Goal: Task Accomplishment & Management: Manage account settings

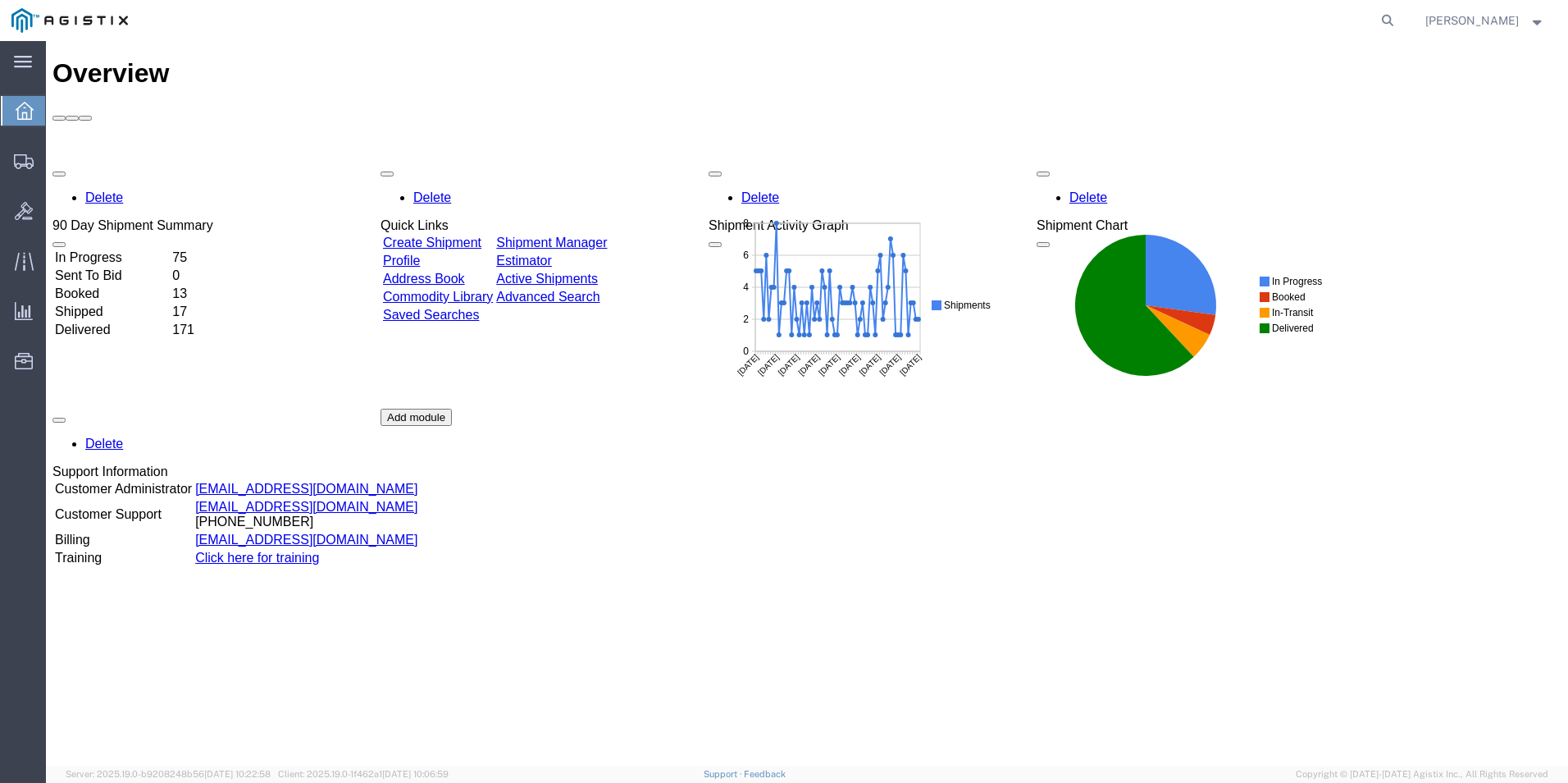
click at [1370, 18] on agx-global-search at bounding box center [1138, 20] width 525 height 41
click at [1384, 18] on icon at bounding box center [1387, 20] width 23 height 23
type input "gdit-51273"
click at [1395, 18] on icon at bounding box center [1387, 20] width 23 height 23
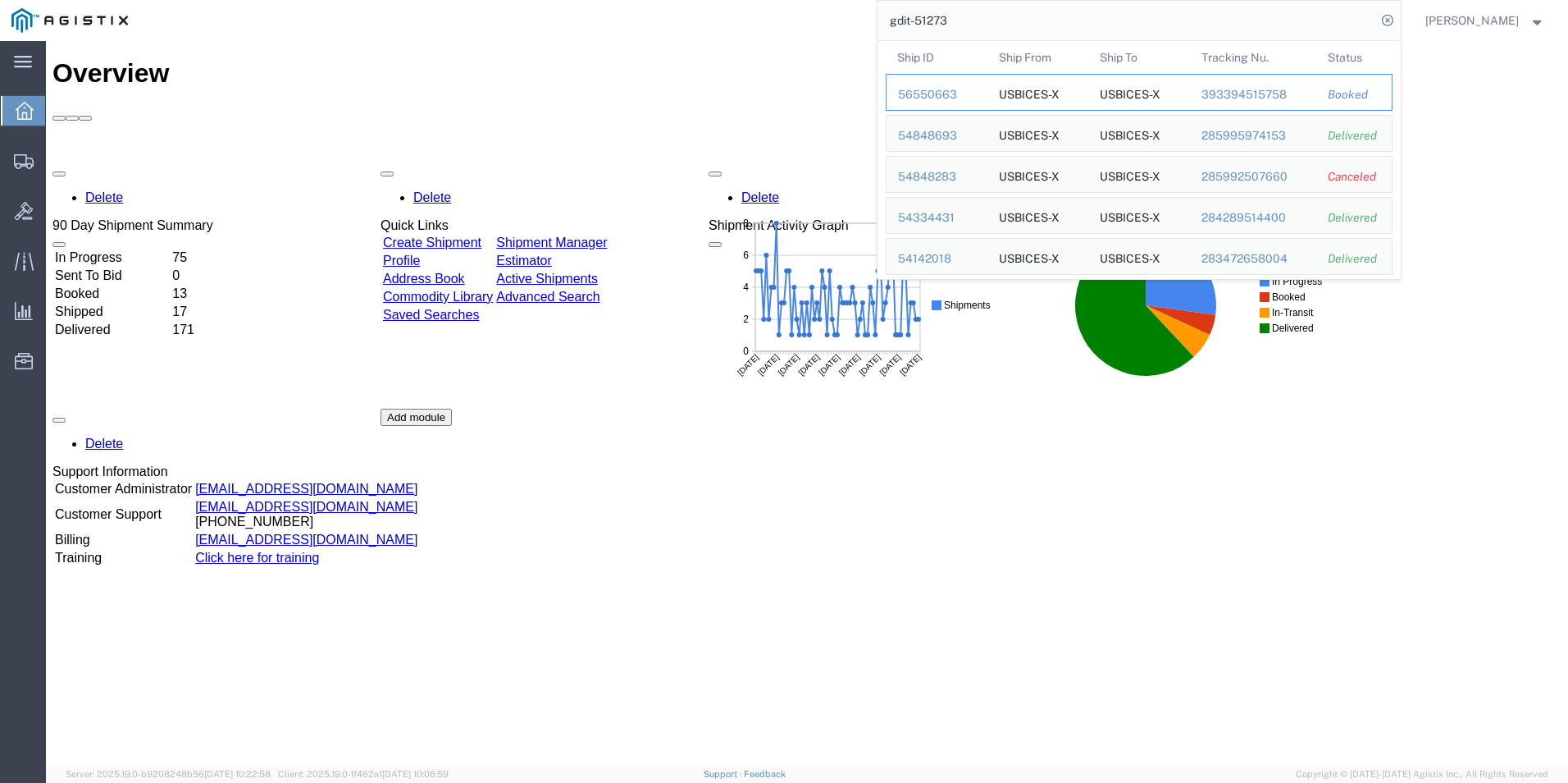
click at [940, 93] on div "56550663" at bounding box center [937, 94] width 78 height 18
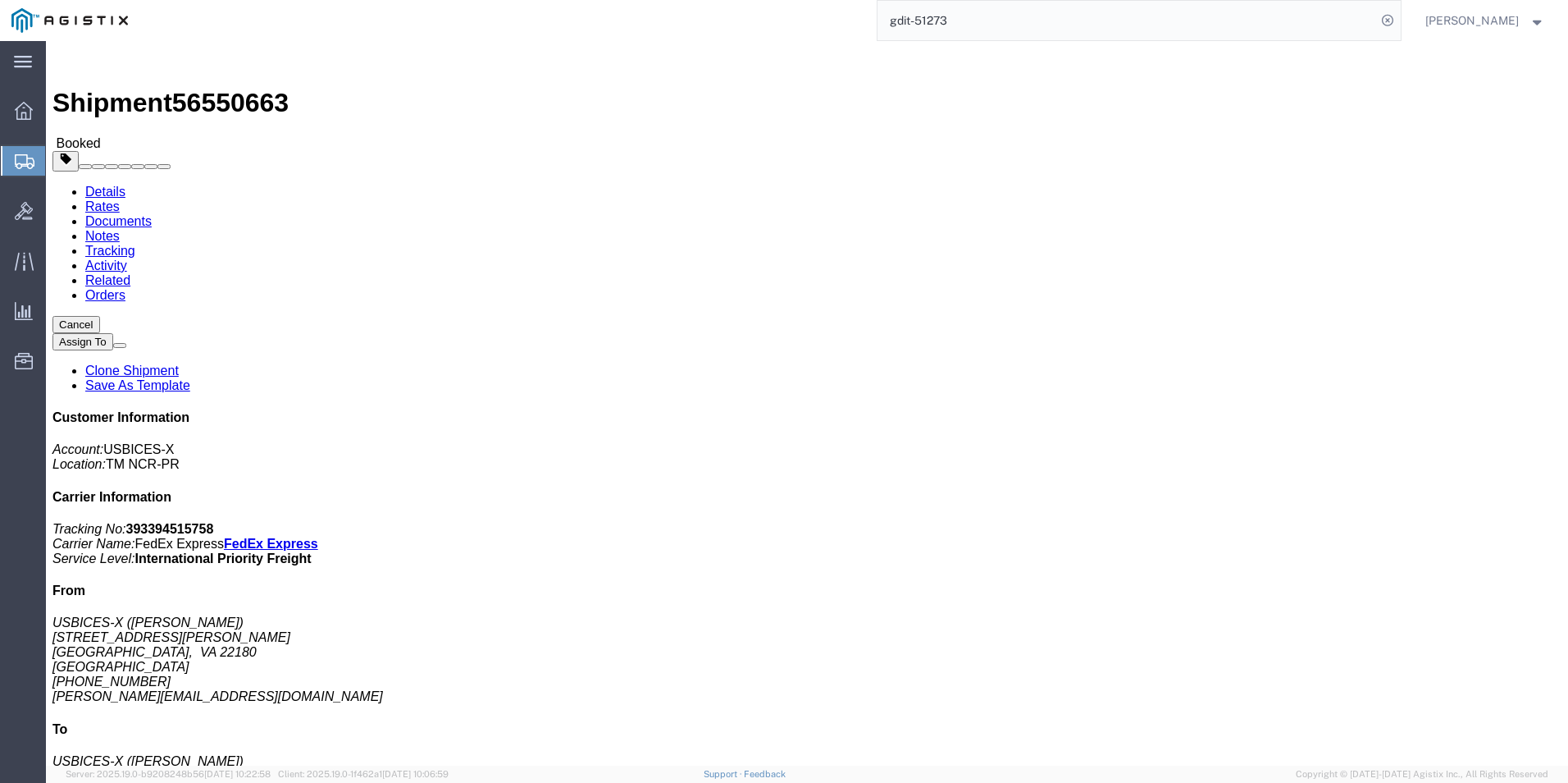
click link "Documents"
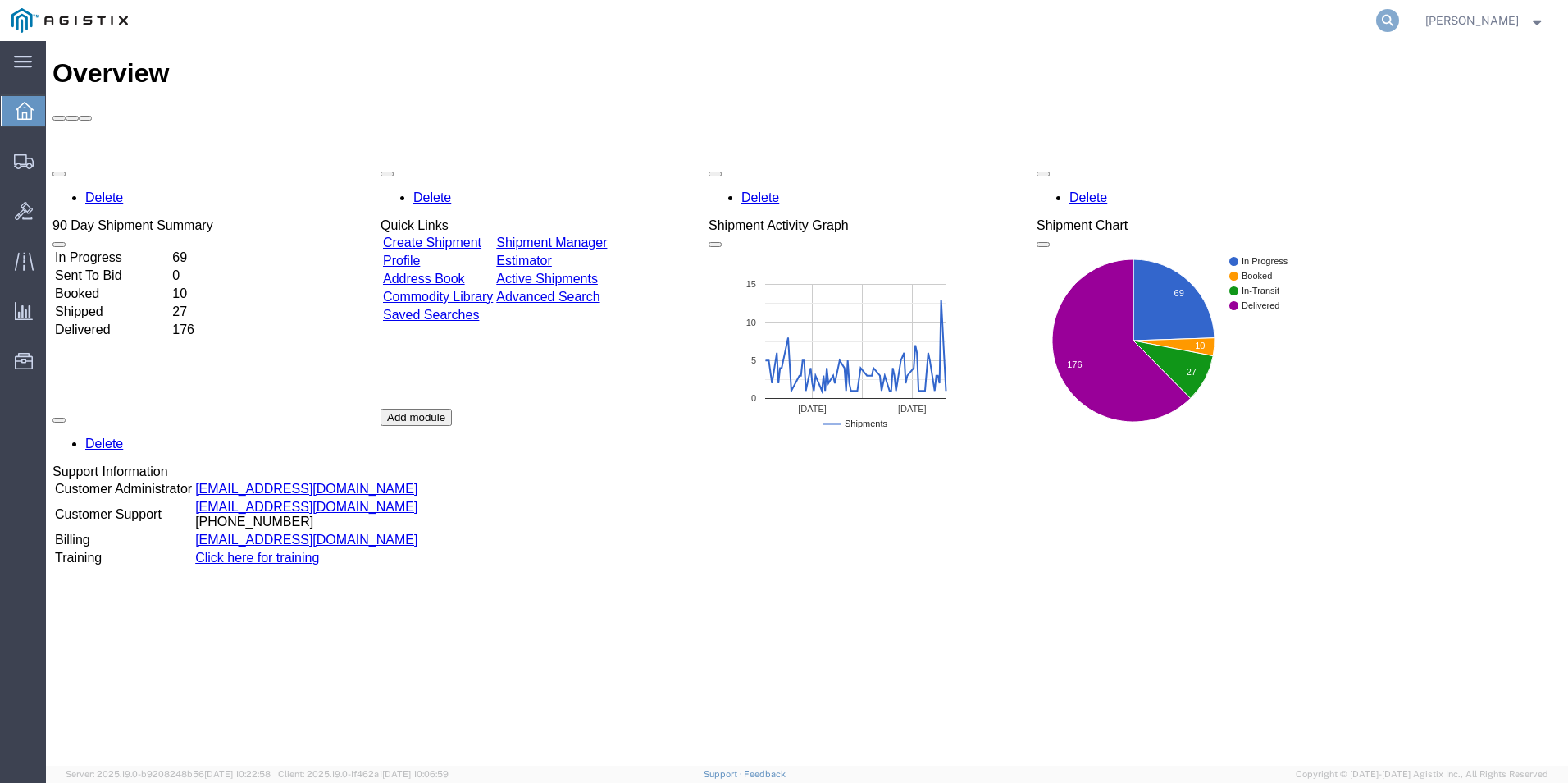
click at [1383, 14] on icon at bounding box center [1387, 20] width 23 height 23
type input "g"
type input "GDIT-P-2380"
click at [1384, 18] on icon at bounding box center [1387, 20] width 23 height 23
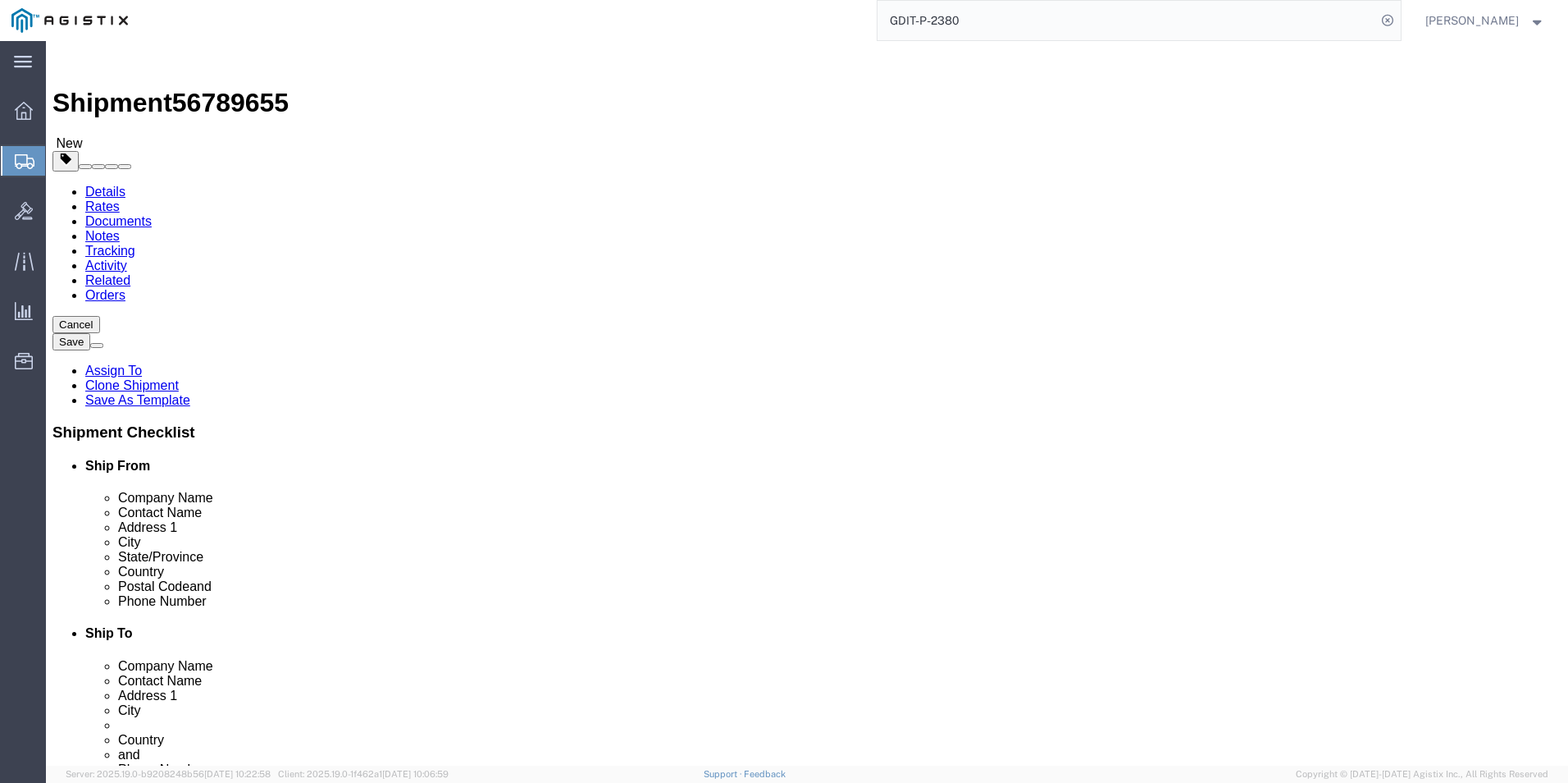
select select "69651"
select select "34240"
click icon
click link "Add Content"
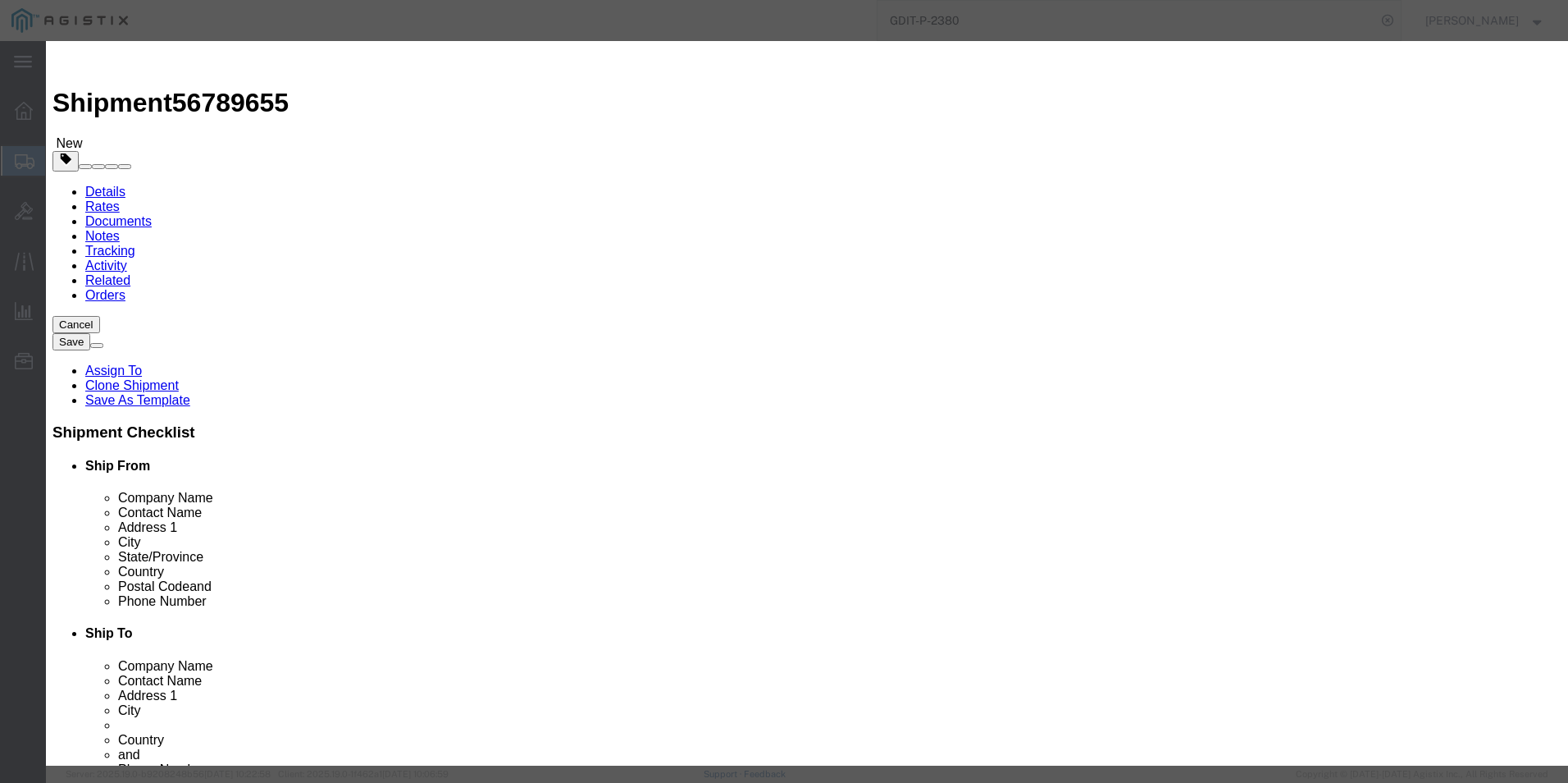
scroll to position [248, 0]
click icon "button"
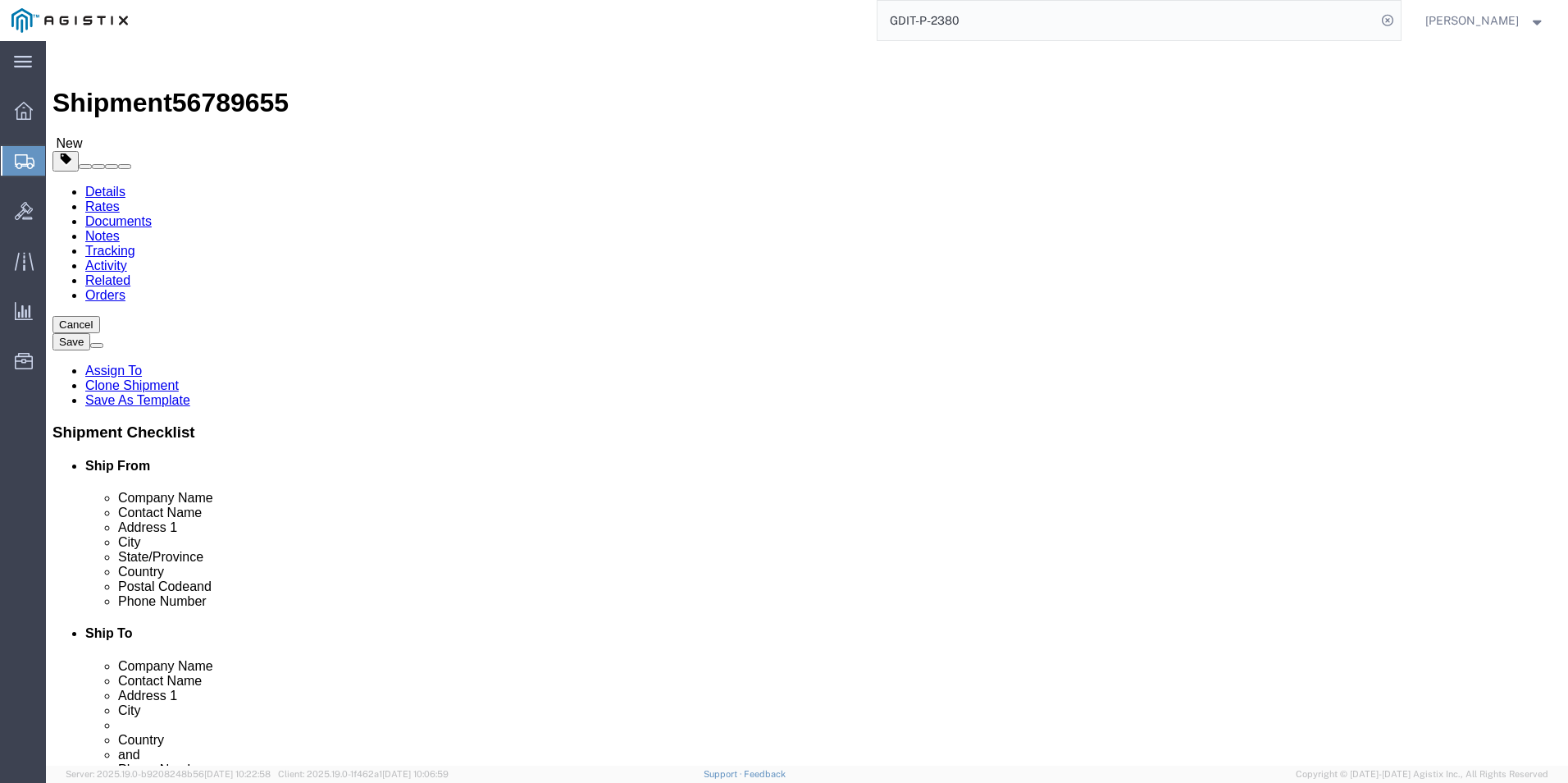
click icon
drag, startPoint x: 927, startPoint y: 365, endPoint x: 789, endPoint y: 366, distance: 138.0
click div "Address 1 RAF Molesworth"
drag, startPoint x: 878, startPoint y: 399, endPoint x: 808, endPoint y: 407, distance: 70.5
click div "Bldg. 84"
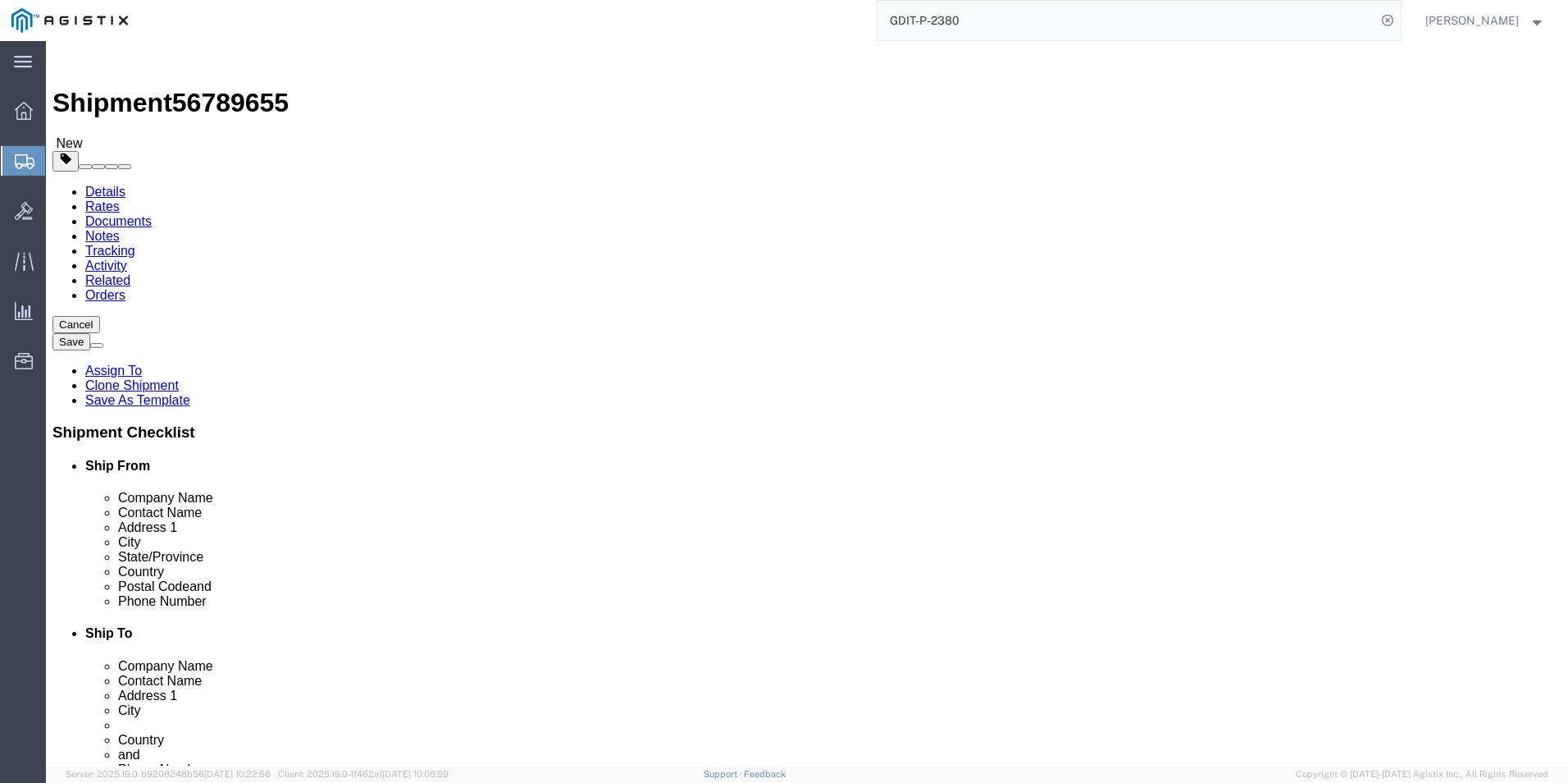
drag, startPoint x: 943, startPoint y: 549, endPoint x: 749, endPoint y: 549, distance: 194.0
click div "Phone Number 44(0)1480842915"
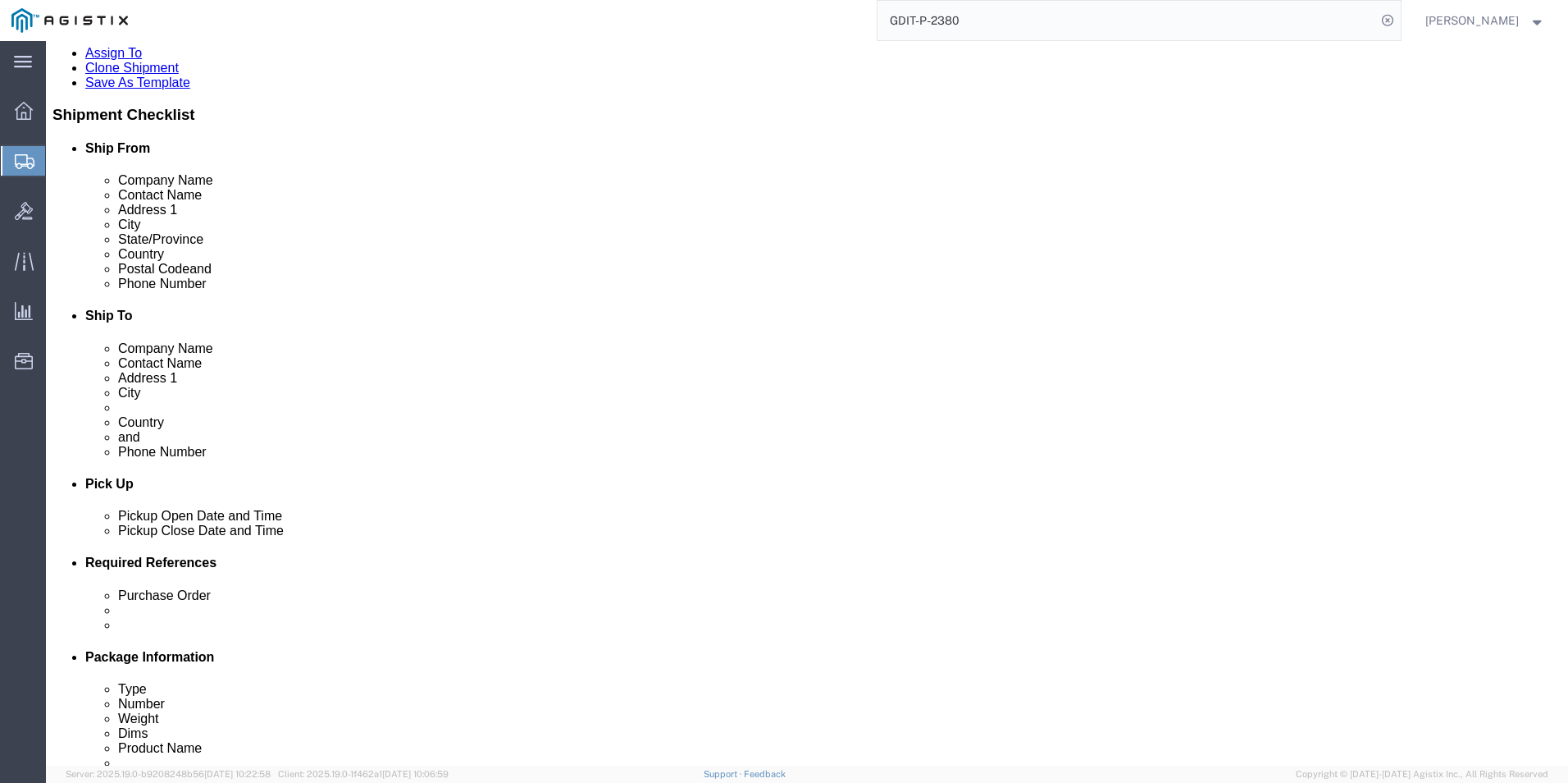
scroll to position [288, 0]
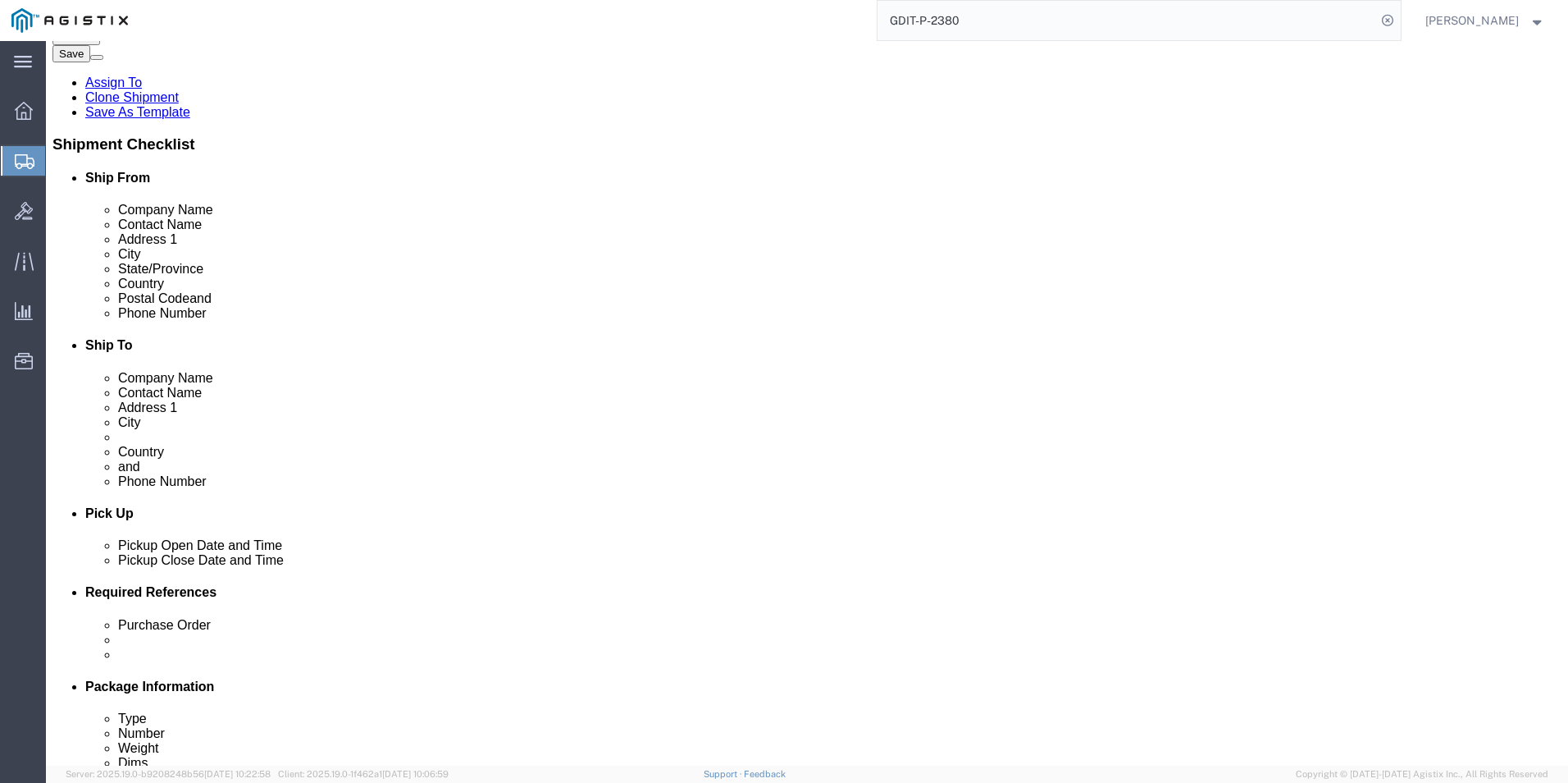
click icon
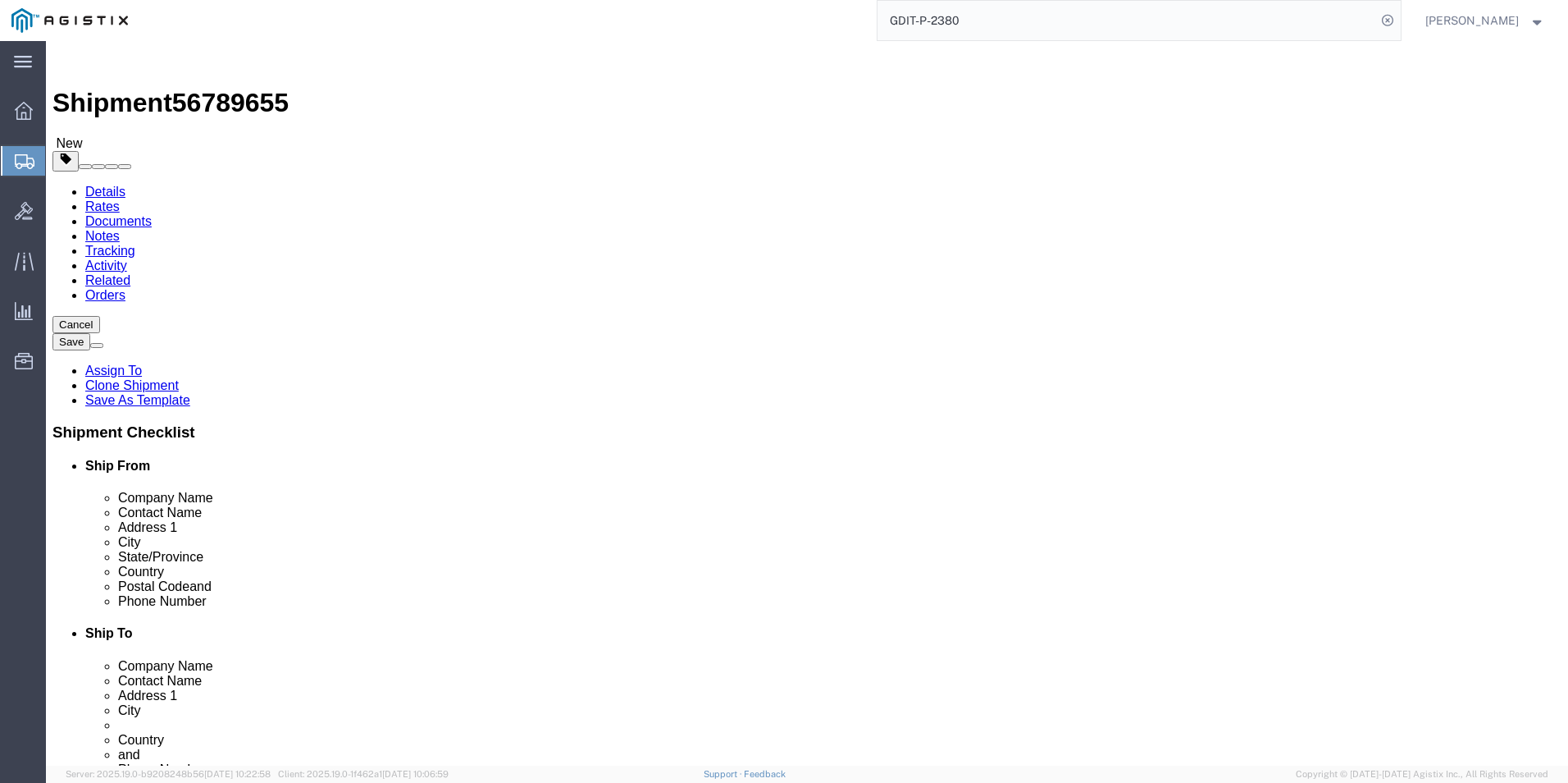
click dd "1.00 Each"
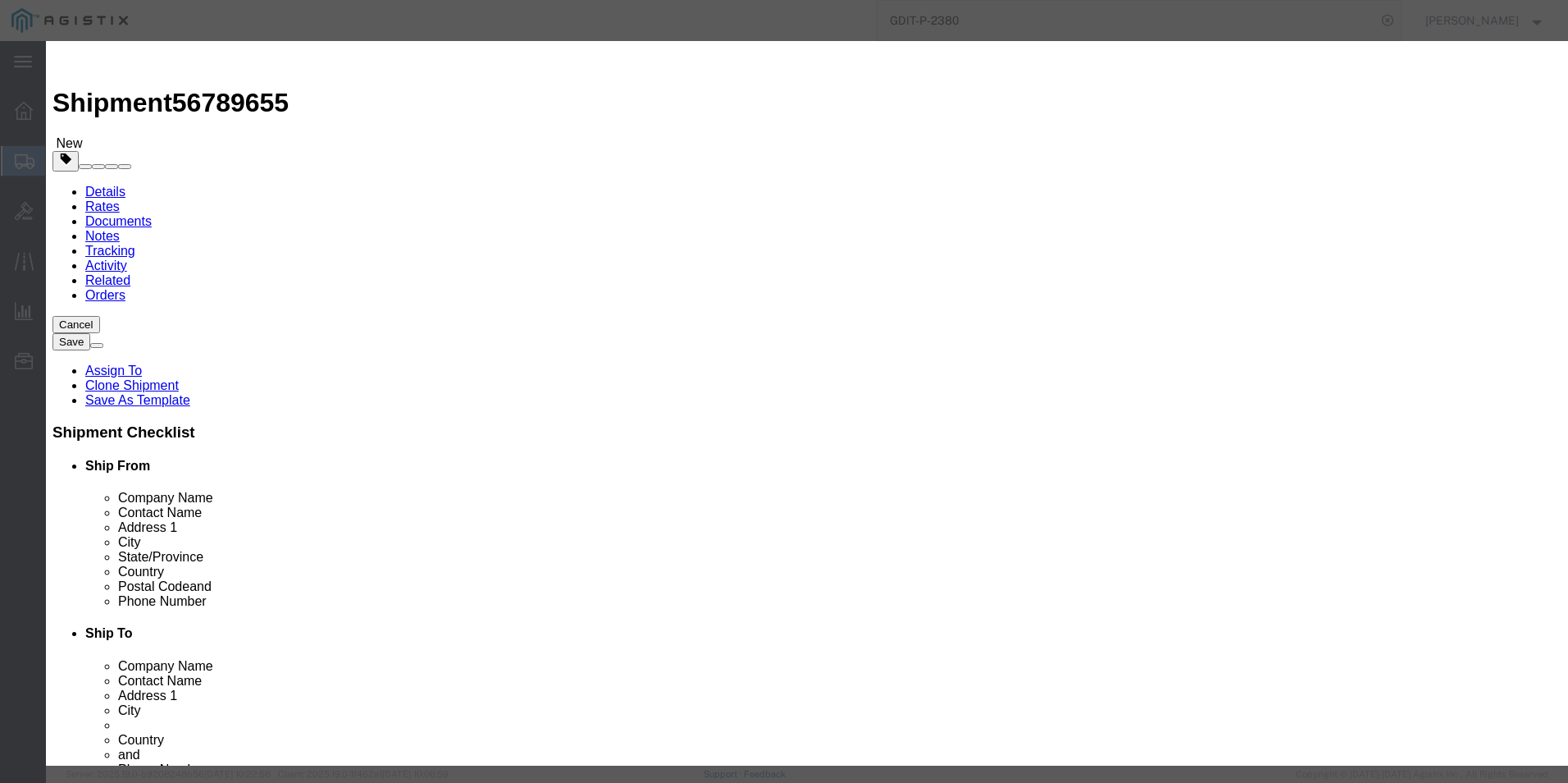
drag, startPoint x: 521, startPoint y: 331, endPoint x: 462, endPoint y: 327, distance: 59.1
click div "175667"
click icon "button"
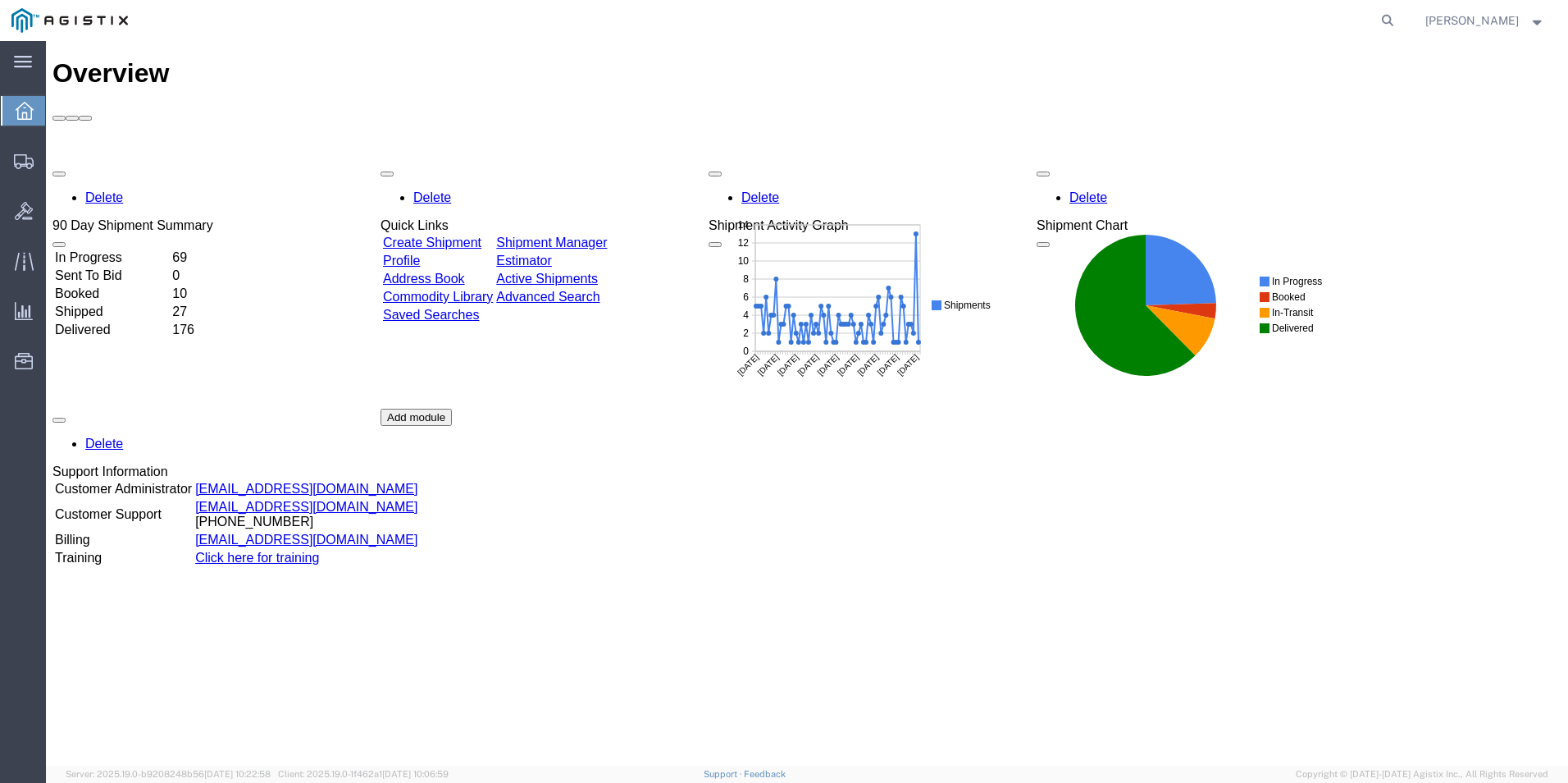
click at [451, 235] on link "Create Shipment" at bounding box center [432, 242] width 99 height 14
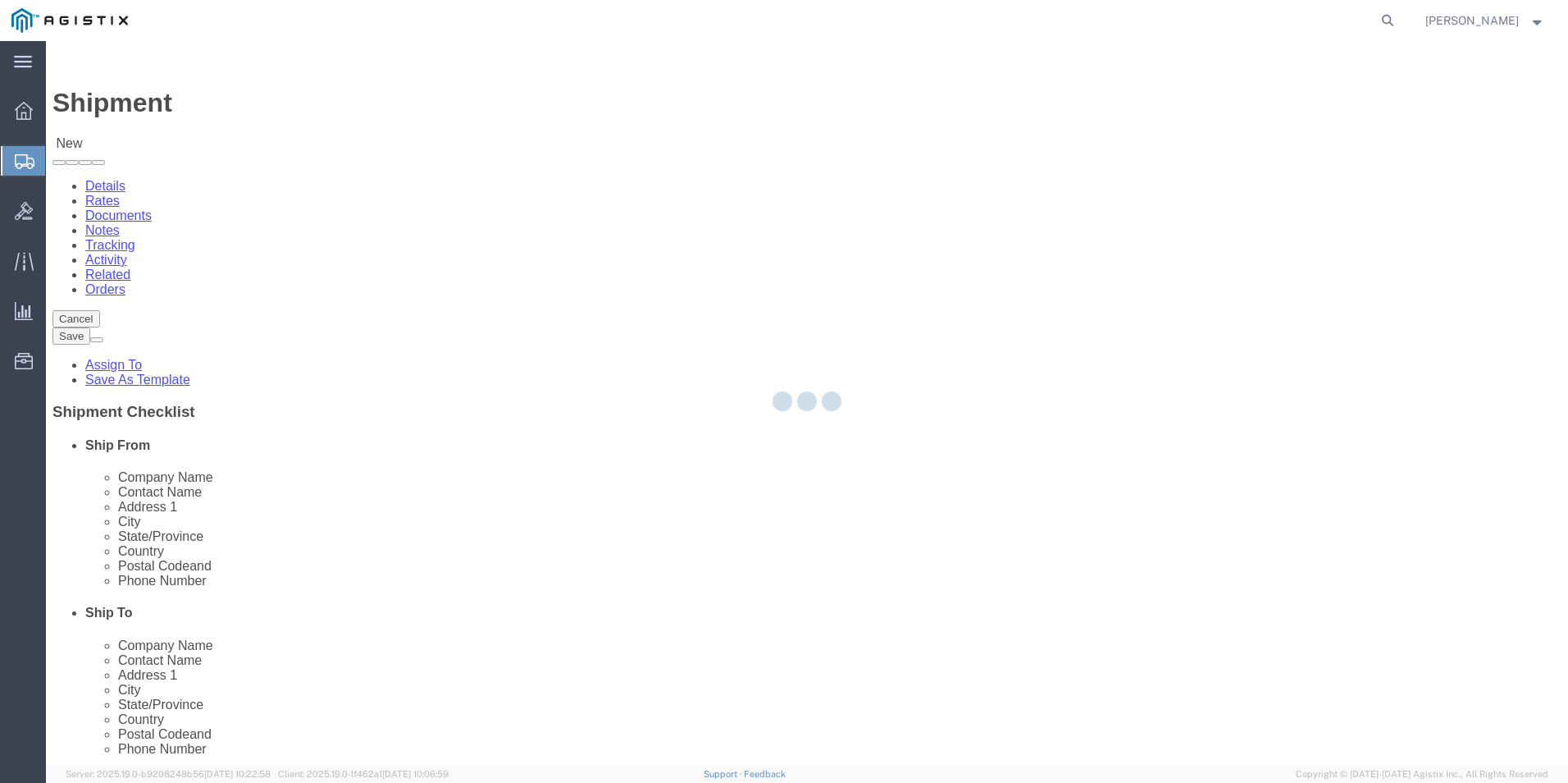
select select
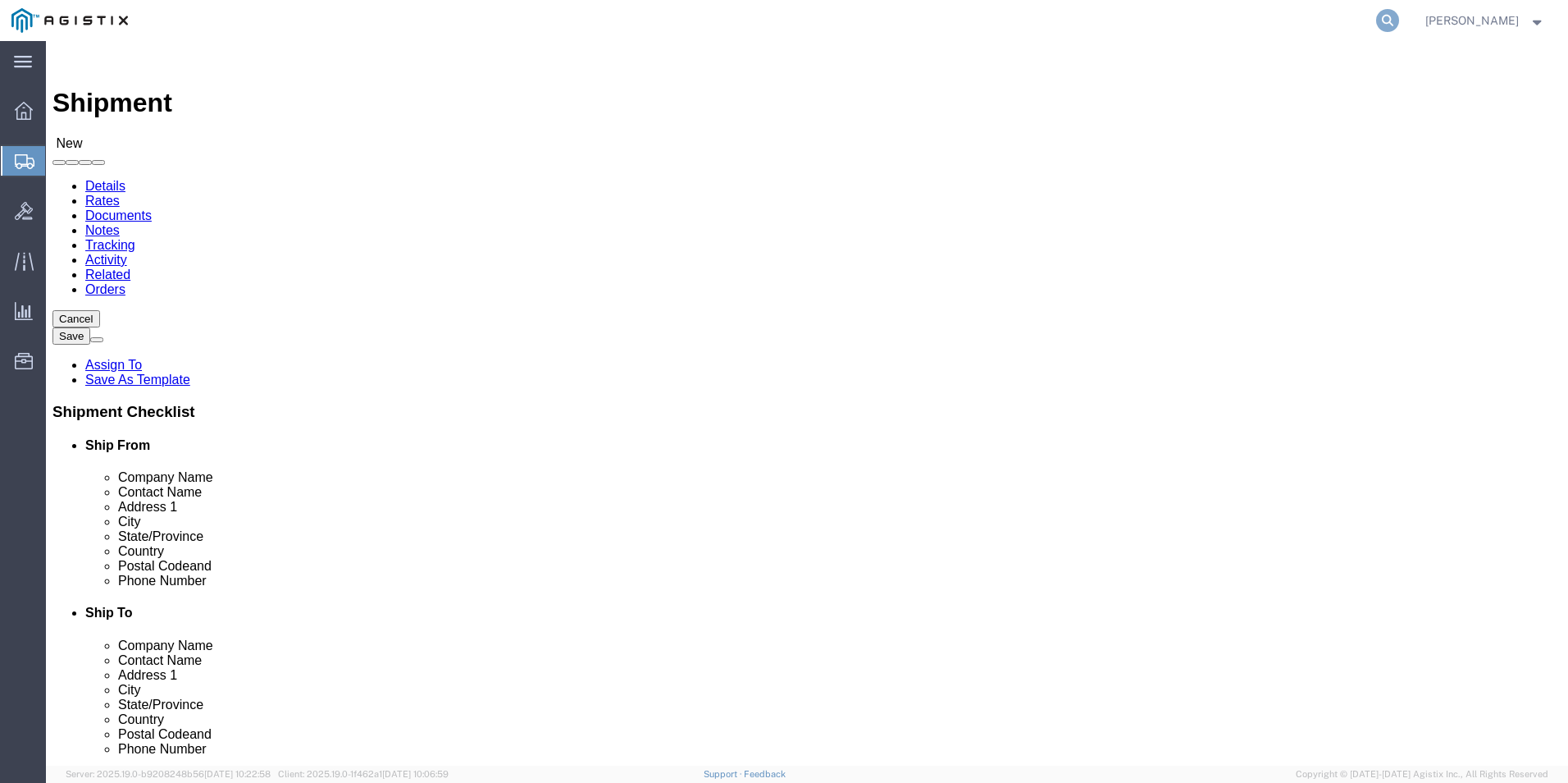
click at [1382, 18] on icon at bounding box center [1387, 20] width 23 height 23
click at [1178, 19] on input "search" at bounding box center [1126, 20] width 499 height 40
click at [1386, 18] on icon at bounding box center [1387, 20] width 23 height 23
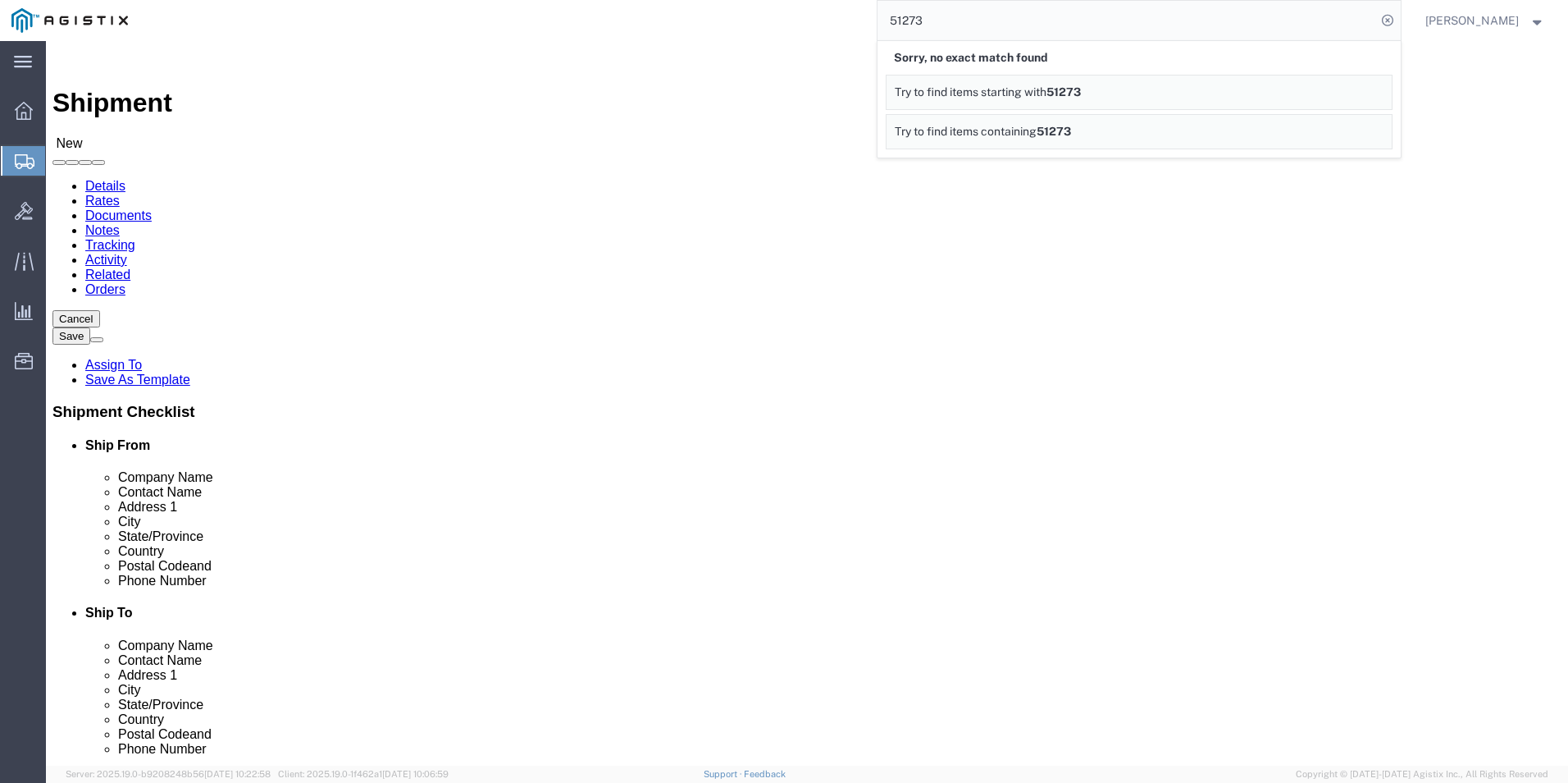
click at [888, 12] on input "51273" at bounding box center [1126, 20] width 499 height 40
type input "gdit-51273"
click at [1381, 22] on icon at bounding box center [1387, 20] width 23 height 23
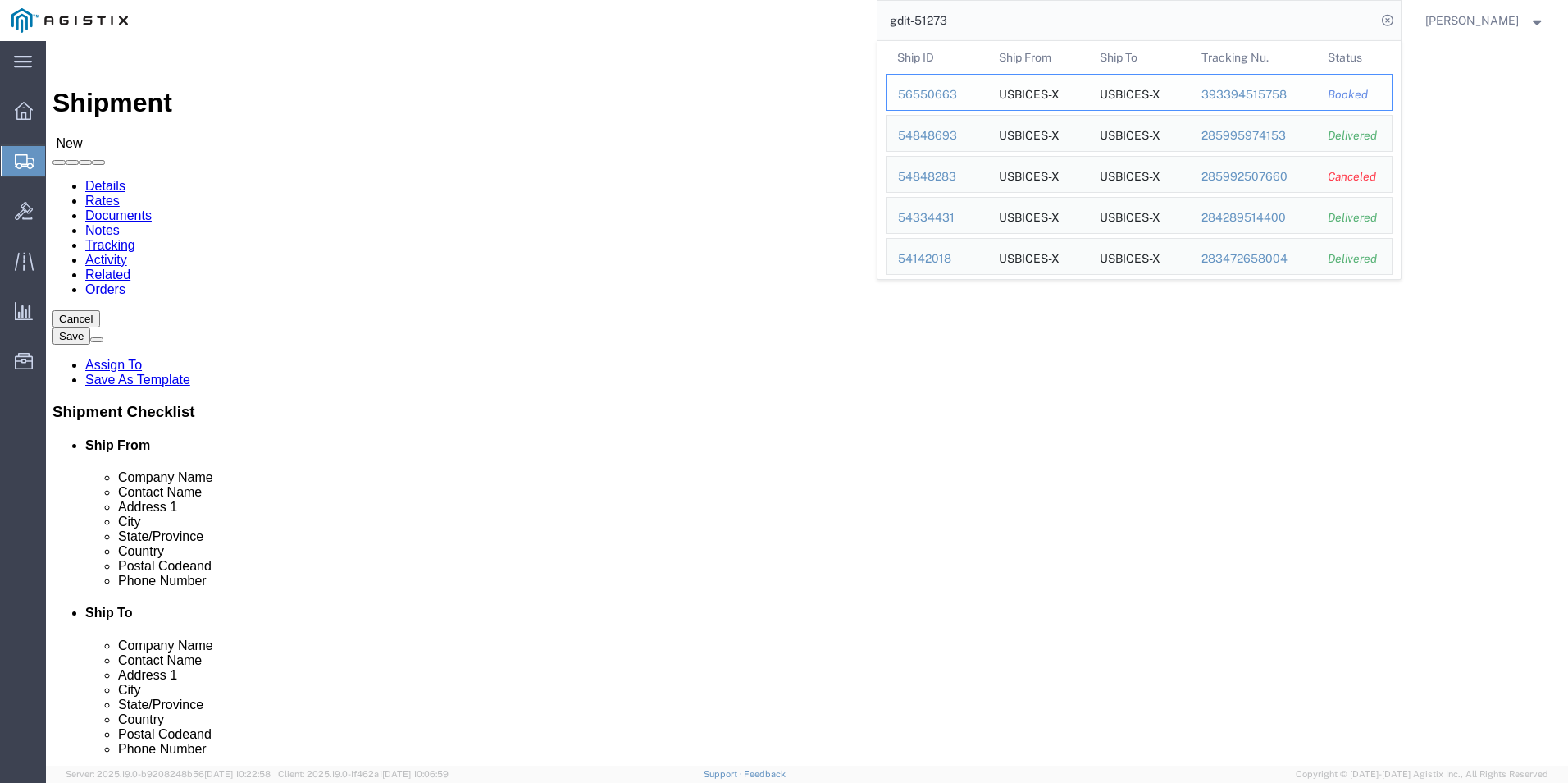
click at [921, 98] on div "56550663" at bounding box center [937, 94] width 78 height 18
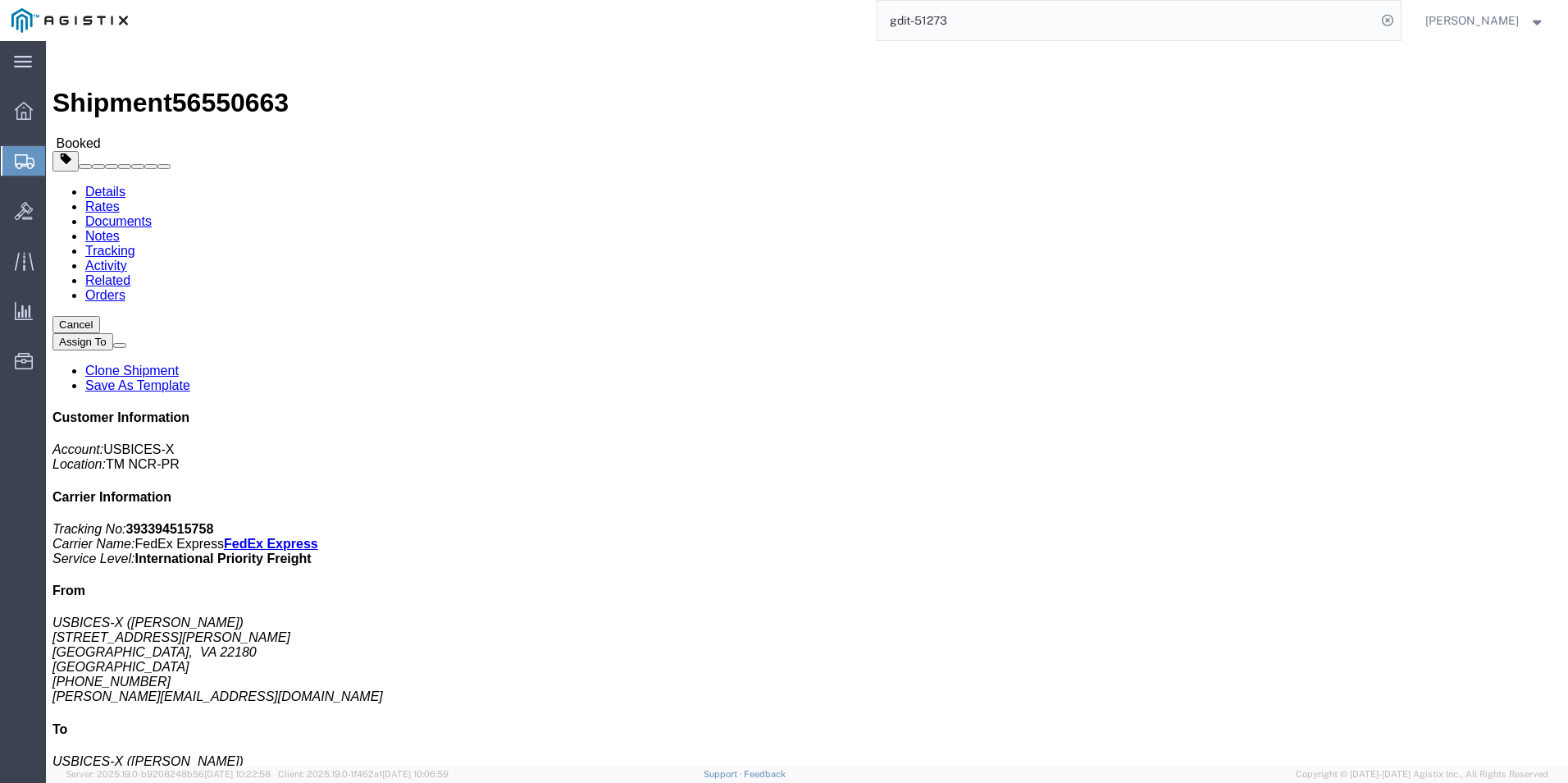
click link "Clone Shipment"
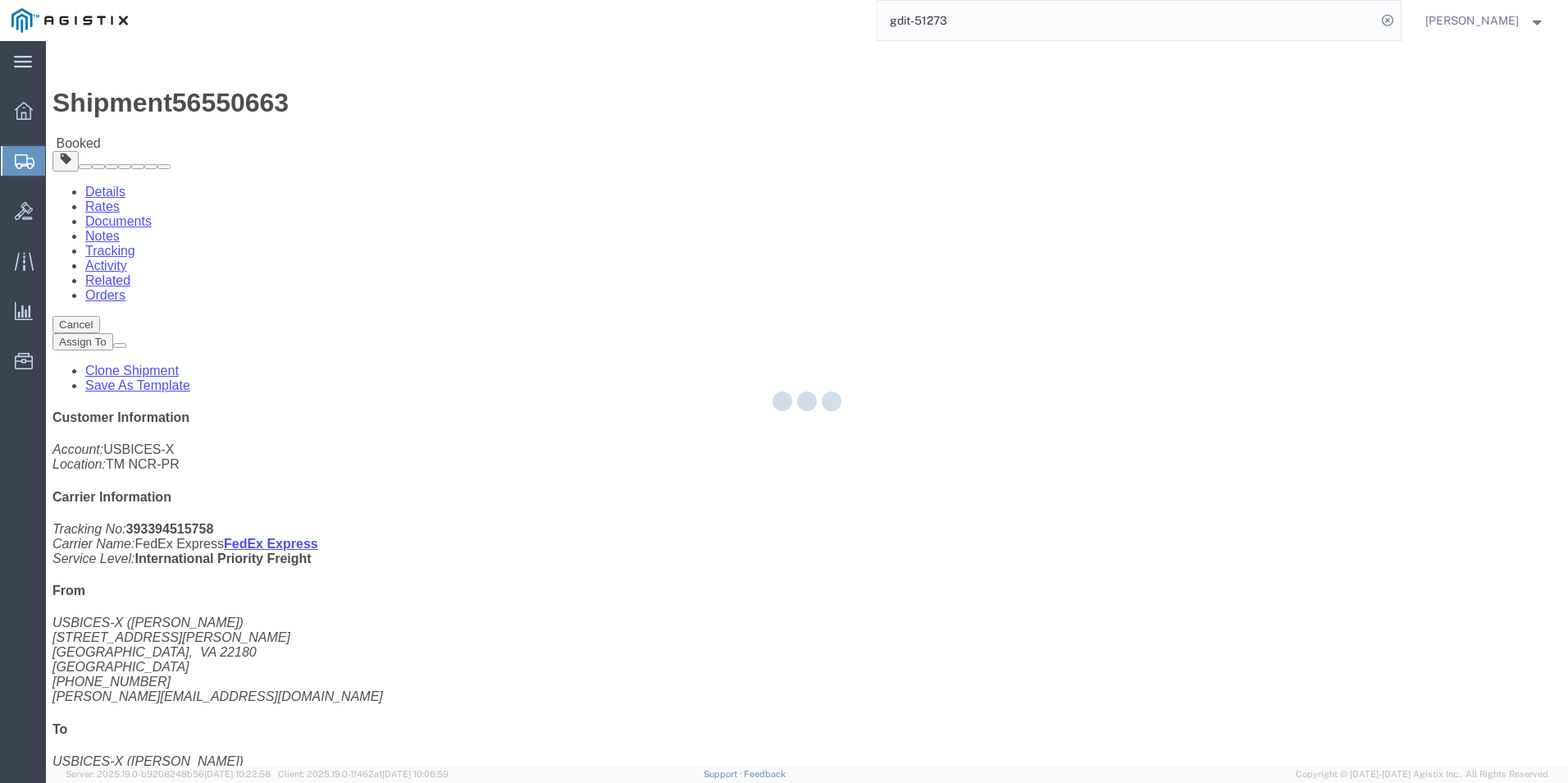
select select "69651"
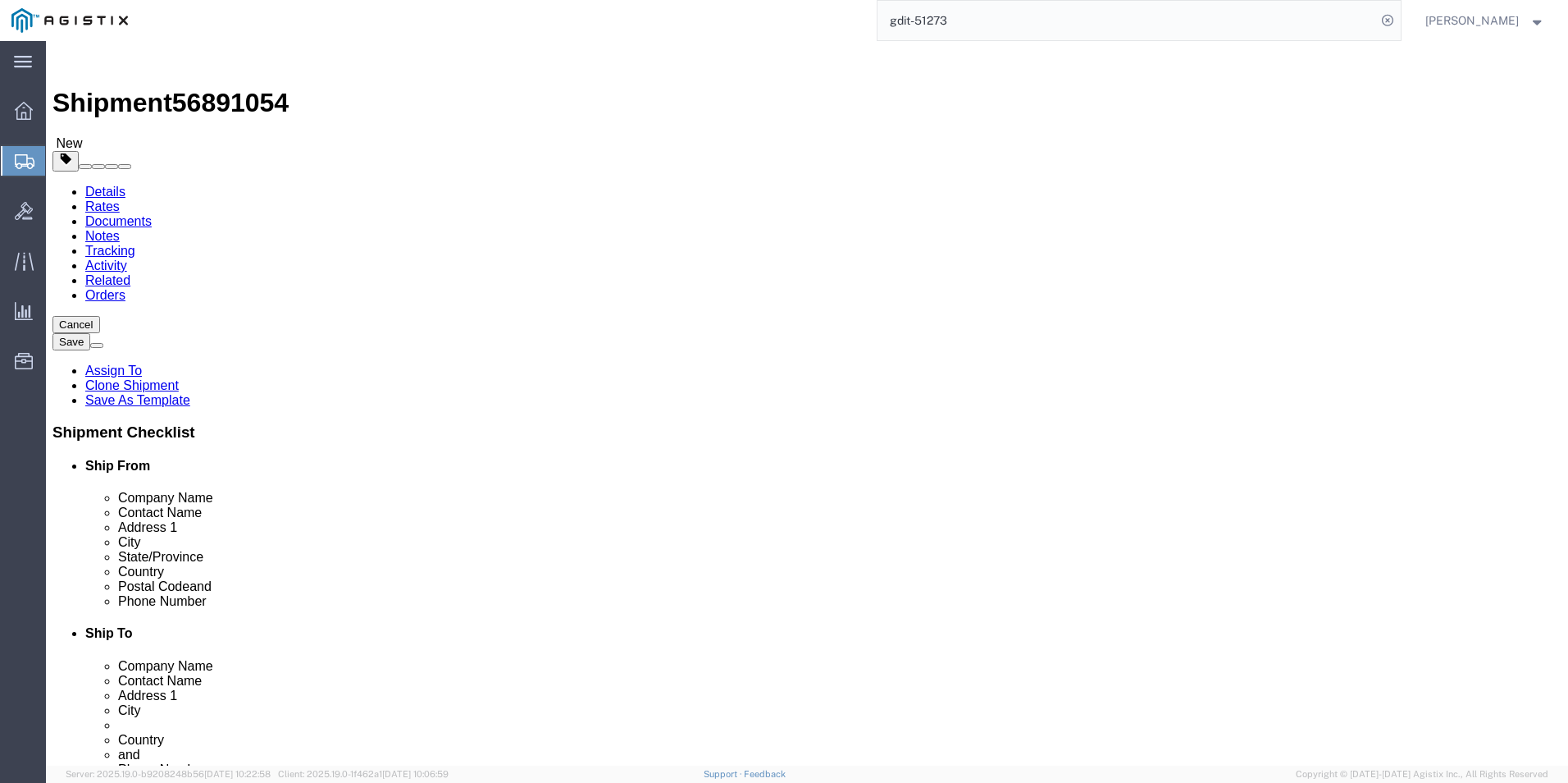
scroll to position [113, 0]
select select "34238"
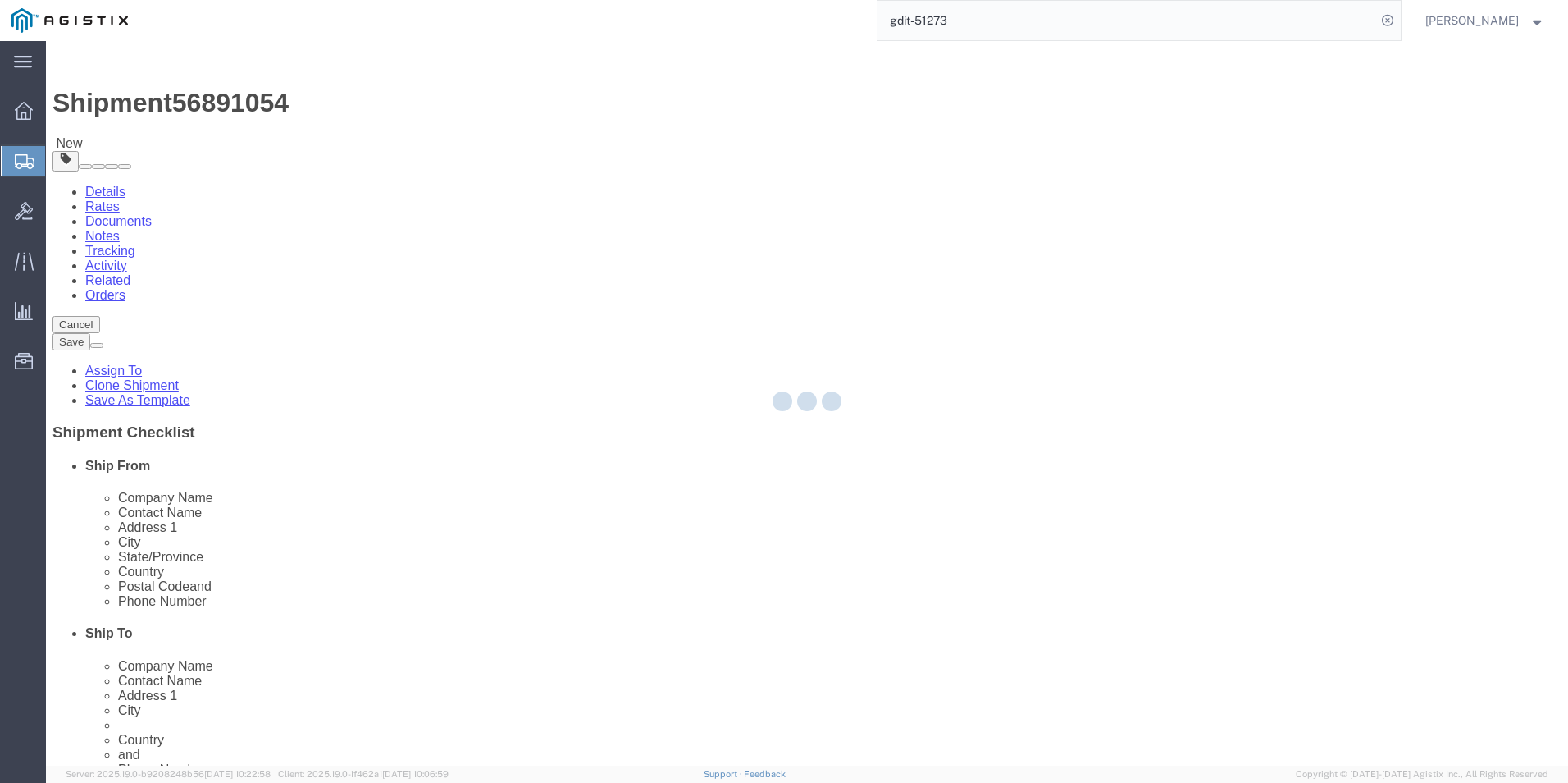
type input "Stuart Packer"
type input "HQ USEUCOM J6/9 BICES, BLDG. 2301 RM. 16"
type input "PATCH BARRACKS, KURMAERKER KASERNE"
type input "[GEOGRAPHIC_DATA]"
select select "DE"
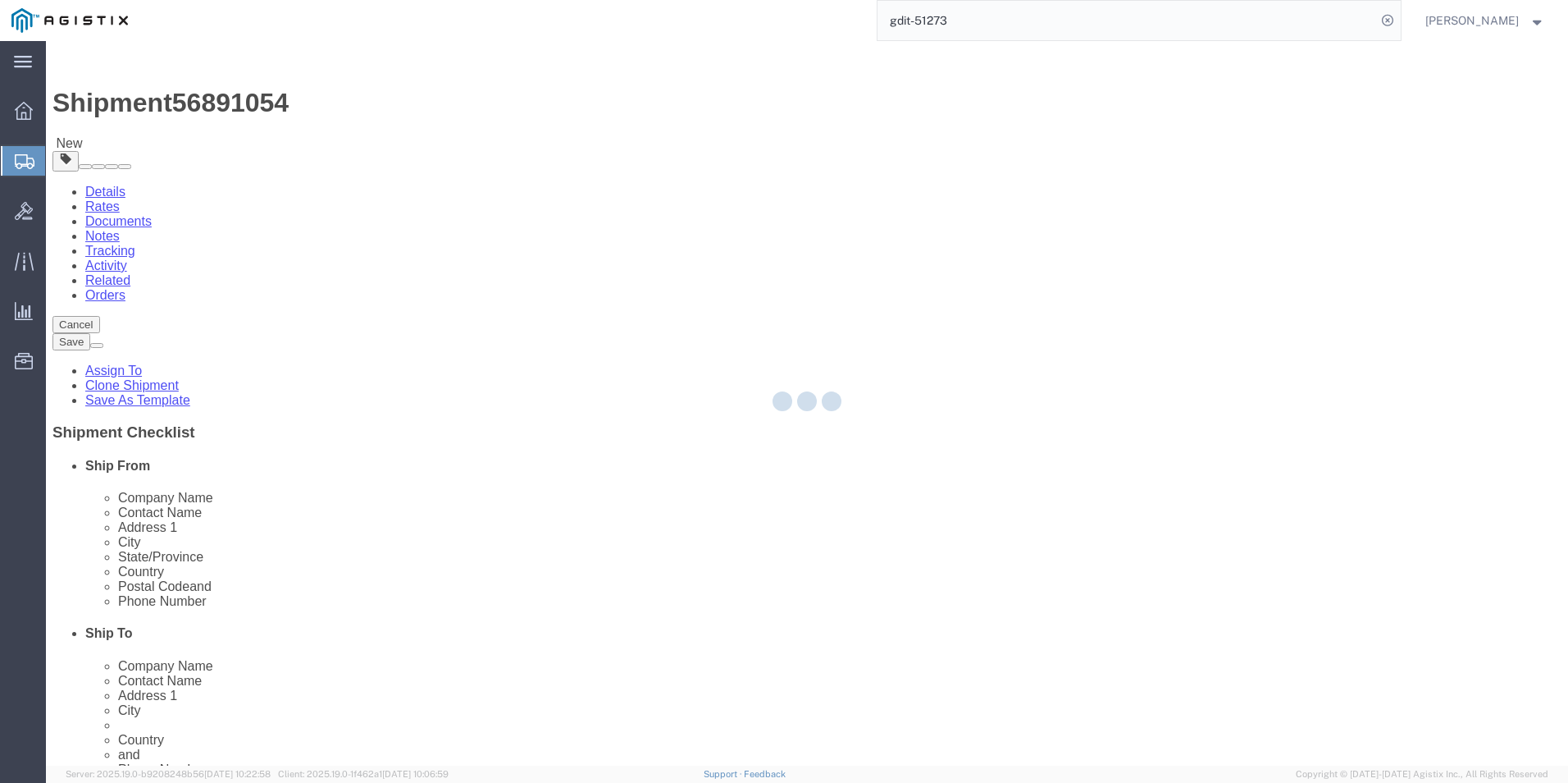
type input "70569"
type input "+4971170808039"
type input "2660"
type input "stuart.packer@gdit.com"
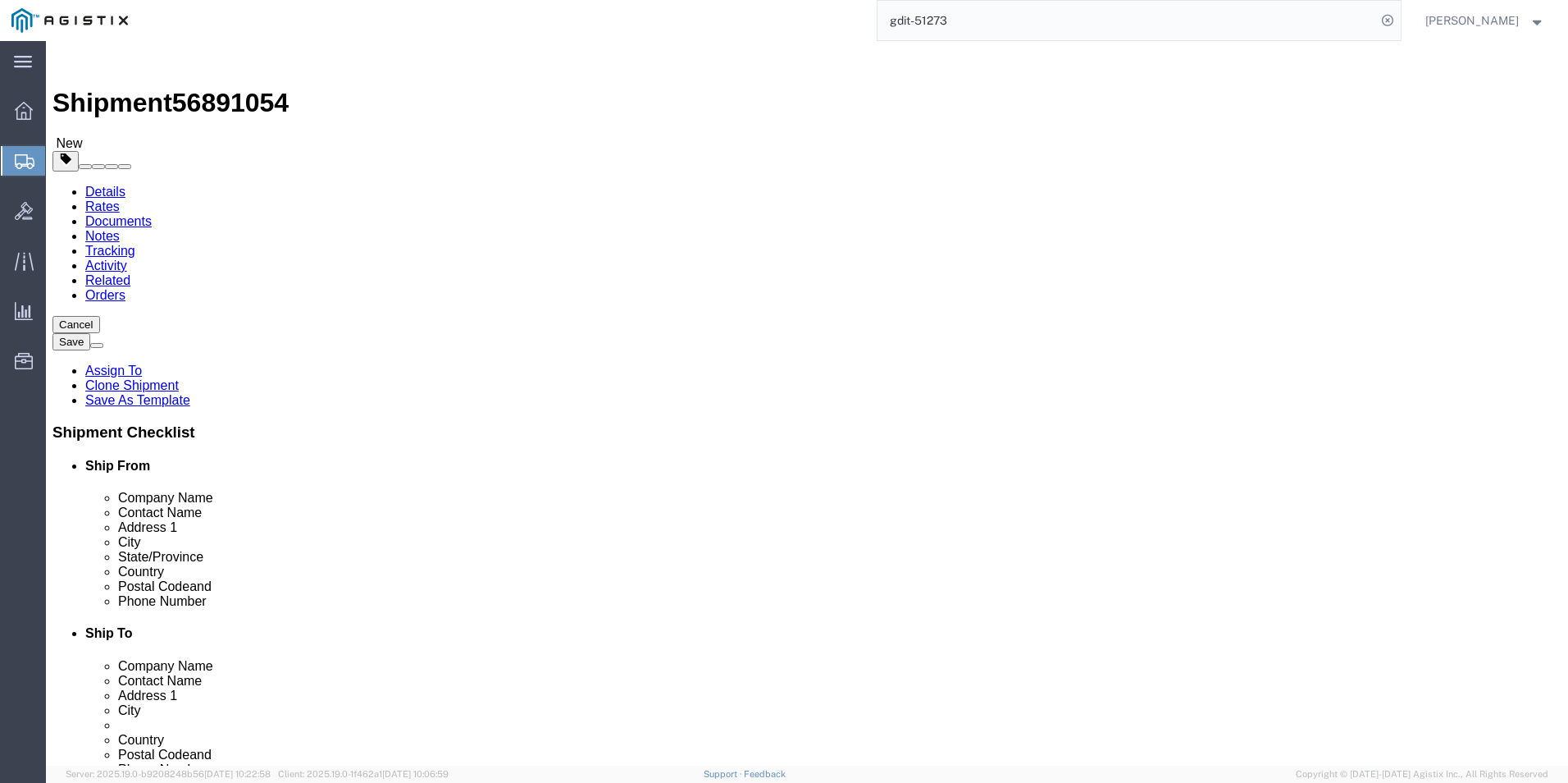
select select "01"
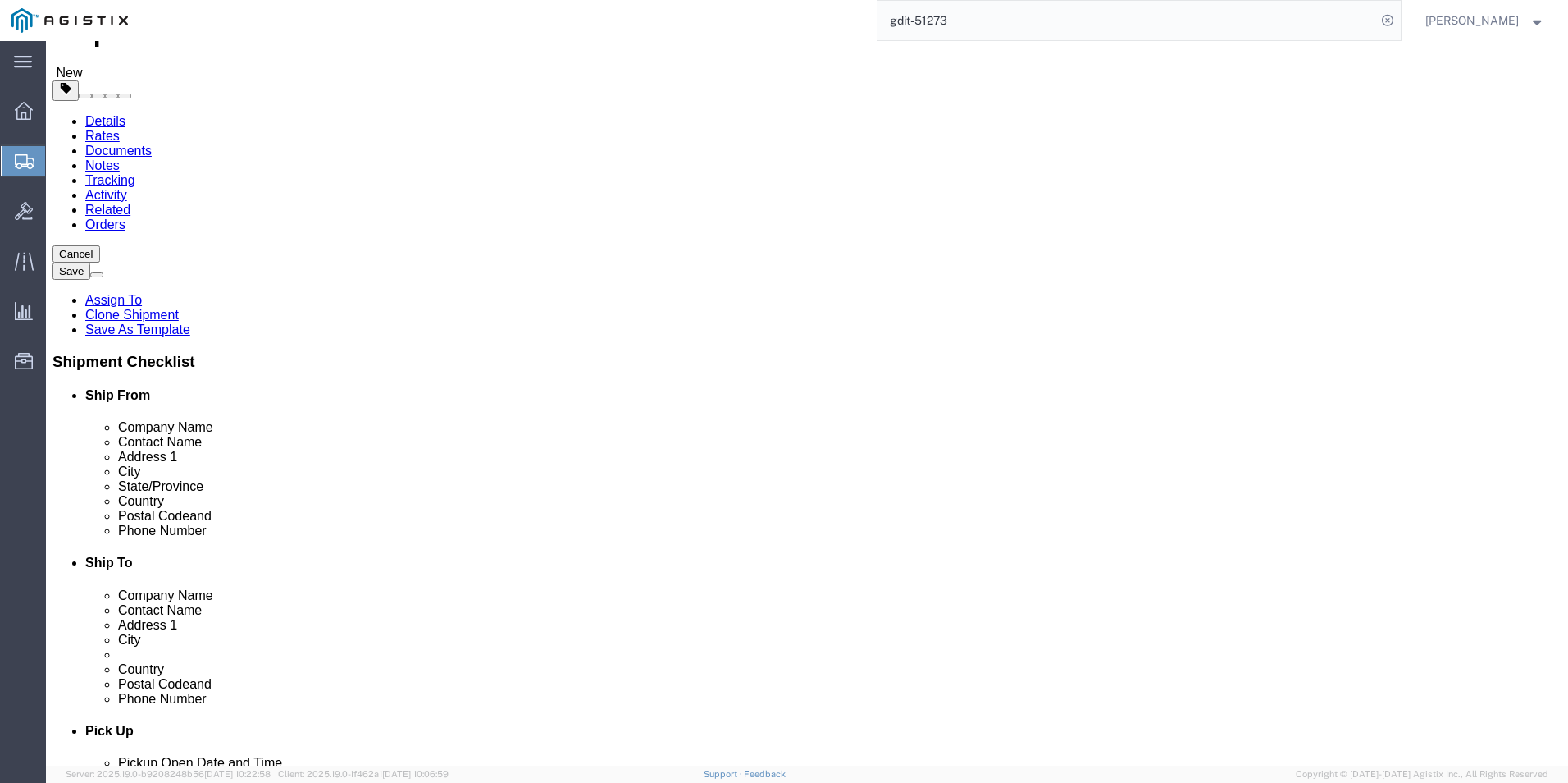
scroll to position [0, 0]
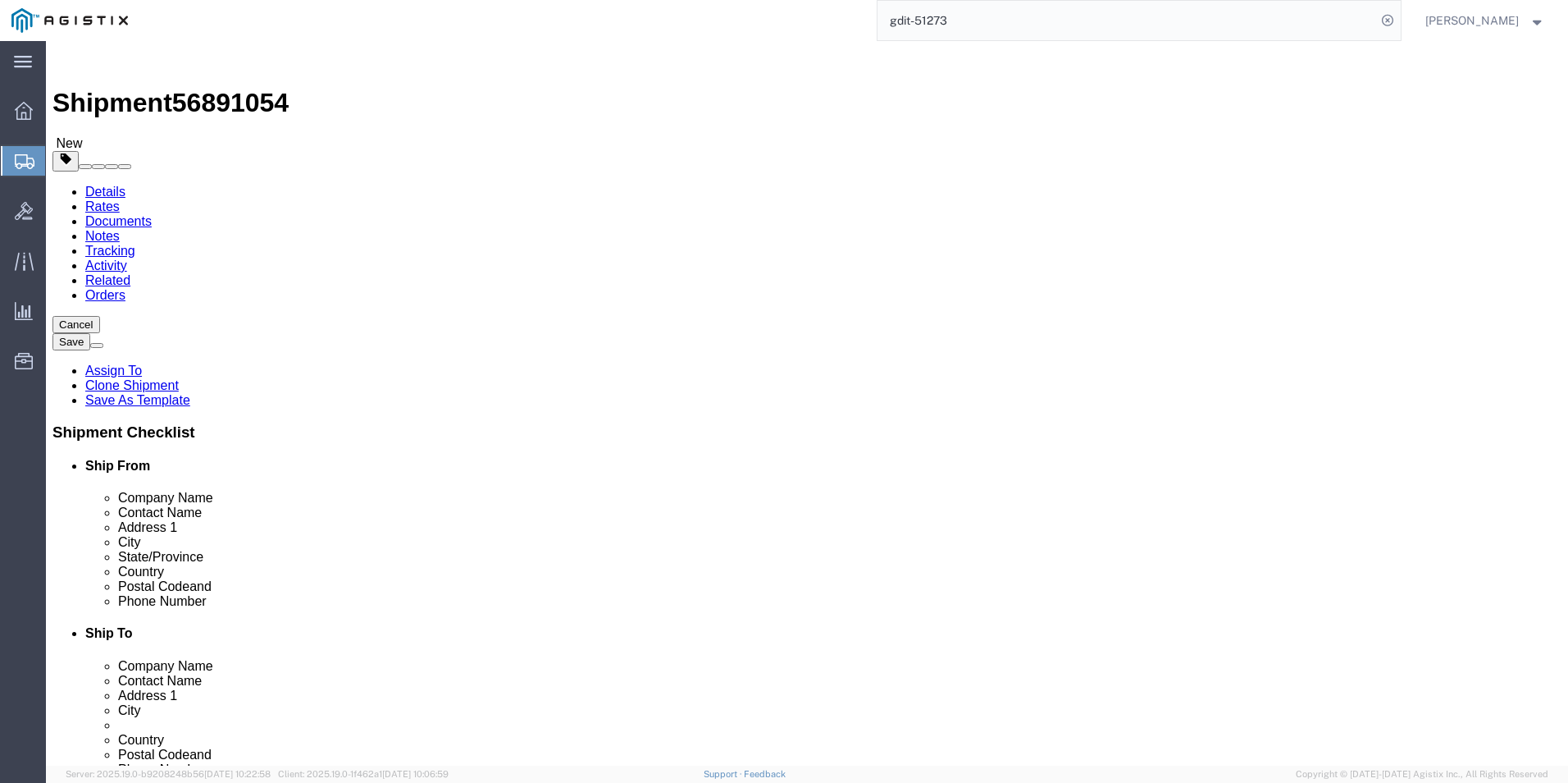
click icon
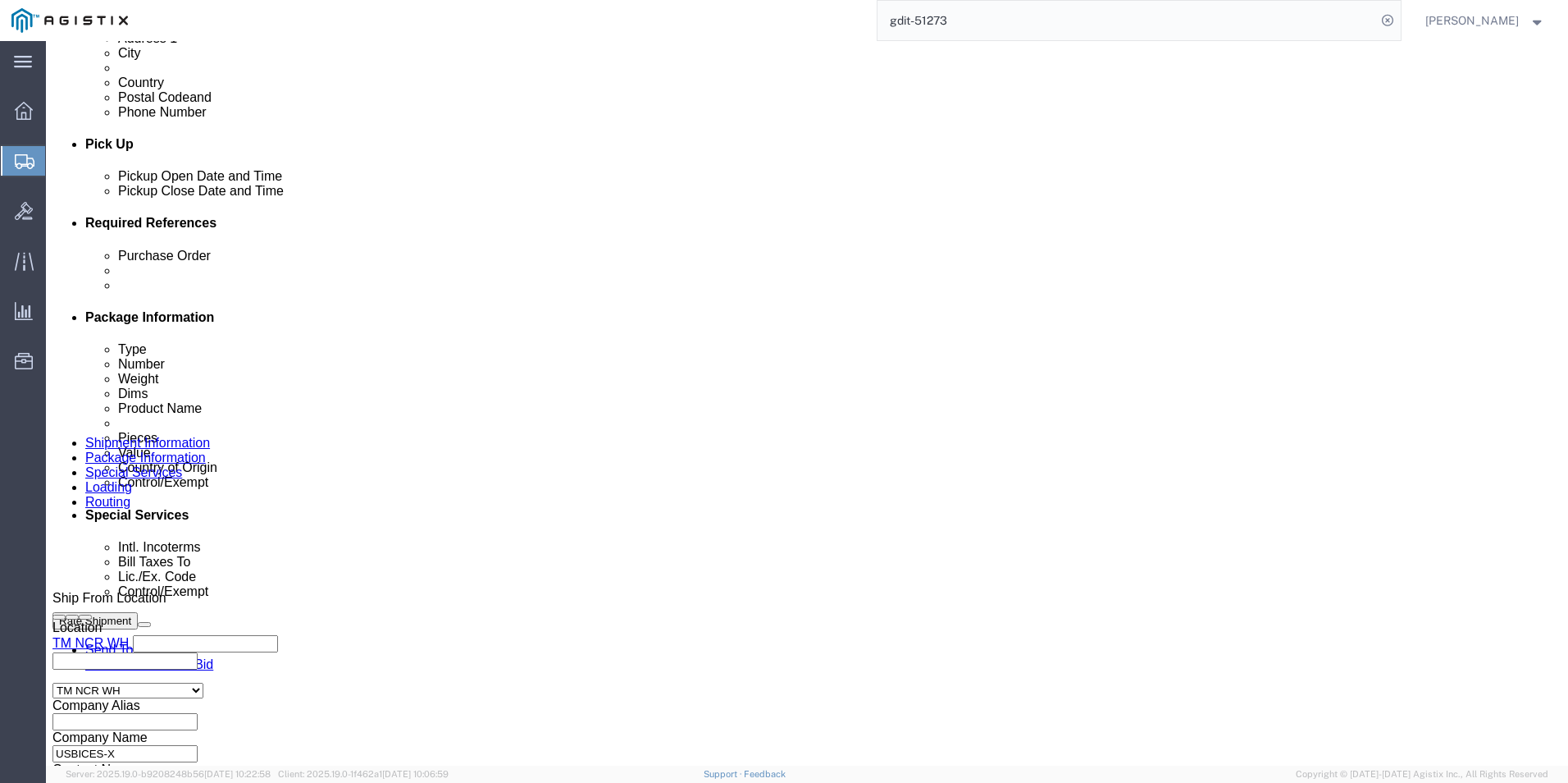
scroll to position [838, 0]
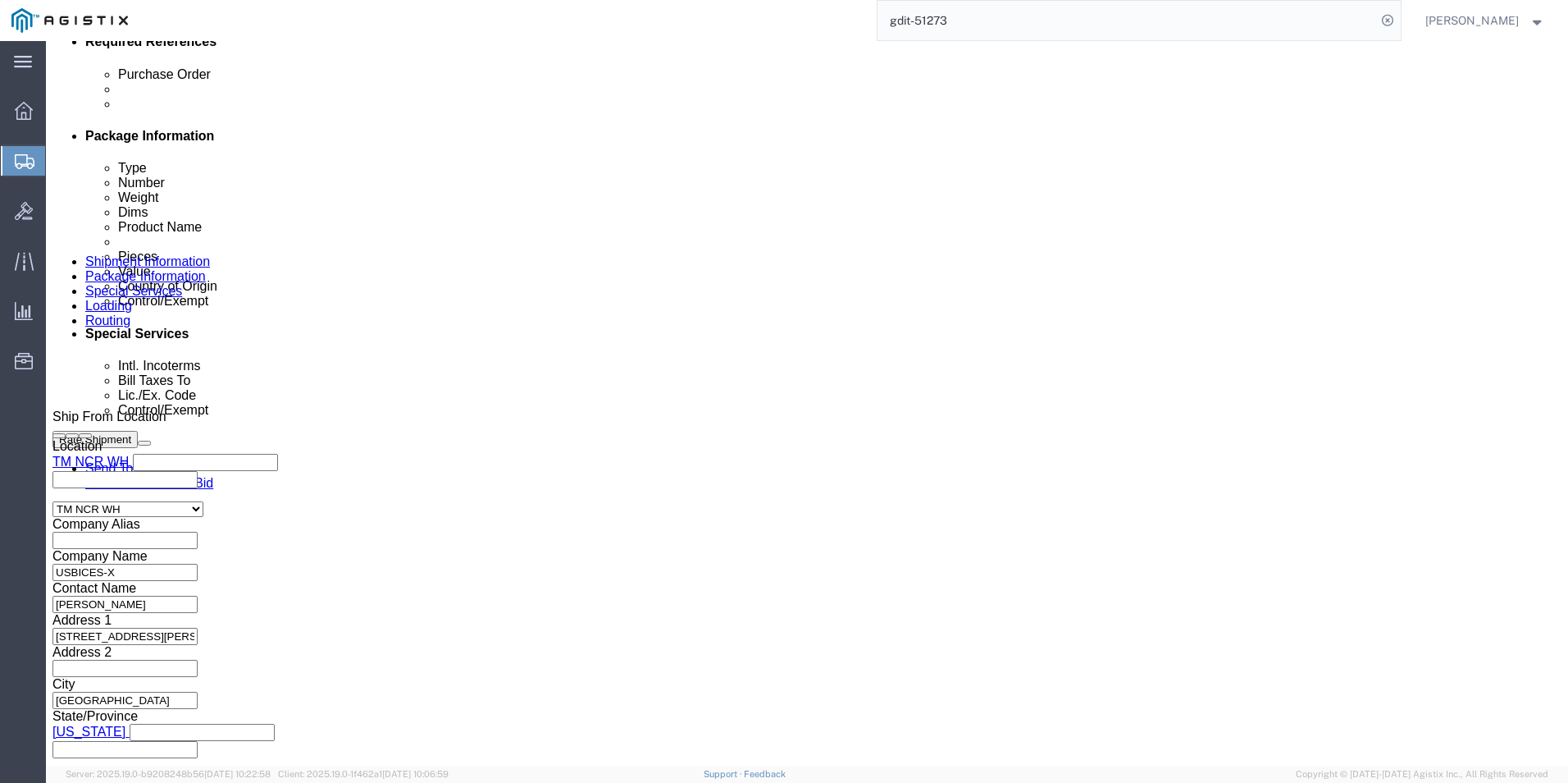
click link "Delete this content"
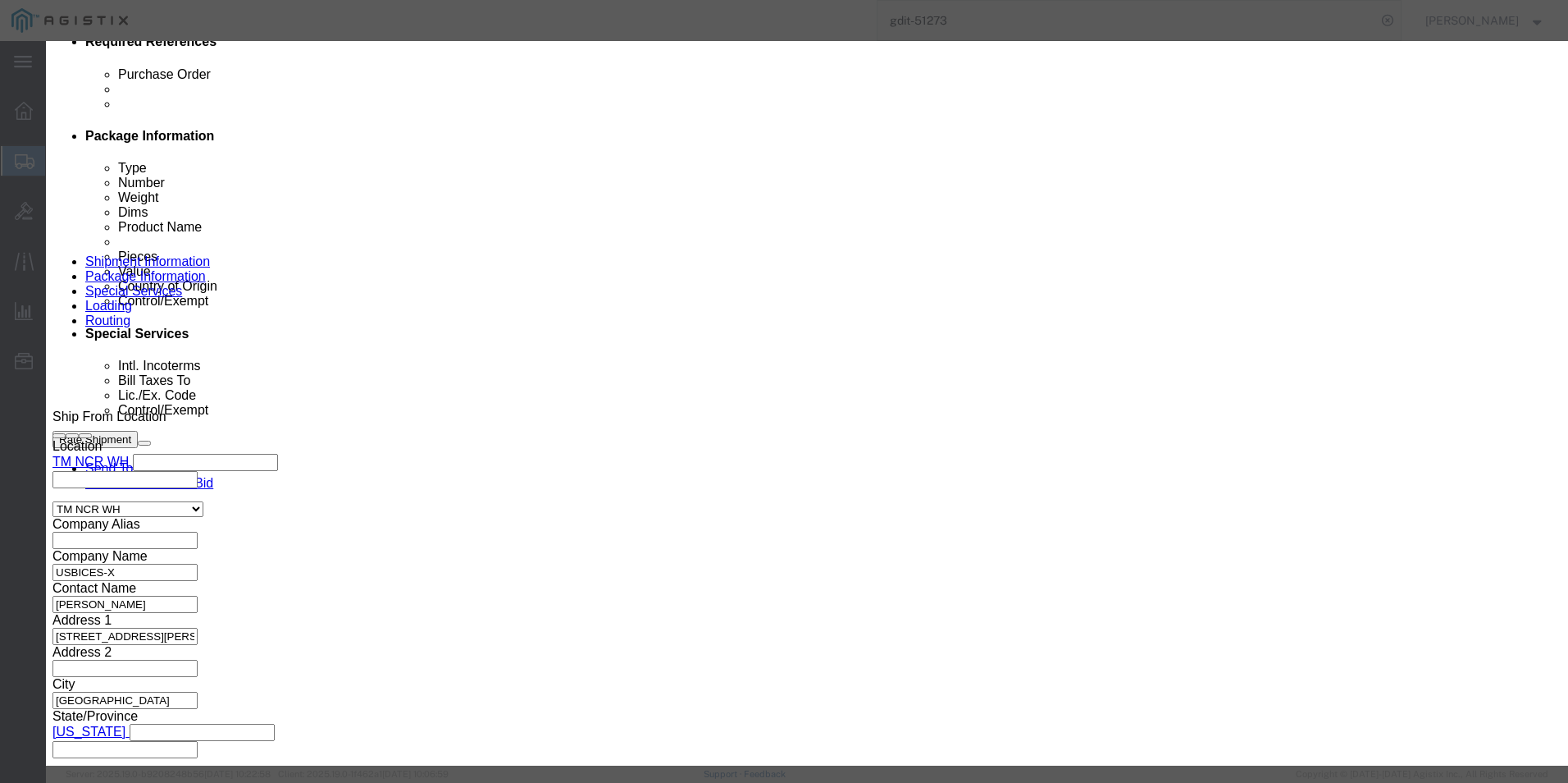
click button "Yes"
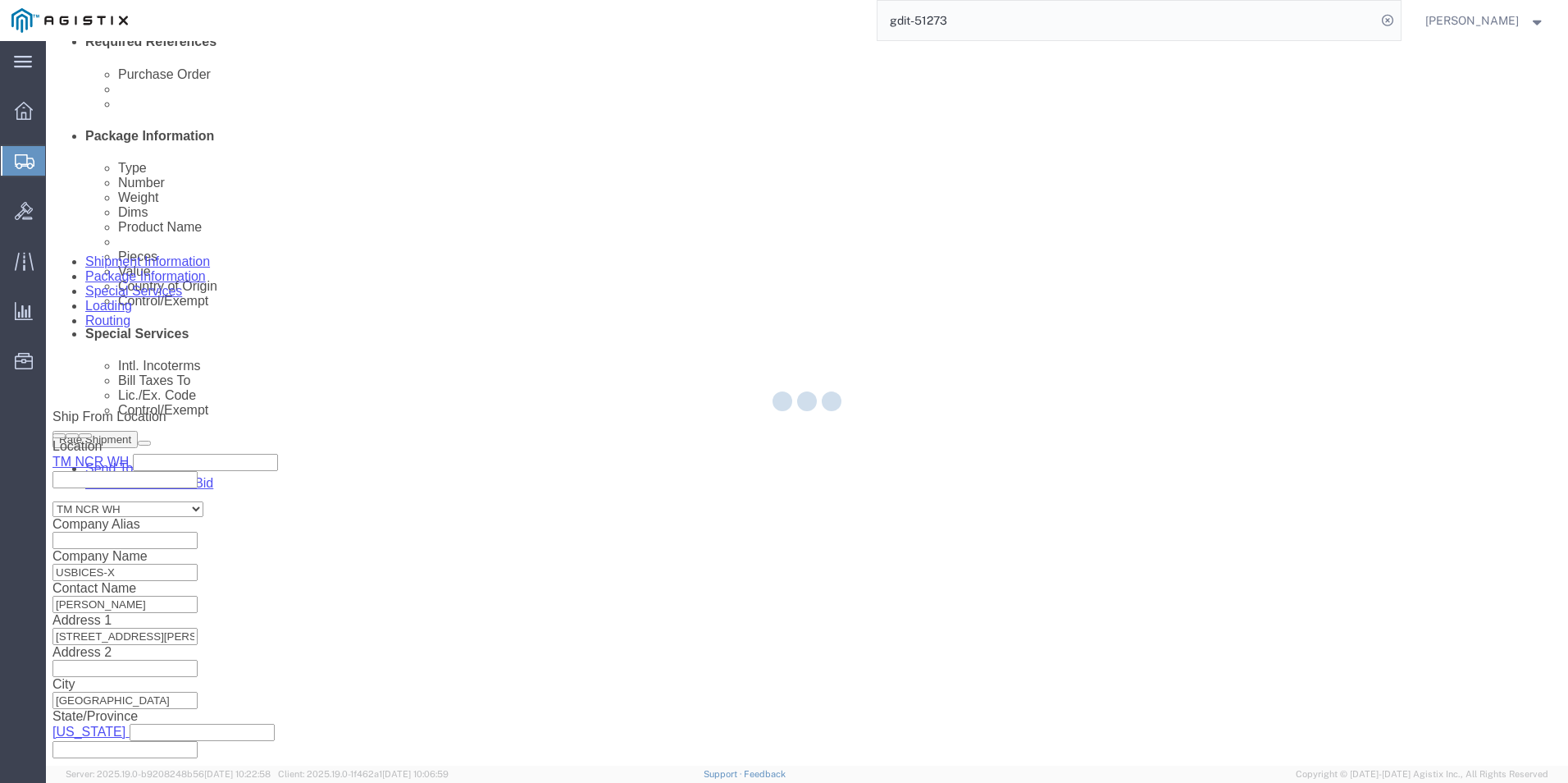
scroll to position [626, 0]
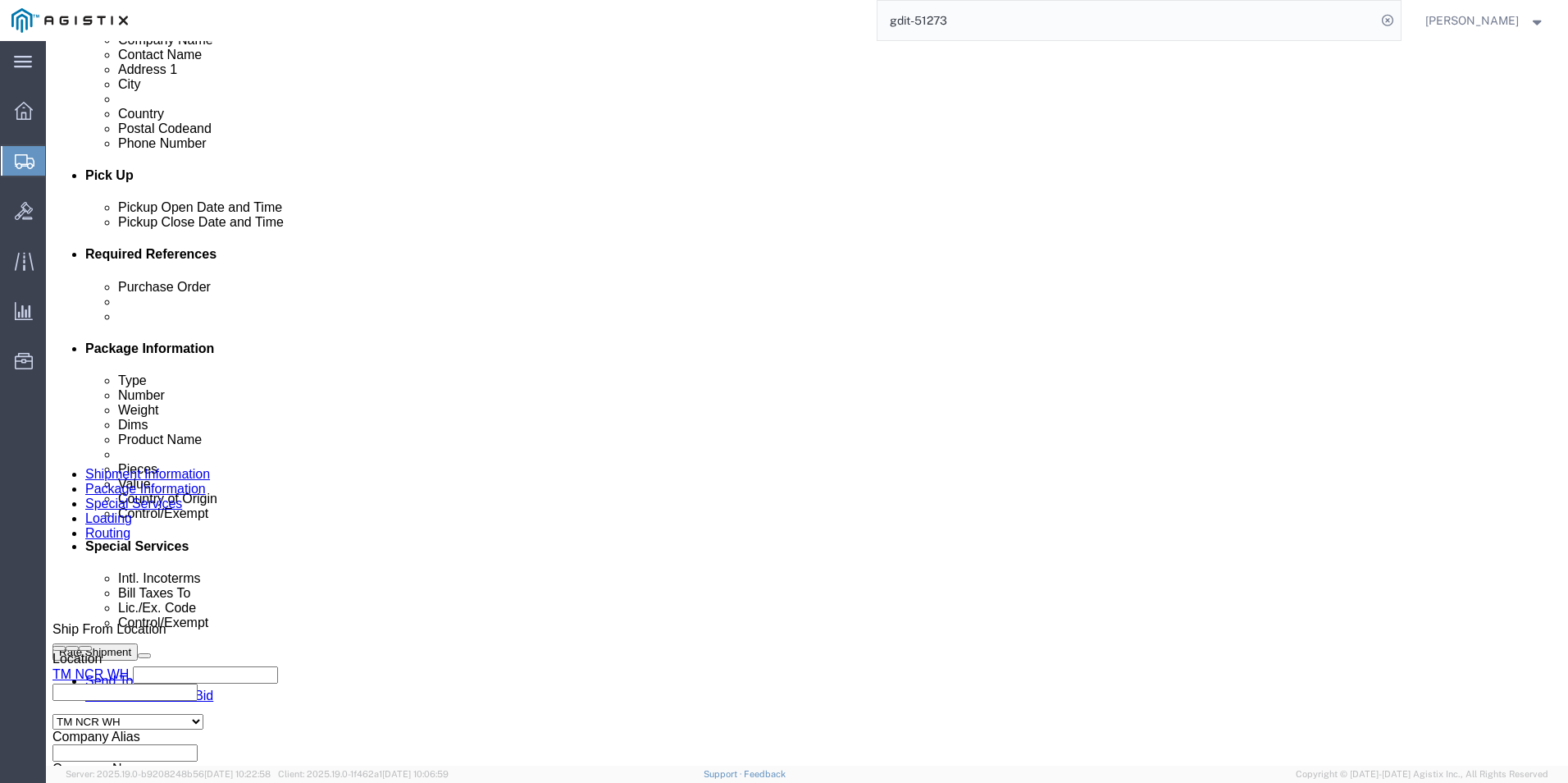
select select "PSNS"
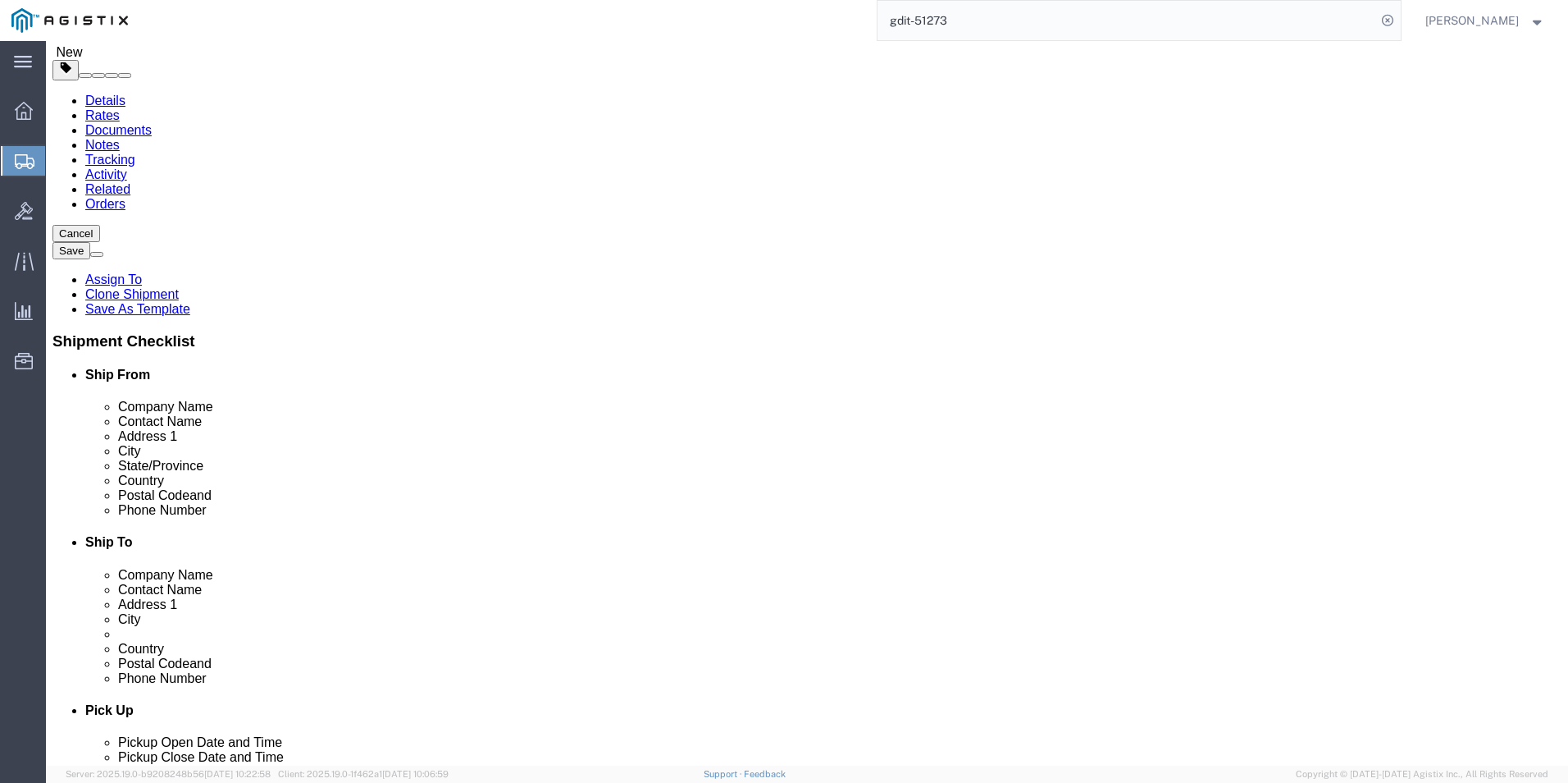
scroll to position [52, 0]
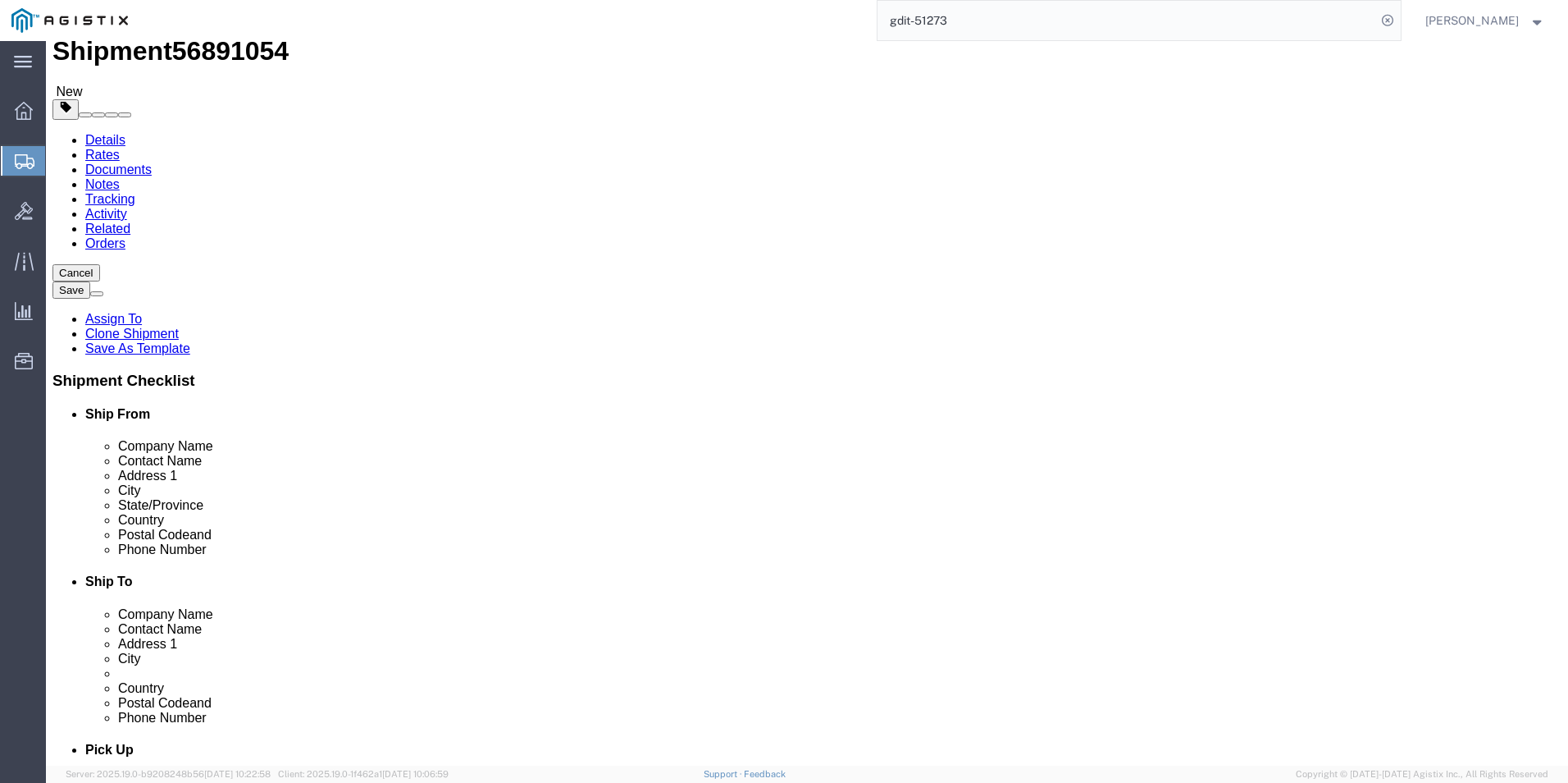
click dd "7031.14 USD"
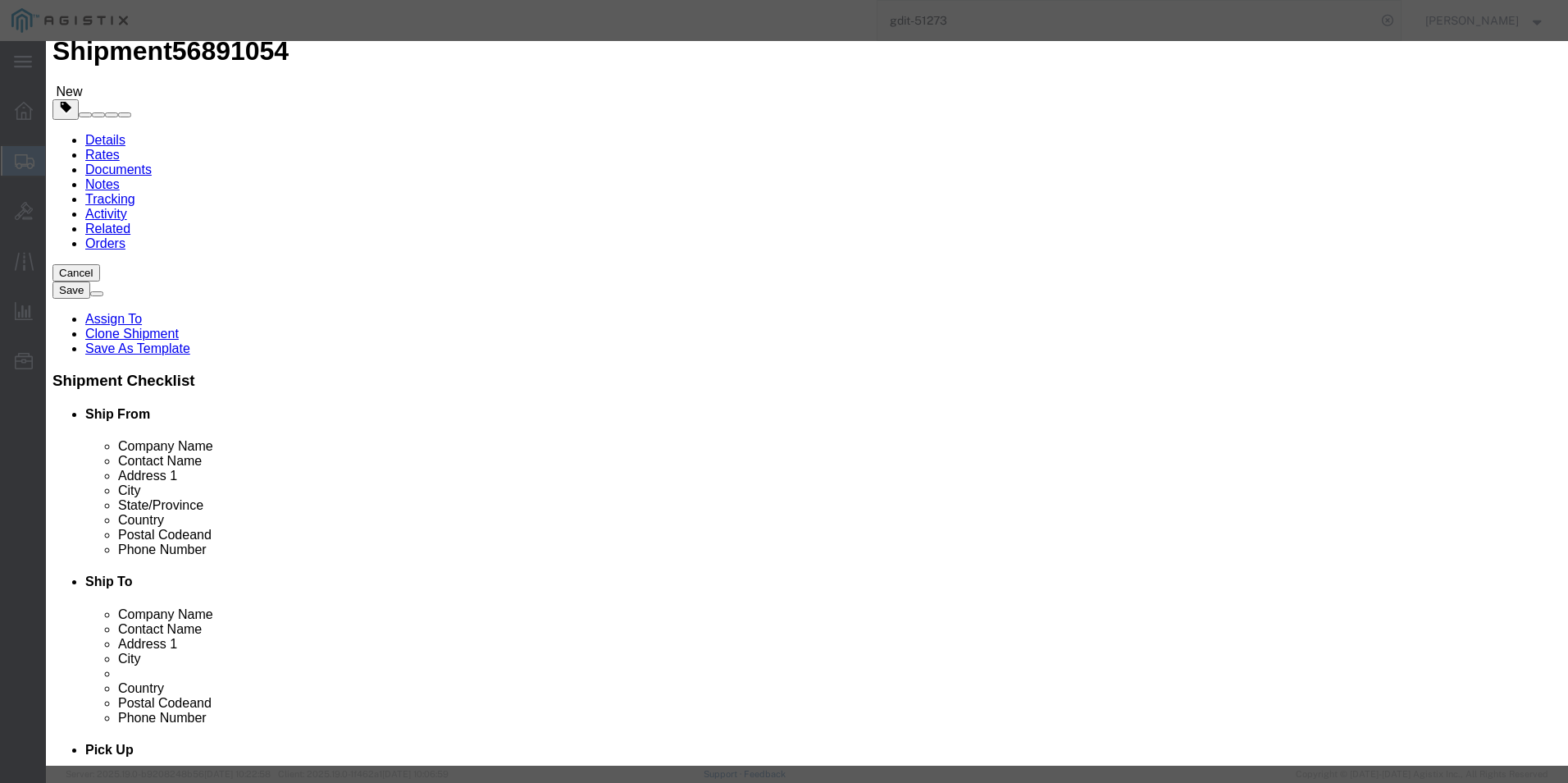
click textarea "Asset Tag:096585"
type textarea "Asset Tag:096587"
click input "FOC2811HMLW"
type input "F"
click input "text"
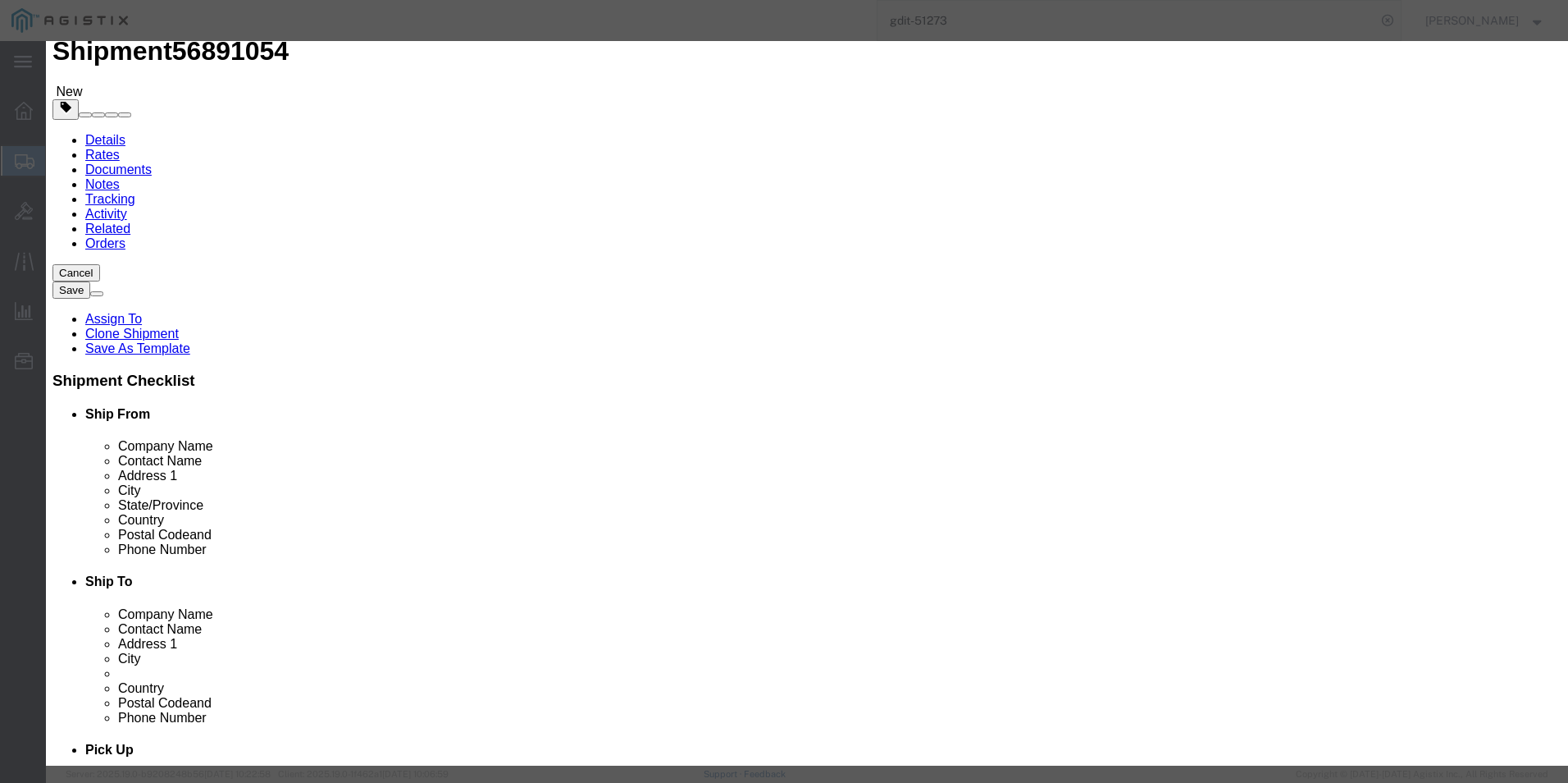
paste input "FOC2811HMLK"
type input "FOC2811HMLK"
click button "Save & Close"
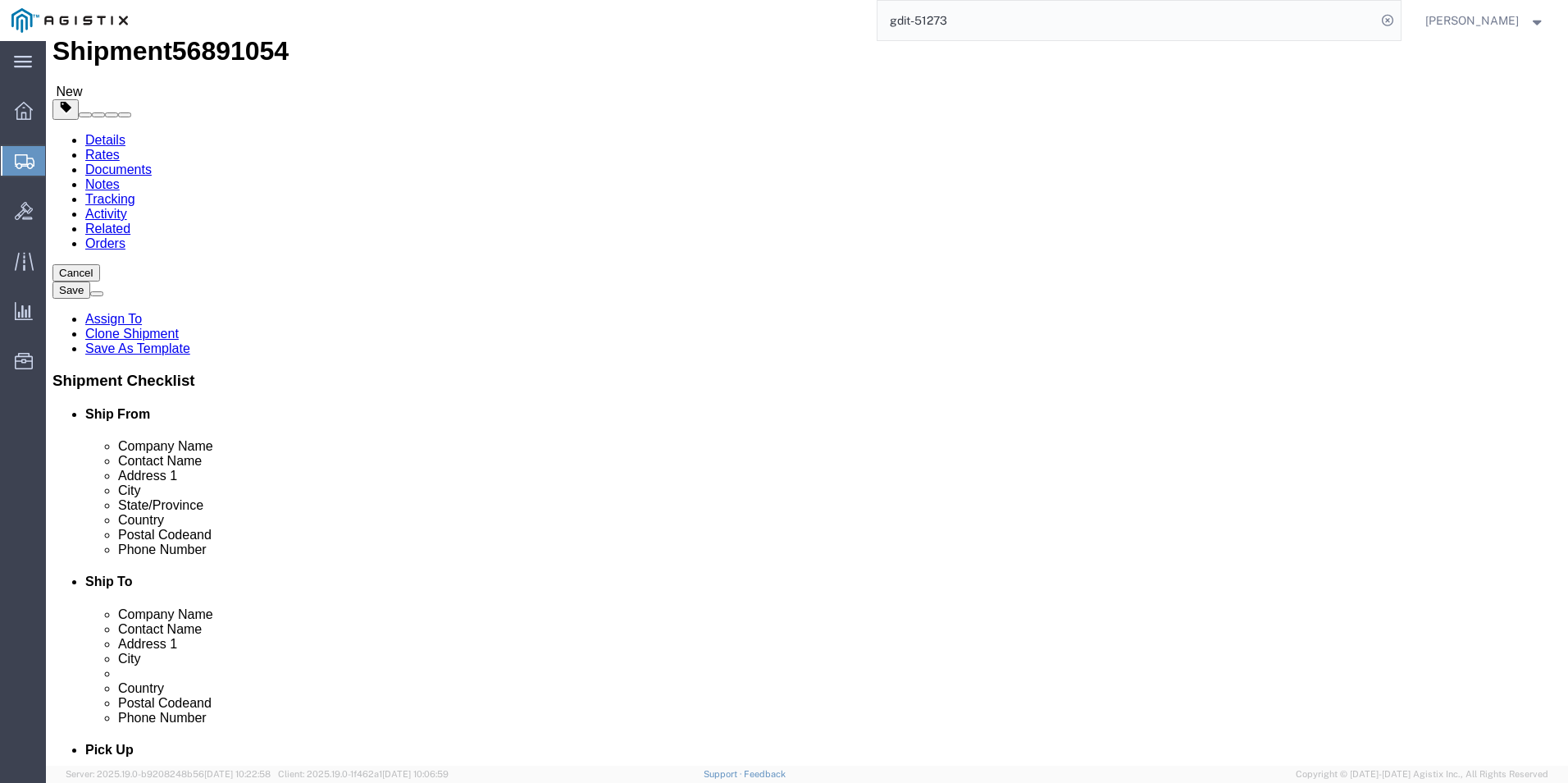
click dd "7031.14 USD"
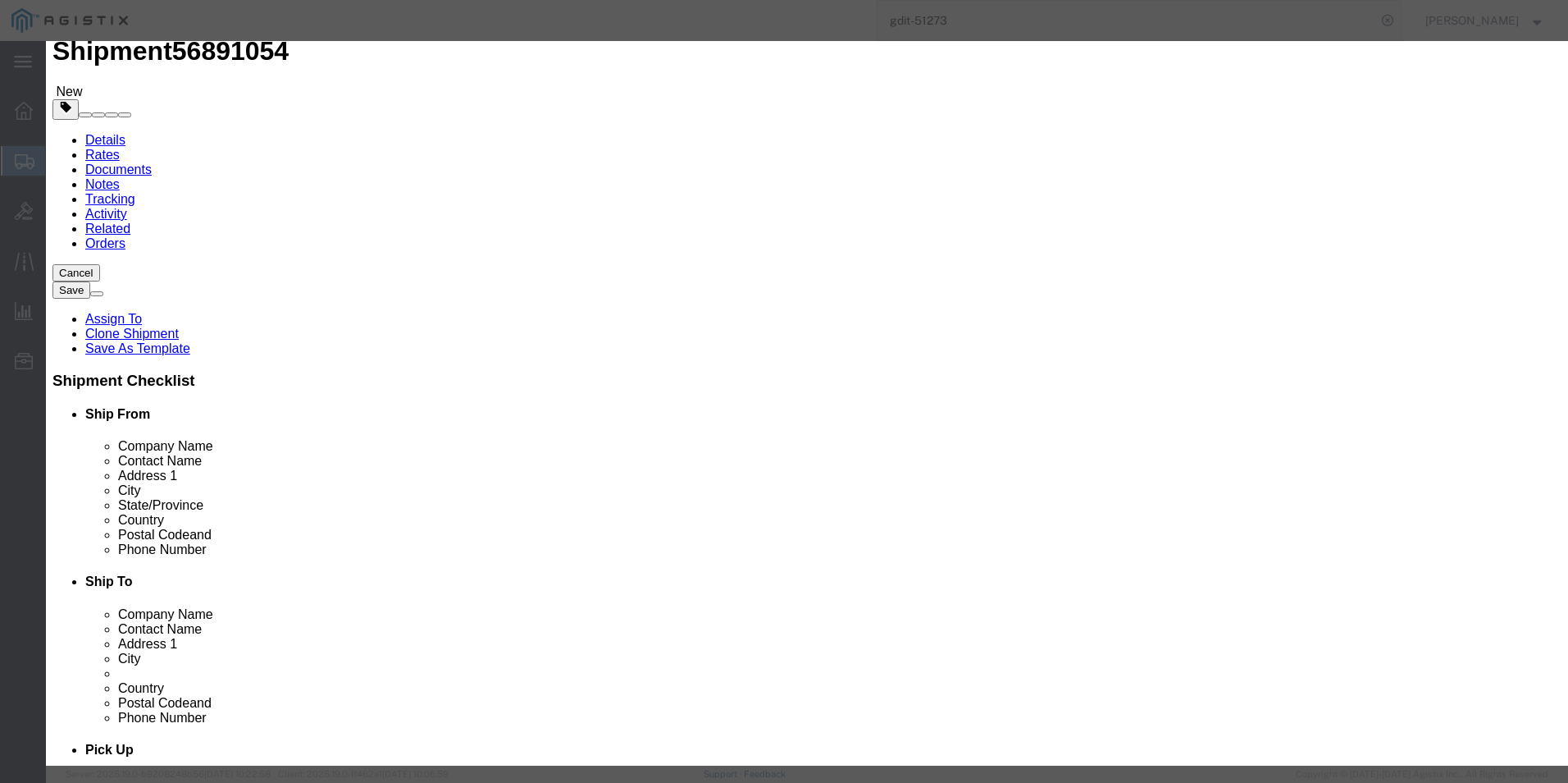
click textarea "Asset Tag:096586"
type textarea "Asset Tag:096579"
click input "FOC2810H6NH"
type input "F"
click input "text"
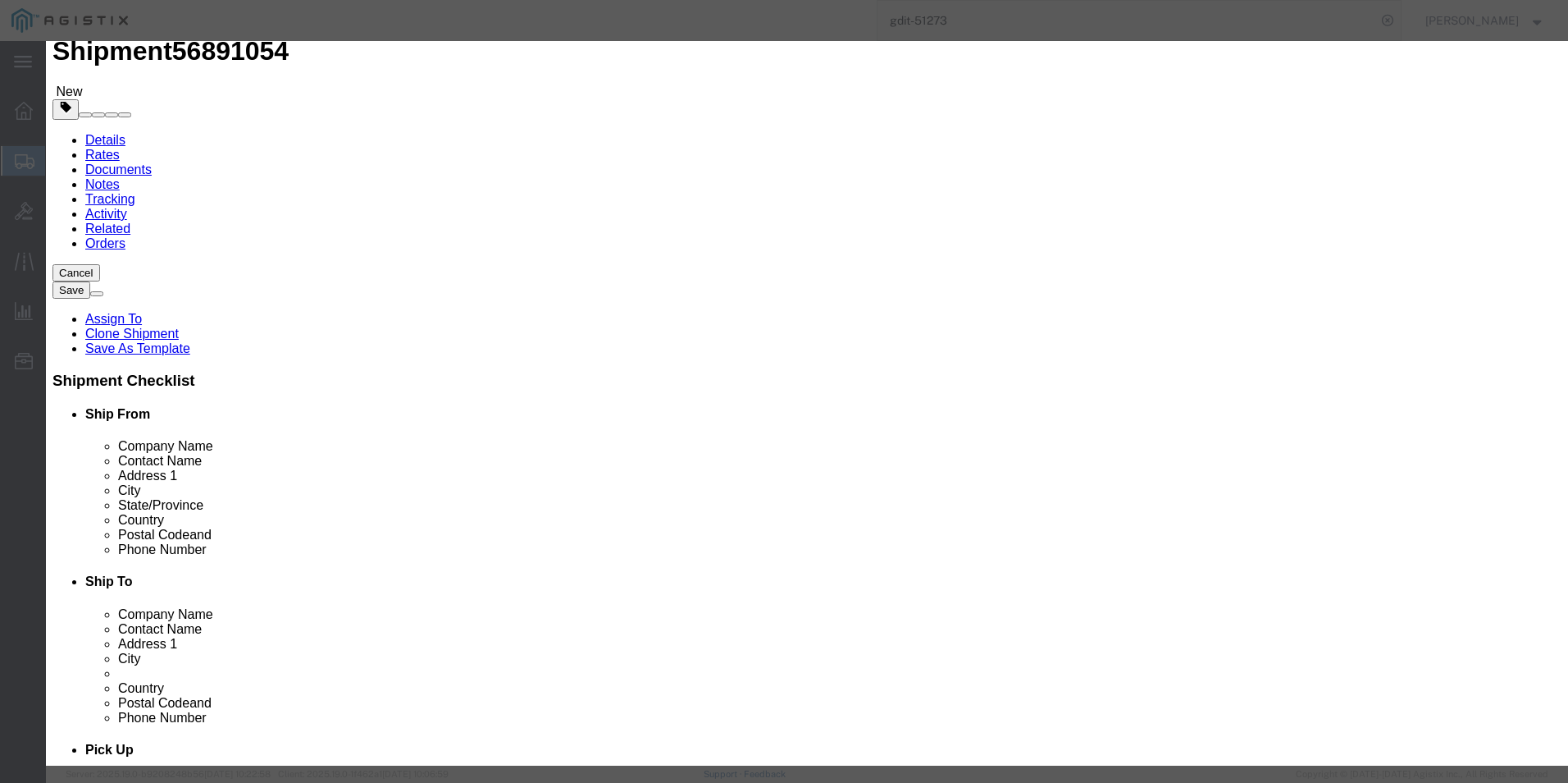
paste input "FOC2811HMJK"
type input "FOC2811HMJK"
click button
click textarea "Asset Tag:096599"
type textarea "Asset Tag:096578"
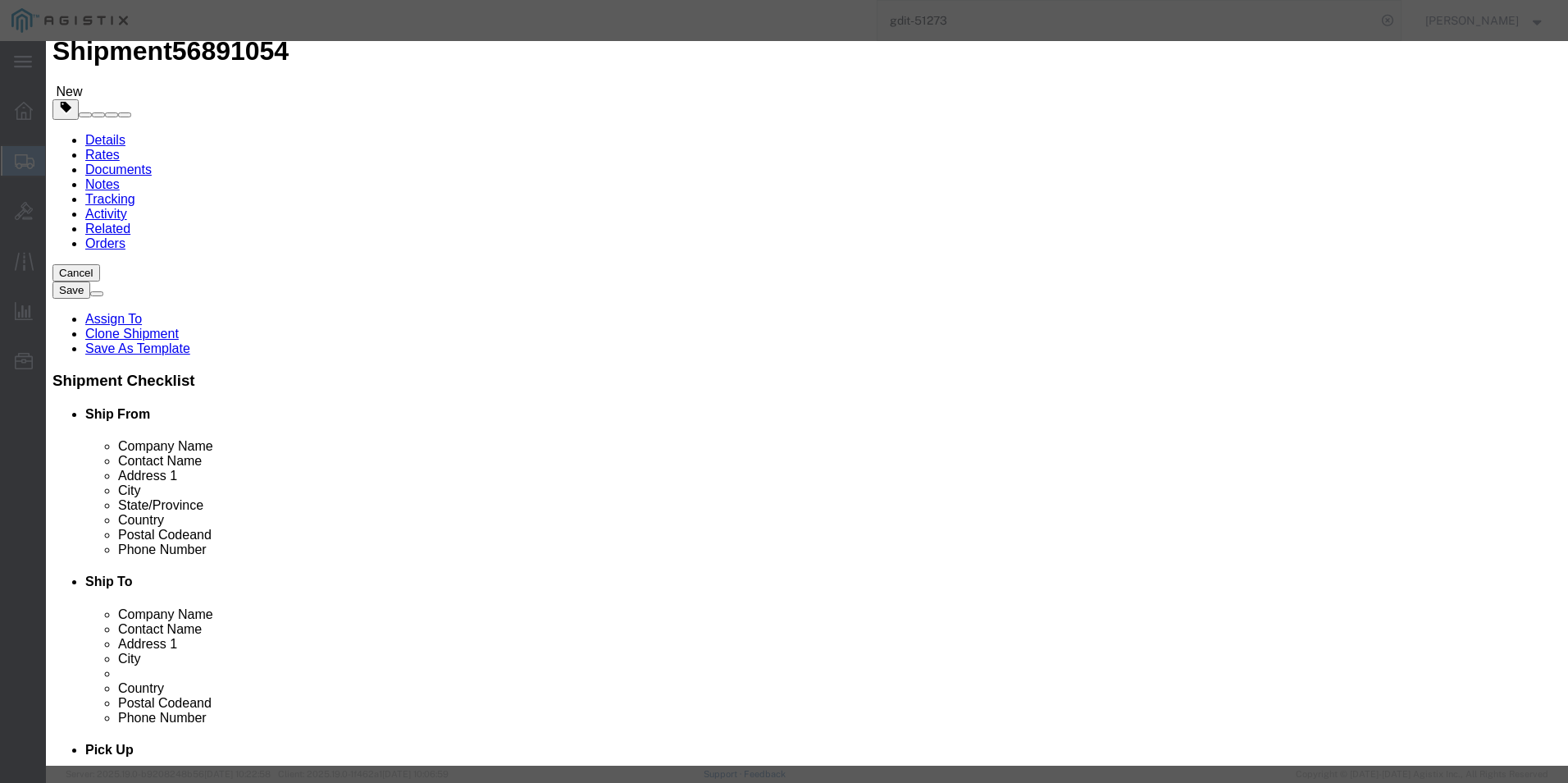
click input "FOC2811HMM0"
type input "F"
click input "text"
paste input "FOC2811HMM4"
type input "FOC2811HMM4"
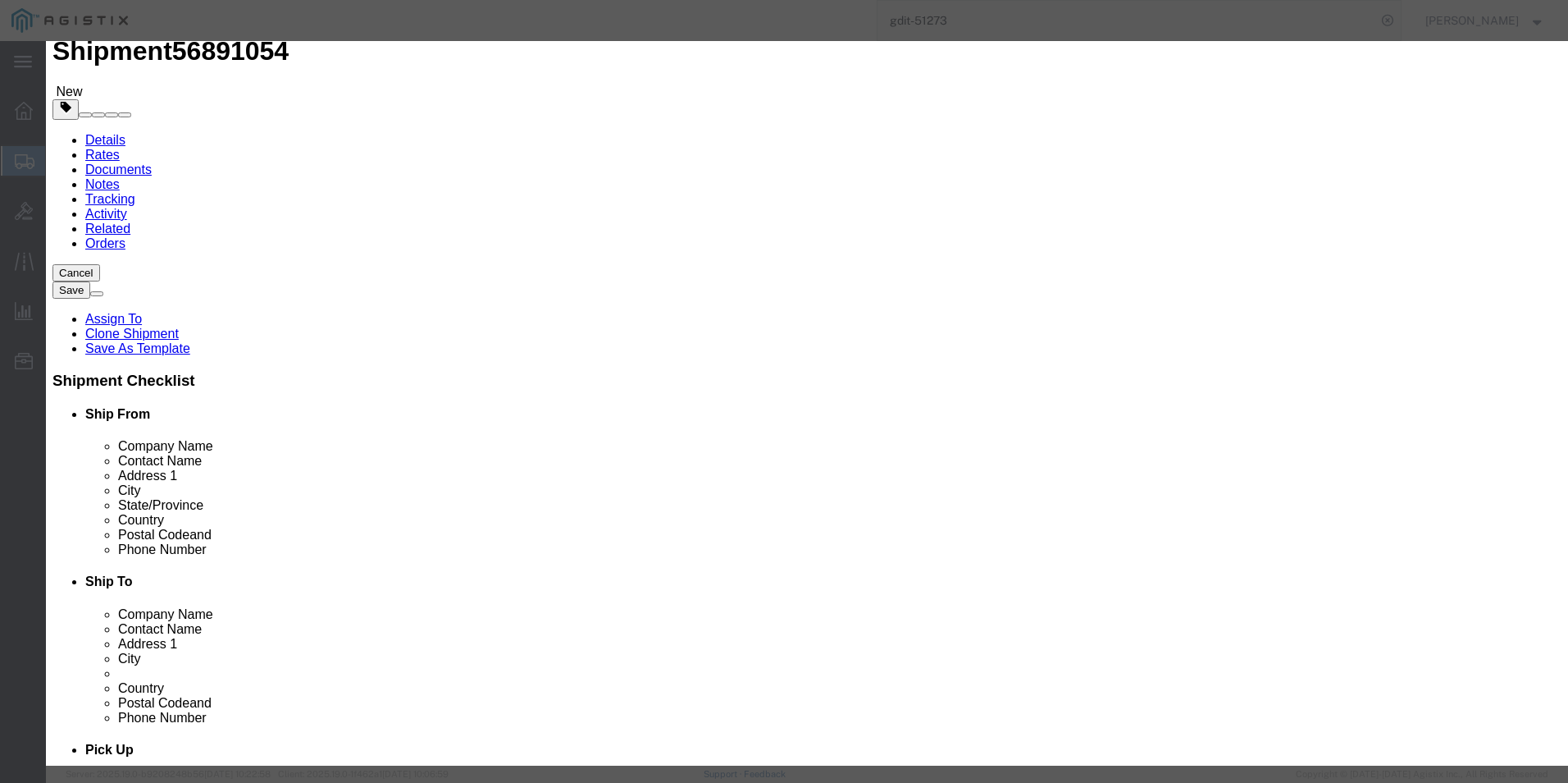
click button
click textarea "Asset Tag:096600"
type textarea "Asset Tag:096580"
click input "FOC2811HMLB"
type input "F"
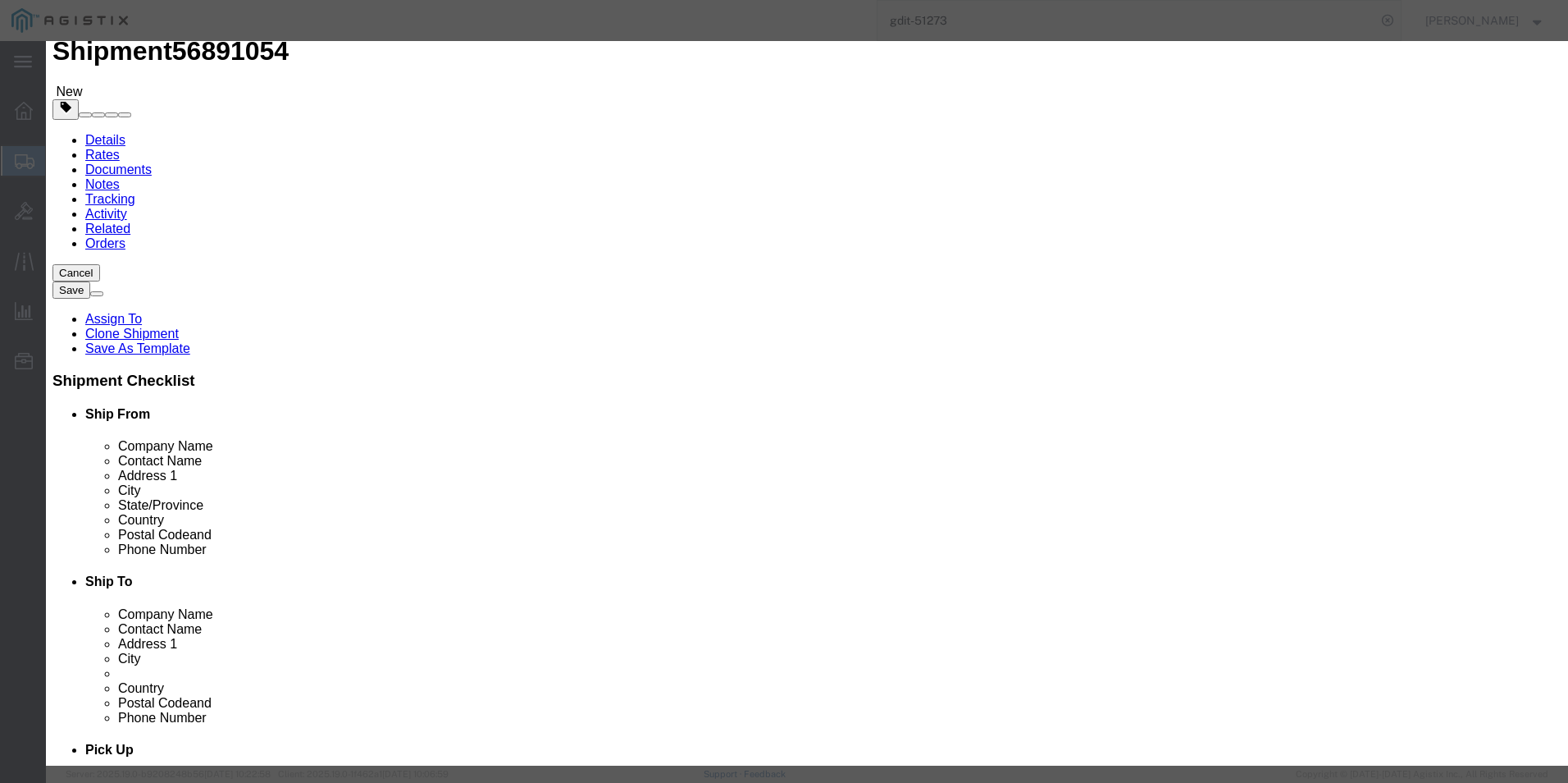
click input "text"
paste input "FOC2811HMJH"
type input "FOC2811HMJH"
click button "Save & Close"
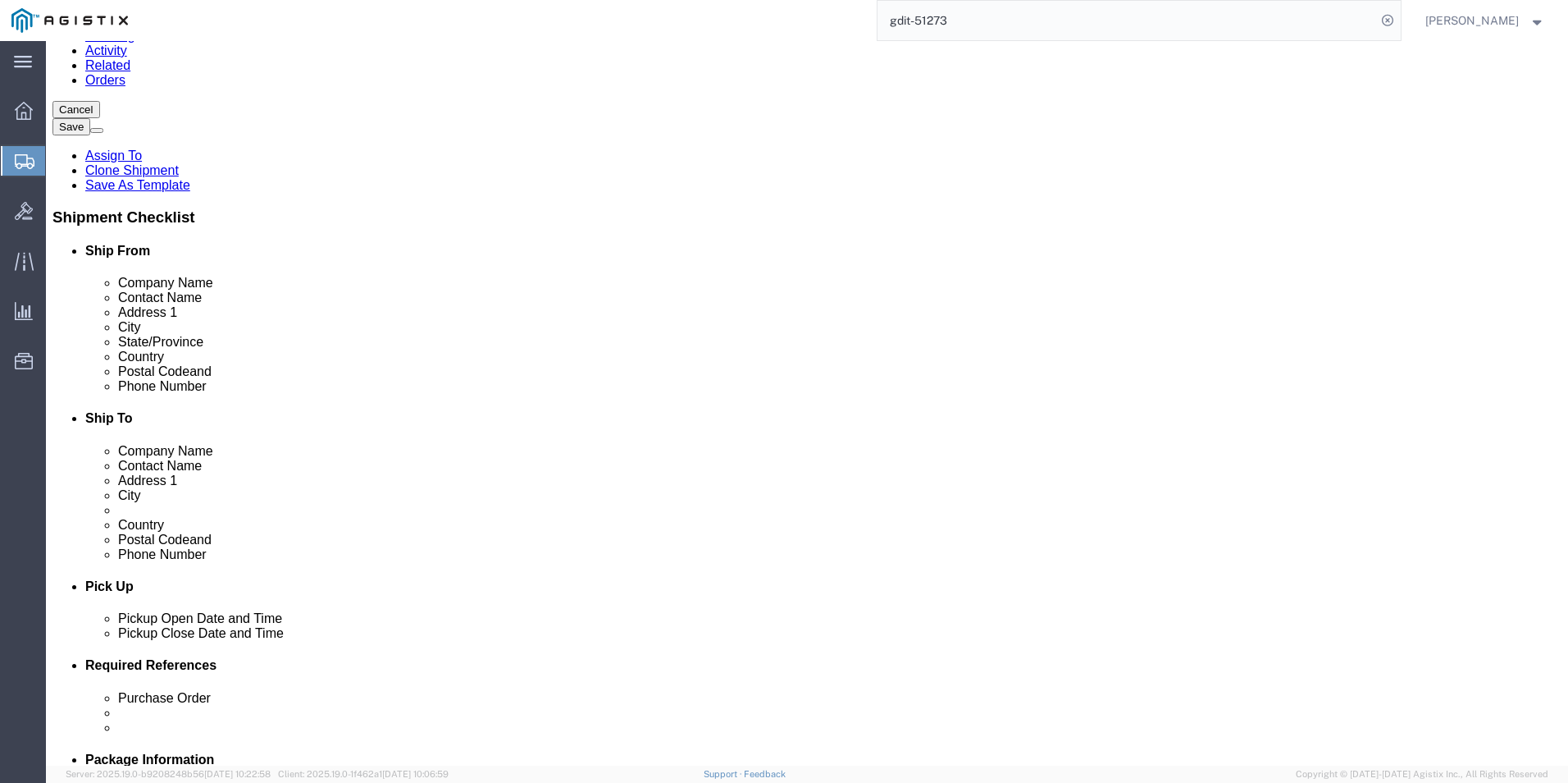
scroll to position [216, 0]
click dd "1.00 Each"
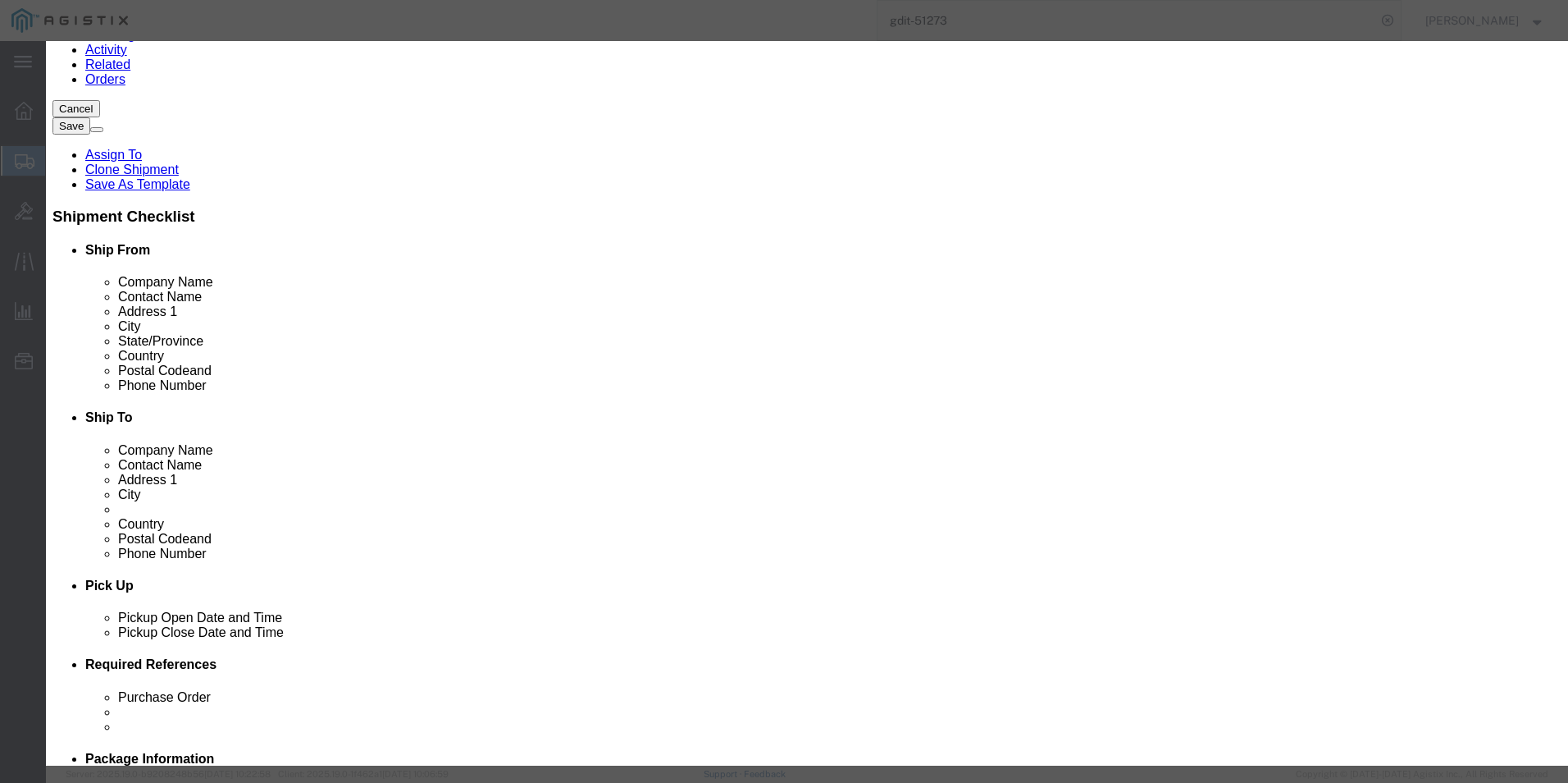
click button
click textarea "Asset Tag:096588"
type textarea "Asset Tag:096583"
click input "FOC2811HMLZ"
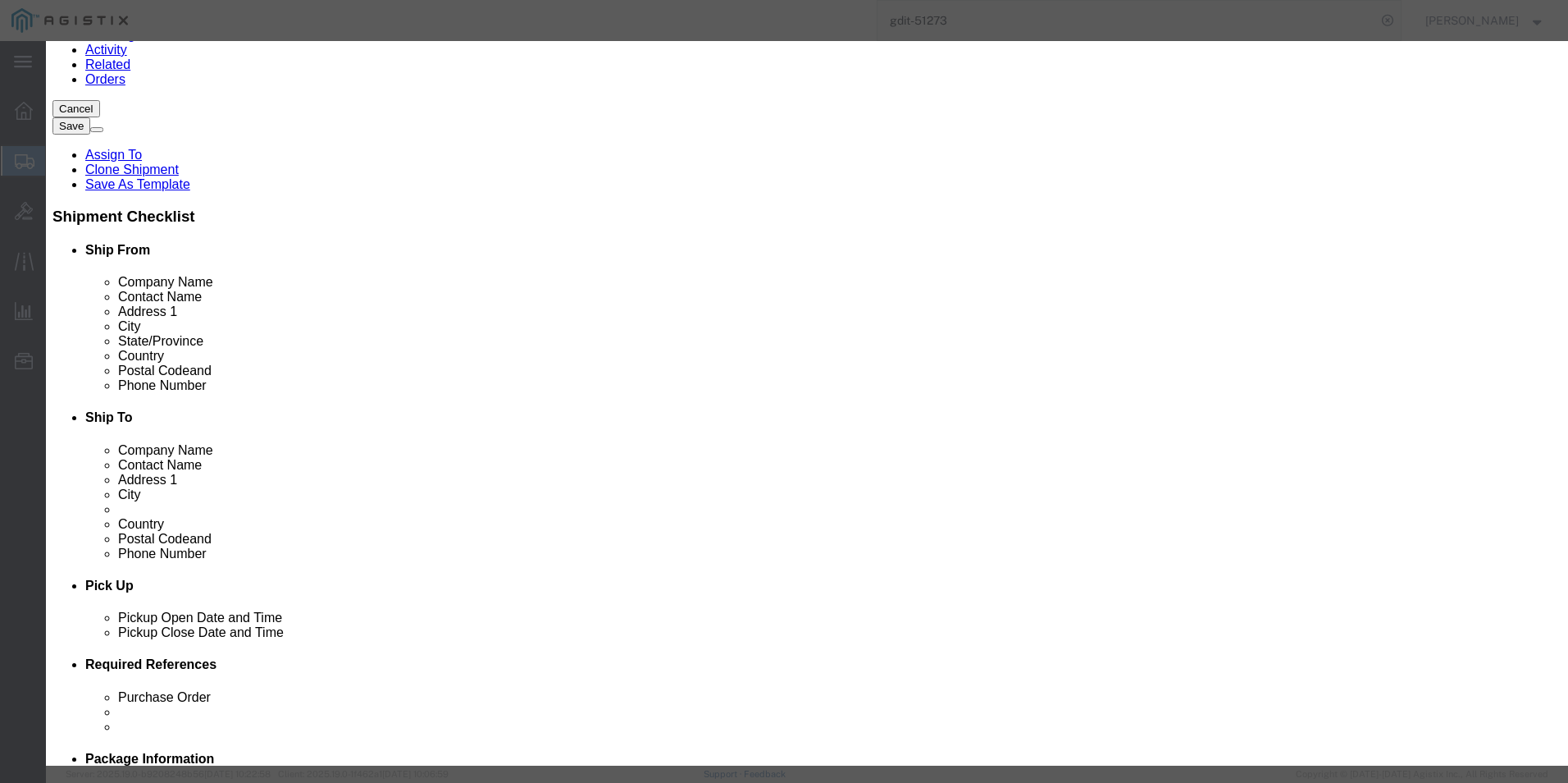
type input "F"
click input "text"
paste input "FOC2811H8W1"
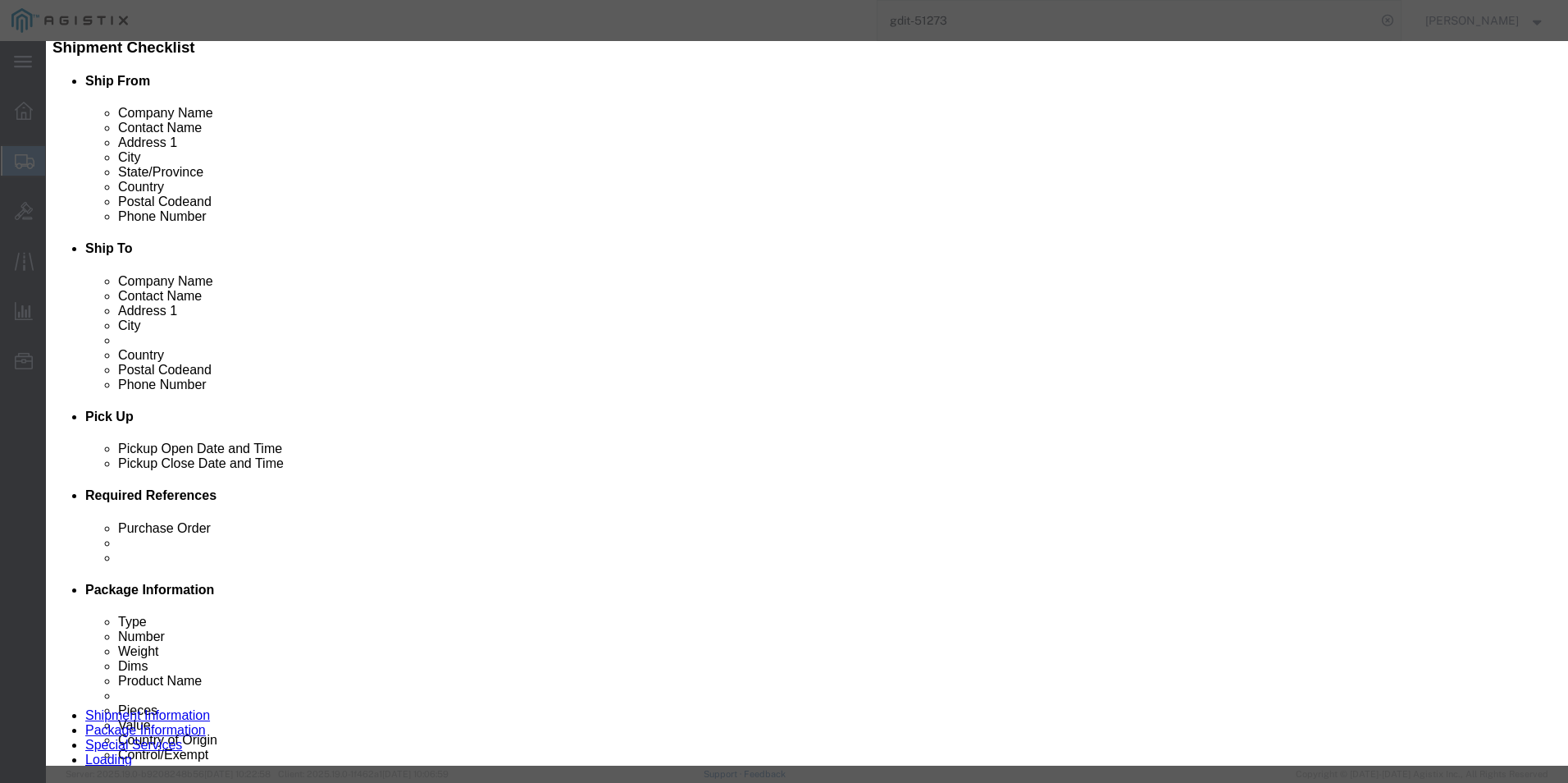
scroll to position [462, 0]
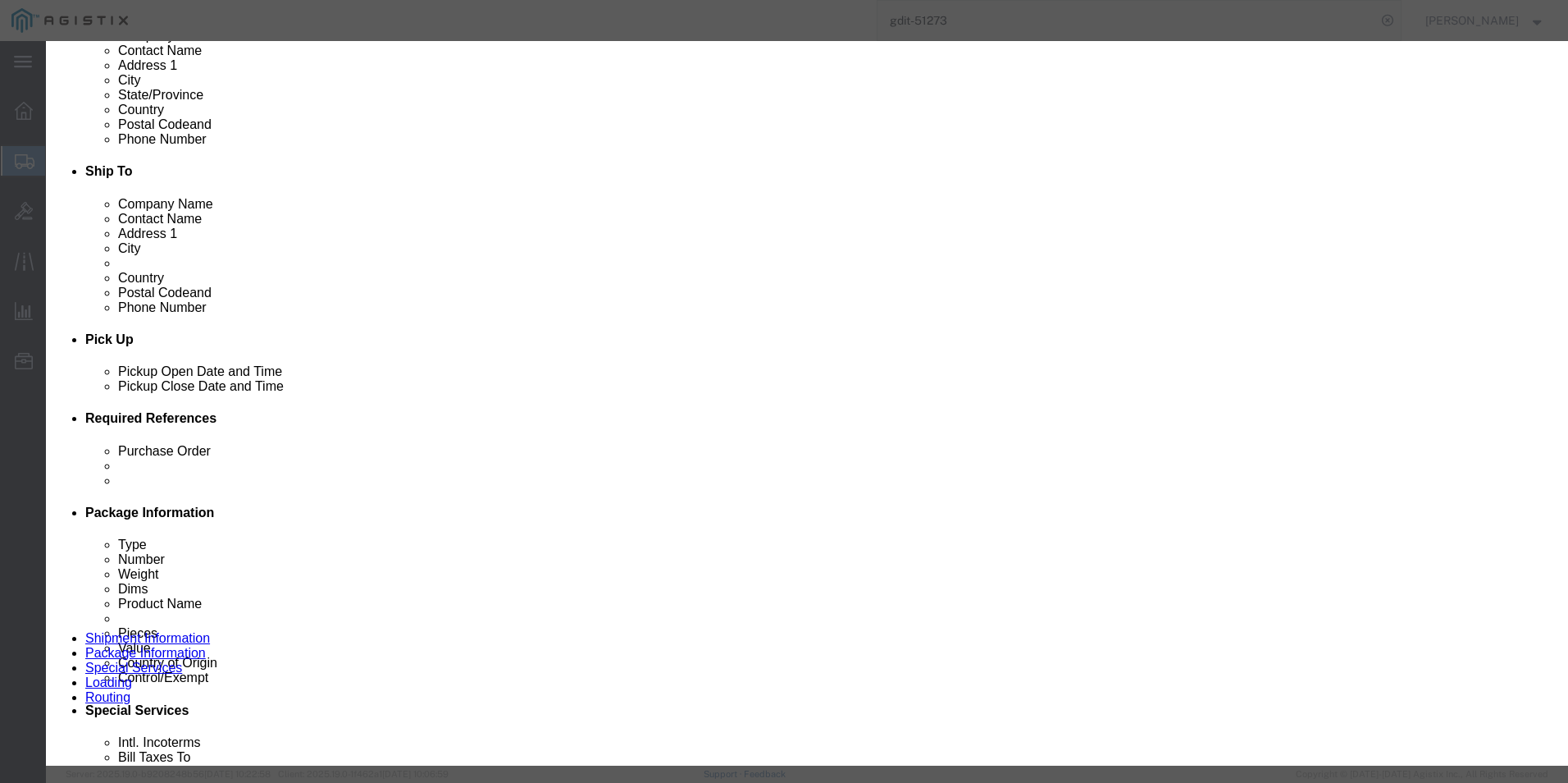
type input "FOC2811H8W1"
click button "Save & Close"
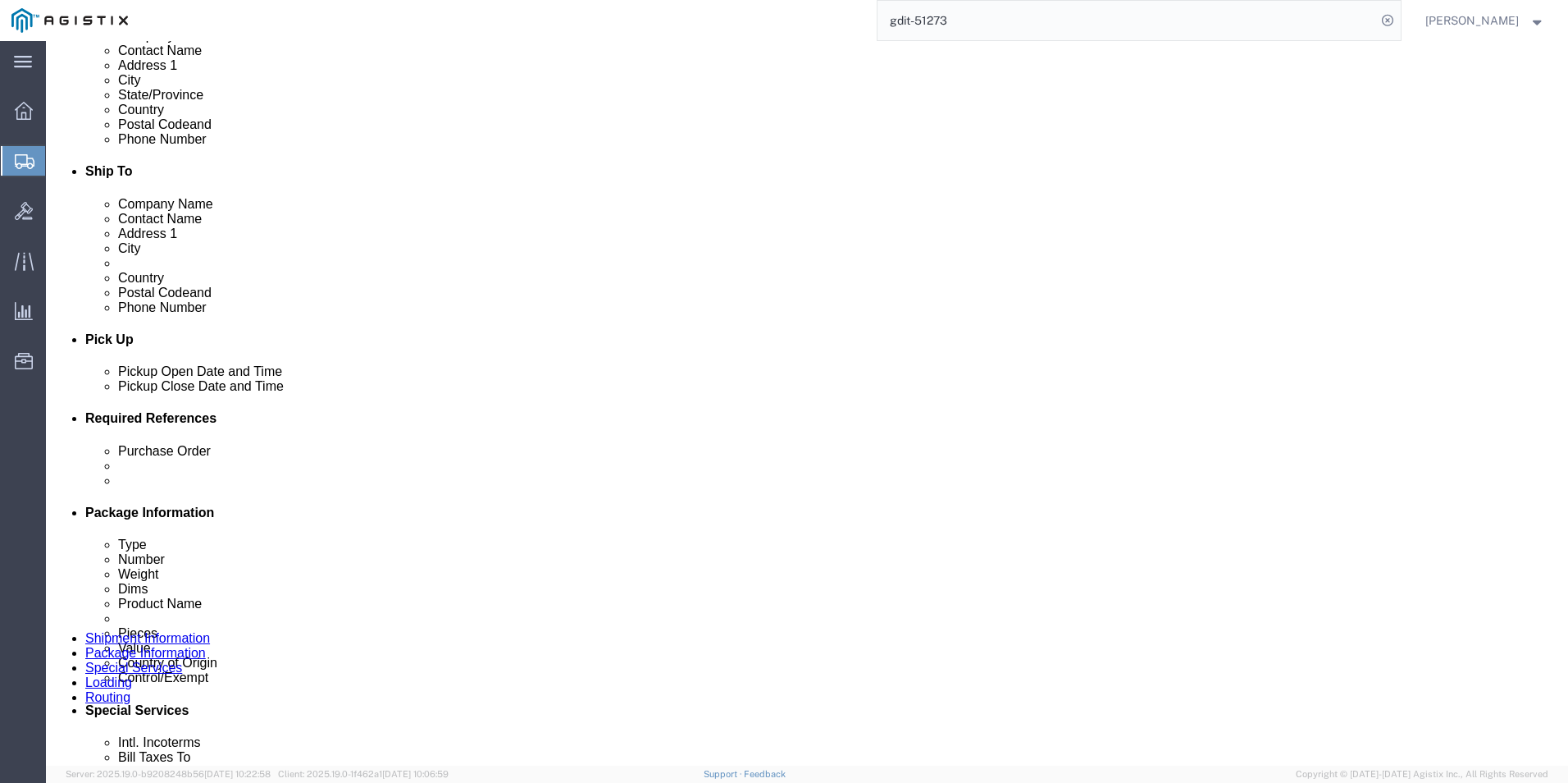
click dd "7031.14 USD"
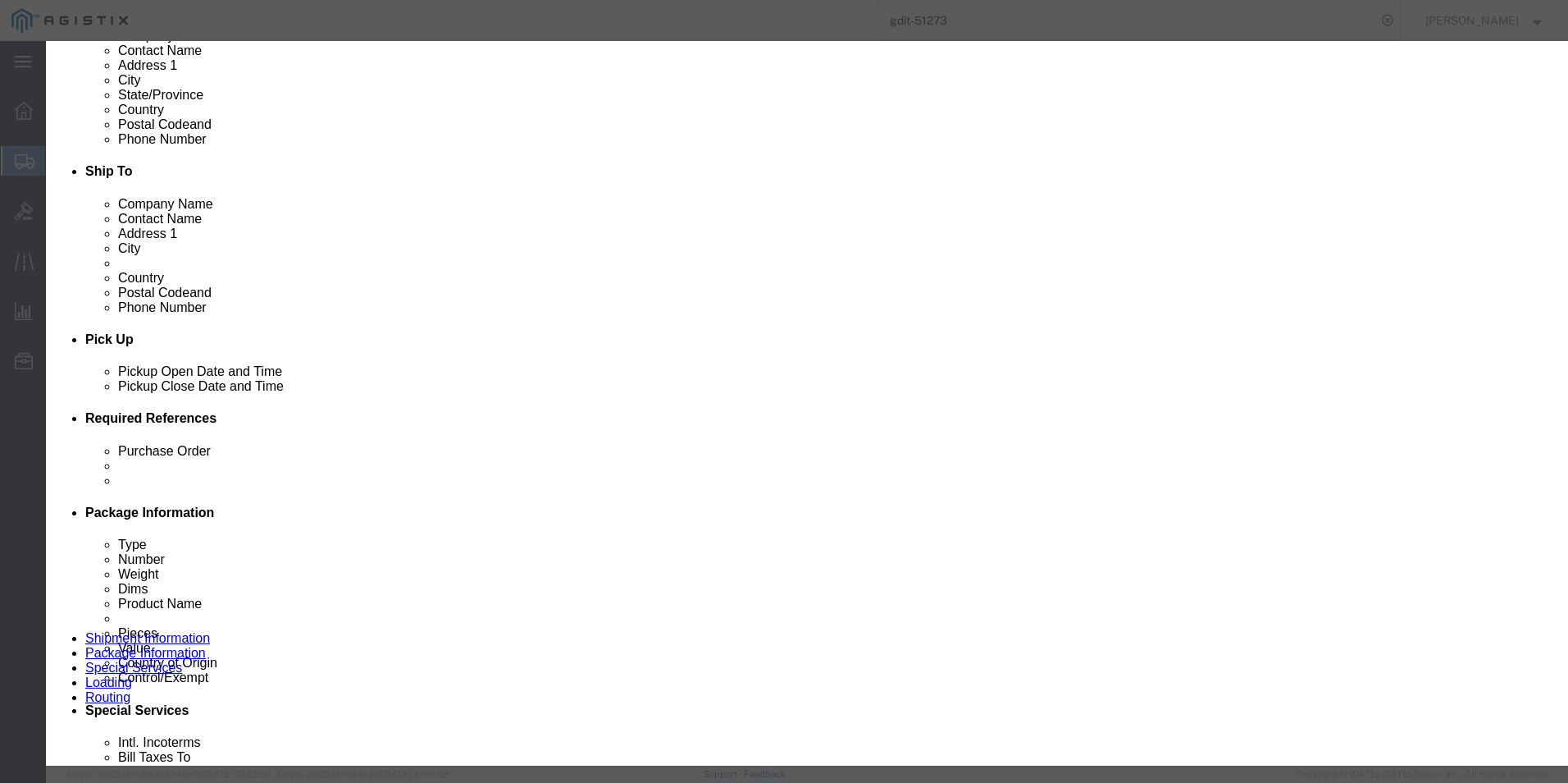
click button
click textarea "Asset Tag:096589"
type textarea "Asset Tag:096581"
click input "FOC2811HMLY"
type input "F"
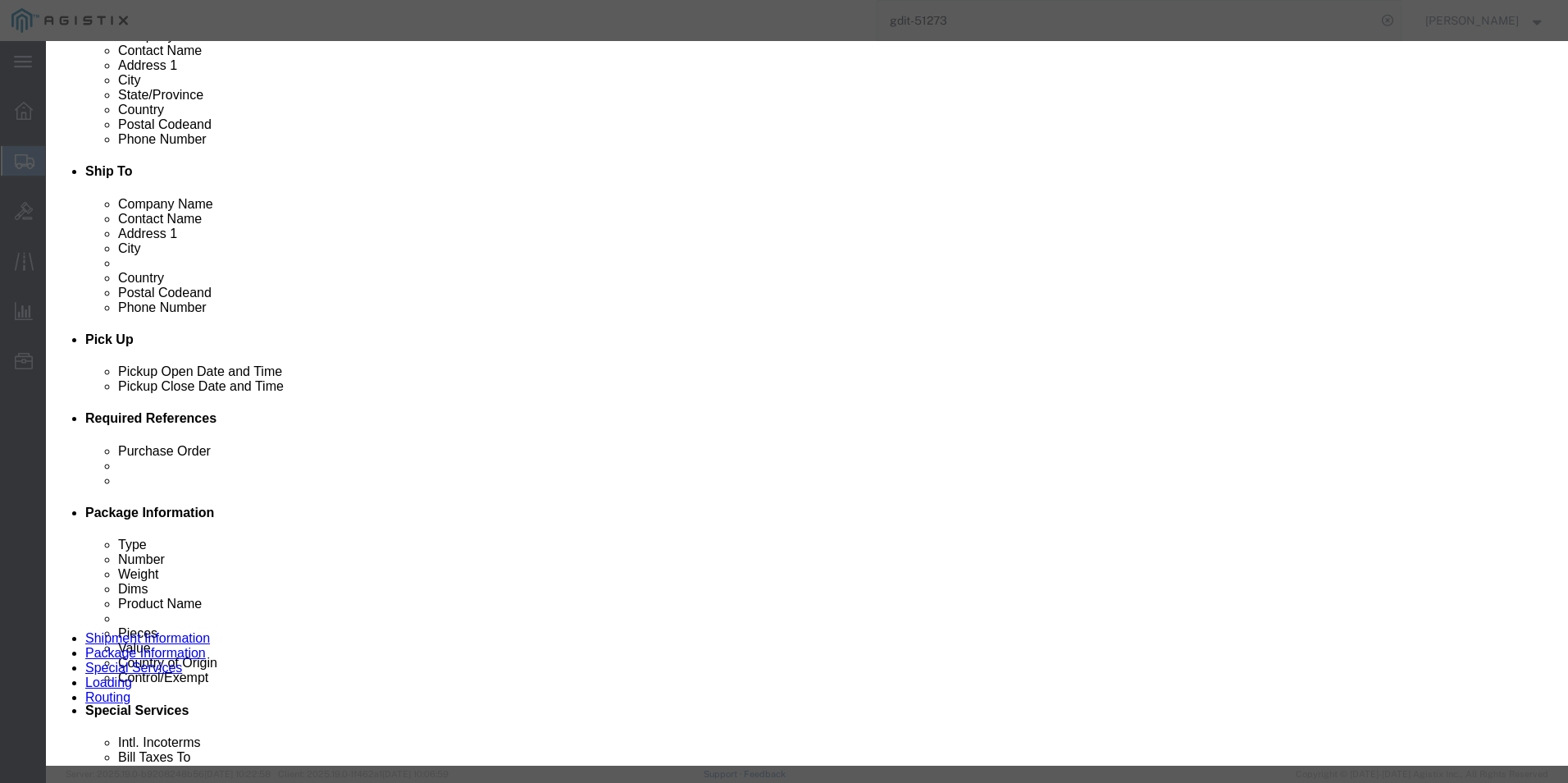
click input "text"
paste input "FOC2811H8W7"
type input "FOC2811H8W7"
click icon
click textarea "Asset Tag:096590"
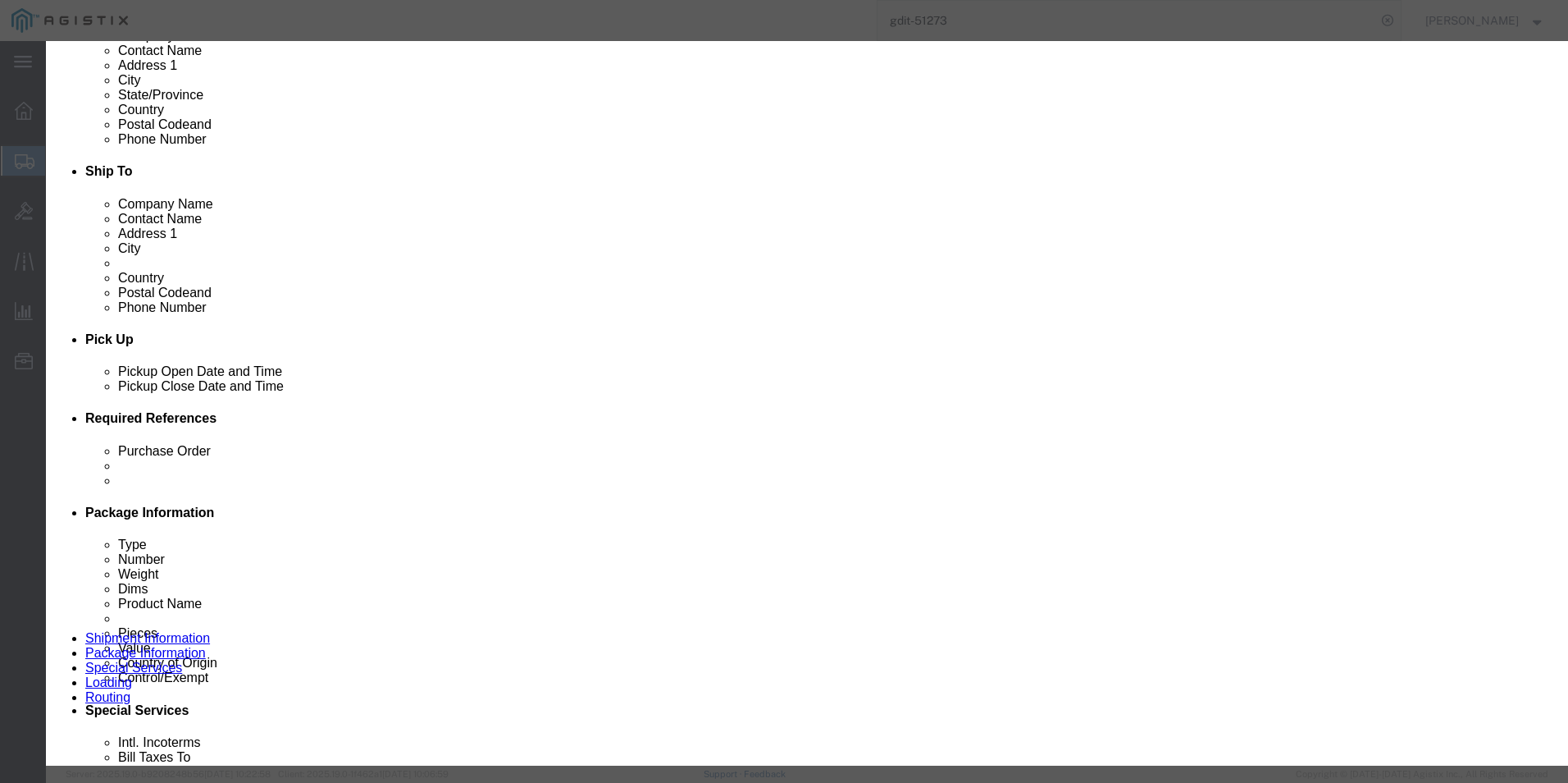
type textarea "Asset Tag:096584"
click input "FOC2811H8W4"
type input "F"
click input "text"
paste input "FOC2811HMJN"
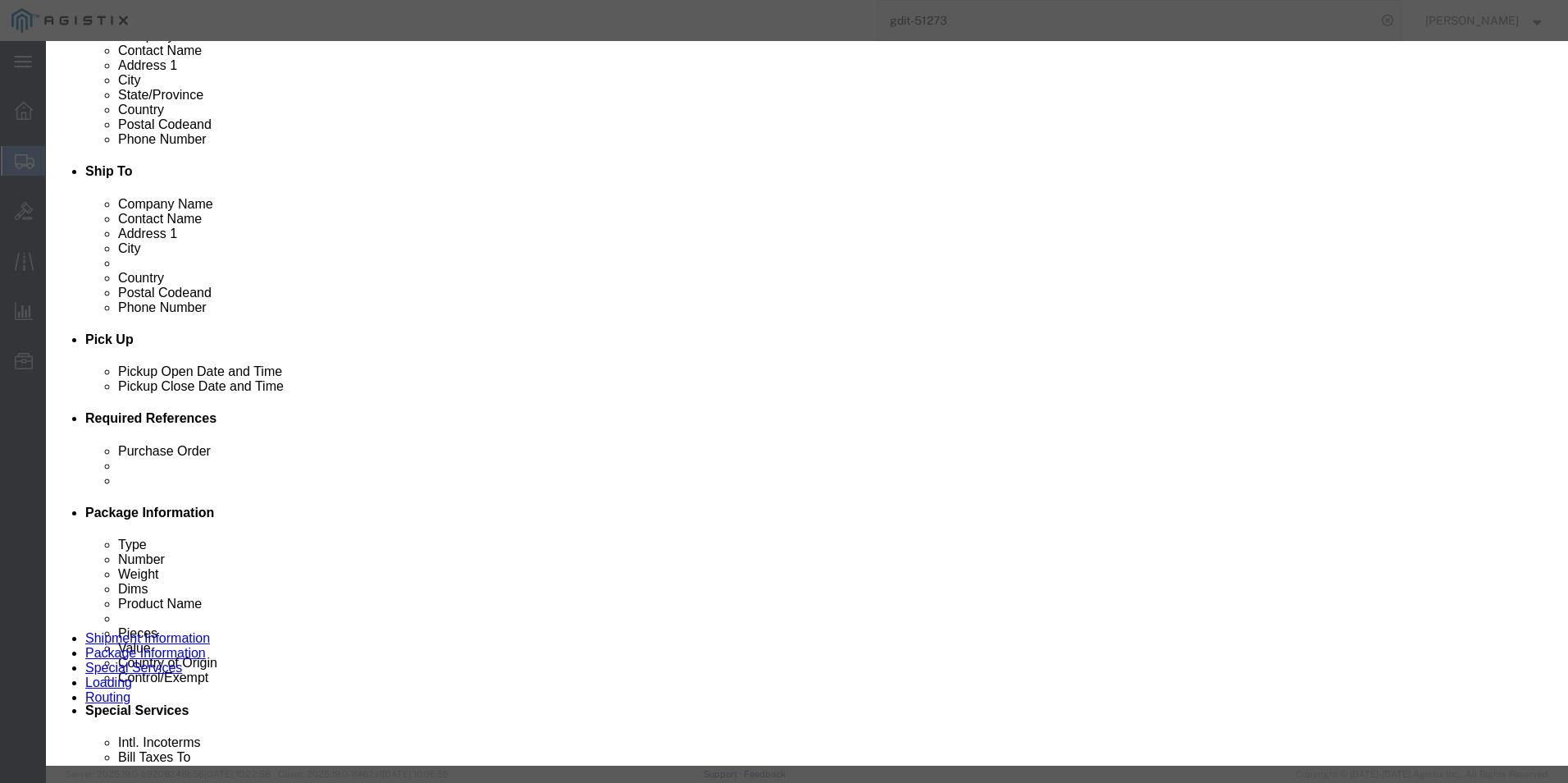
type input "FOC2811HMJN"
click button "Save & Close"
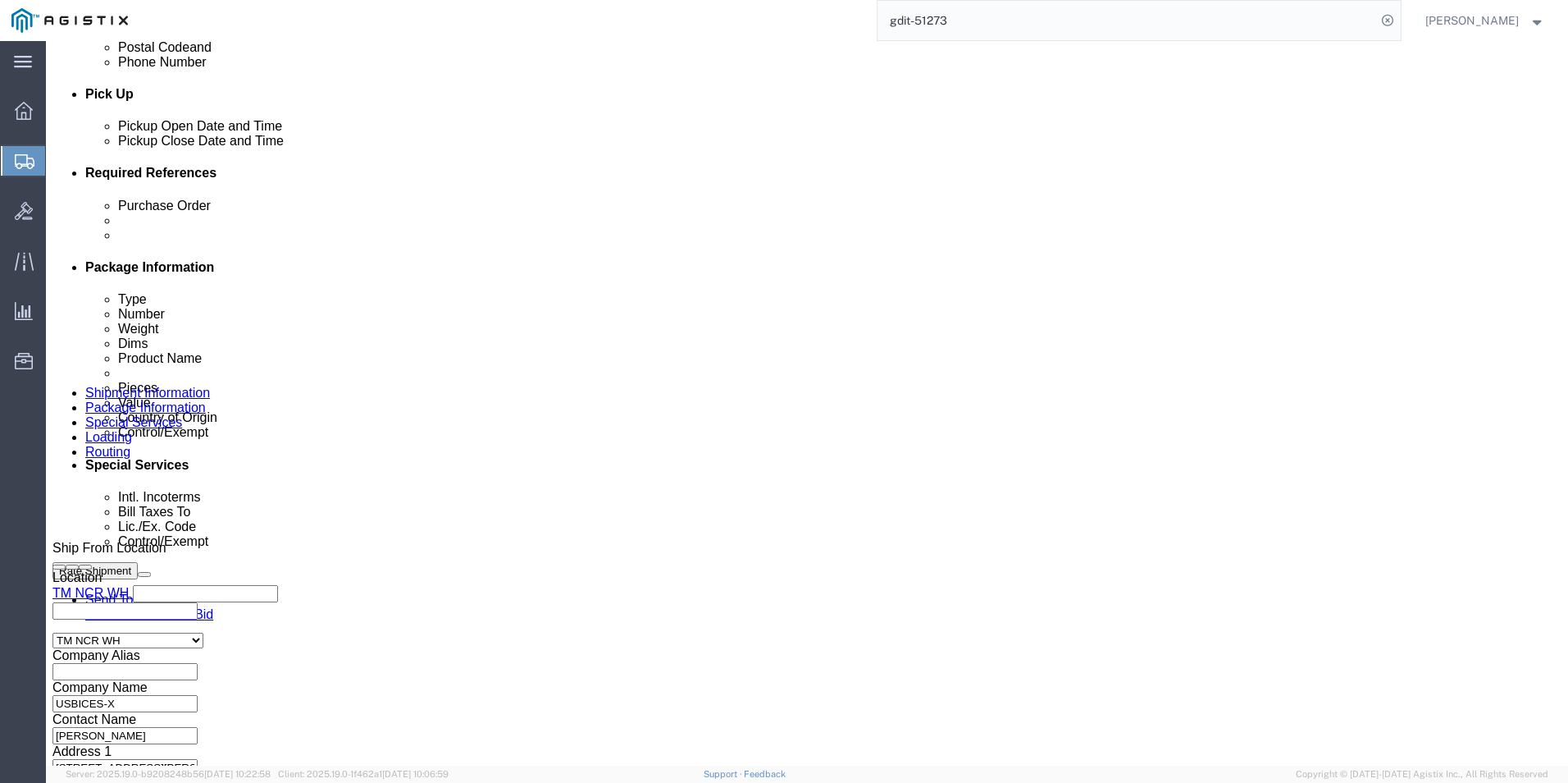
scroll to position [720, 0]
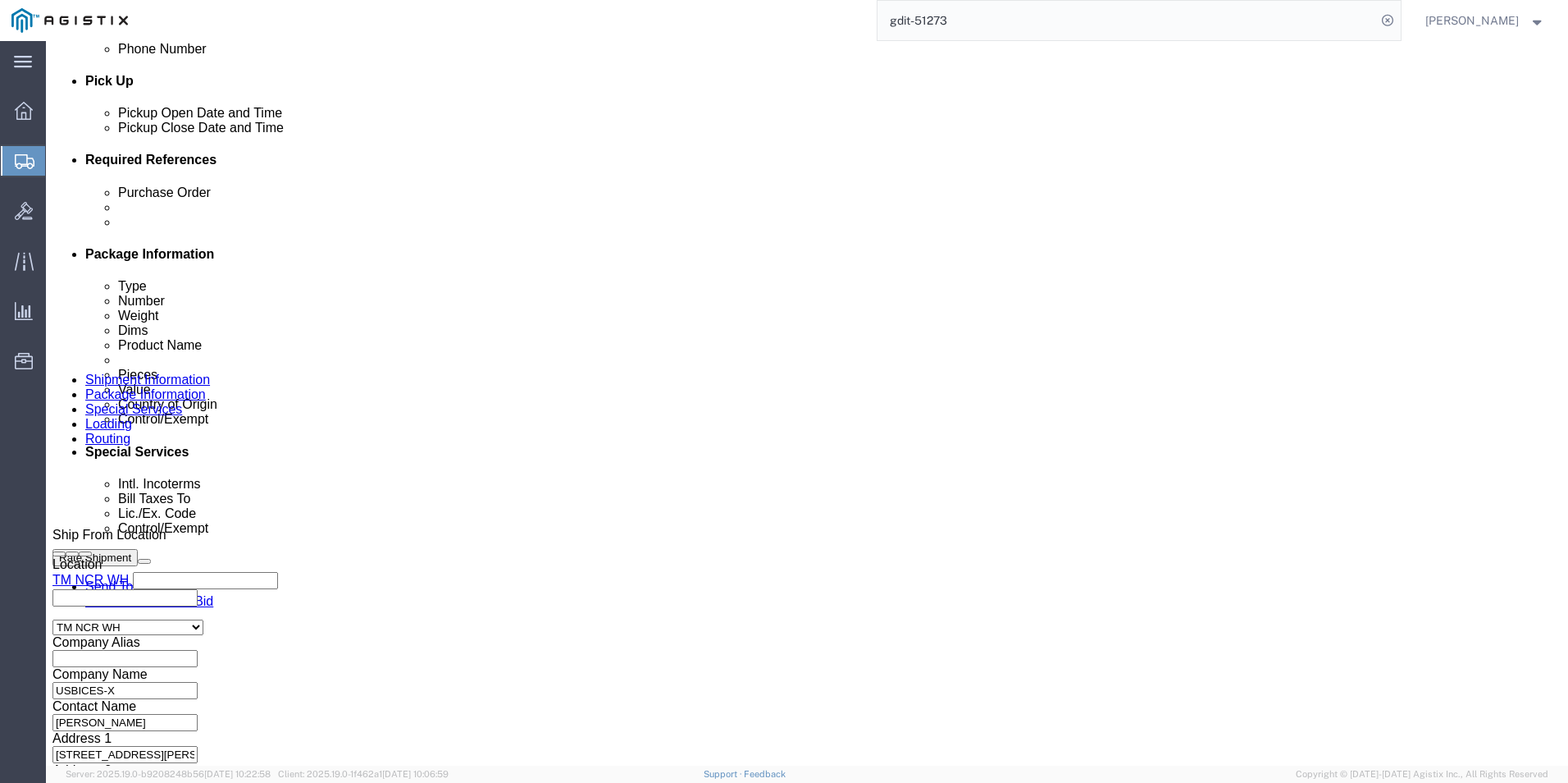
click button "Save"
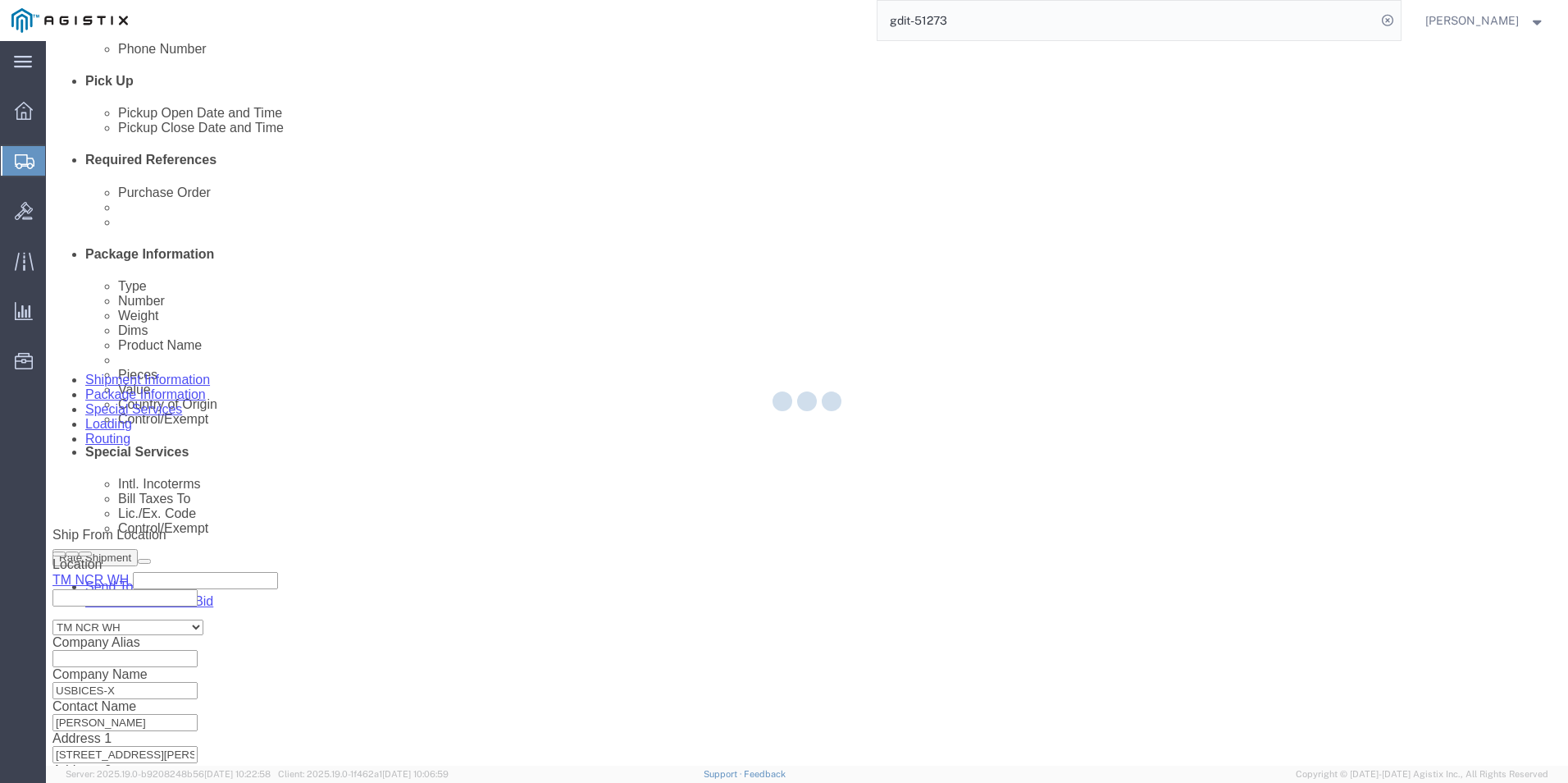
click at [1501, 101] on div at bounding box center [808, 403] width 1523 height 725
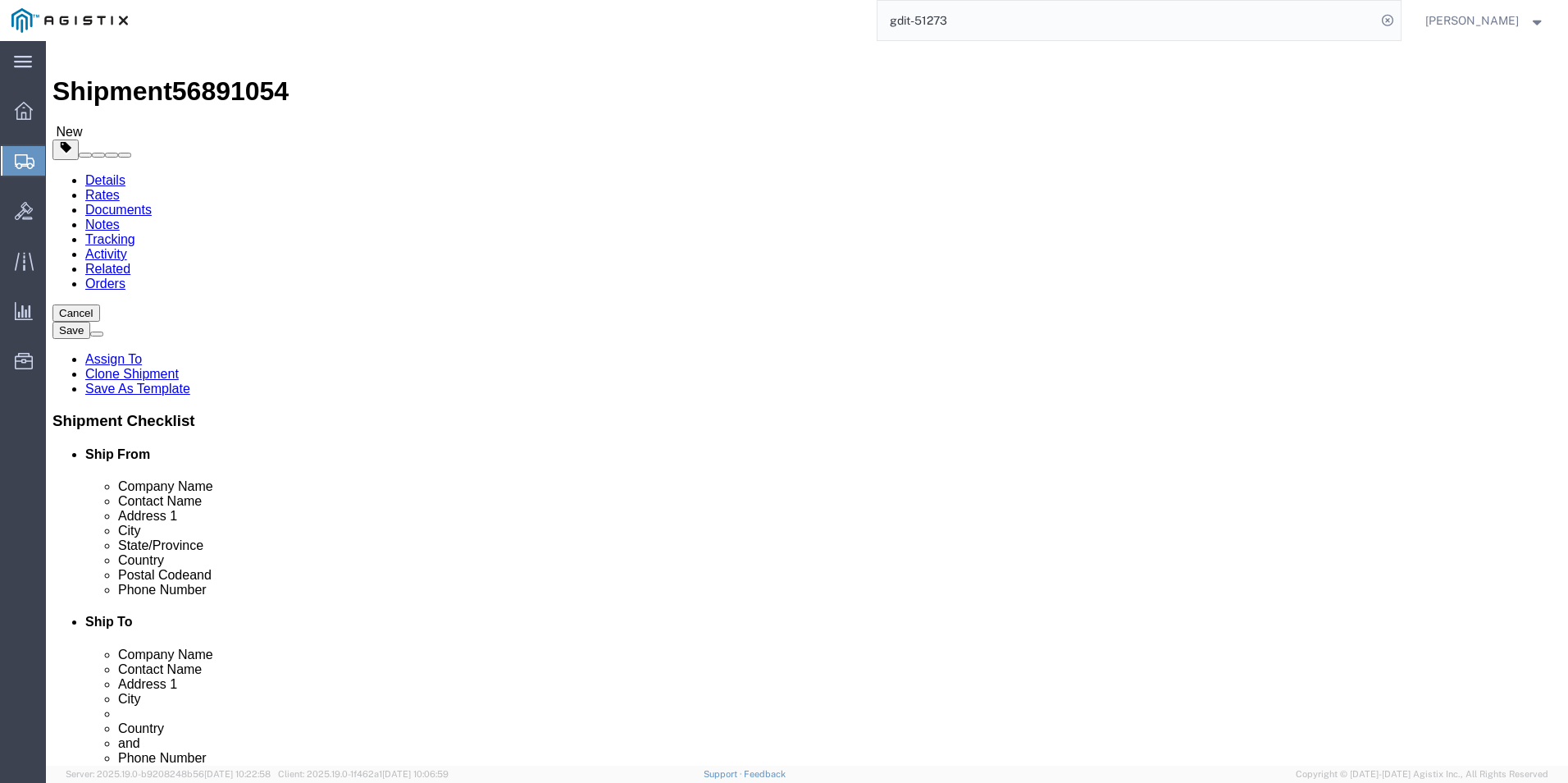
scroll to position [0, 0]
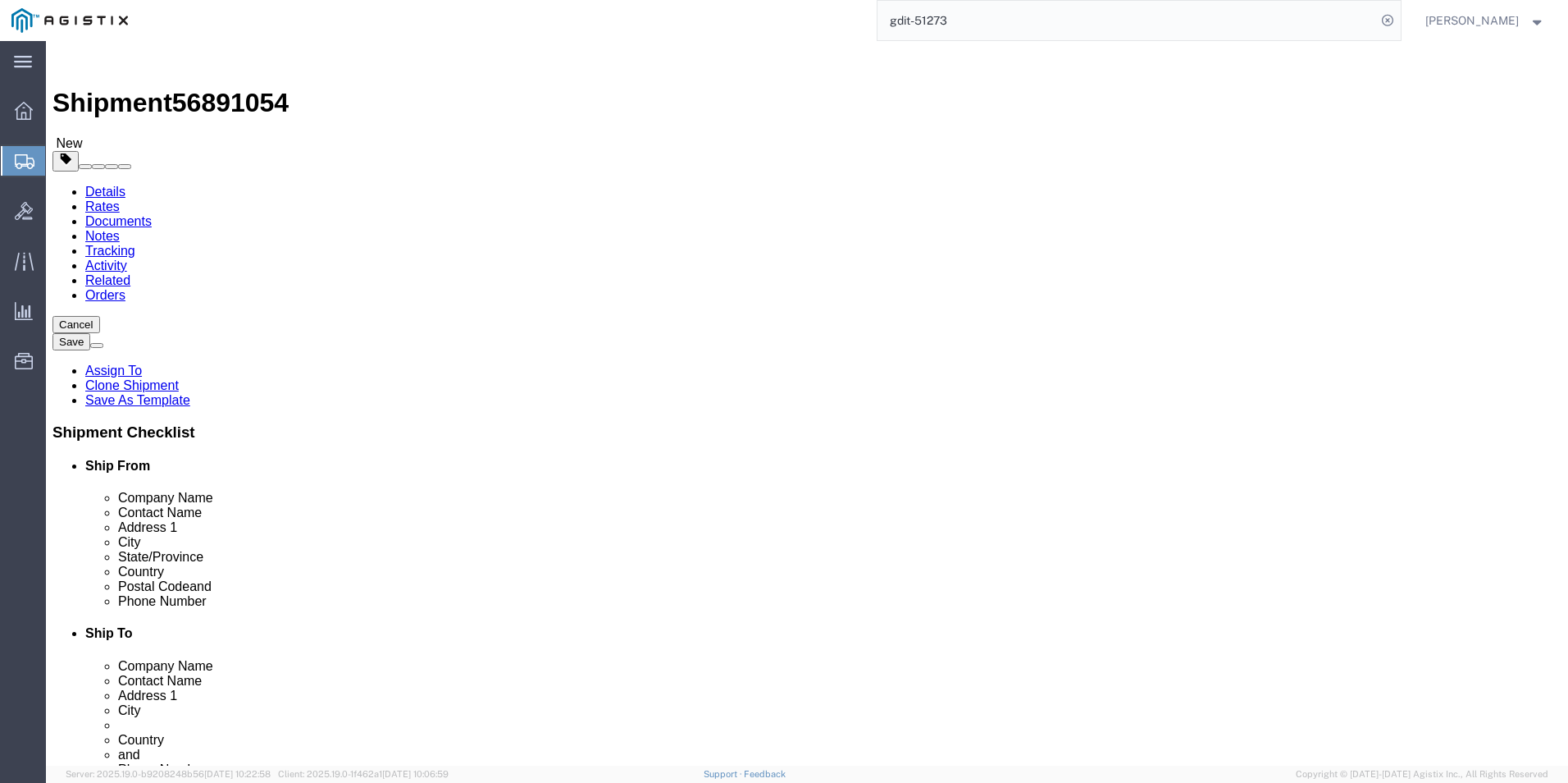
click at [998, 21] on input "gdit-51273" at bounding box center [1126, 20] width 499 height 40
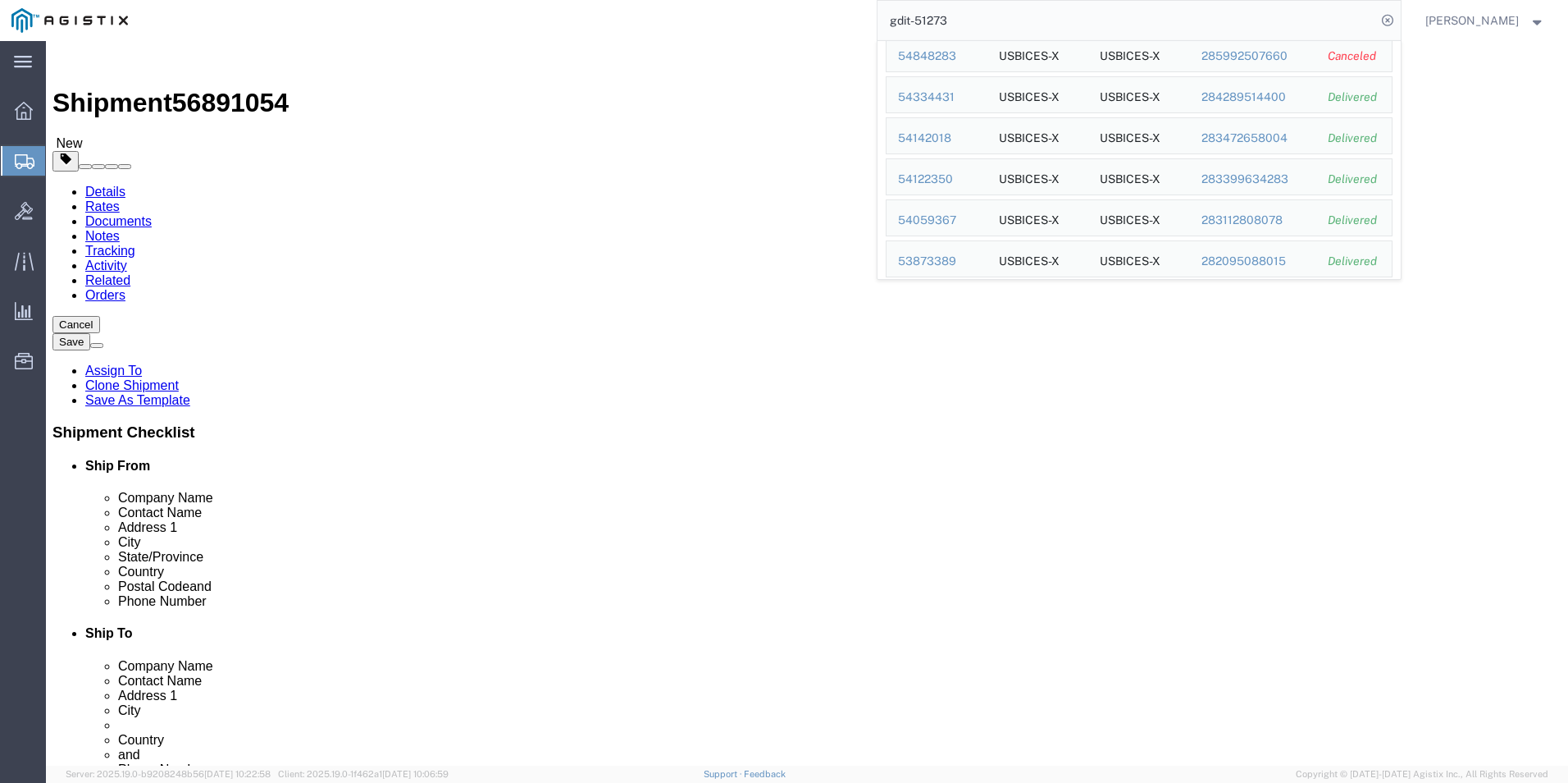
scroll to position [127, 0]
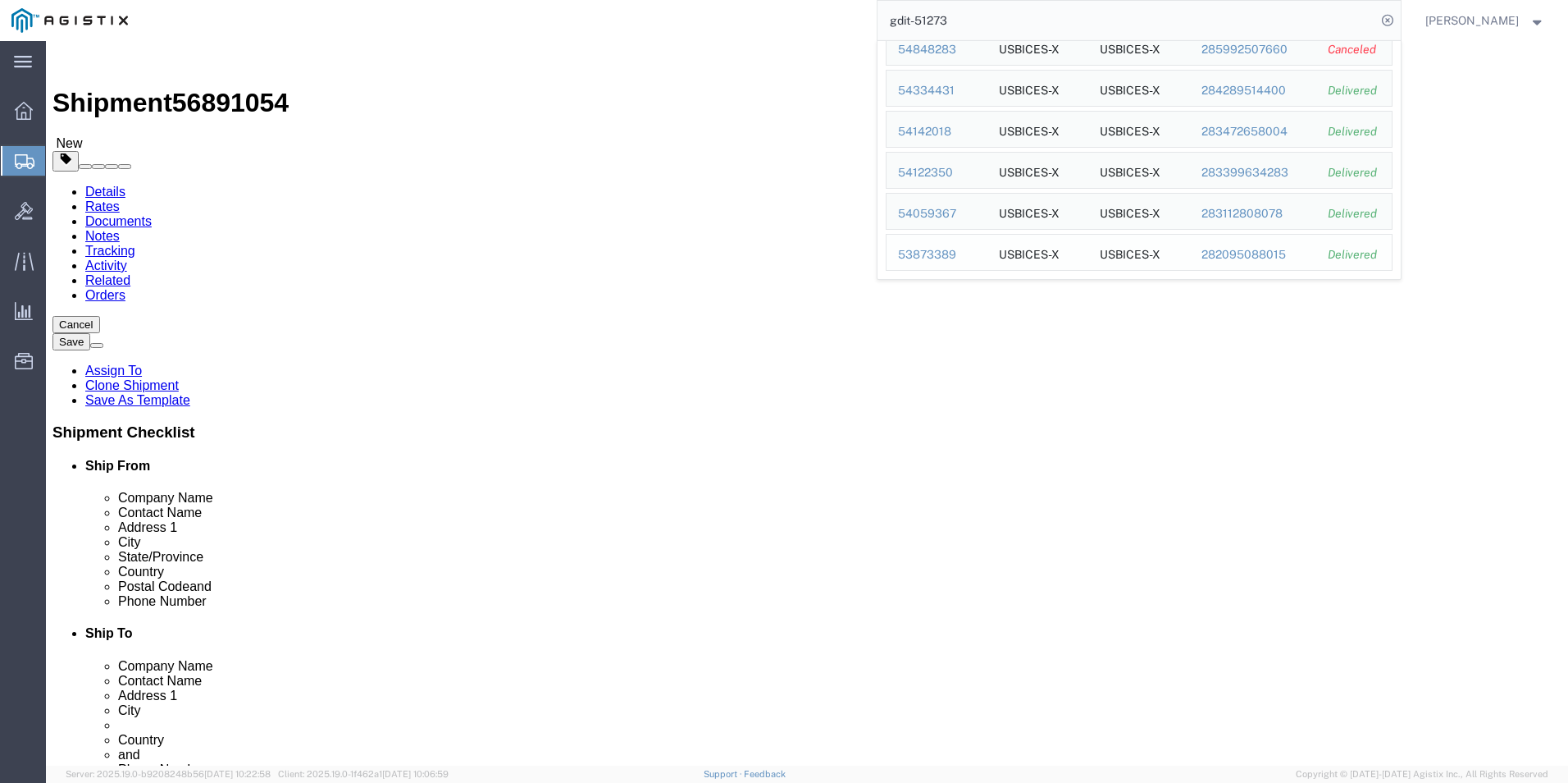
click at [935, 251] on div "53873389" at bounding box center [937, 255] width 78 height 18
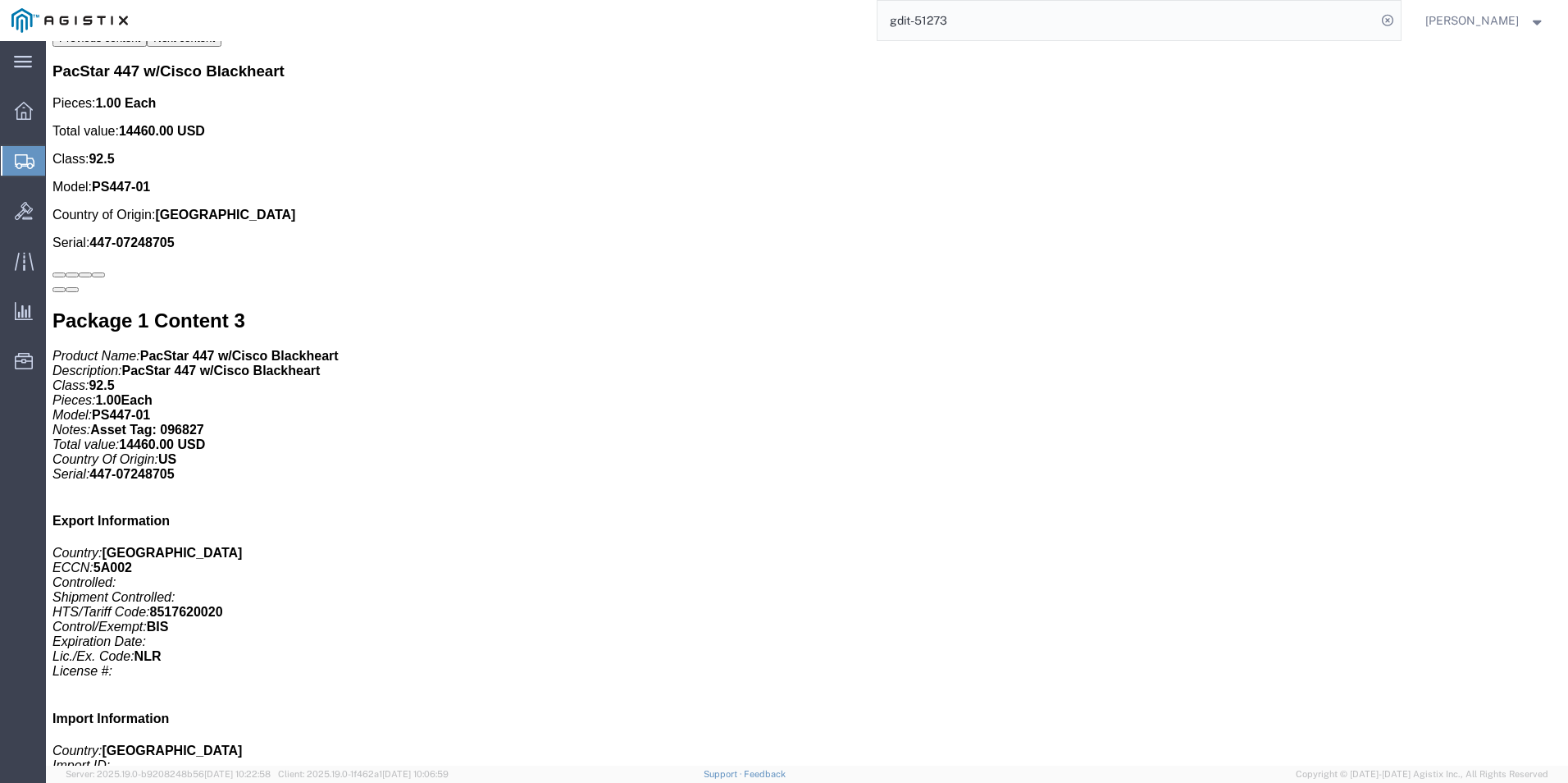
scroll to position [4675, 0]
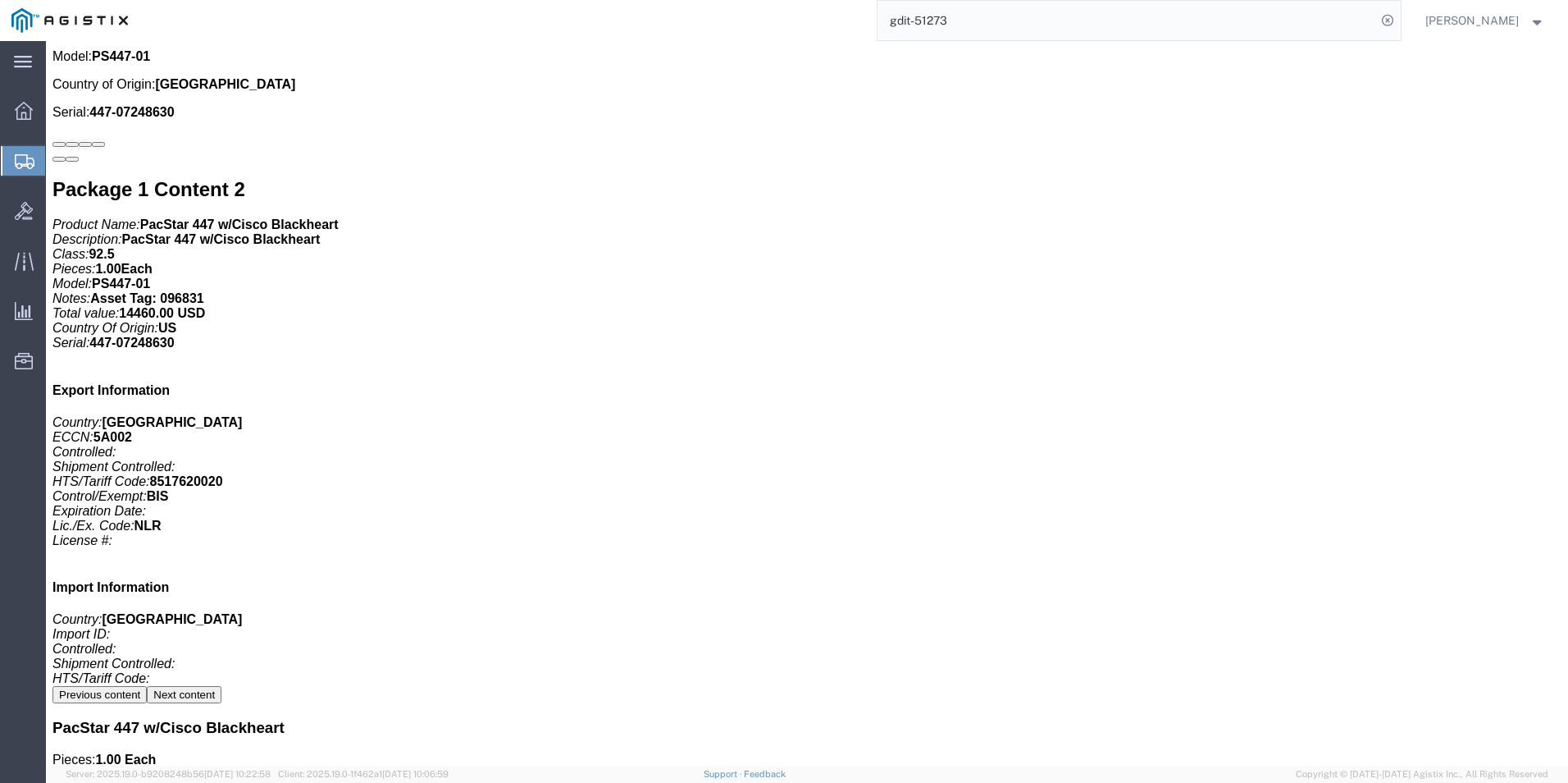
click at [965, 18] on input "gdit-51273" at bounding box center [1126, 20] width 499 height 40
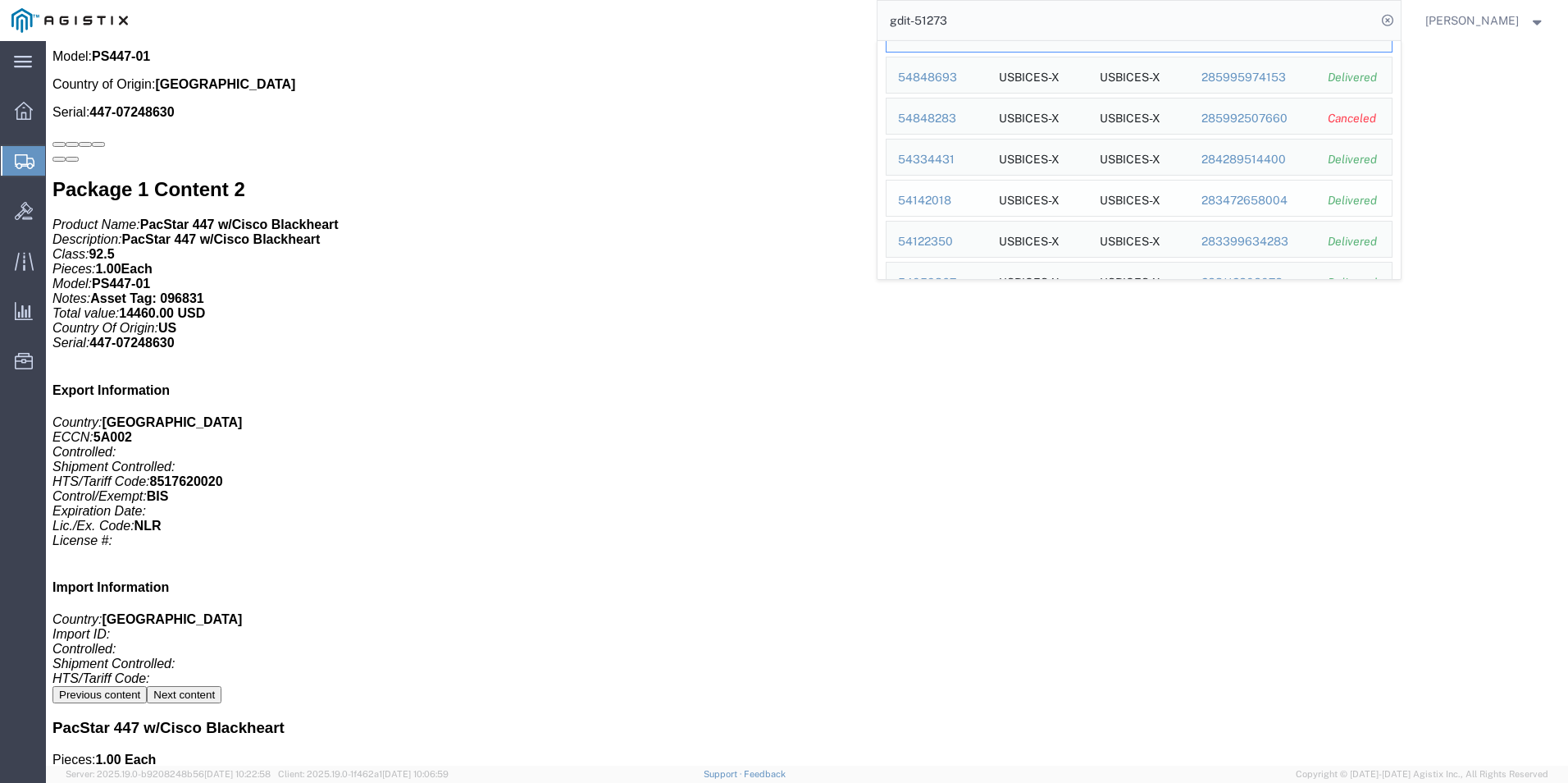
scroll to position [127, 0]
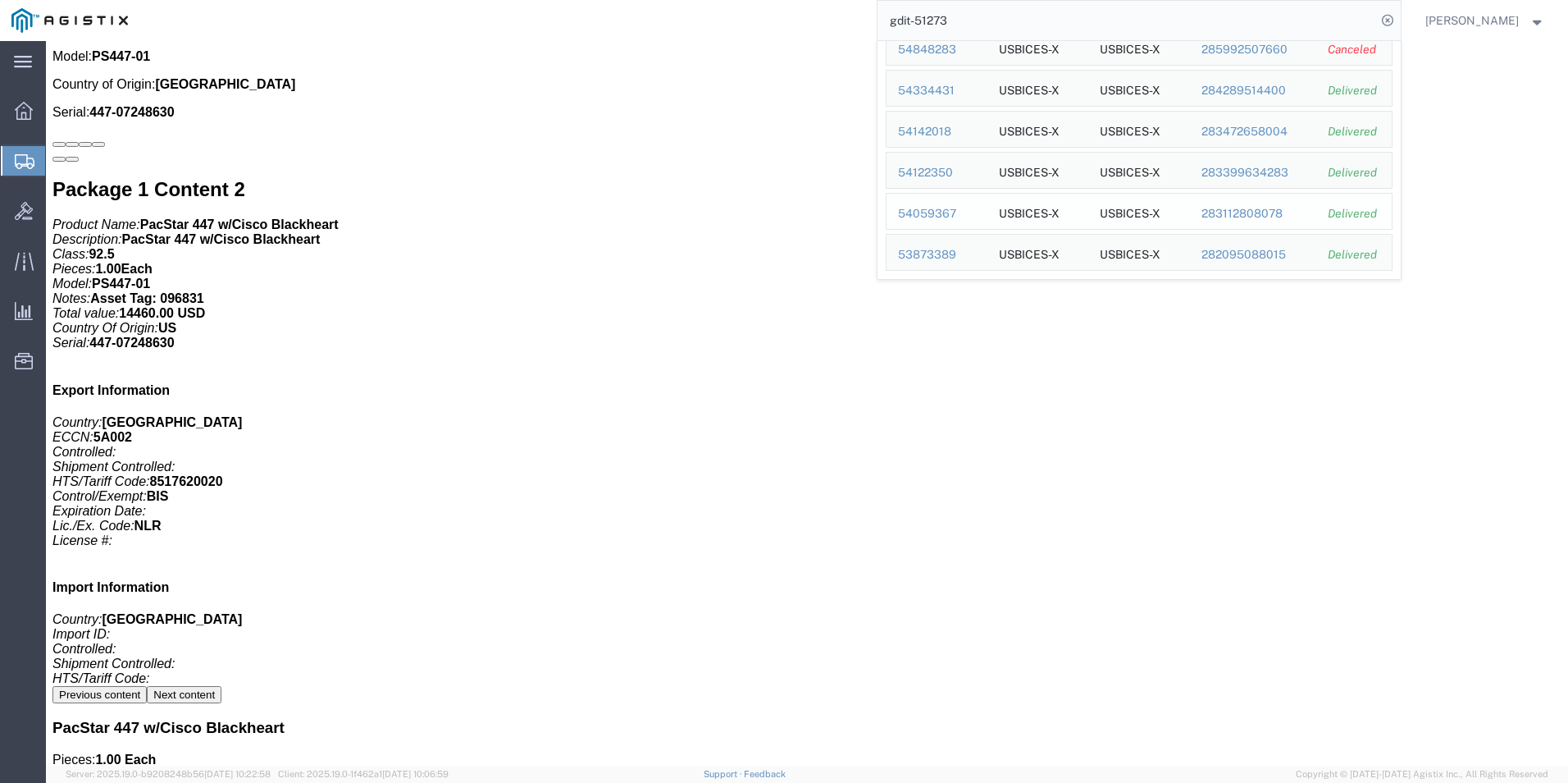
click at [931, 211] on div "54059367" at bounding box center [937, 213] width 78 height 18
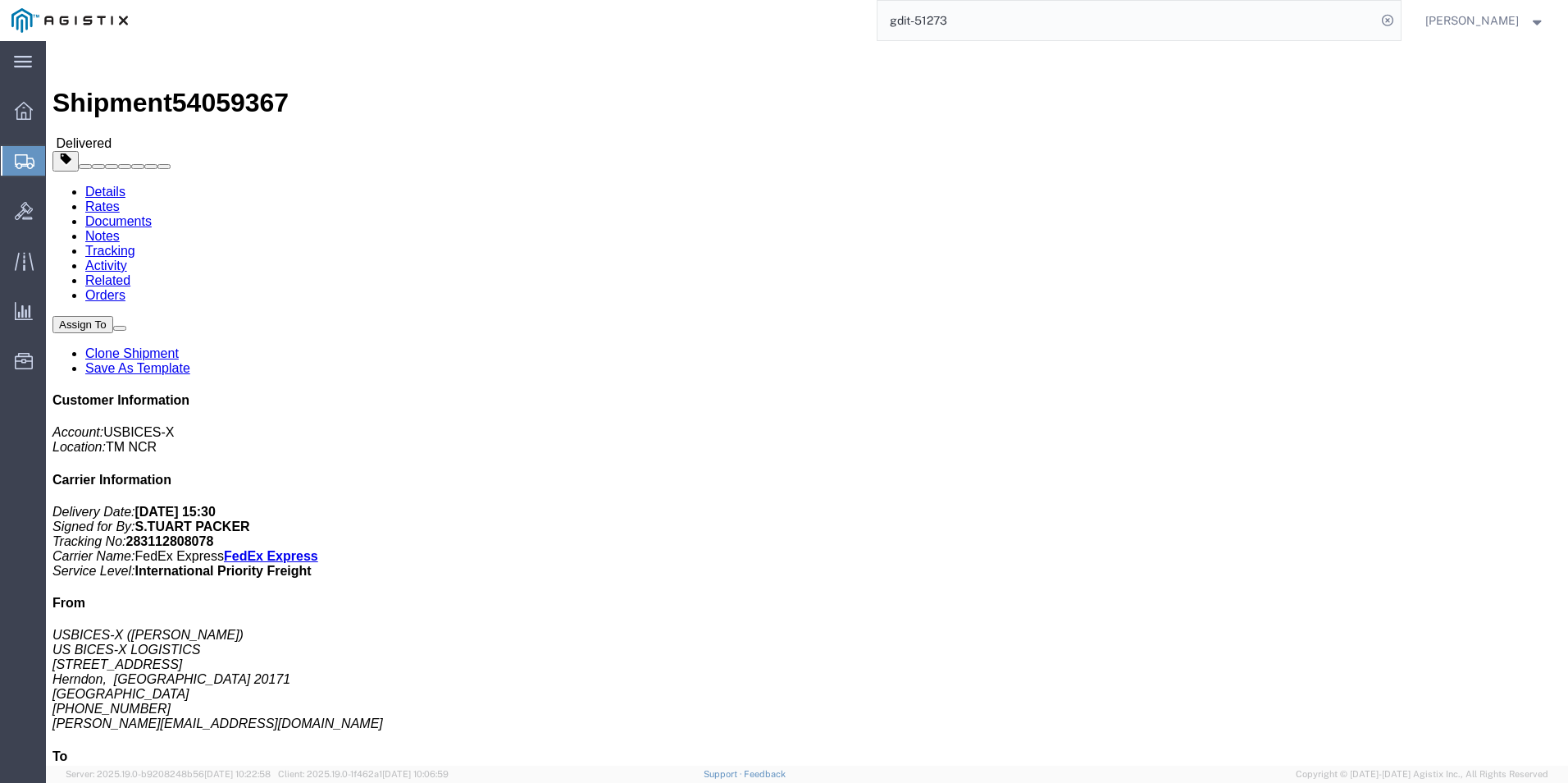
click at [957, 18] on input "gdit-51273" at bounding box center [1126, 20] width 499 height 40
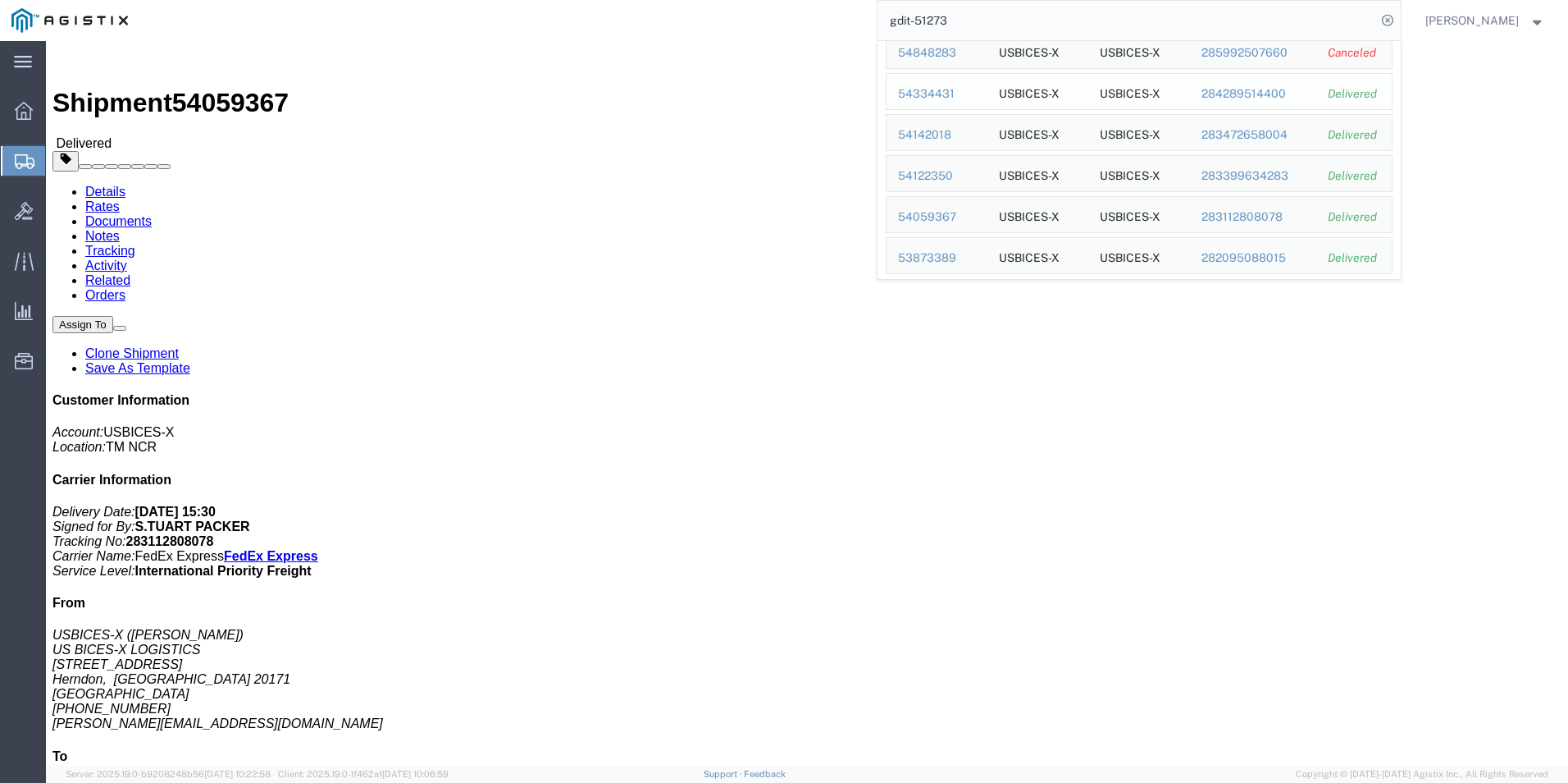
scroll to position [127, 0]
click at [930, 171] on div "54122350" at bounding box center [937, 172] width 78 height 18
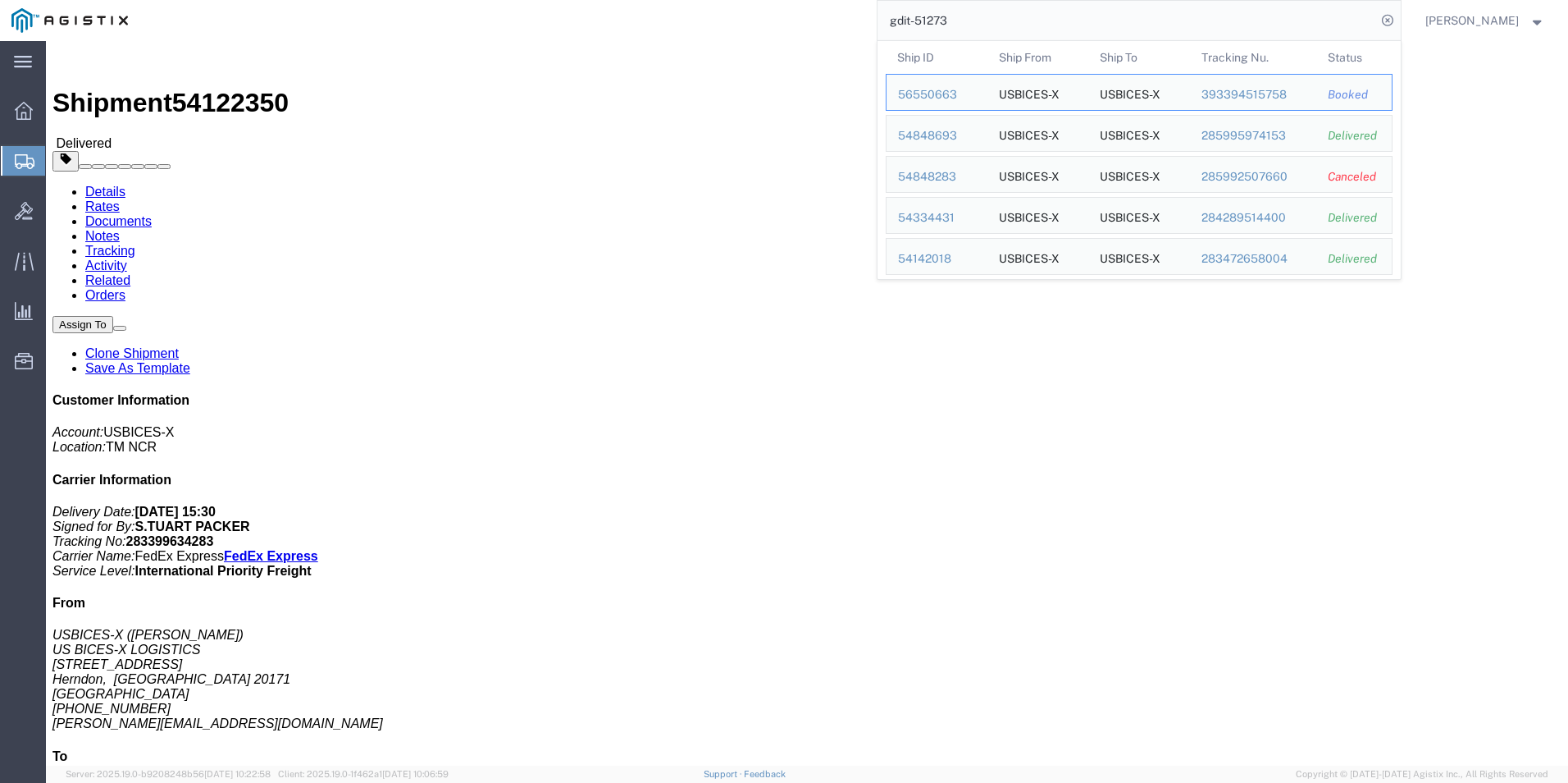
click at [962, 21] on input "gdit-51273" at bounding box center [1126, 20] width 499 height 40
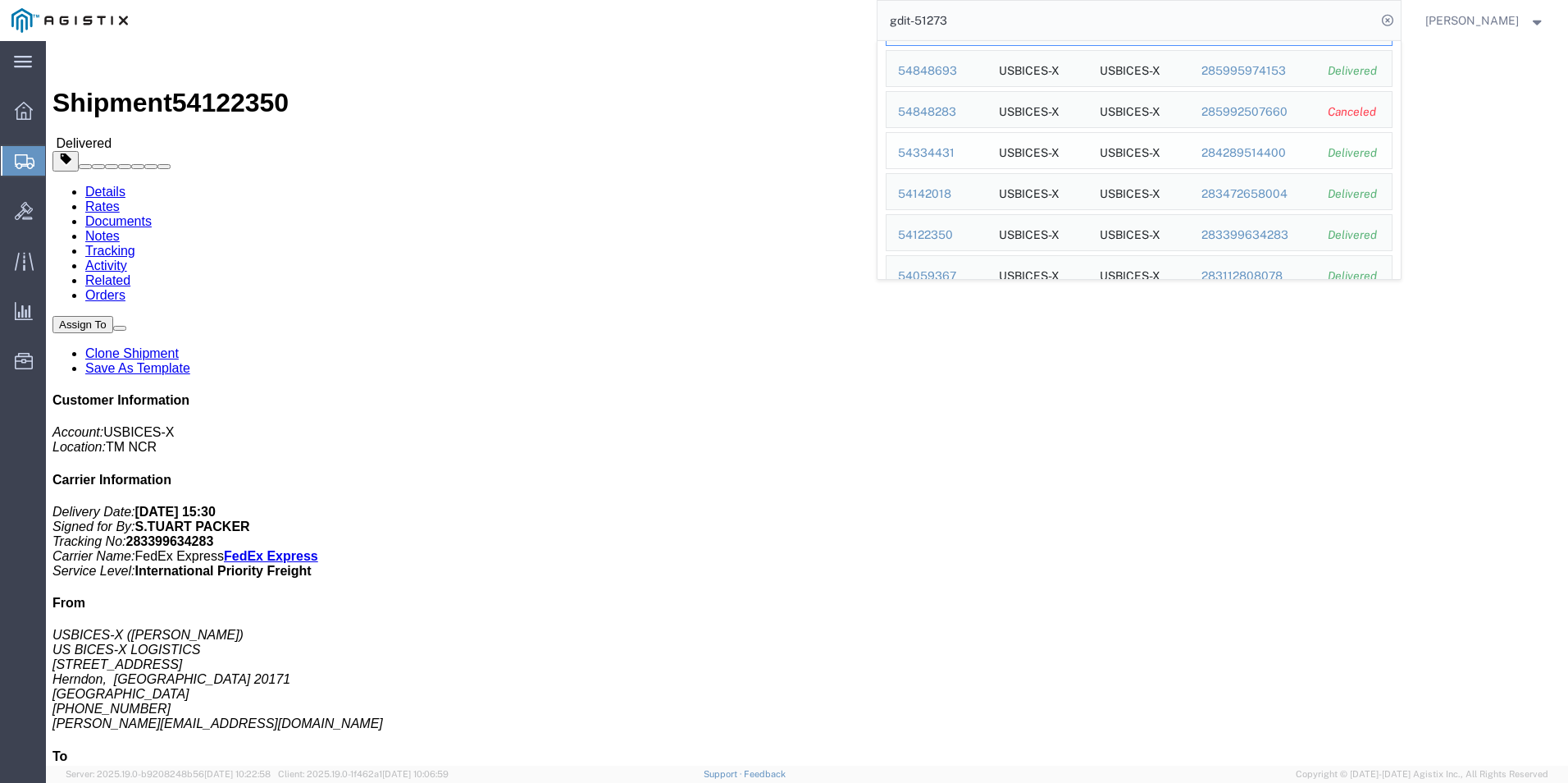
scroll to position [127, 0]
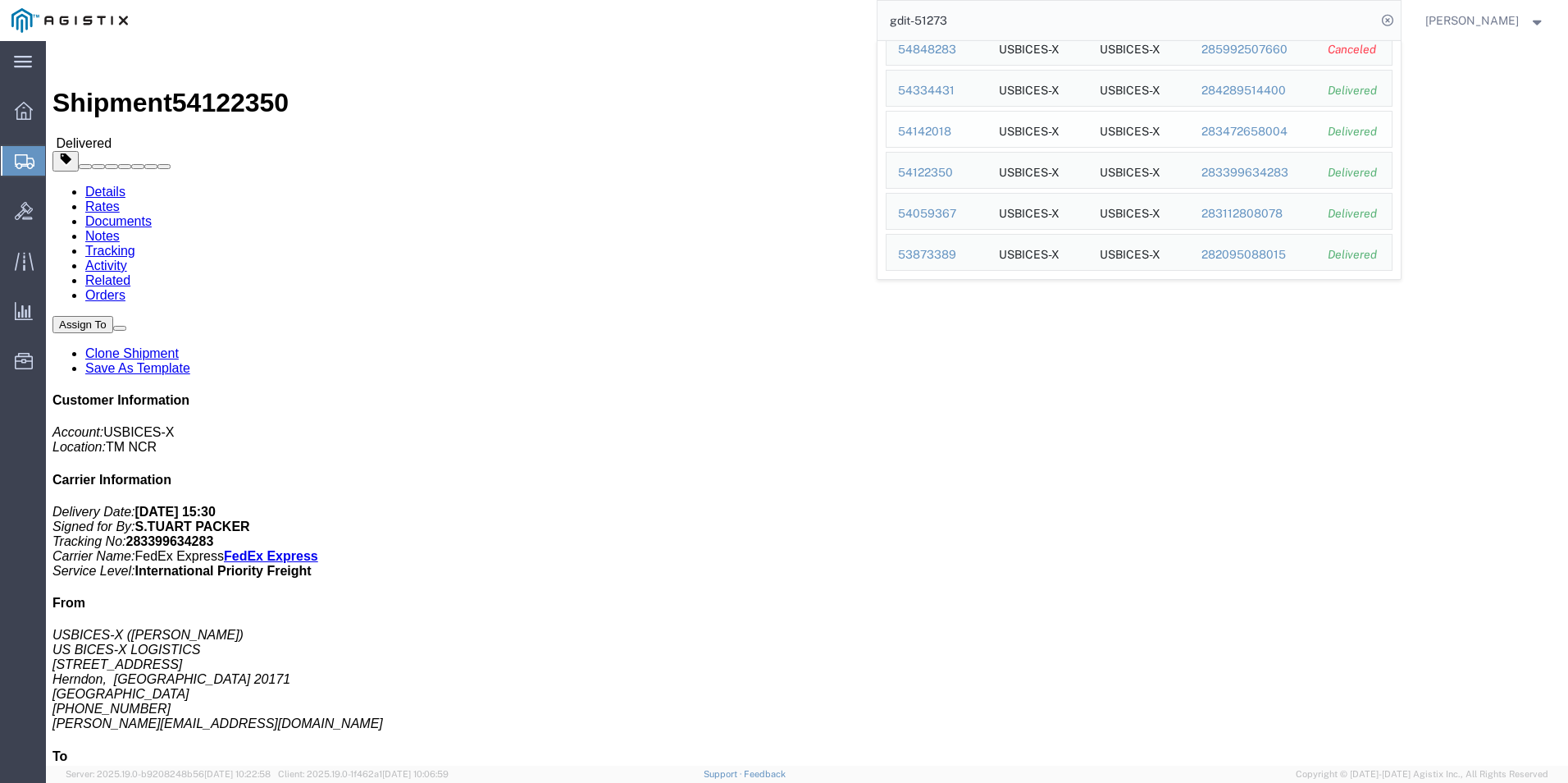
click at [936, 130] on div "54142018" at bounding box center [937, 131] width 78 height 18
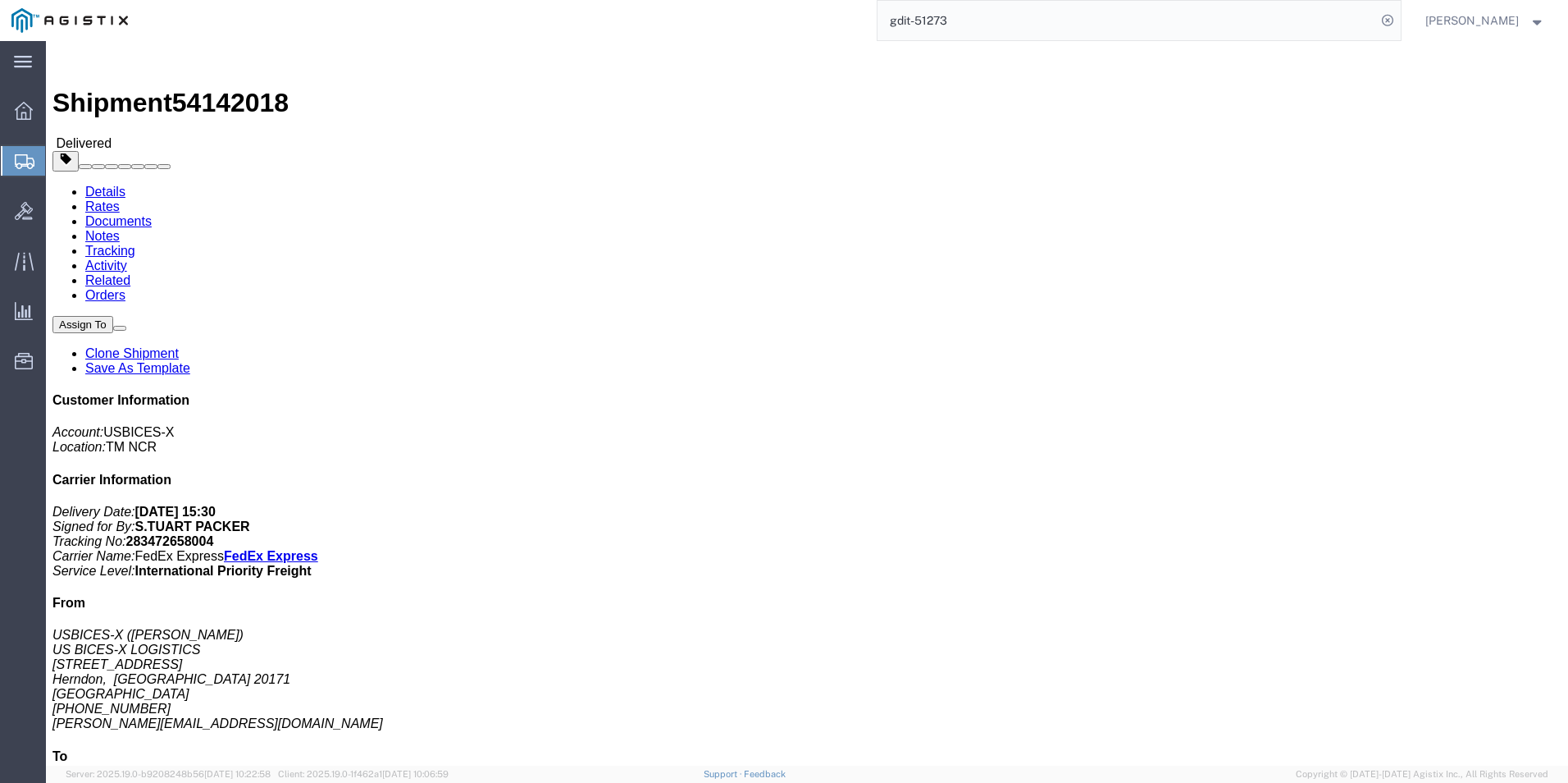
click at [998, 23] on input "gdit-51273" at bounding box center [1126, 20] width 499 height 40
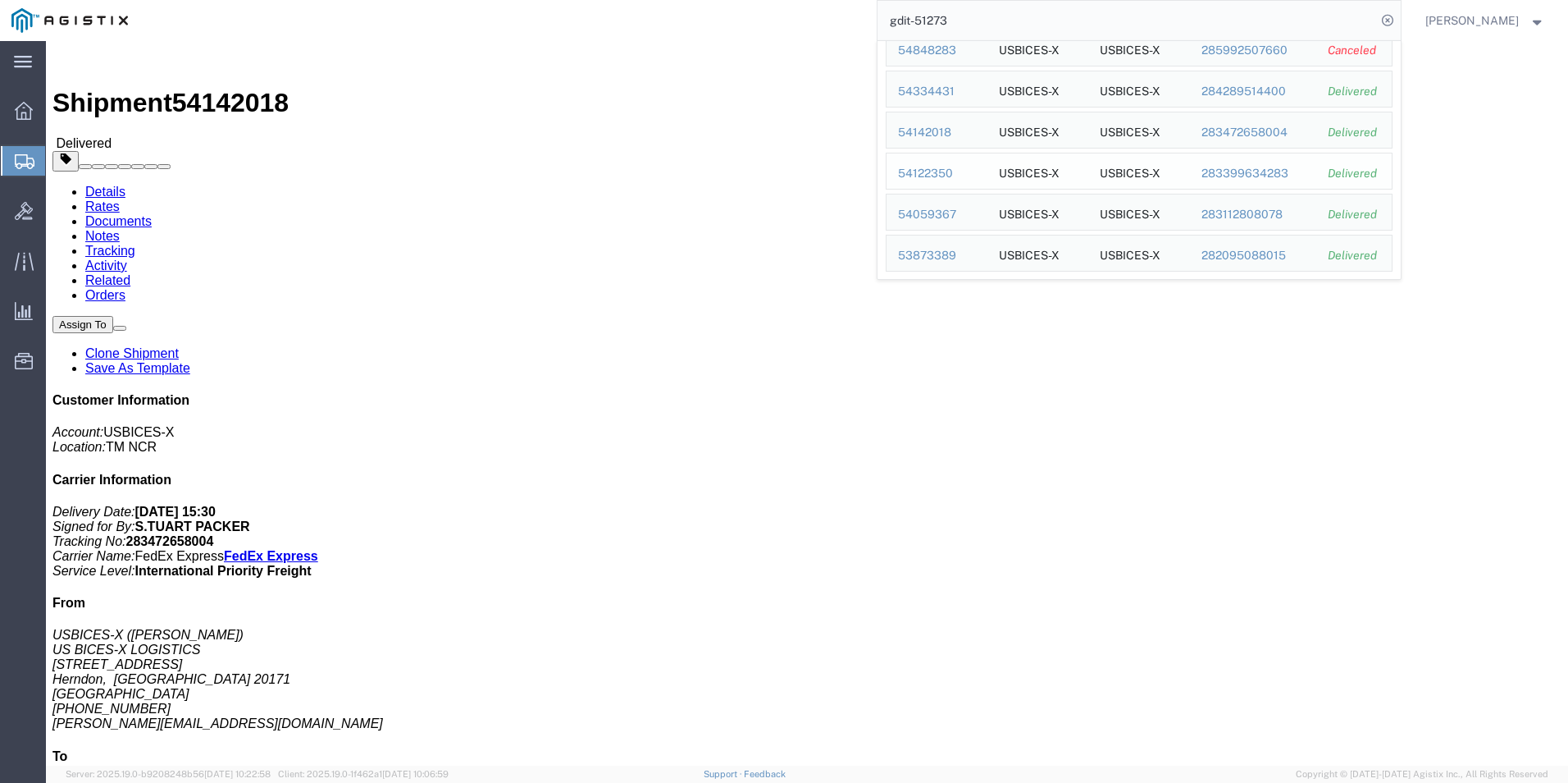
scroll to position [127, 0]
click at [938, 89] on div "54334431" at bounding box center [937, 90] width 78 height 18
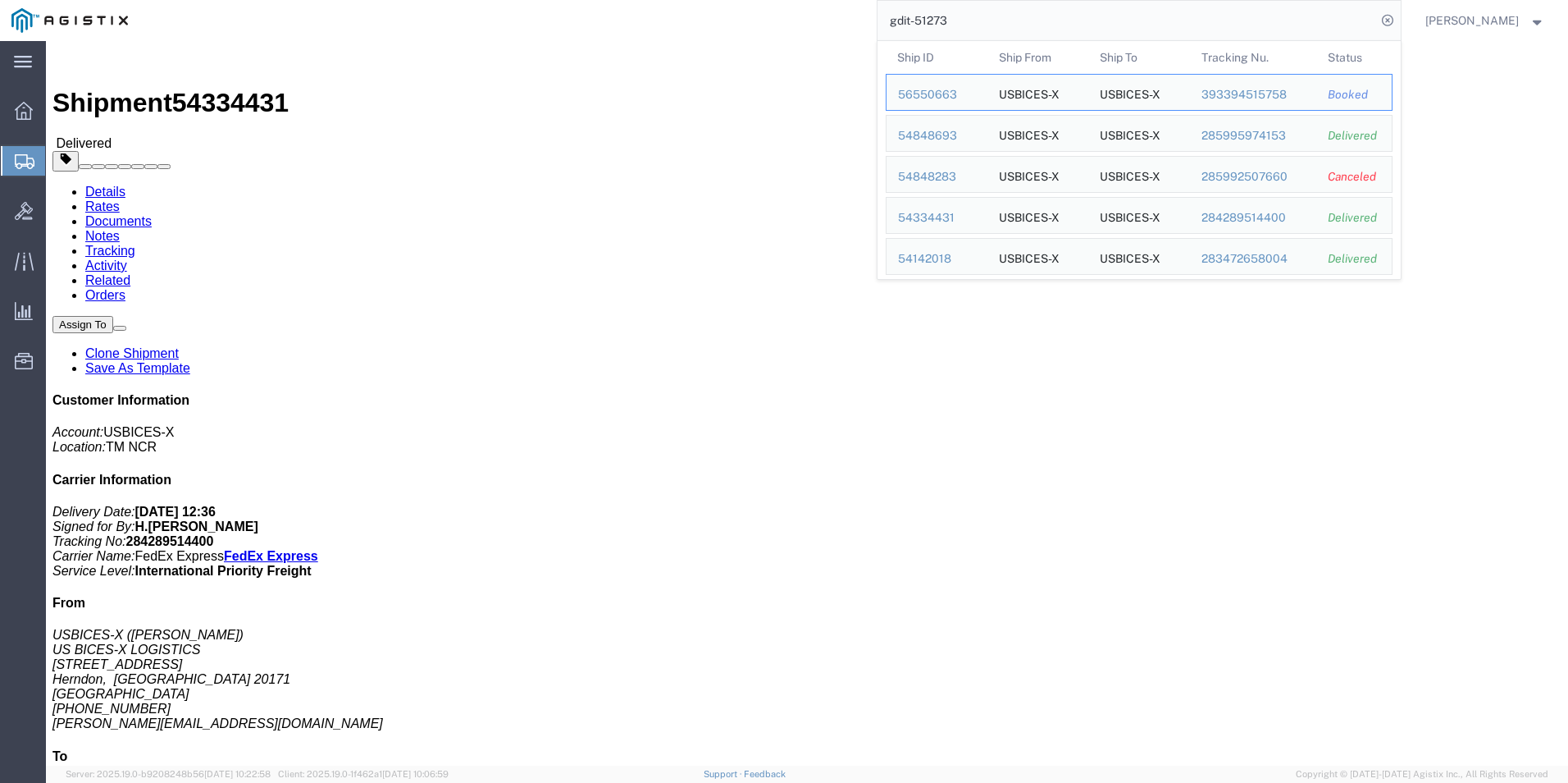
click at [963, 27] on input "gdit-51273" at bounding box center [1126, 20] width 499 height 40
click at [926, 133] on div "54848693" at bounding box center [937, 136] width 78 height 18
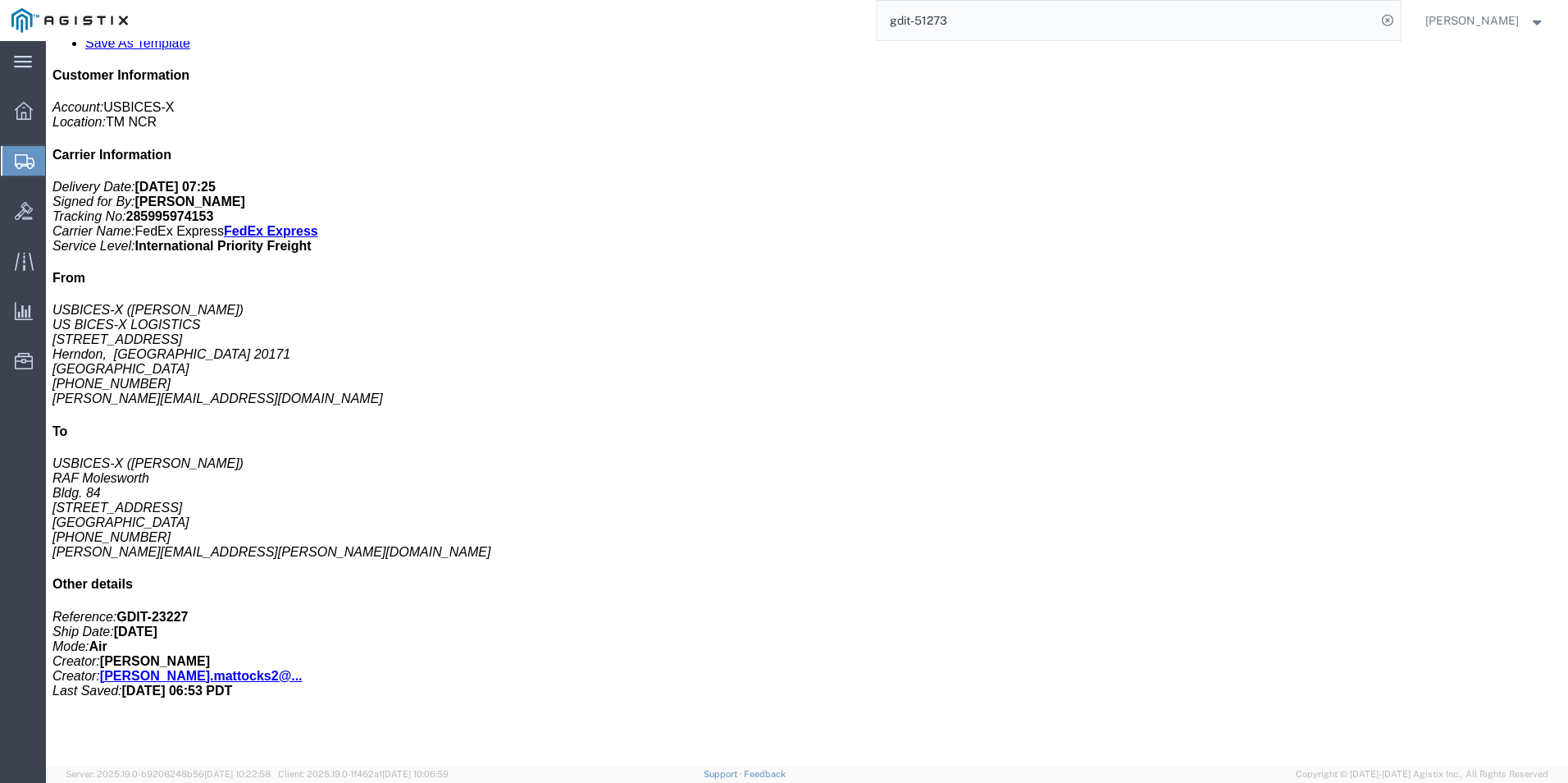
scroll to position [328, 0]
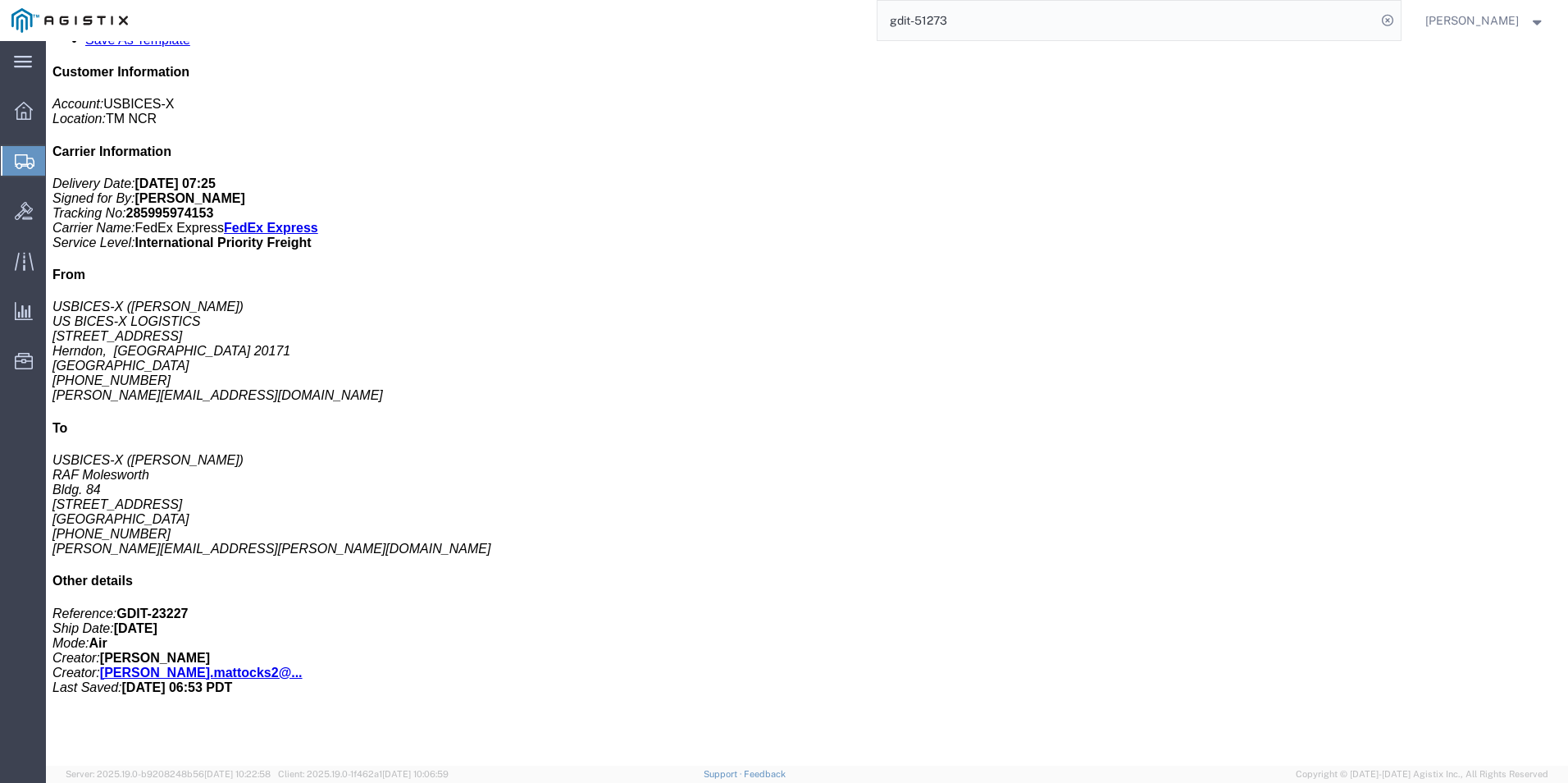
click div "Cisco Webex Desk Pro Pieces: 1.00 Each Total value: 7031.14 USD Class: 92.5 Mod…"
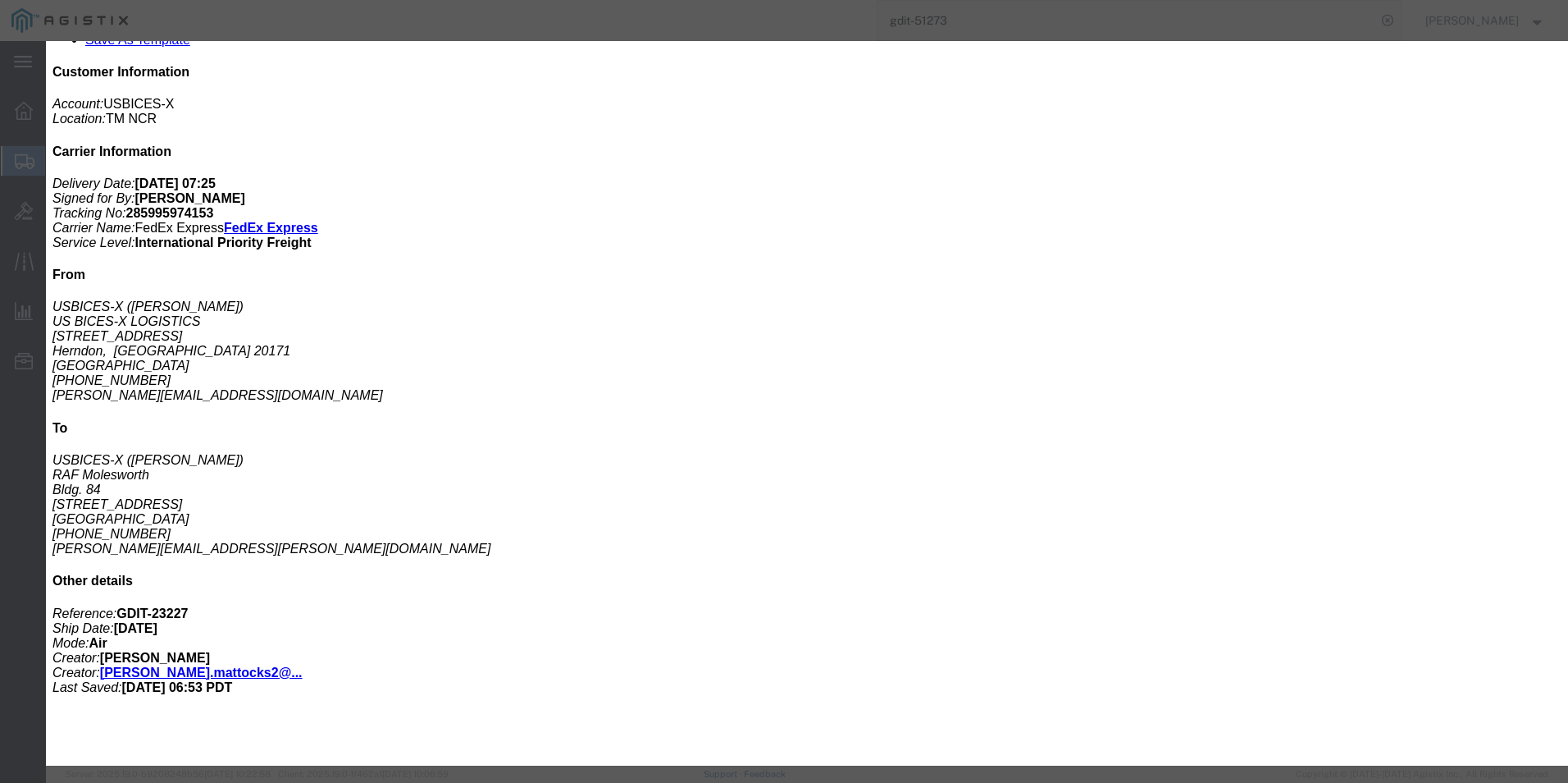
click button "Next content"
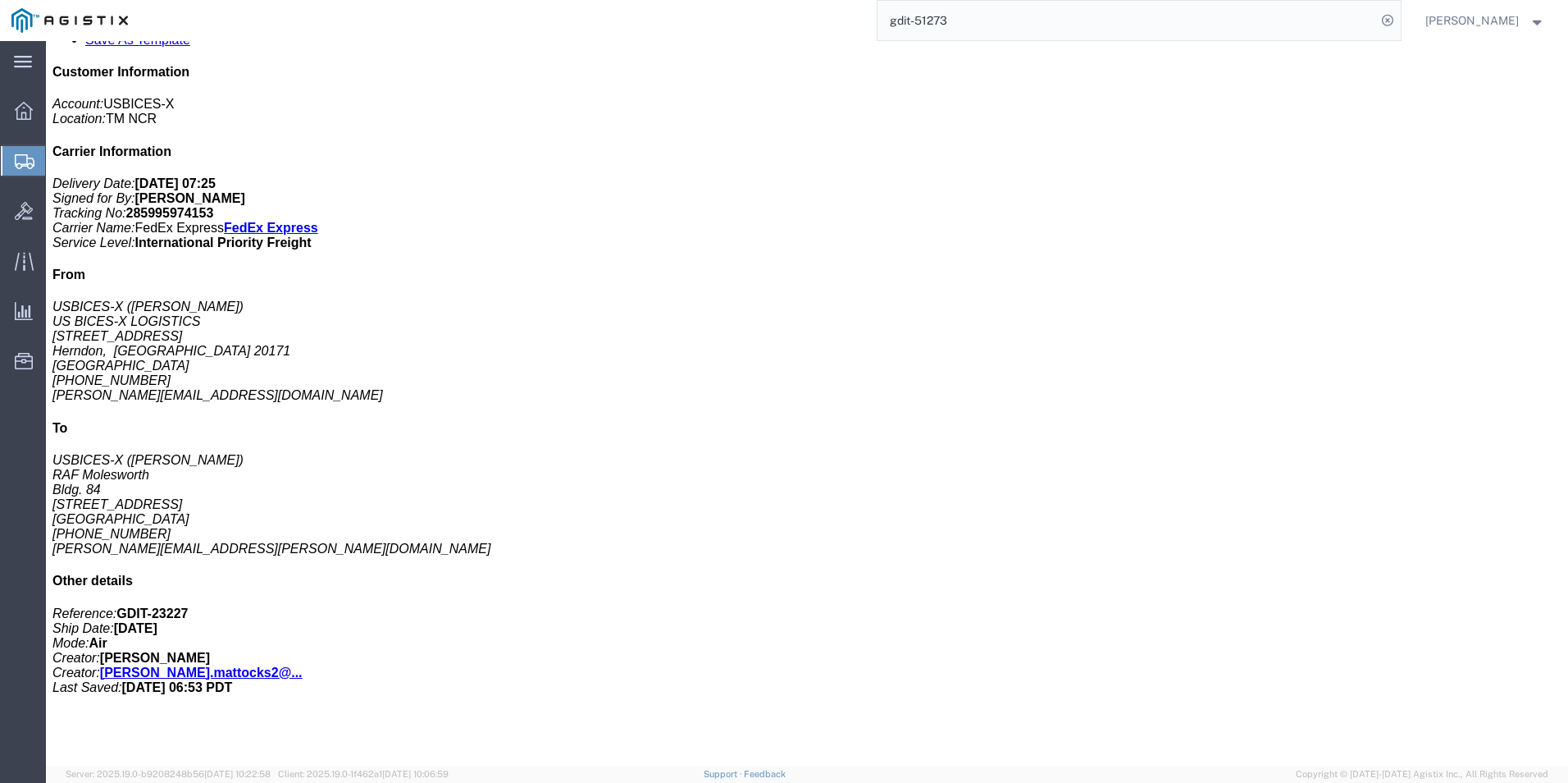
click button "Next content"
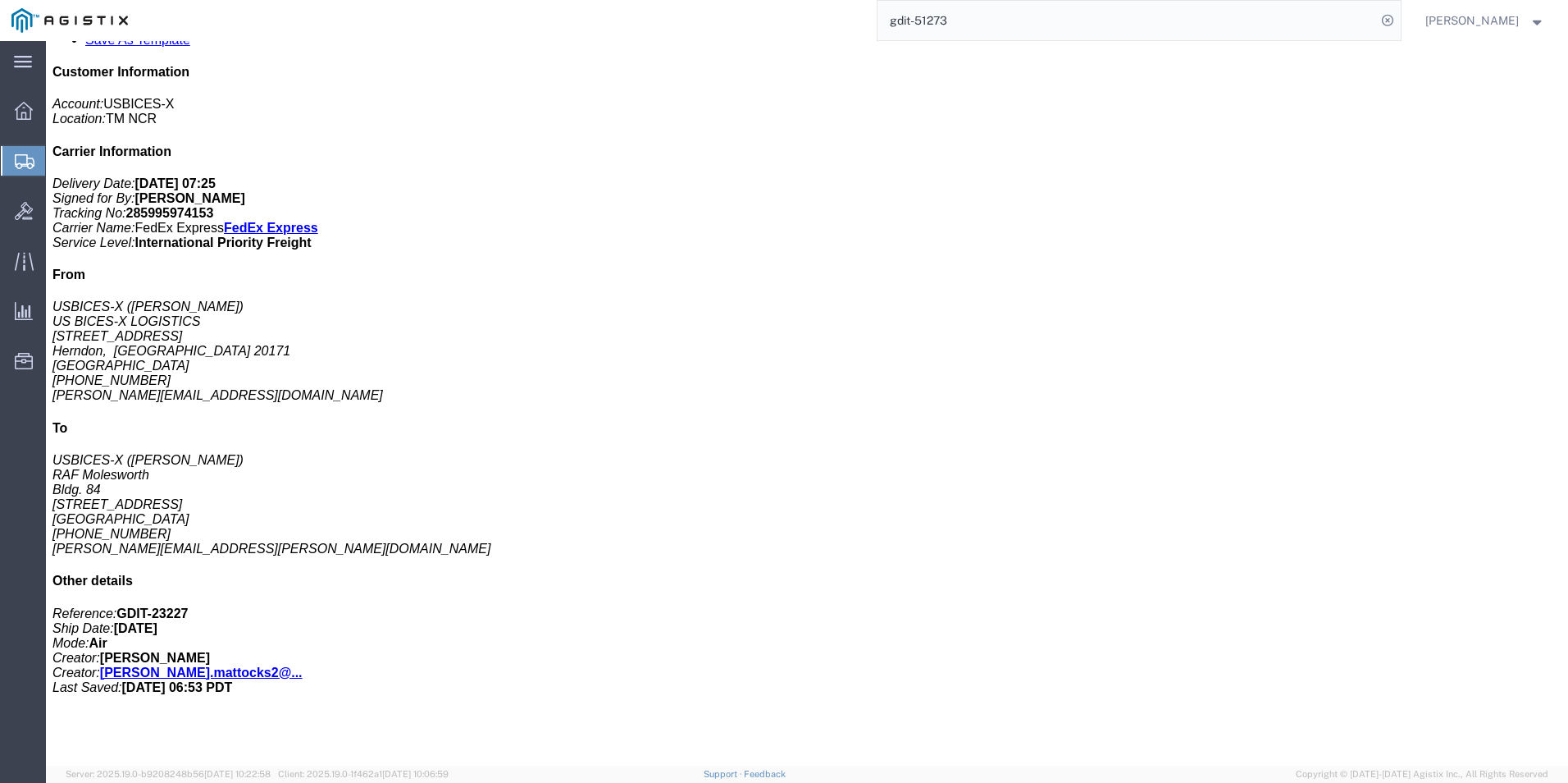
click button "Next content"
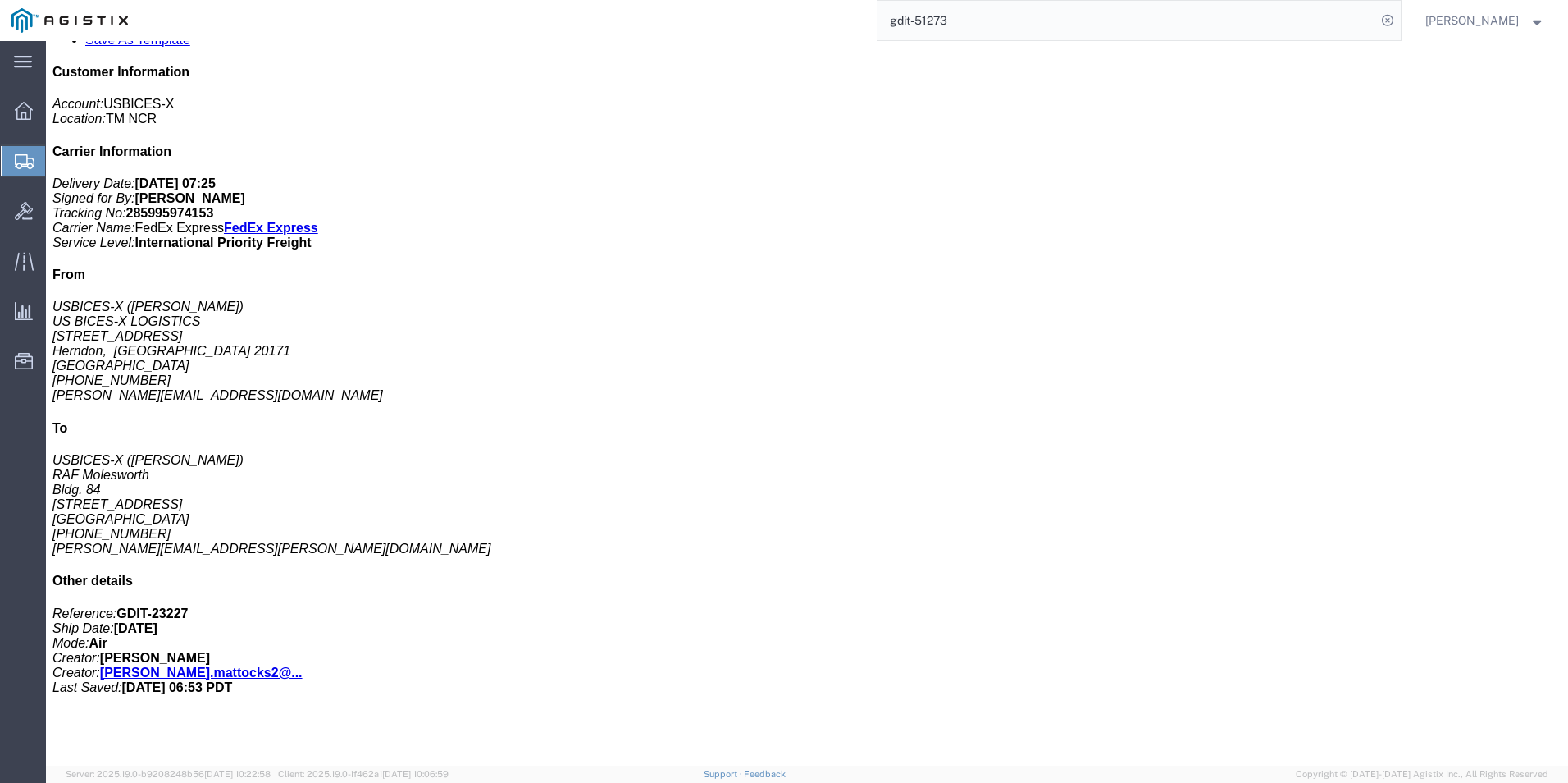
click button "Next content"
click div "Previous content Next content"
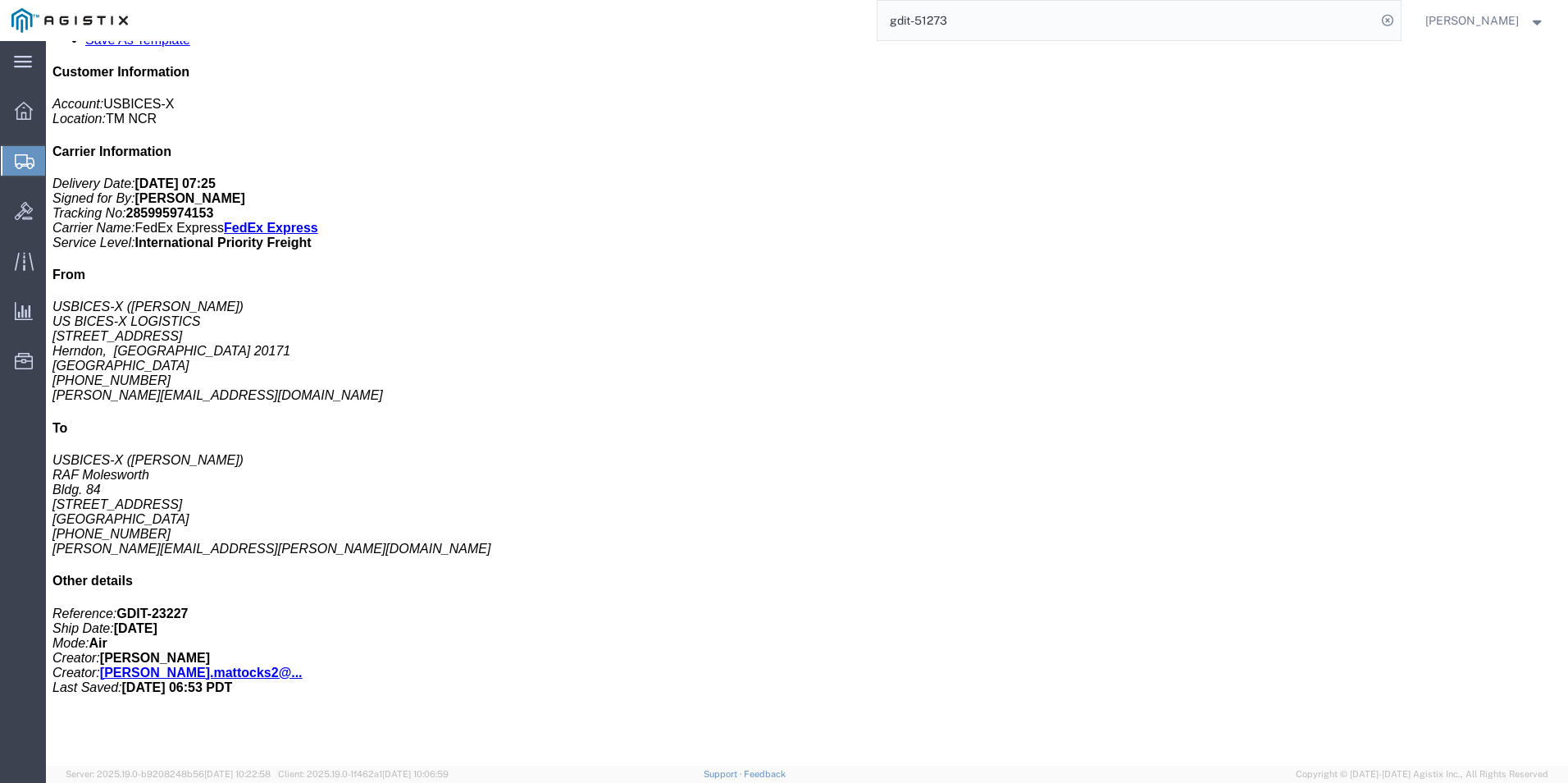
click icon "button"
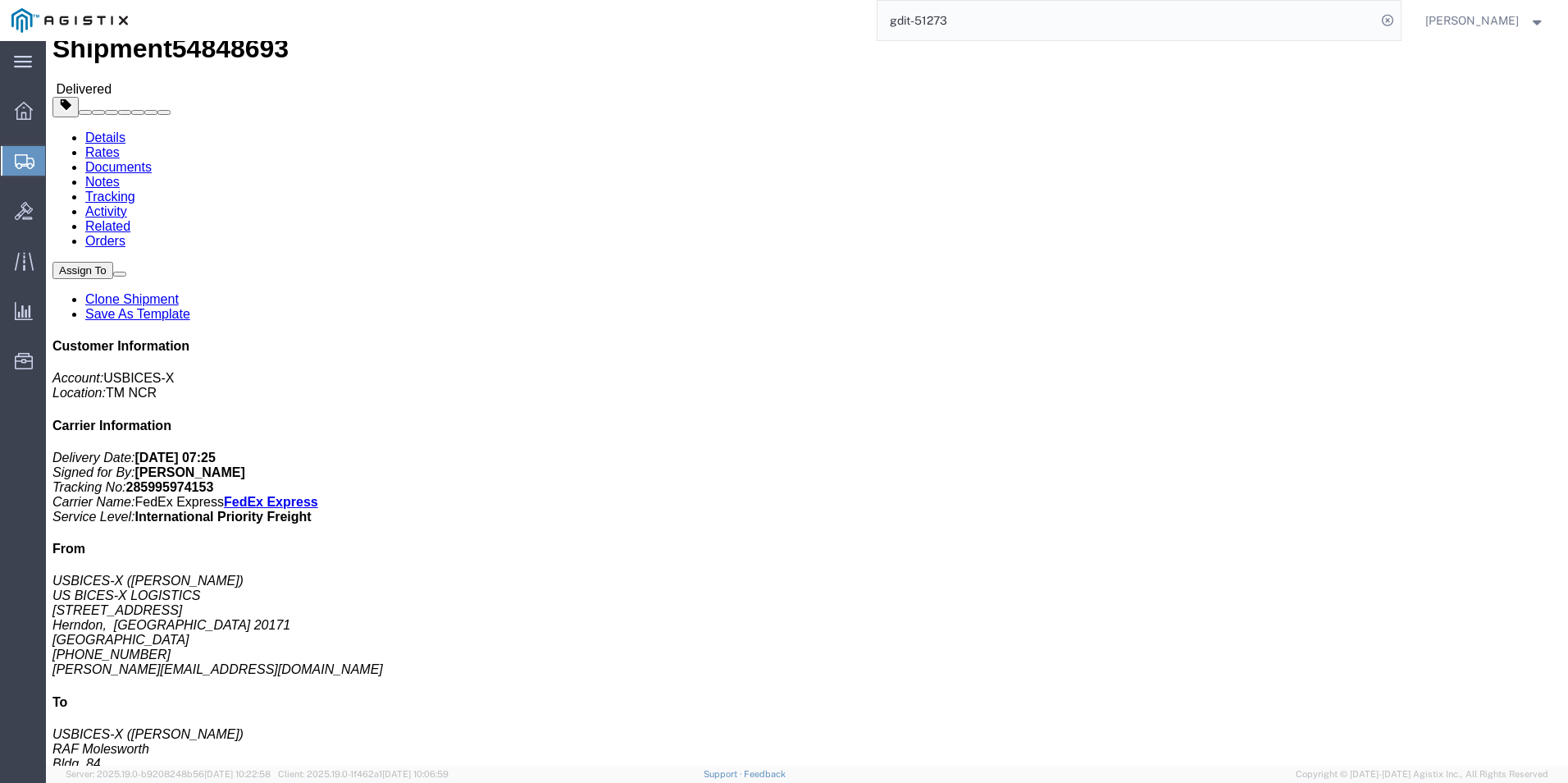
scroll to position [0, 0]
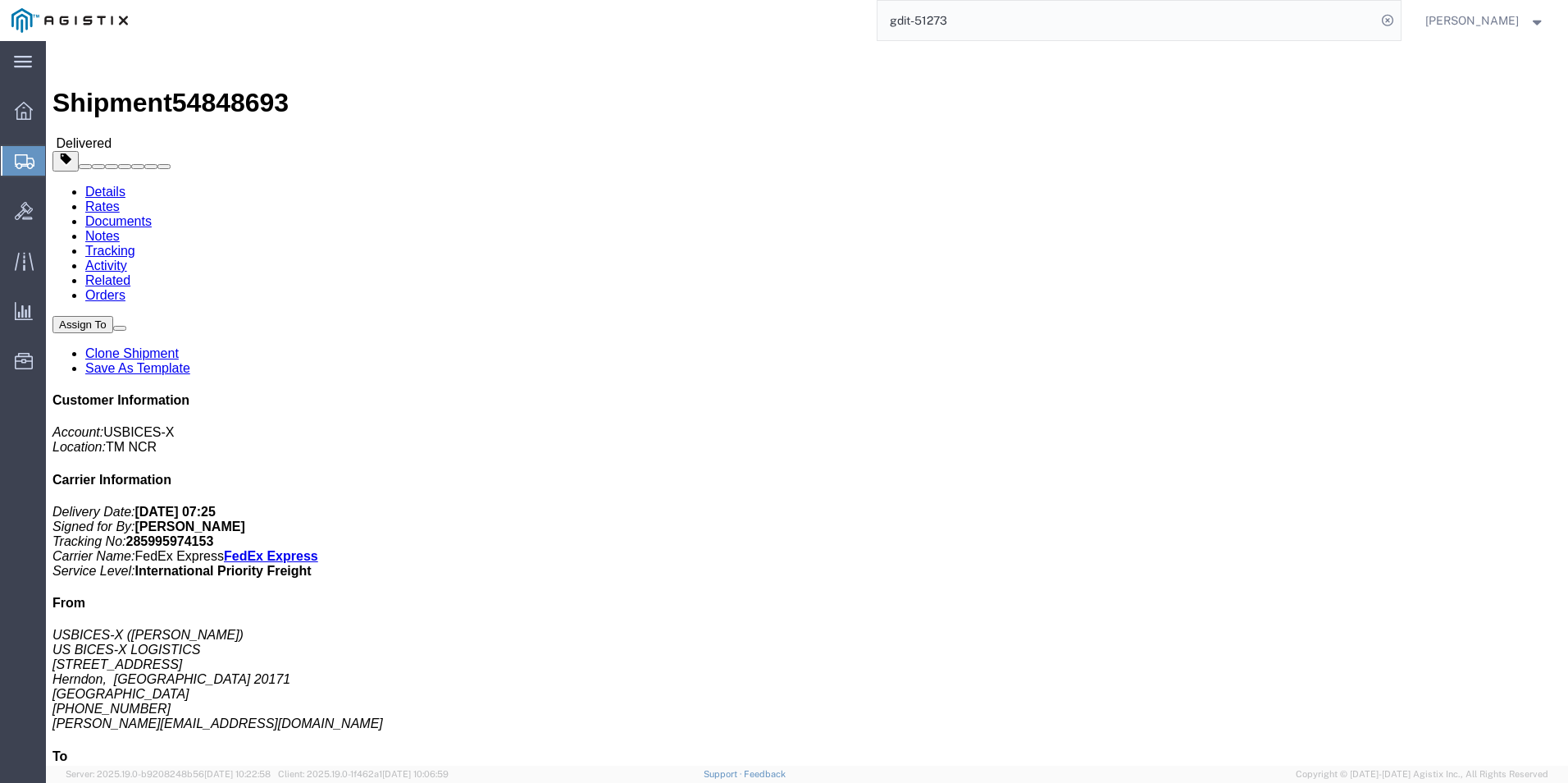
click at [984, 19] on input "gdit-51273" at bounding box center [1126, 20] width 499 height 40
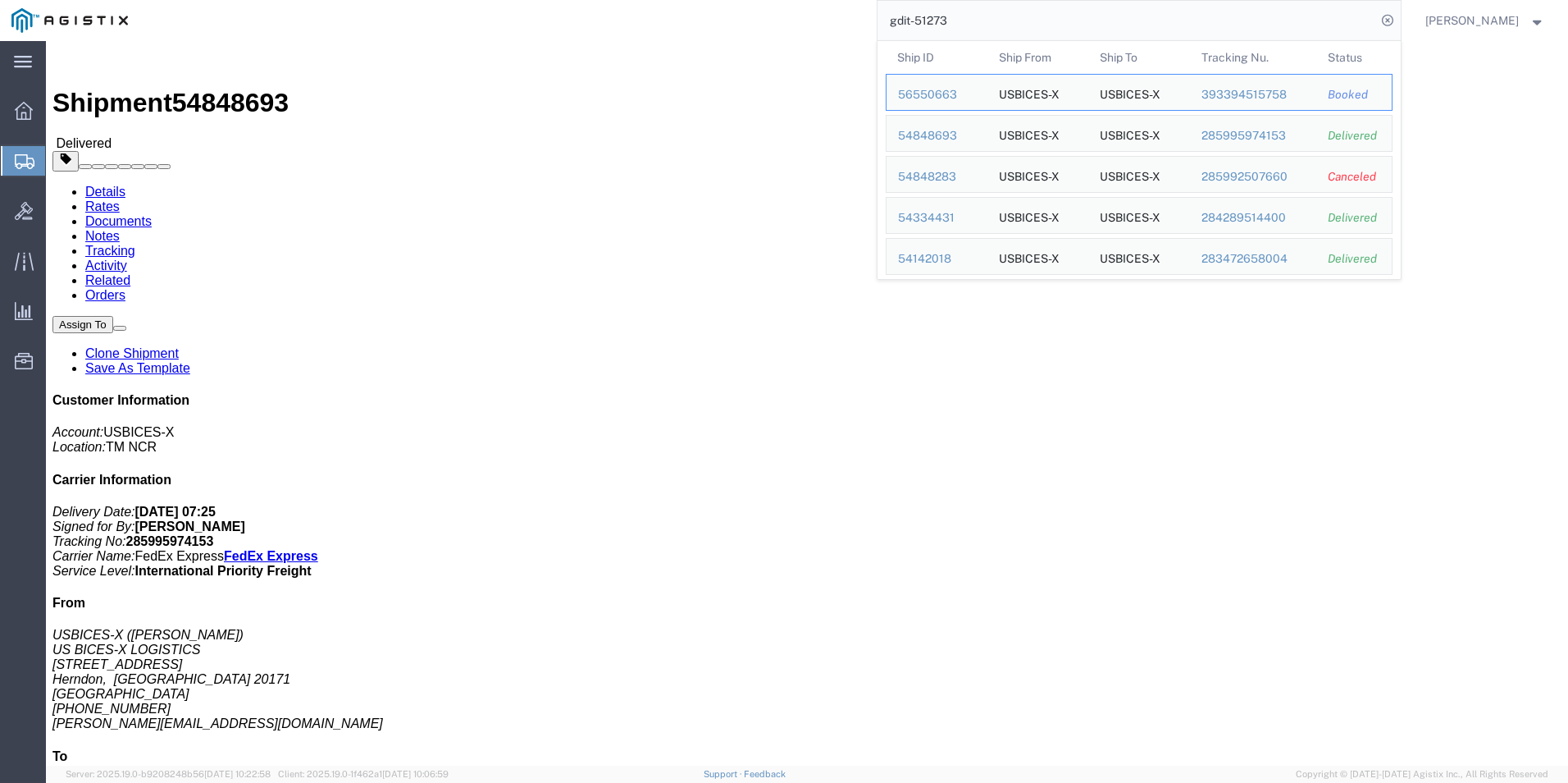
click div "Leg 1 - Air"
click at [966, 11] on input "gdit-51273" at bounding box center [1126, 20] width 499 height 40
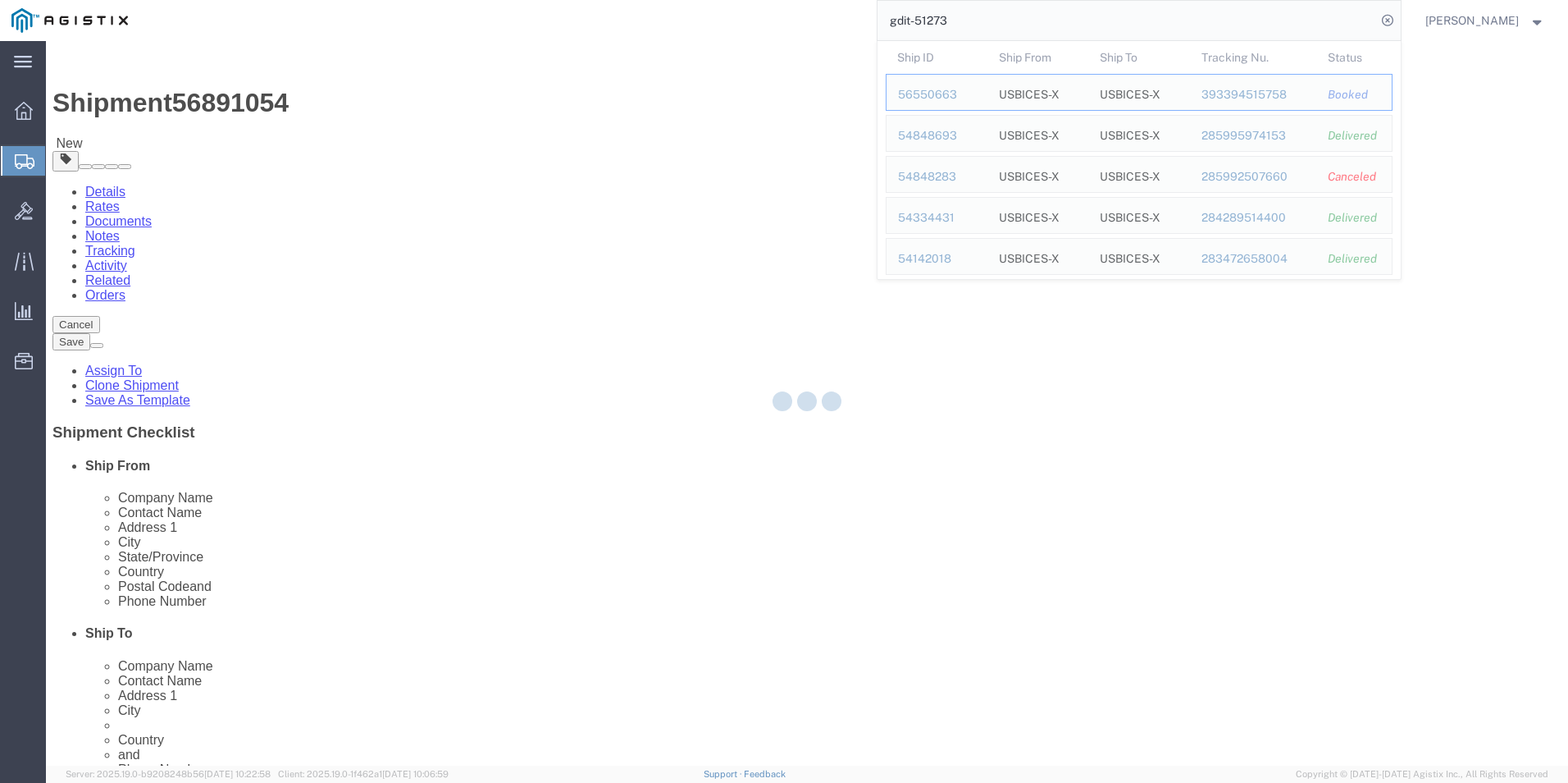
select select "69651"
select select "34238"
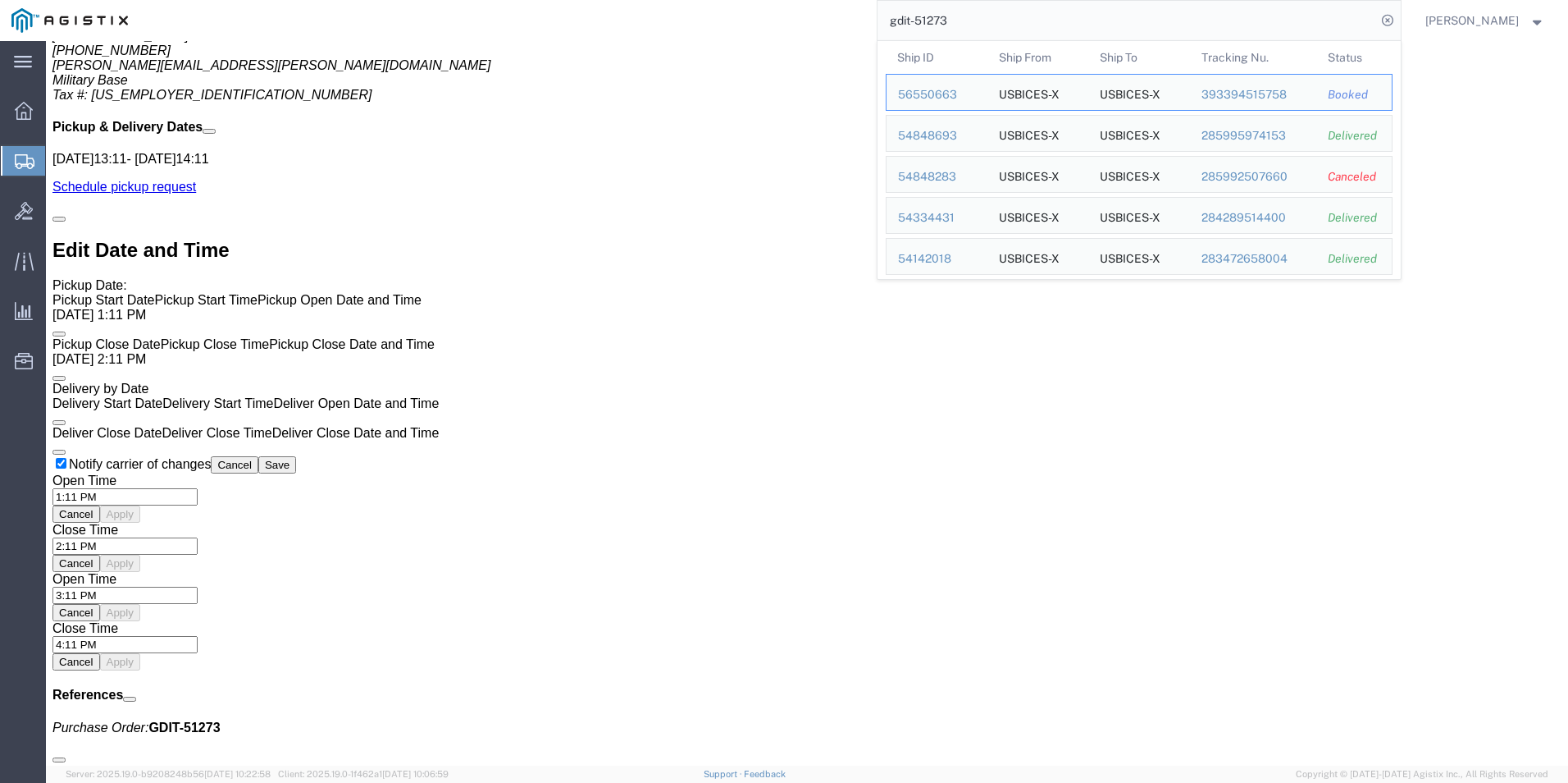
scroll to position [1231, 0]
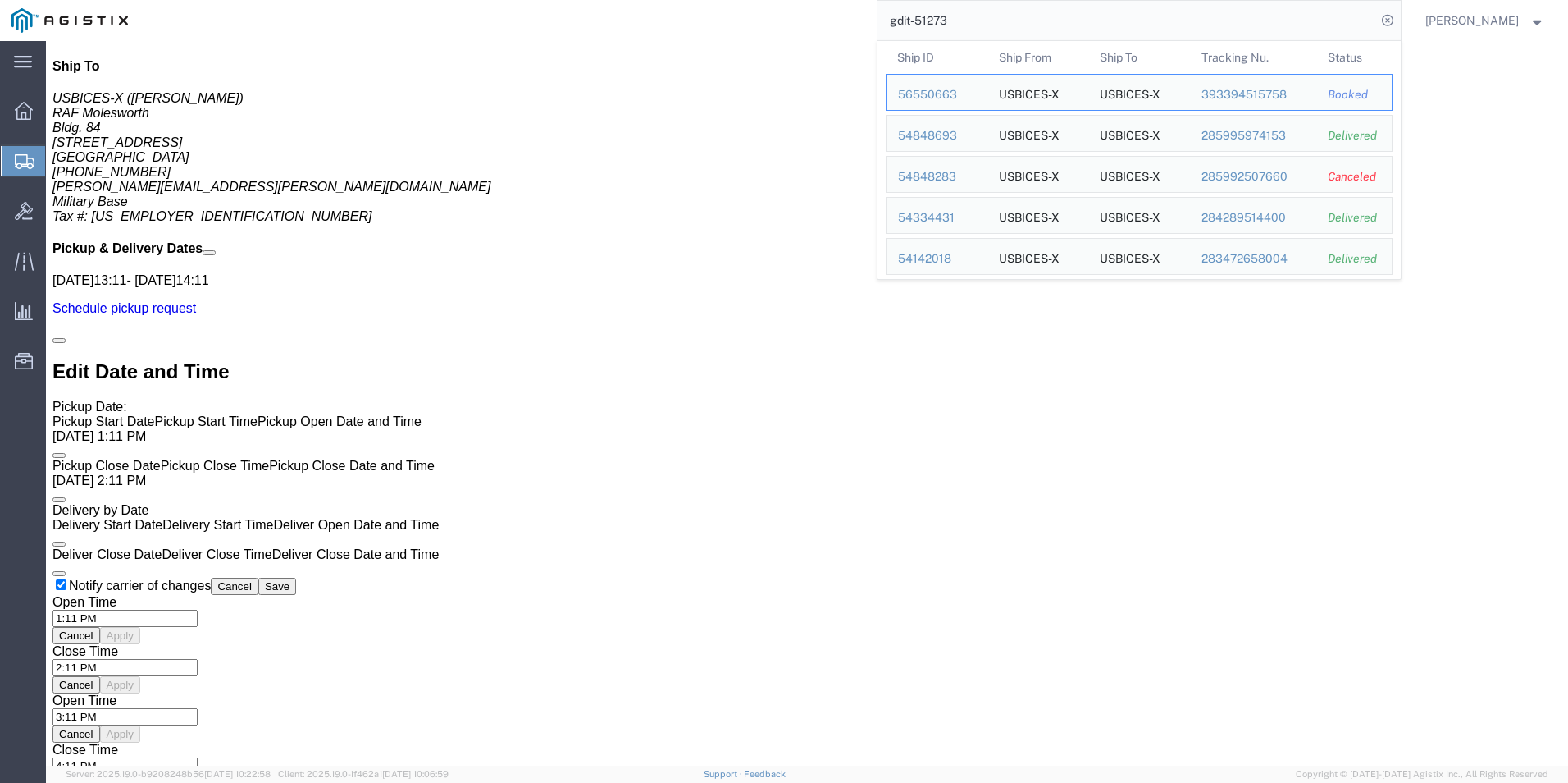
click div "1 Pallet(s) Standard (Not Stackable) Total weight: 225.00 ( 729.00 dim ) LBS Tr…"
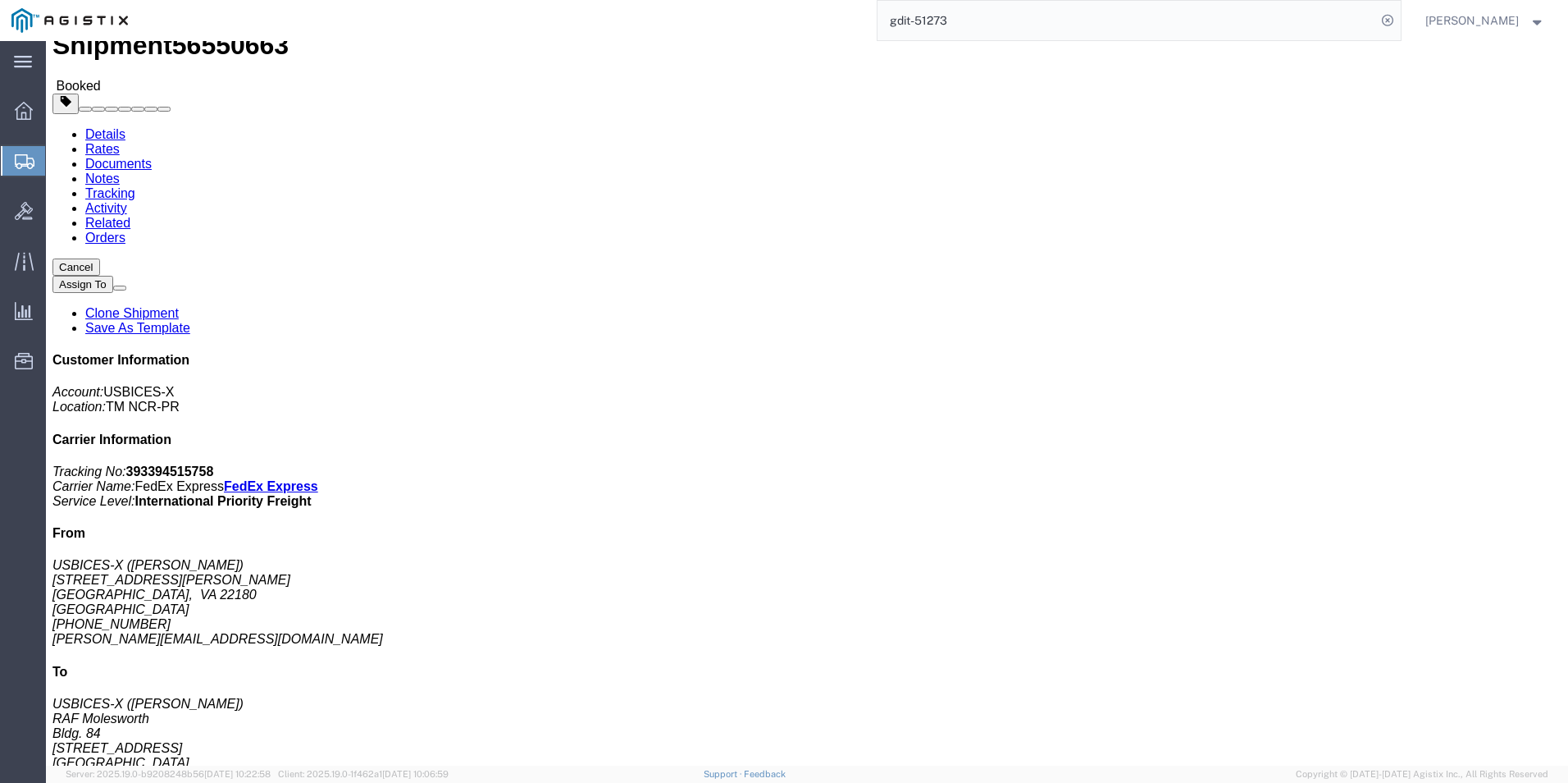
scroll to position [164, 0]
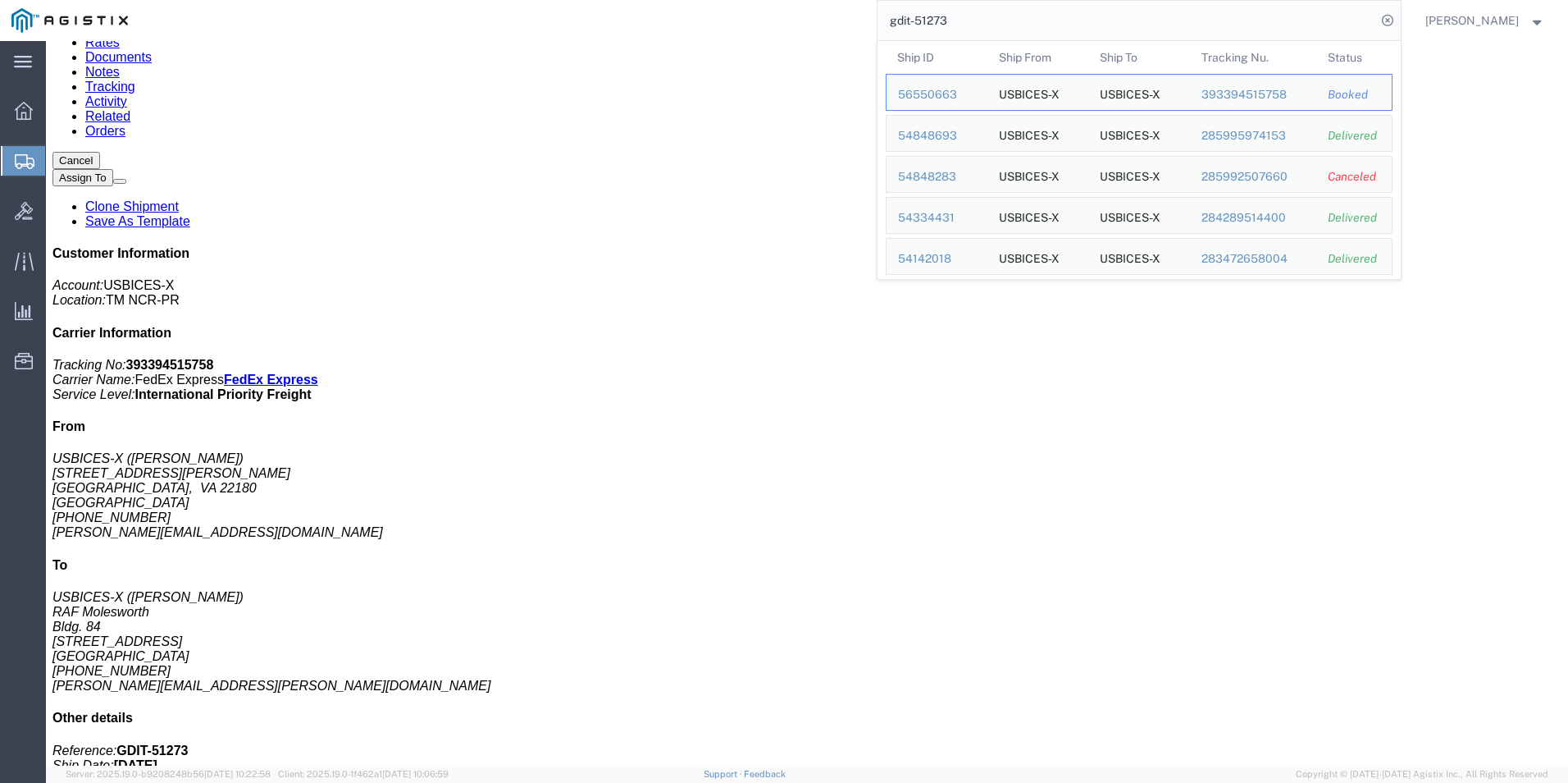
click at [972, 24] on input "gdit-51273" at bounding box center [1126, 20] width 499 height 40
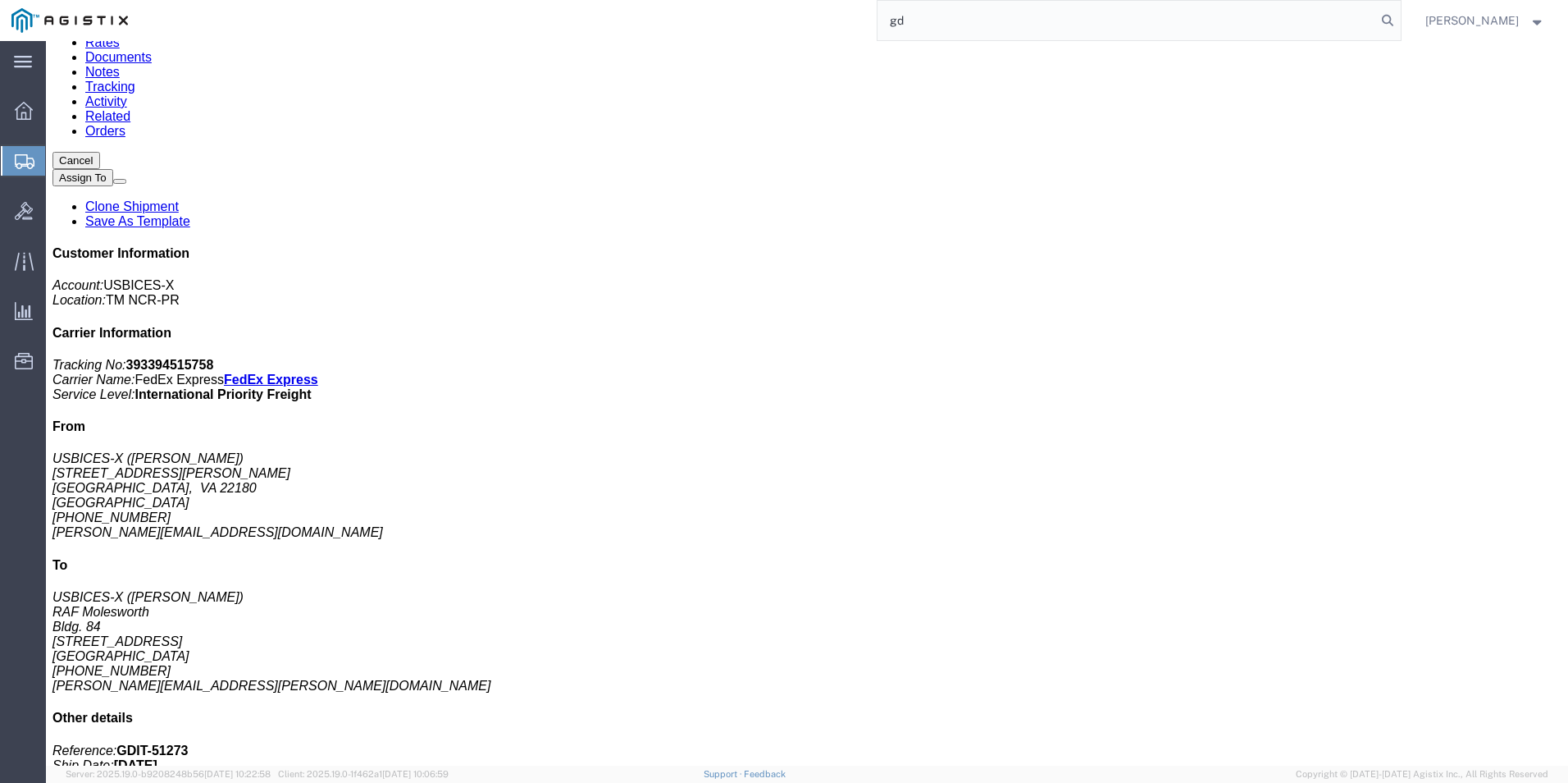
type input "g"
click at [926, 21] on input "search" at bounding box center [1126, 20] width 499 height 40
type input "gdit-51273"
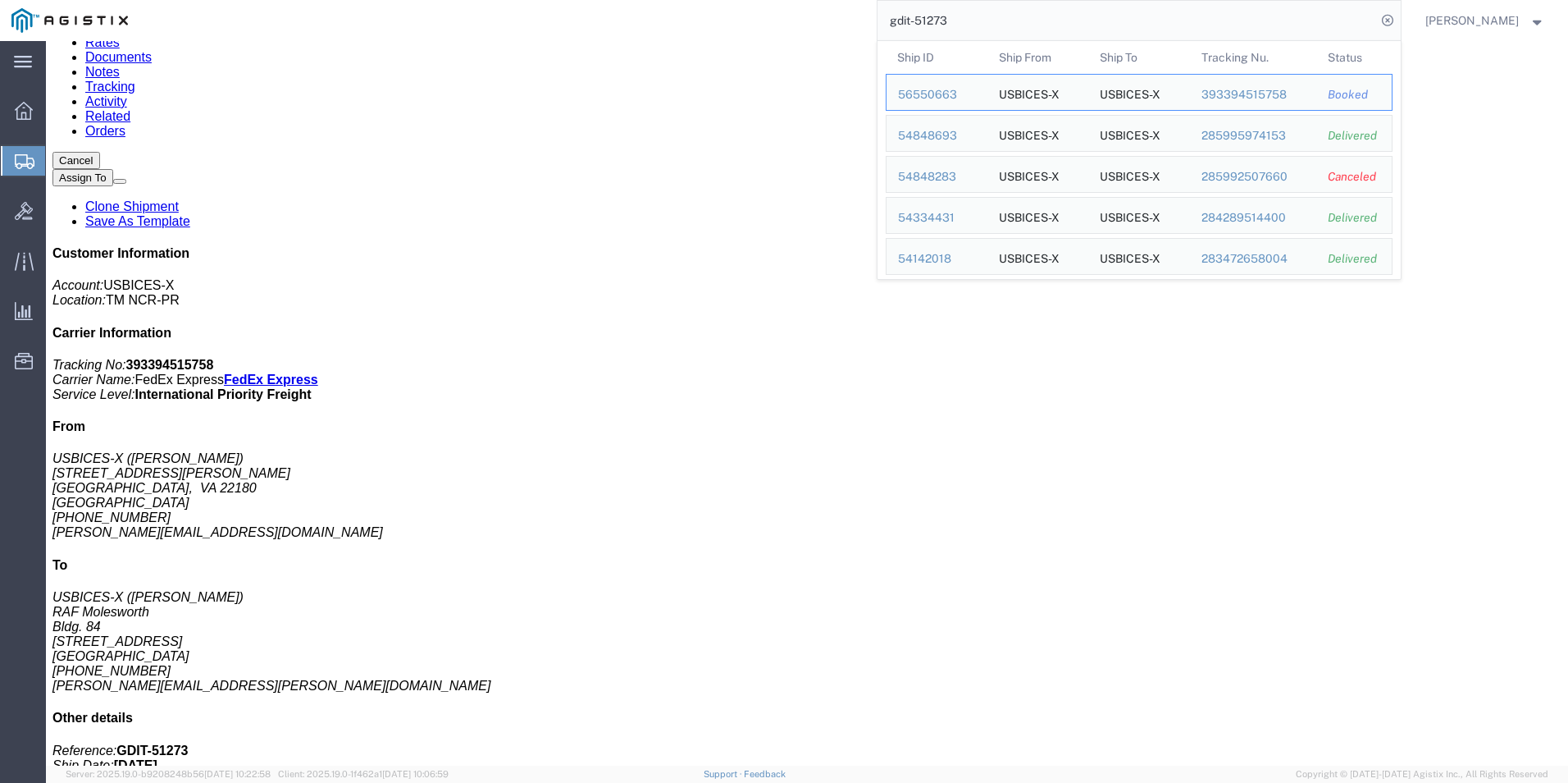
click at [1371, 21] on input "gdit-51273" at bounding box center [1126, 20] width 499 height 40
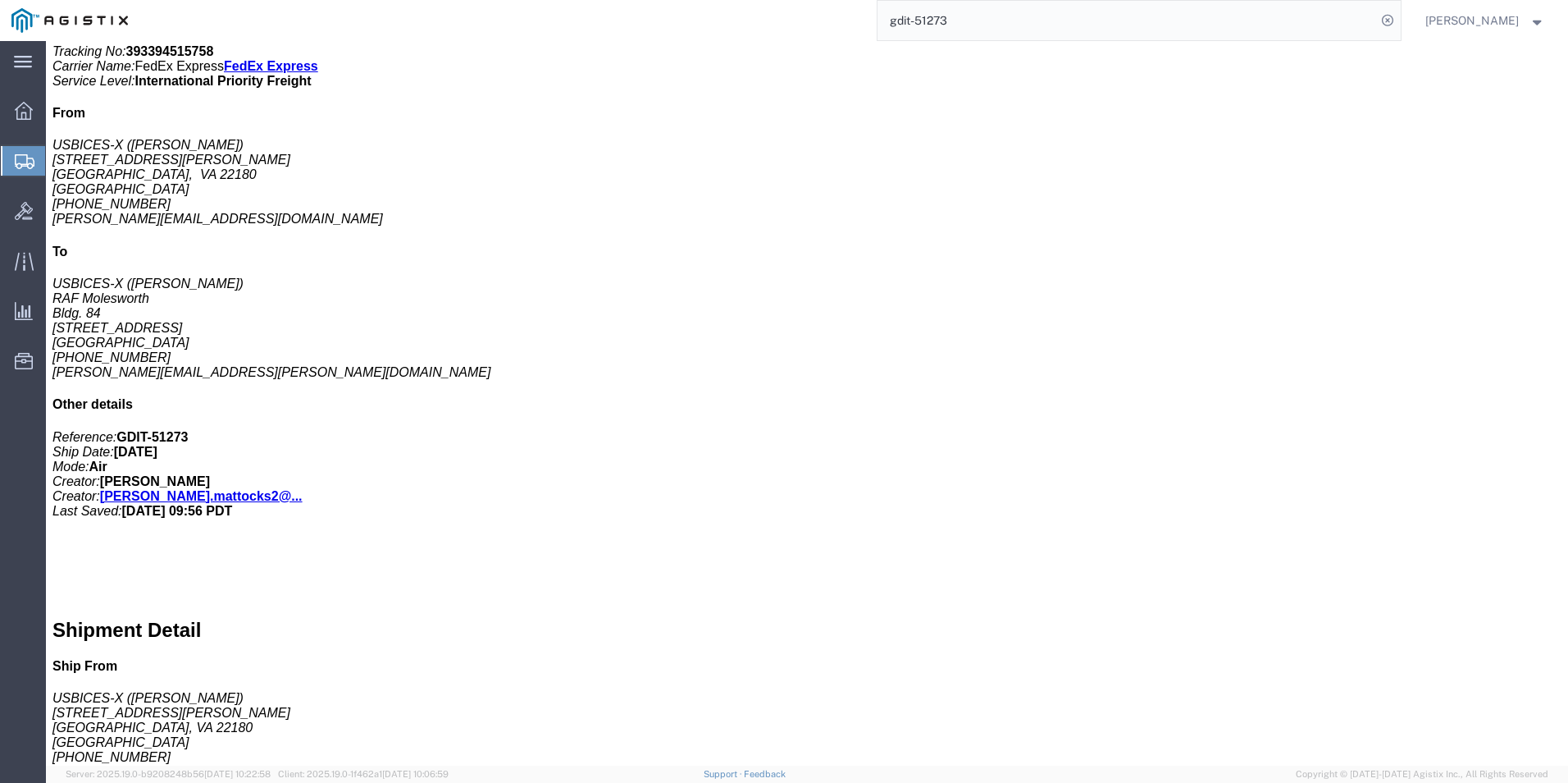
scroll to position [164, 0]
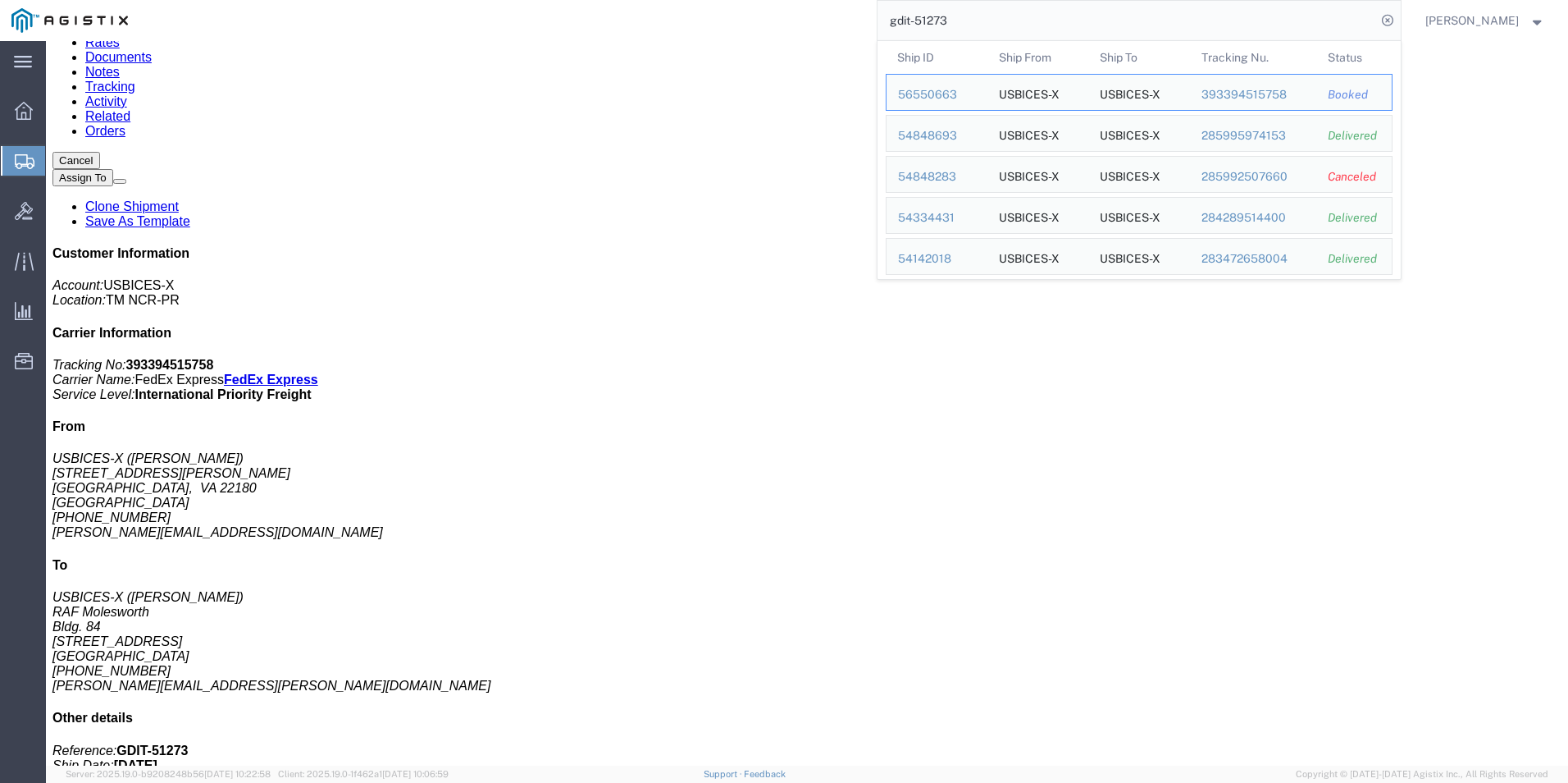
click at [1010, 15] on input "gdit-51273" at bounding box center [1126, 20] width 499 height 40
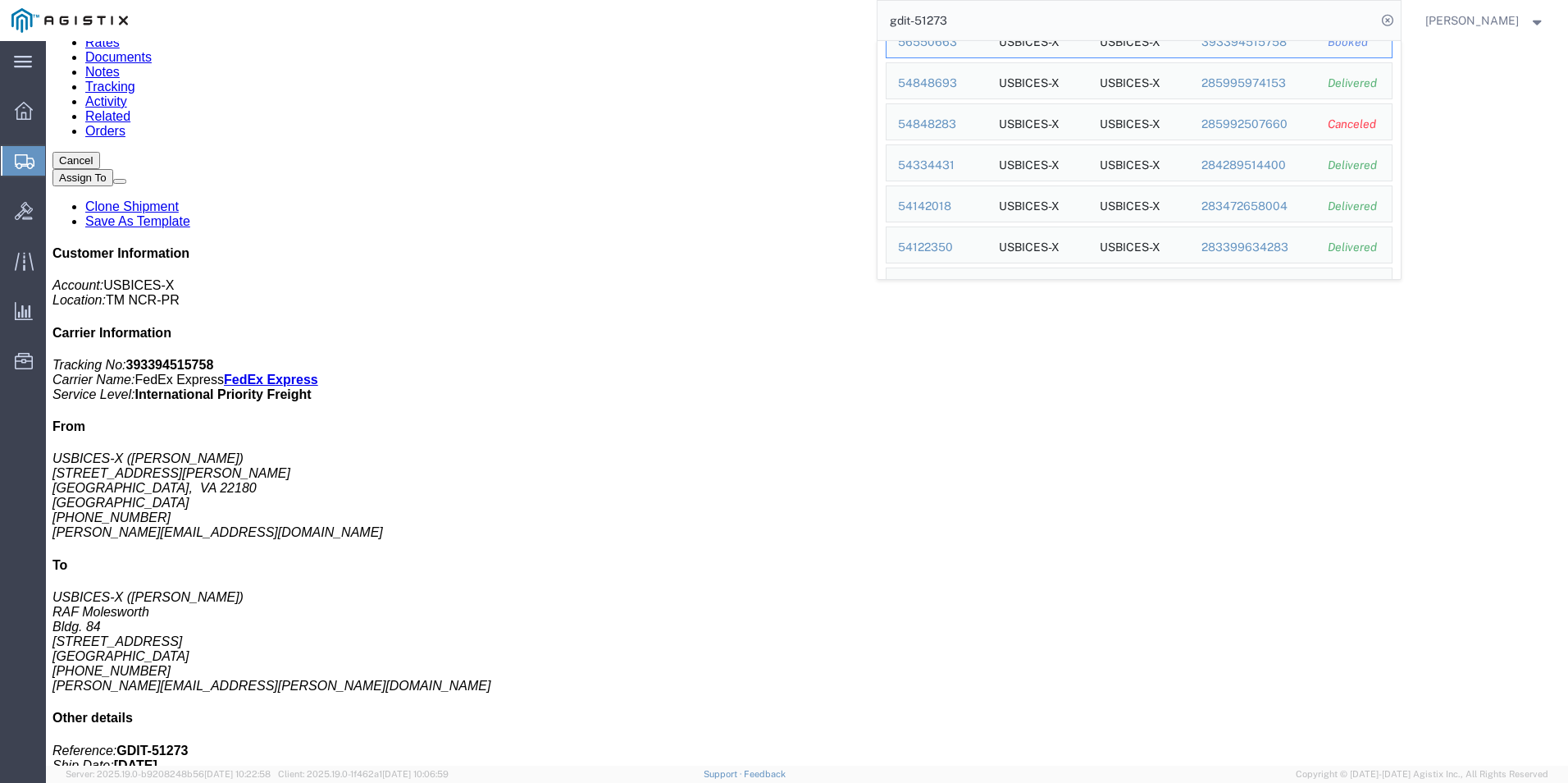
scroll to position [82, 0]
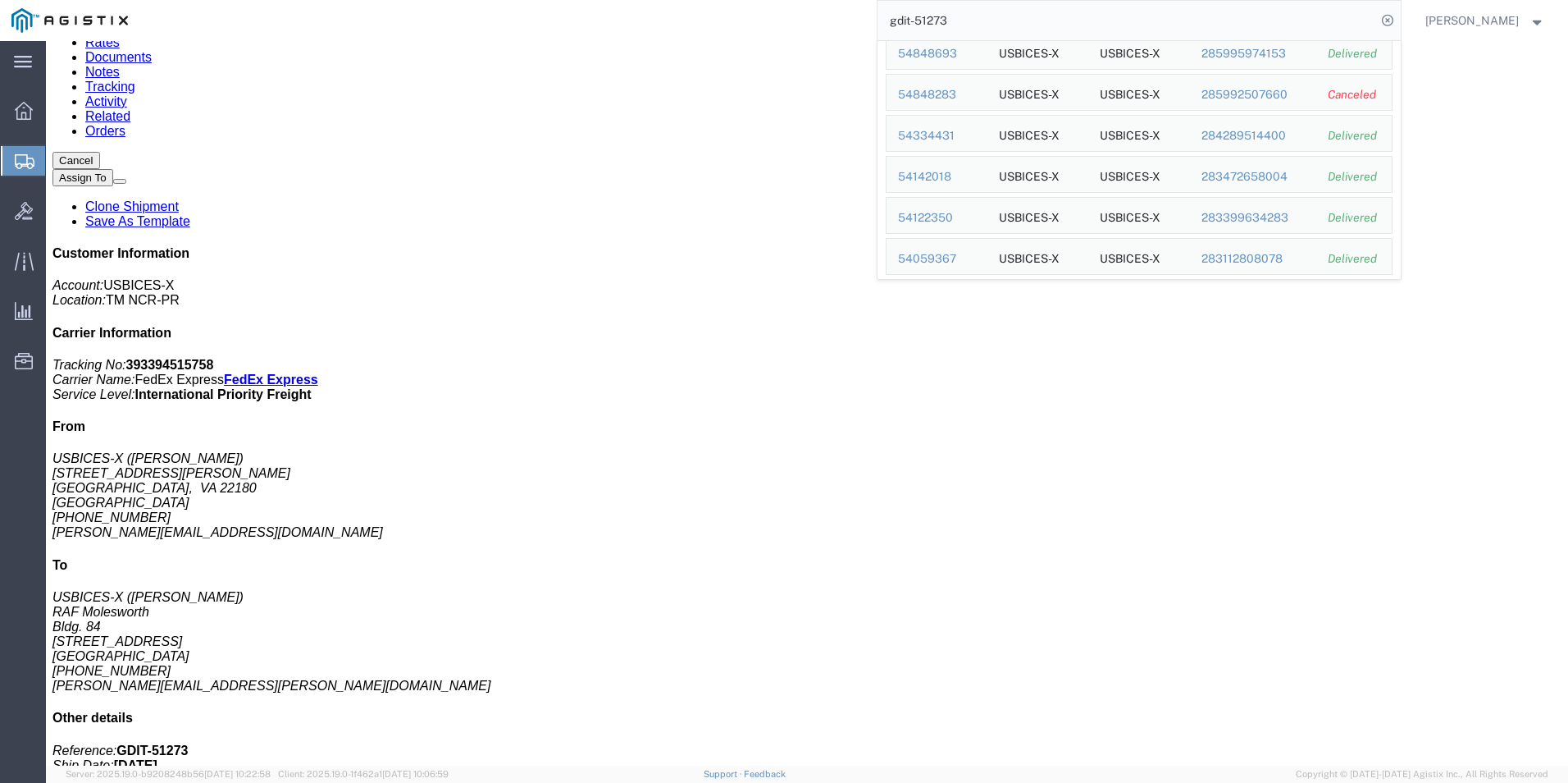
click p "Country of Origin: United States"
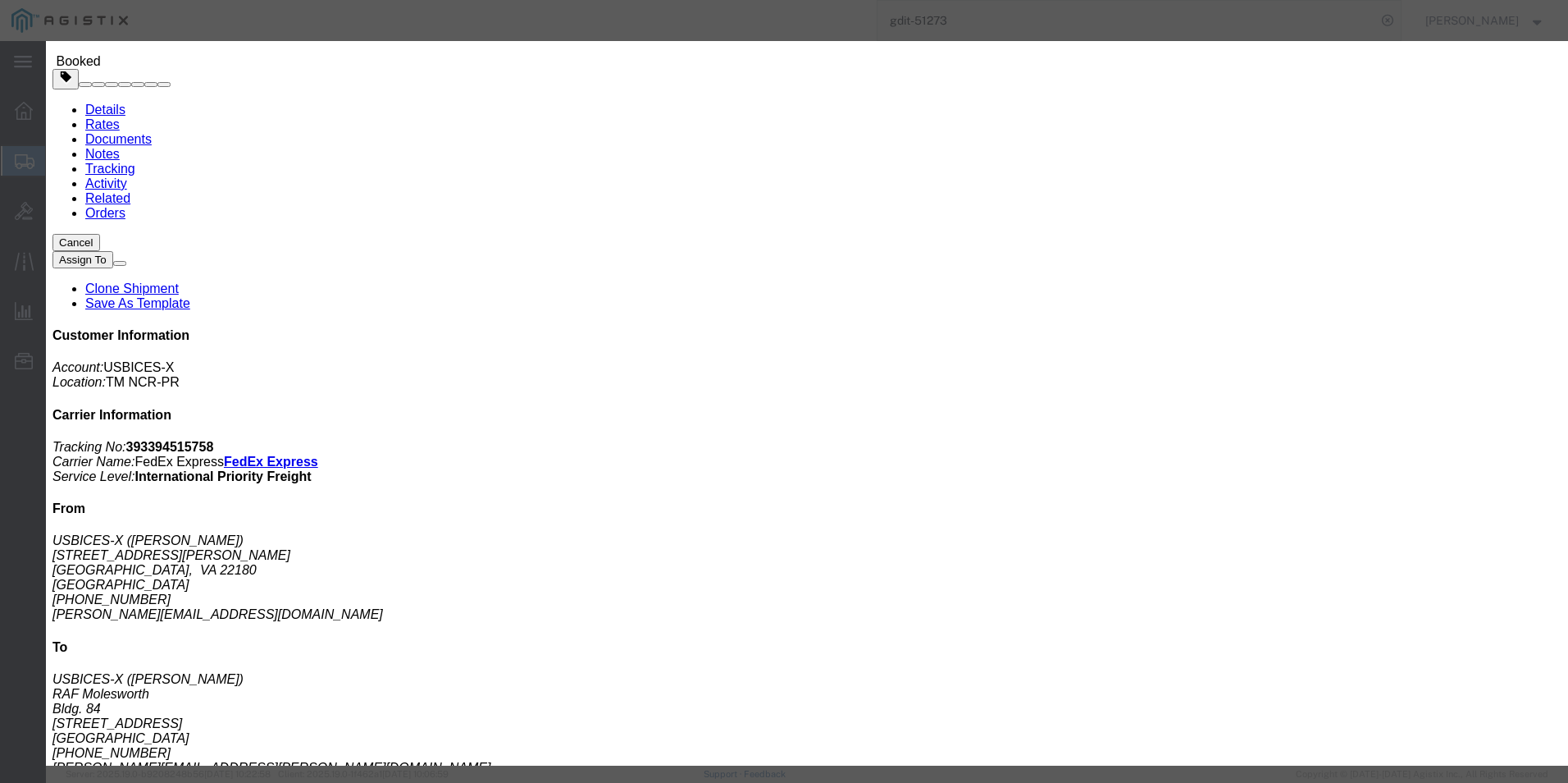
click button "button"
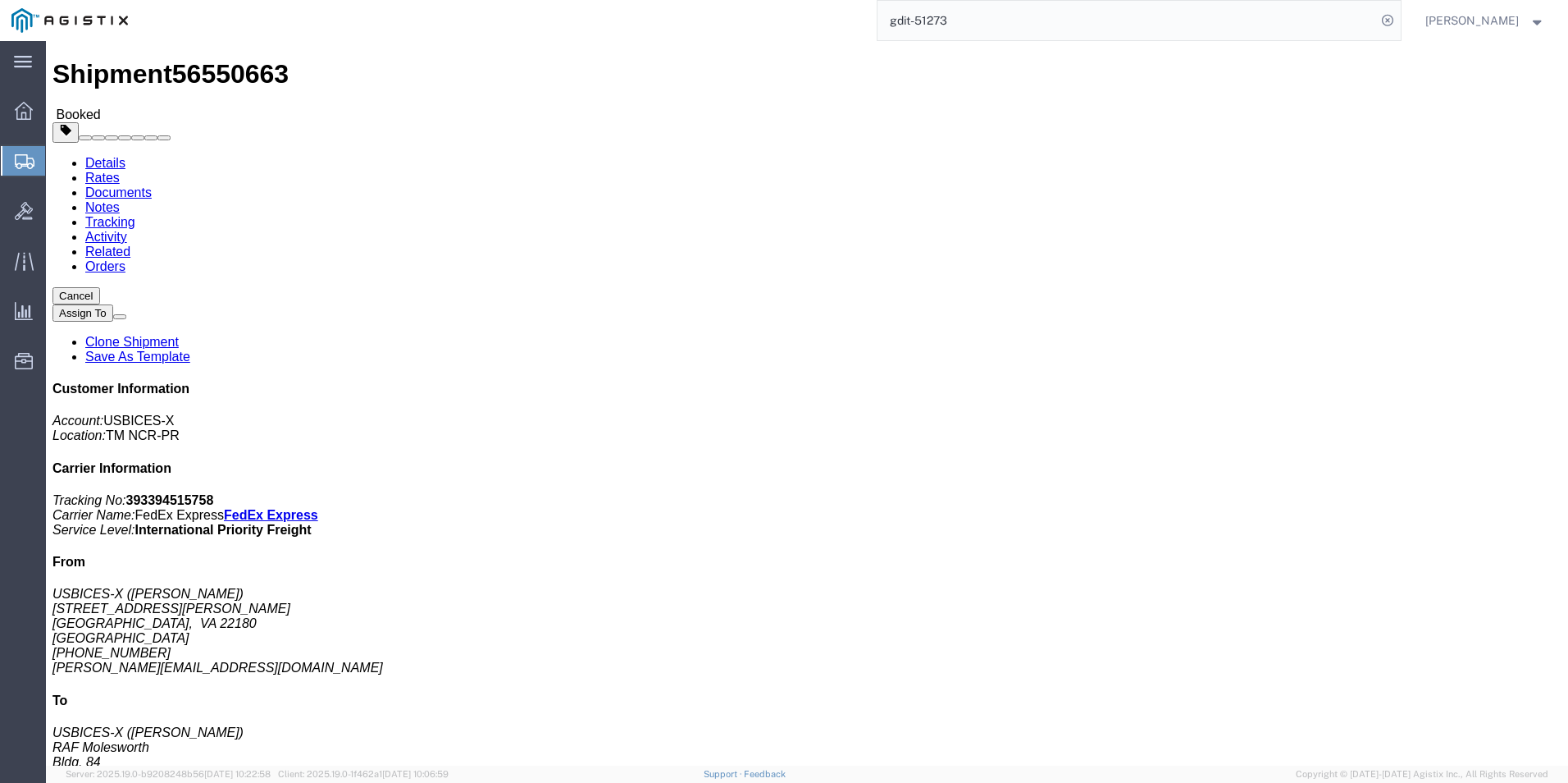
scroll to position [0, 0]
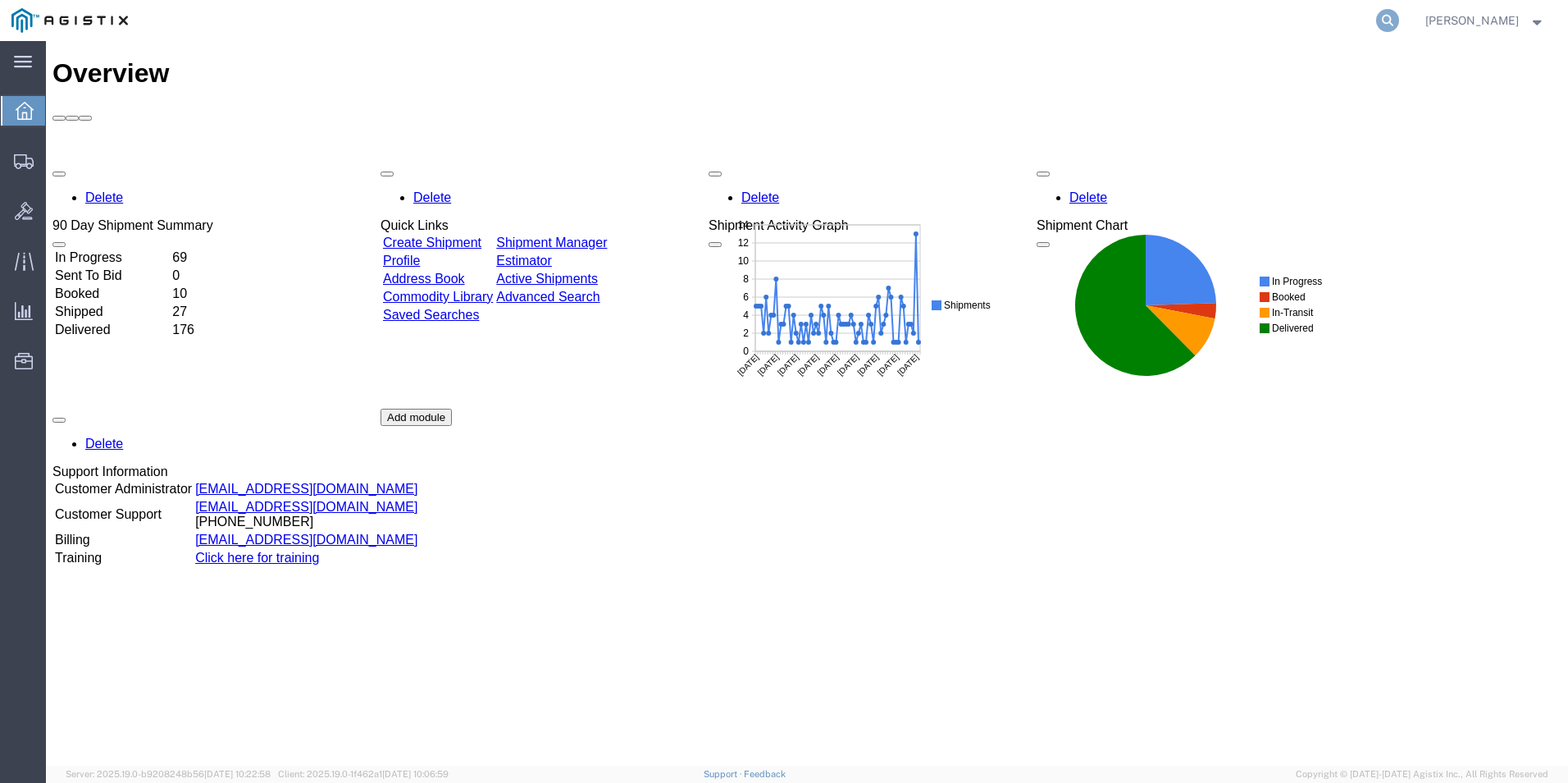
click at [1391, 15] on icon at bounding box center [1387, 20] width 23 height 23
type input "gdit-51273"
click at [1387, 25] on icon at bounding box center [1387, 20] width 23 height 23
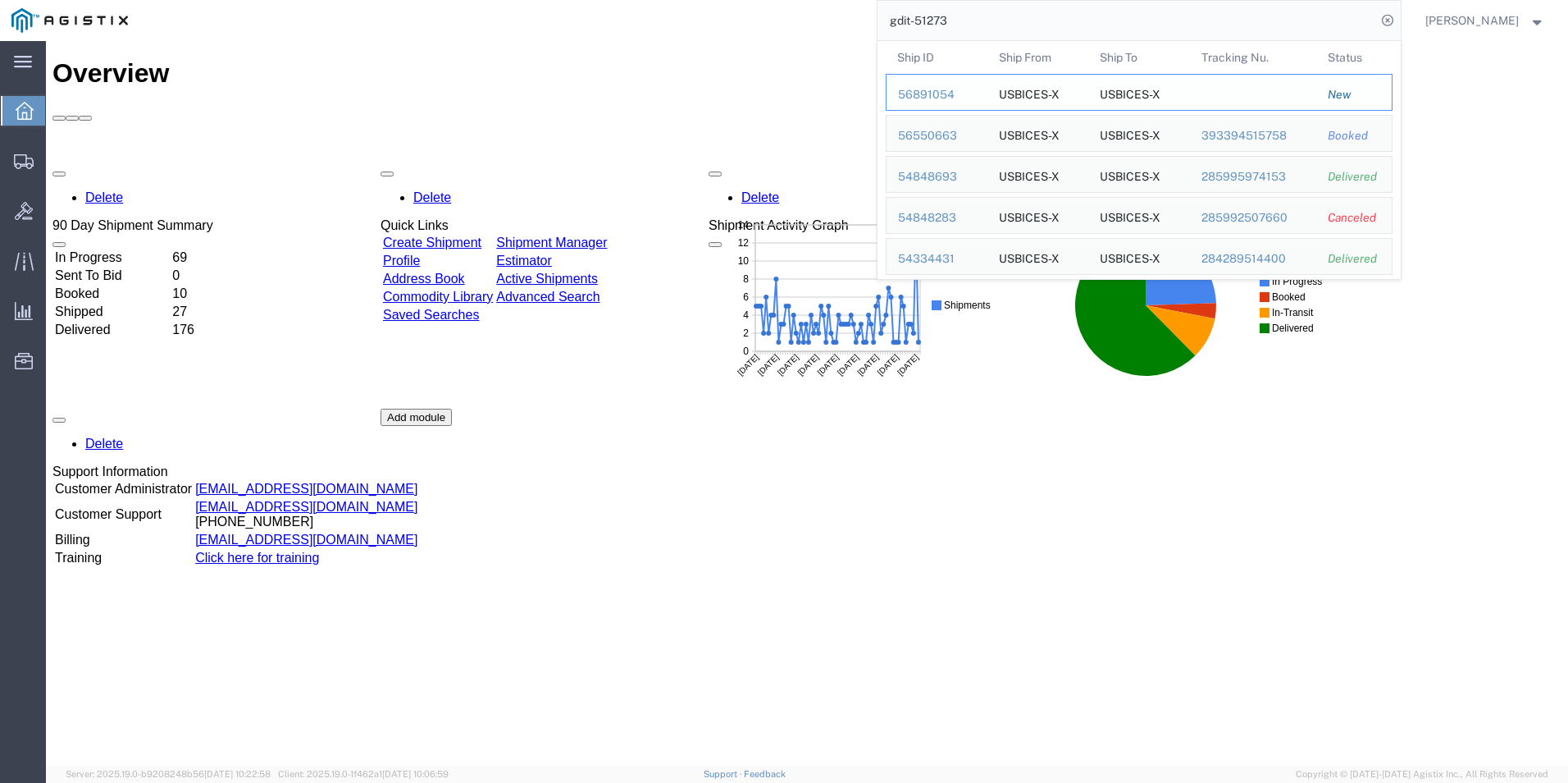
click at [924, 96] on div "56891054" at bounding box center [937, 94] width 78 height 18
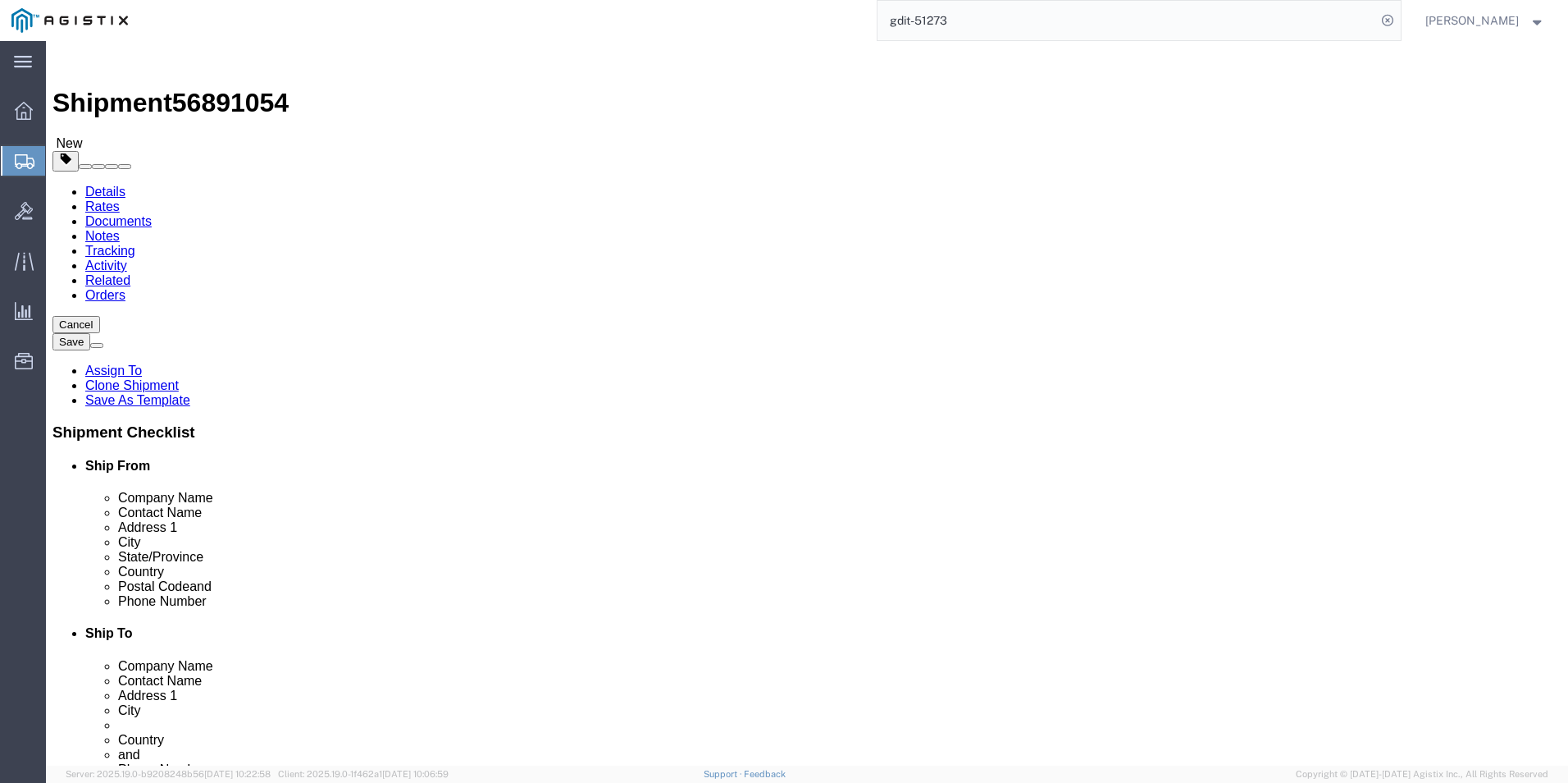
select select "69651"
select select "34238"
click icon
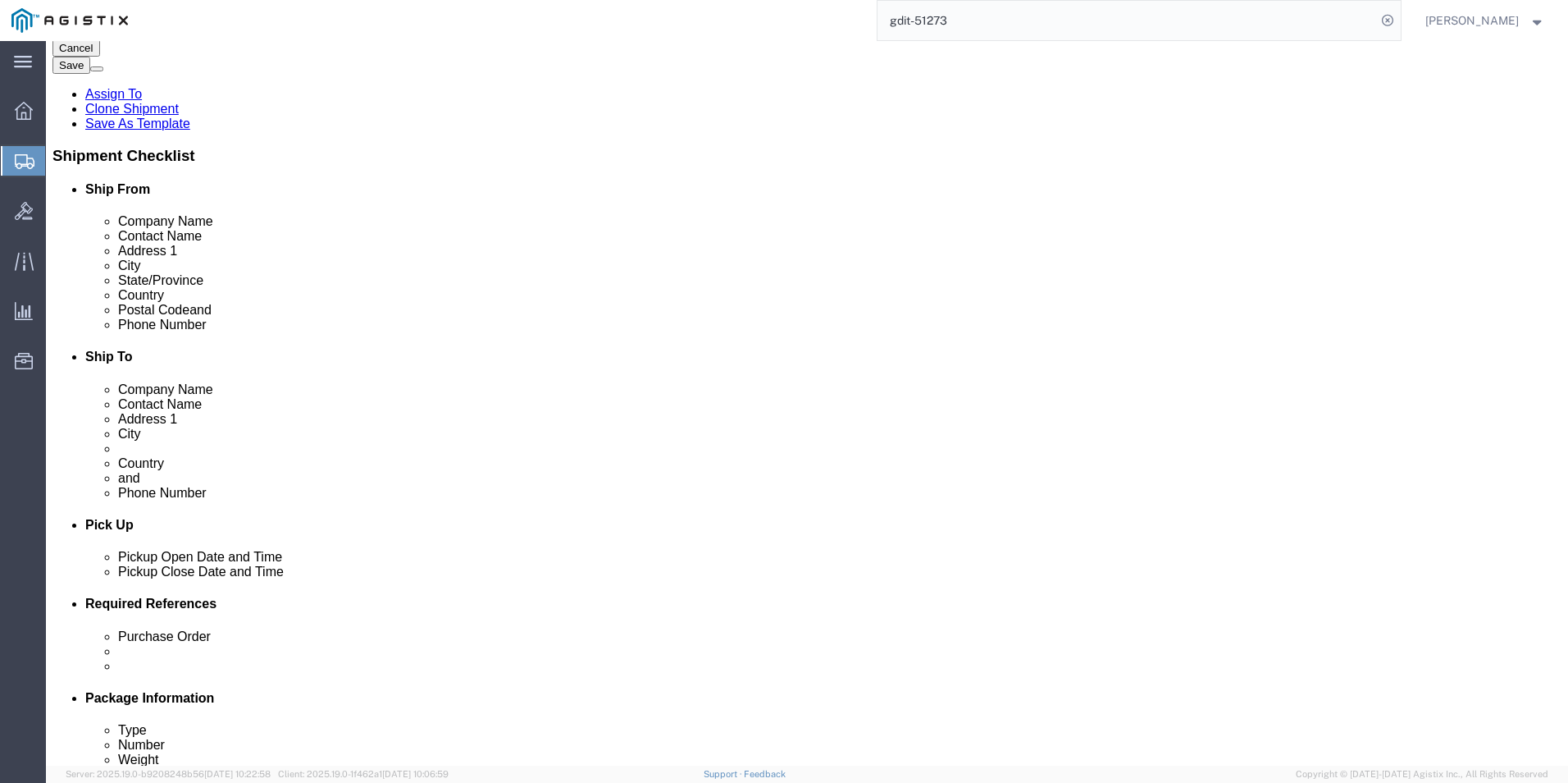
scroll to position [575, 0]
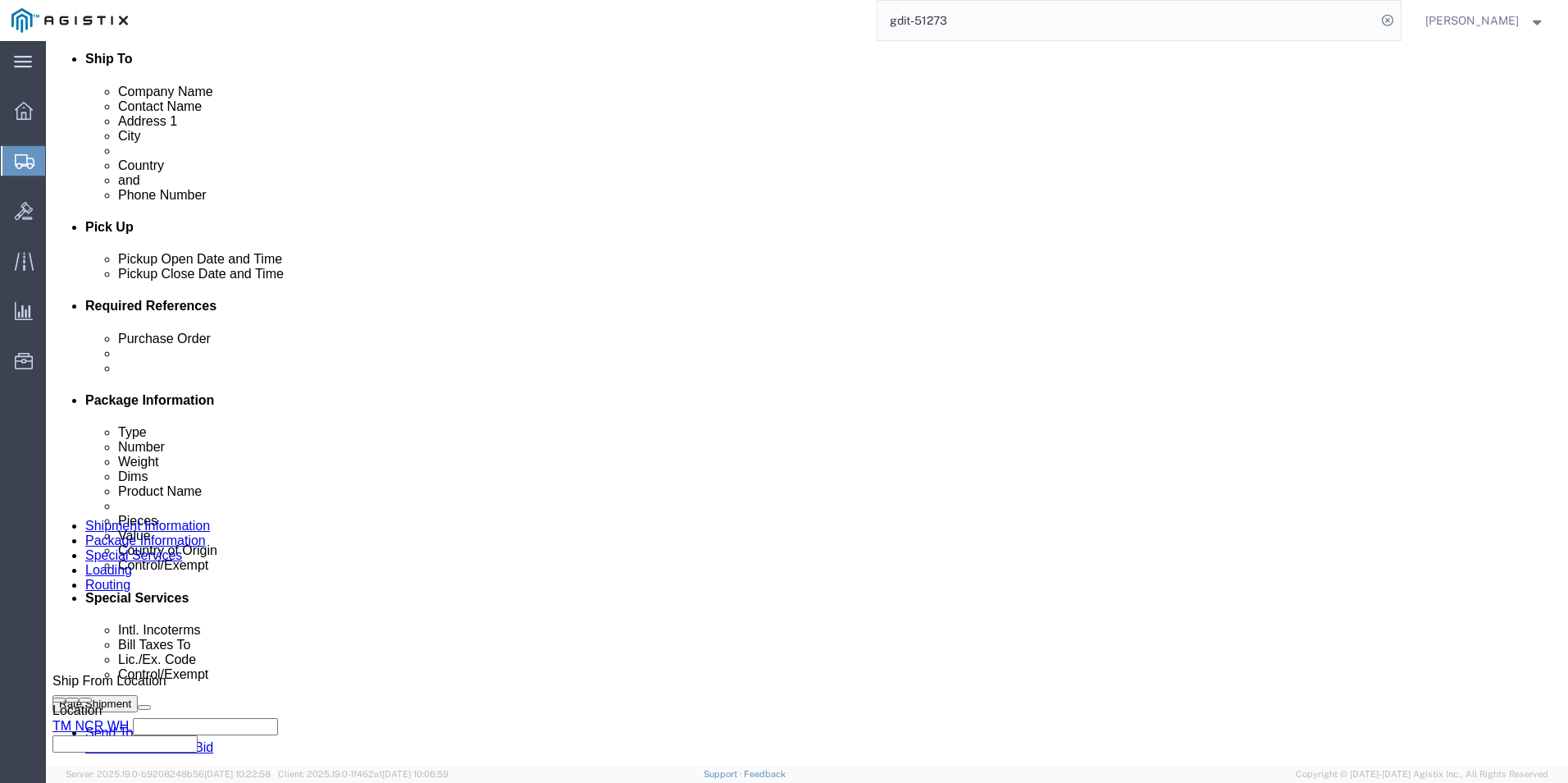
click select "Select Carriage Insurance Paid Carriage Paid To Cost and Freight Cost Insurance…"
select select "DDP"
click select "Select Carriage Insurance Paid Carriage Paid To Cost and Freight Cost Insurance…"
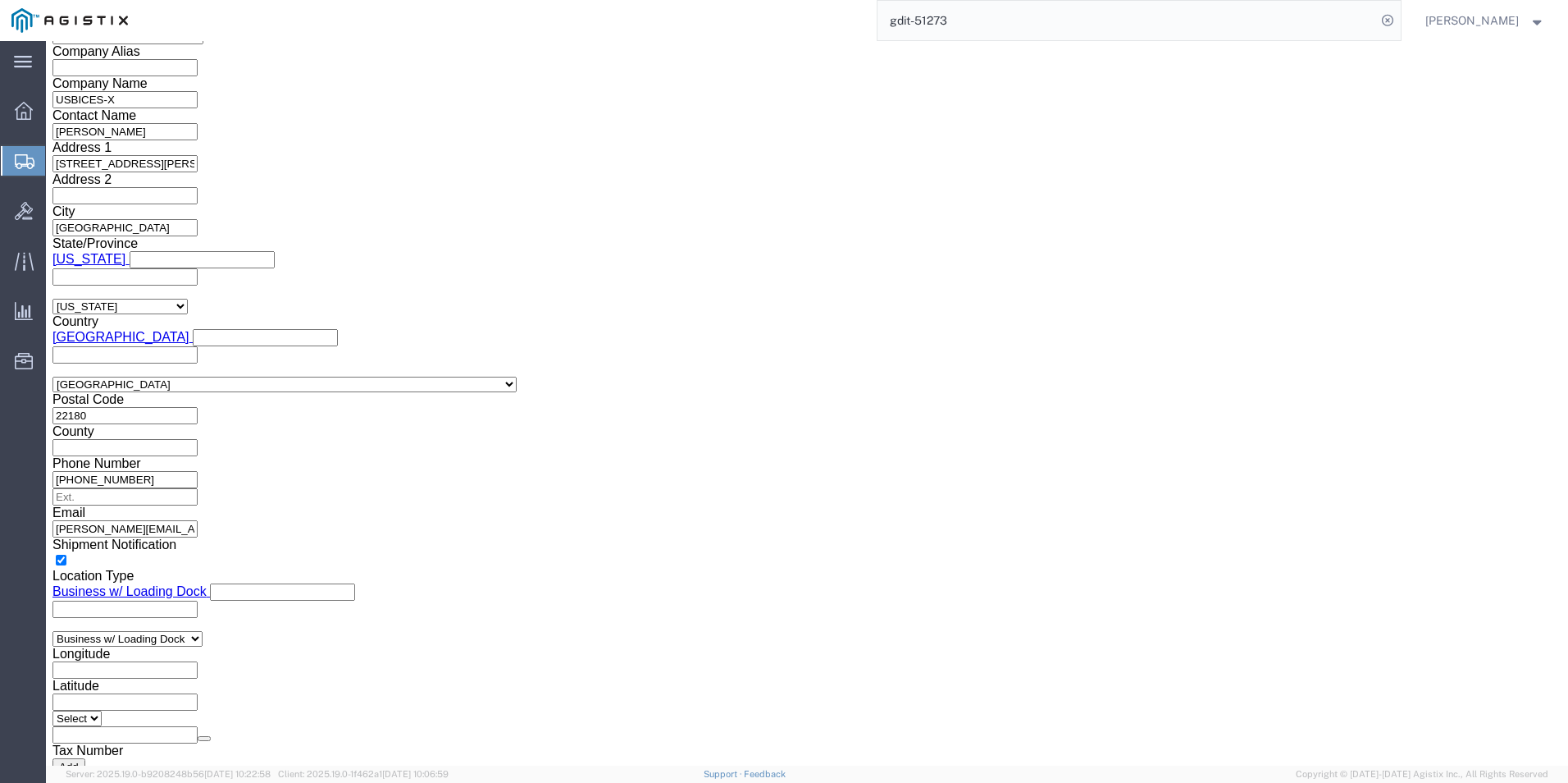
scroll to position [1313, 0]
click input "text"
type input "x"
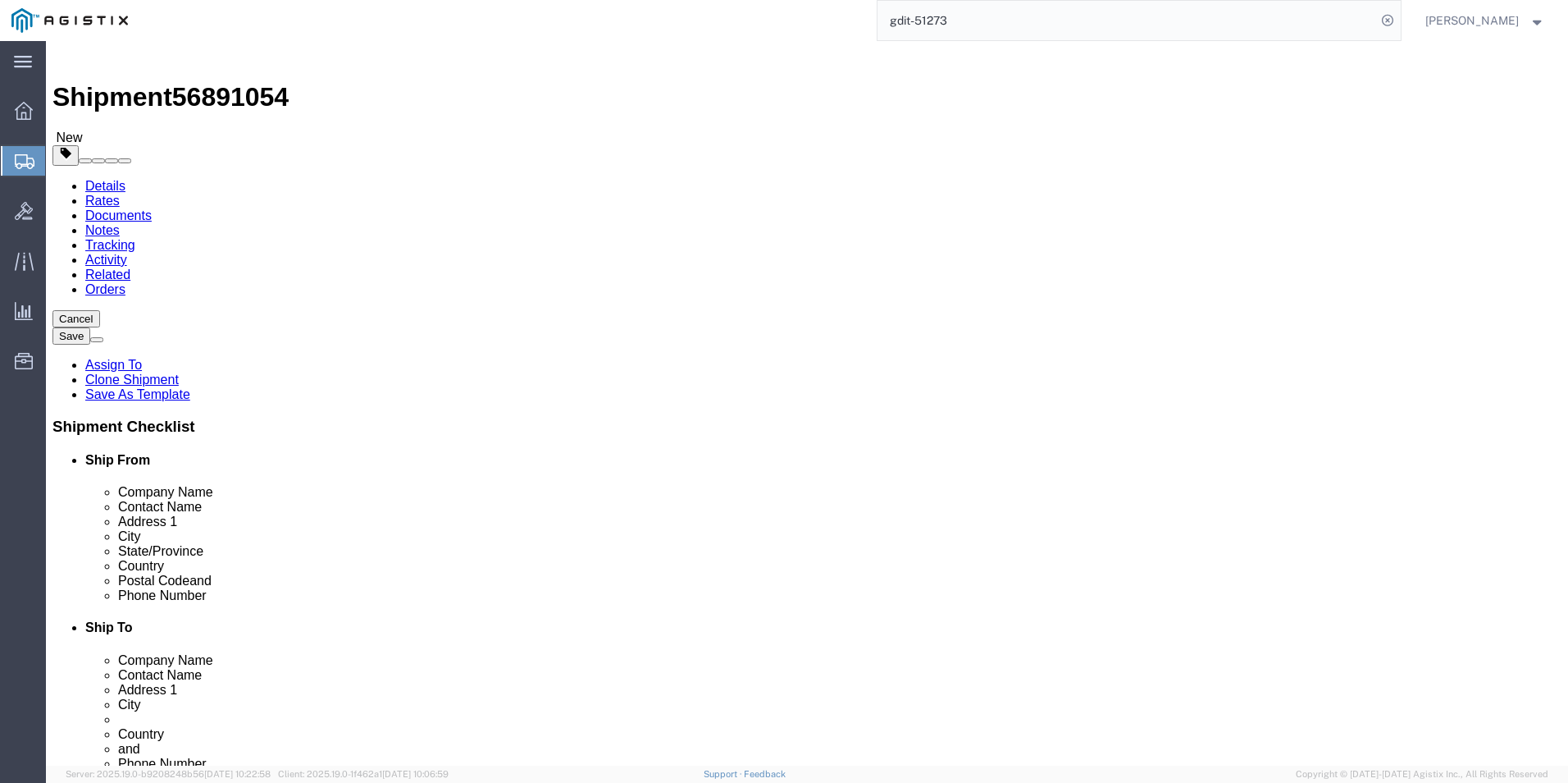
scroll to position [0, 0]
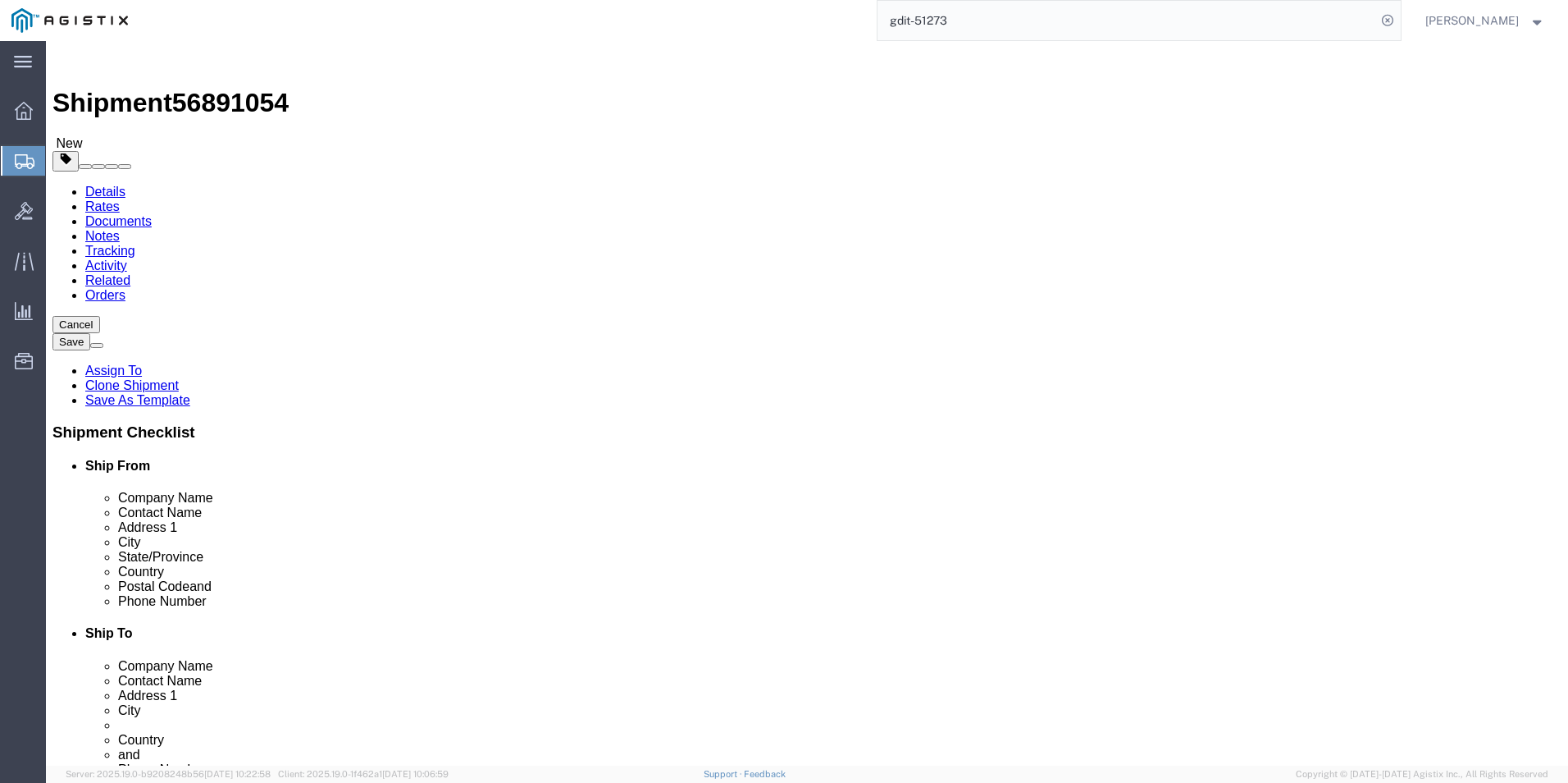
type input "X20250922003039"
click icon
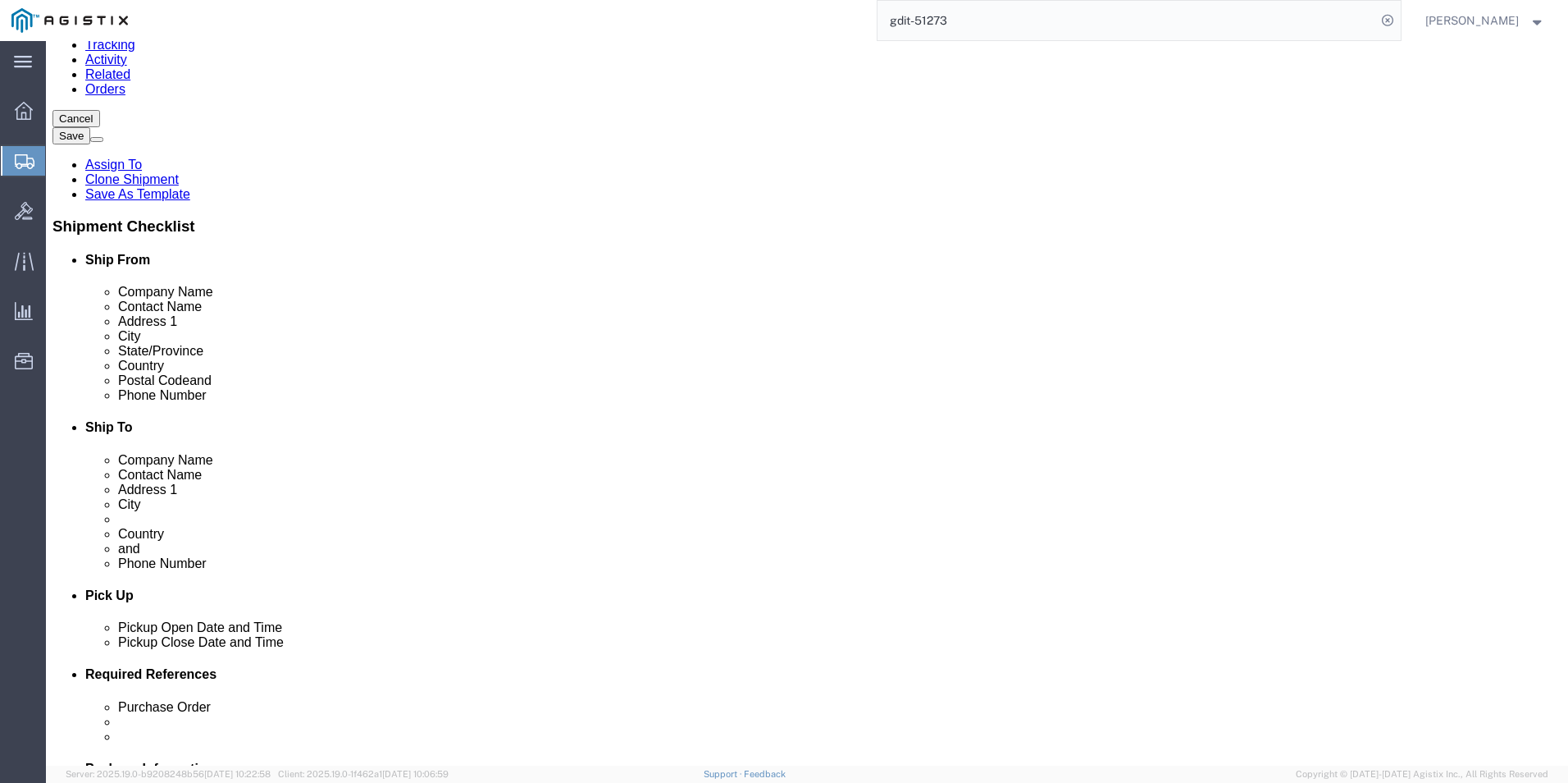
scroll to position [328, 0]
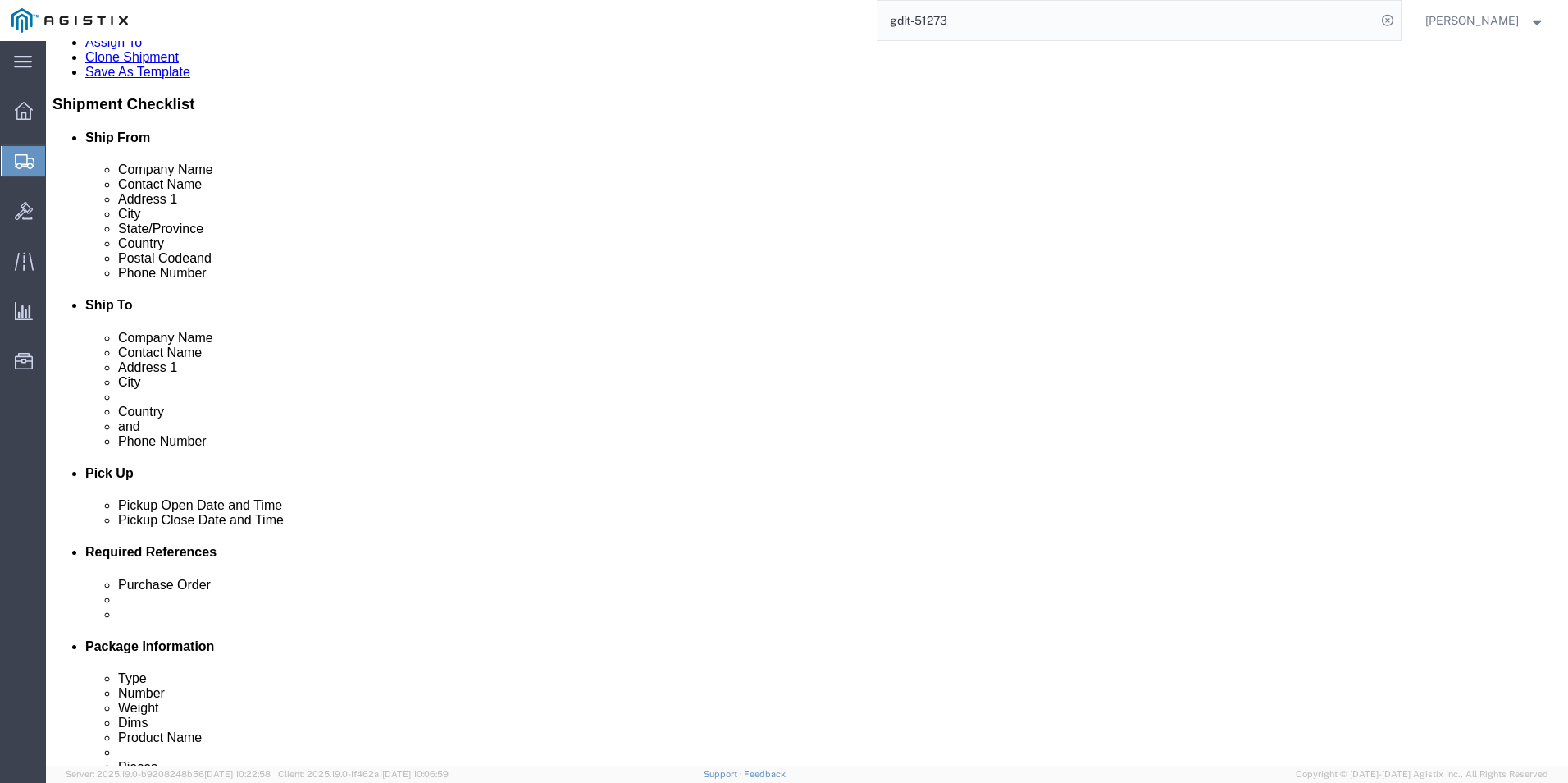
click link "ADDITIONAL INFORMATION"
click button "Add"
click select "Select EIN EORI TIN VAT Other"
select select "EORI"
click select "Select EIN EORI TIN VAT Other"
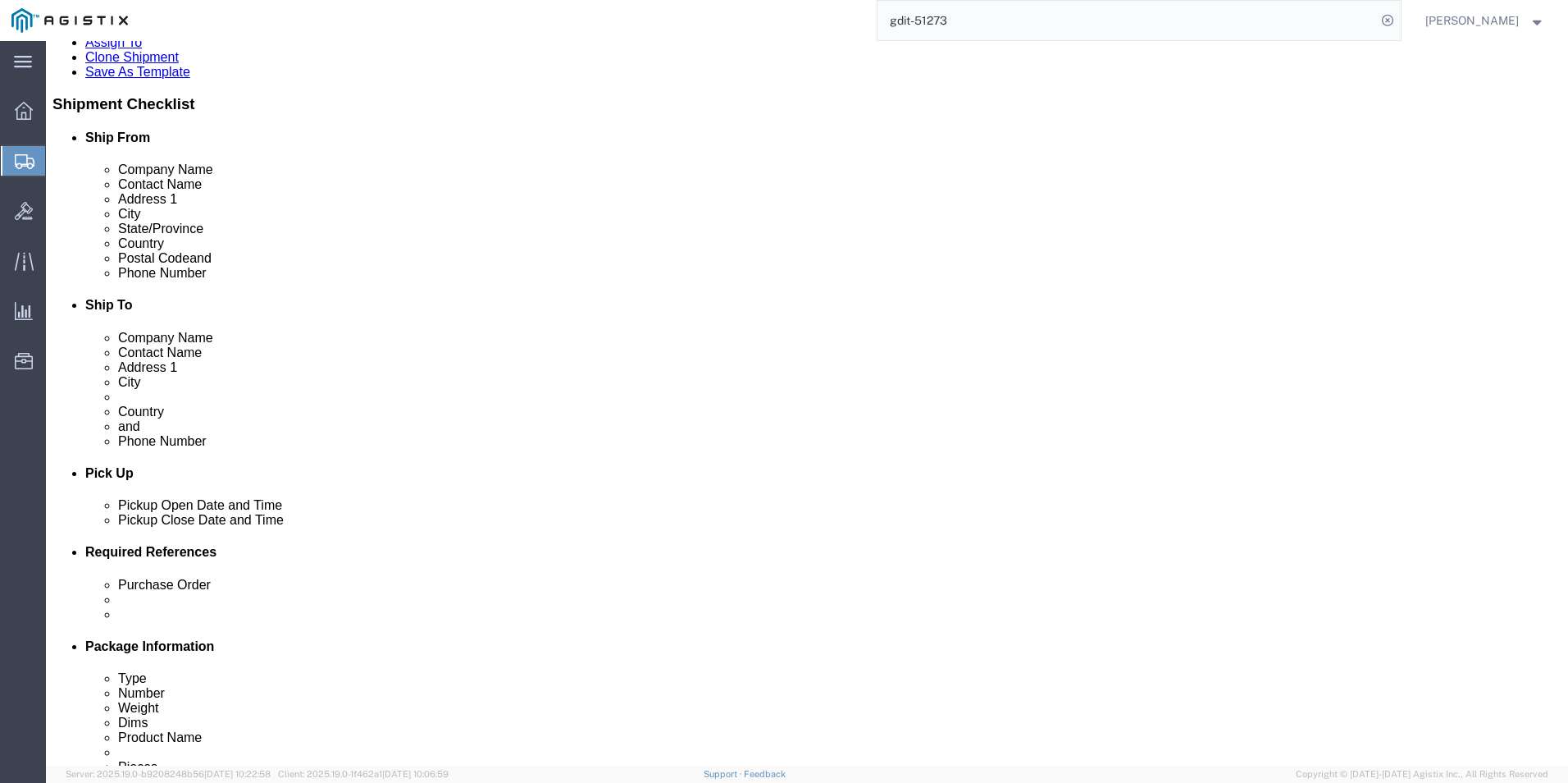
click input "text"
type input "X20250922003039"
click button "Add"
click select "Select EIN EORI TIN VAT Other"
select select "Other"
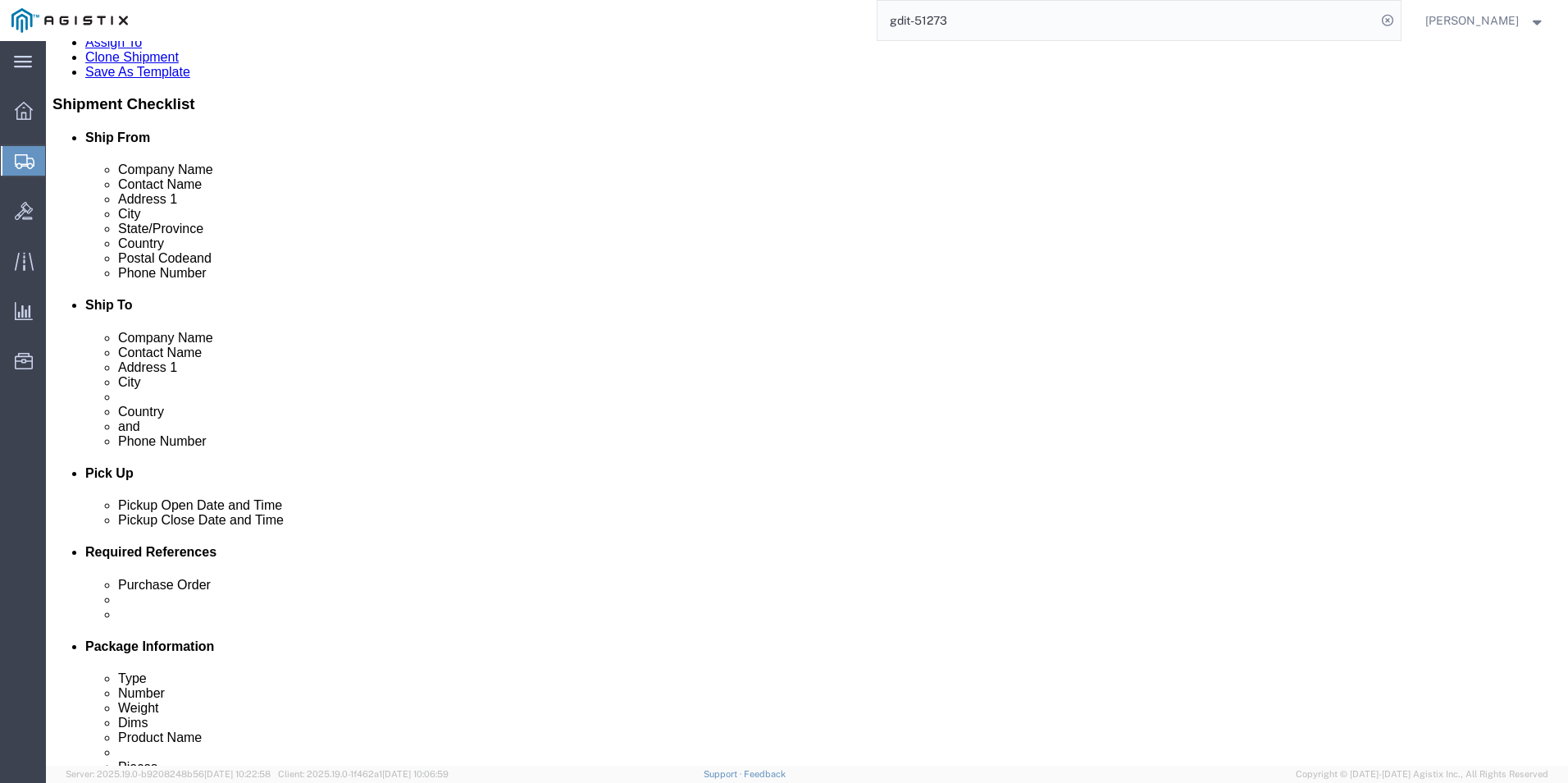
click select "Select EIN EORI TIN VAT Other"
click input "text"
type input "54-1194322"
click button "Rate Shipment"
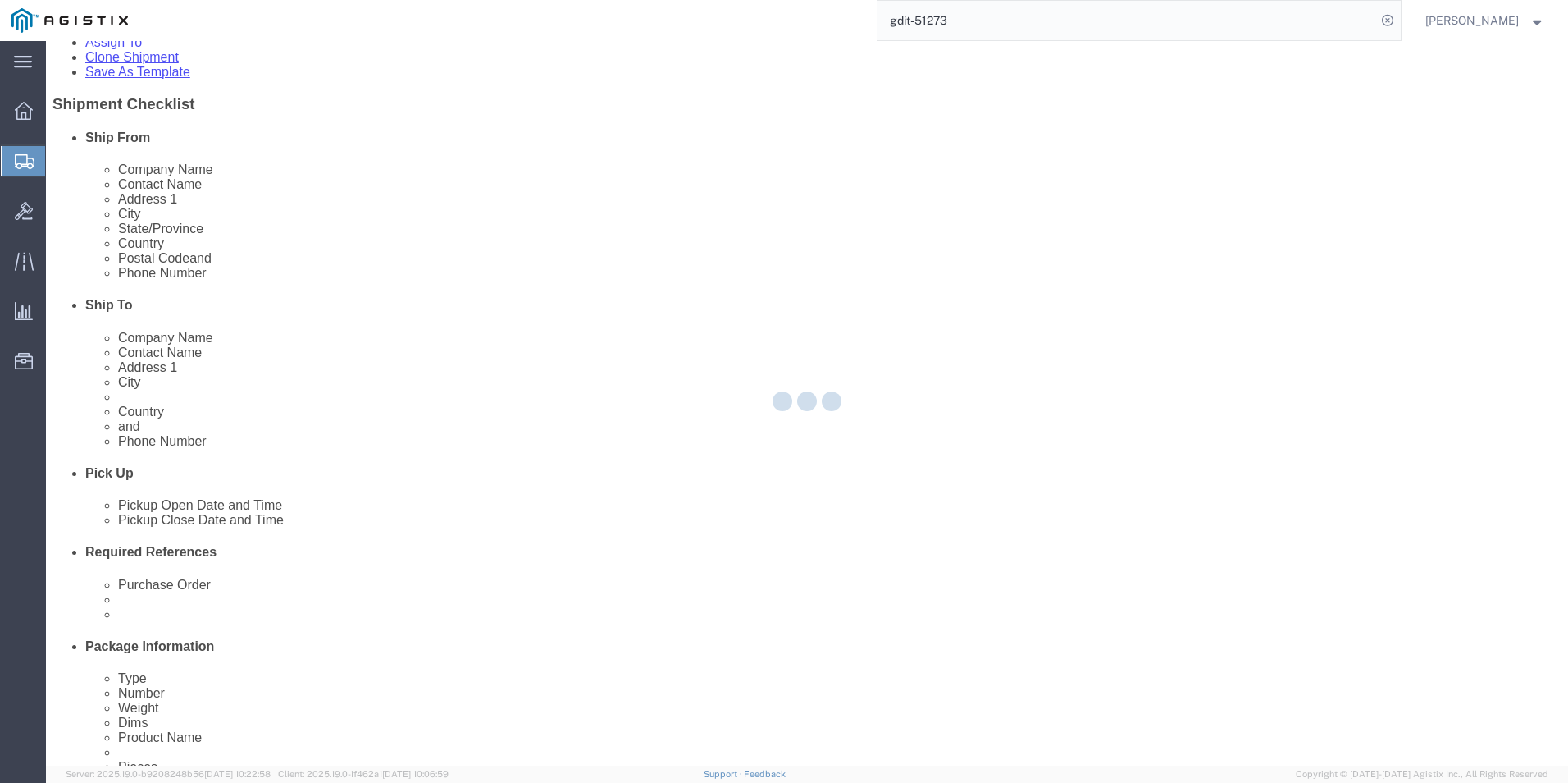
scroll to position [0, 0]
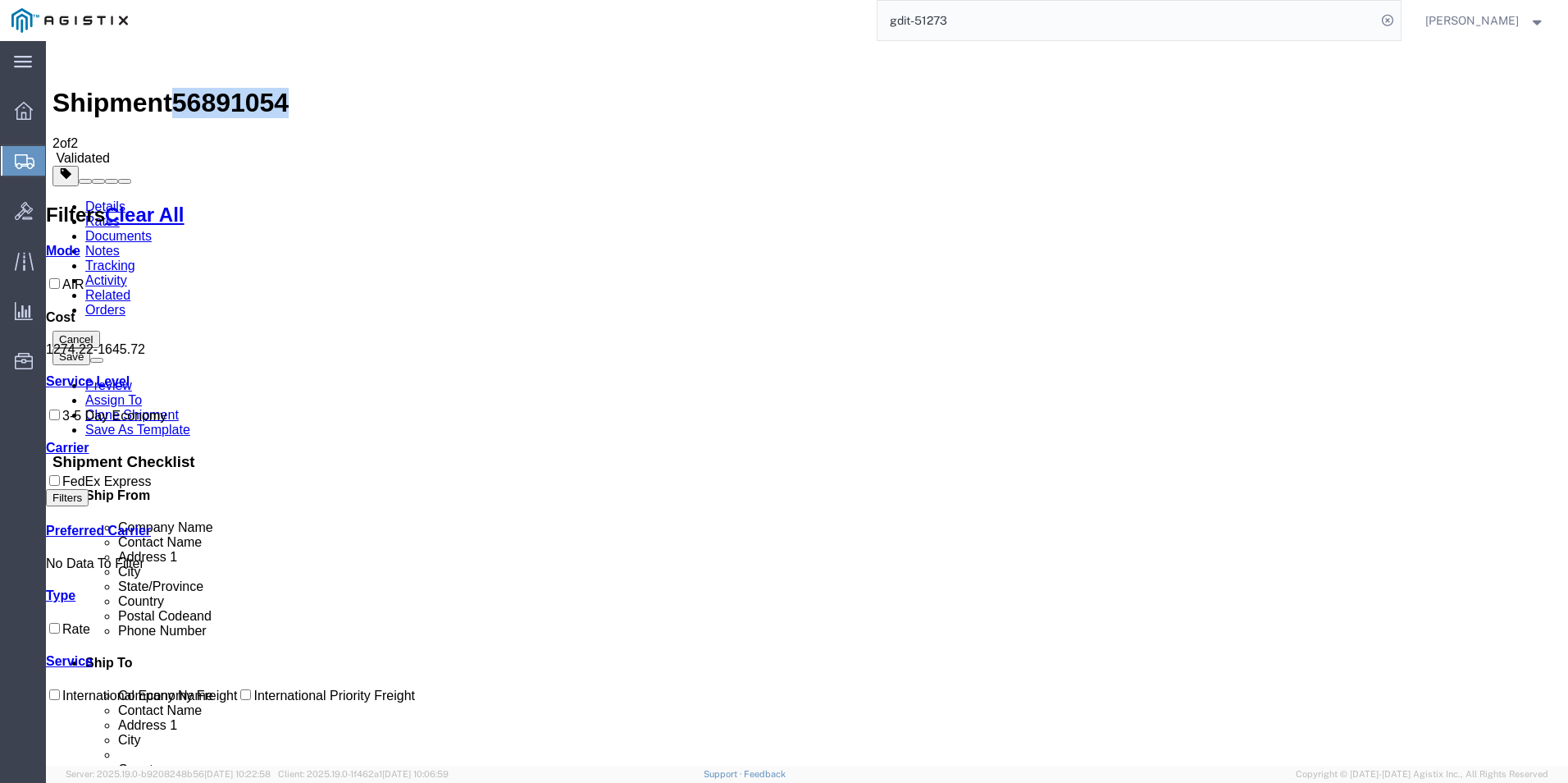
drag, startPoint x: 183, startPoint y: 61, endPoint x: 272, endPoint y: 58, distance: 89.1
click at [272, 58] on div "Shipment 56891054 2 of 2 Validated" at bounding box center [807, 107] width 1509 height 118
drag, startPoint x: 272, startPoint y: 58, endPoint x: 224, endPoint y: 55, distance: 48.1
copy span "56891054"
click at [98, 199] on link "Details" at bounding box center [106, 206] width 41 height 14
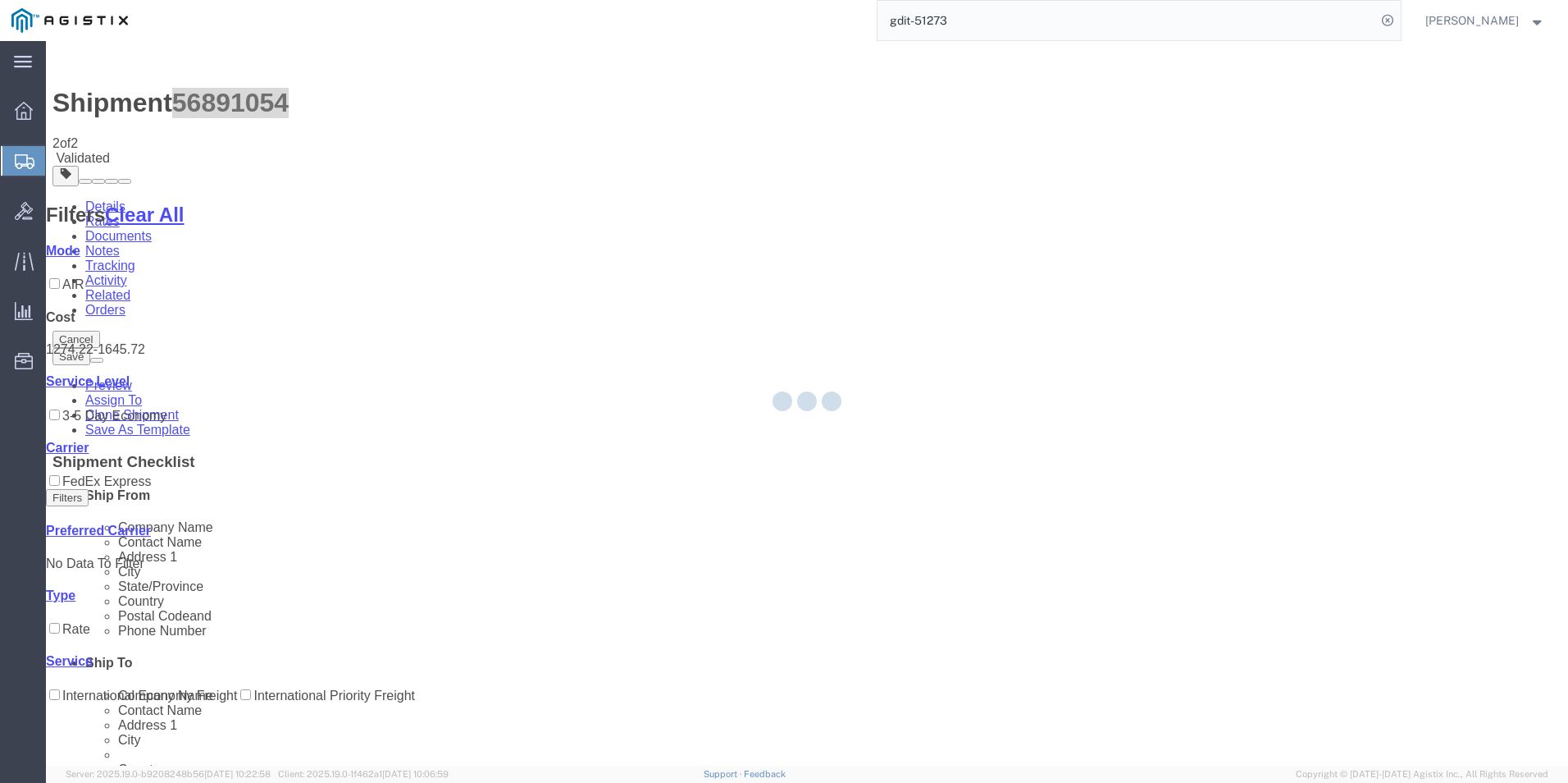
select select "69651"
select select "34238"
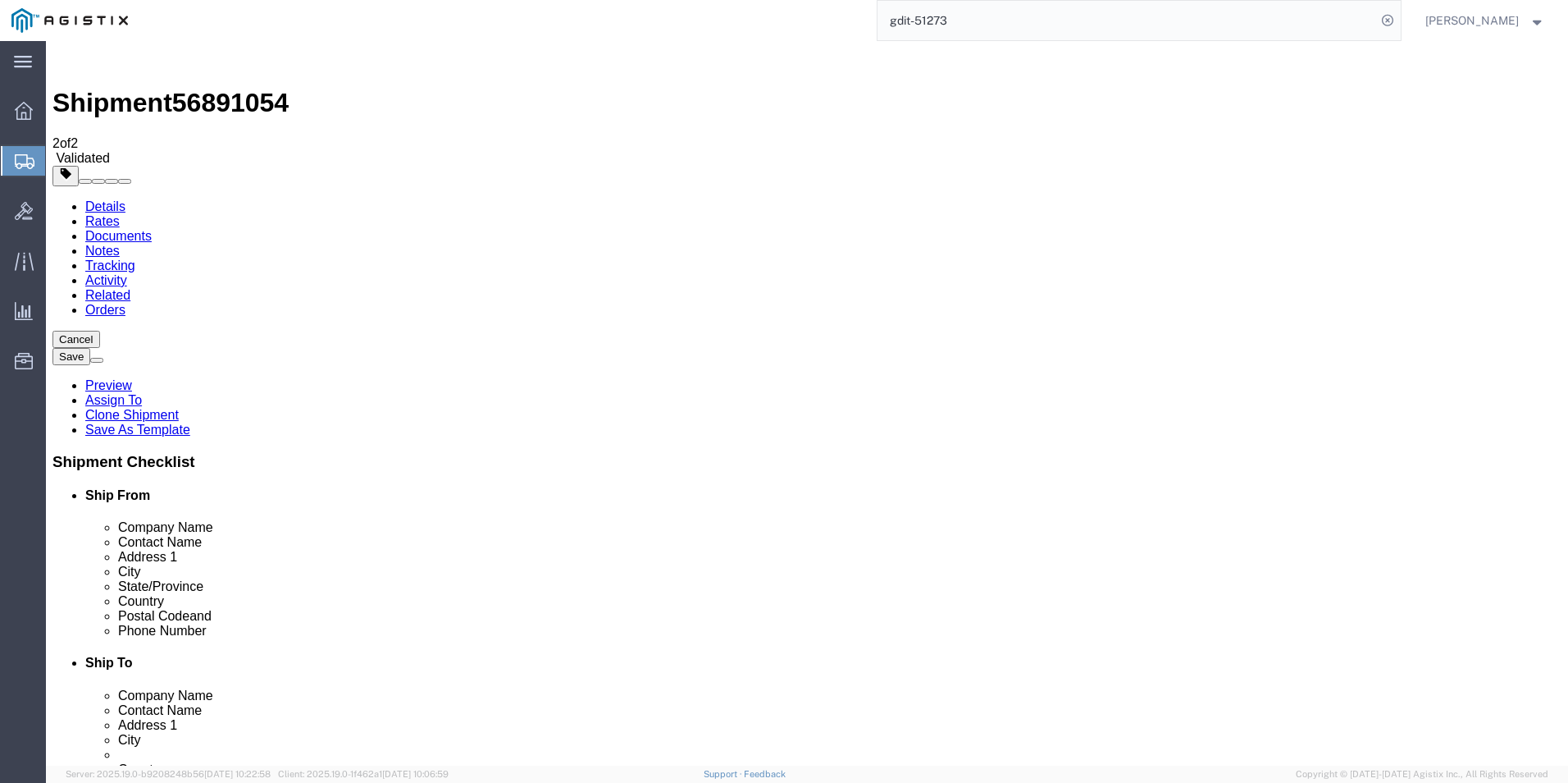
drag, startPoint x: 1111, startPoint y: 365, endPoint x: 955, endPoint y: 357, distance: 156.2
click div "Location TM EUCOM Select My Profile Location Master Location San Antonio TM AFG…"
drag, startPoint x: 1098, startPoint y: 399, endPoint x: 710, endPoint y: 392, distance: 388.1
click div "Address 2 PATCH BARRACKS, KURMAERKER KASERNE"
drag, startPoint x: 874, startPoint y: 428, endPoint x: 783, endPoint y: 428, distance: 91.0
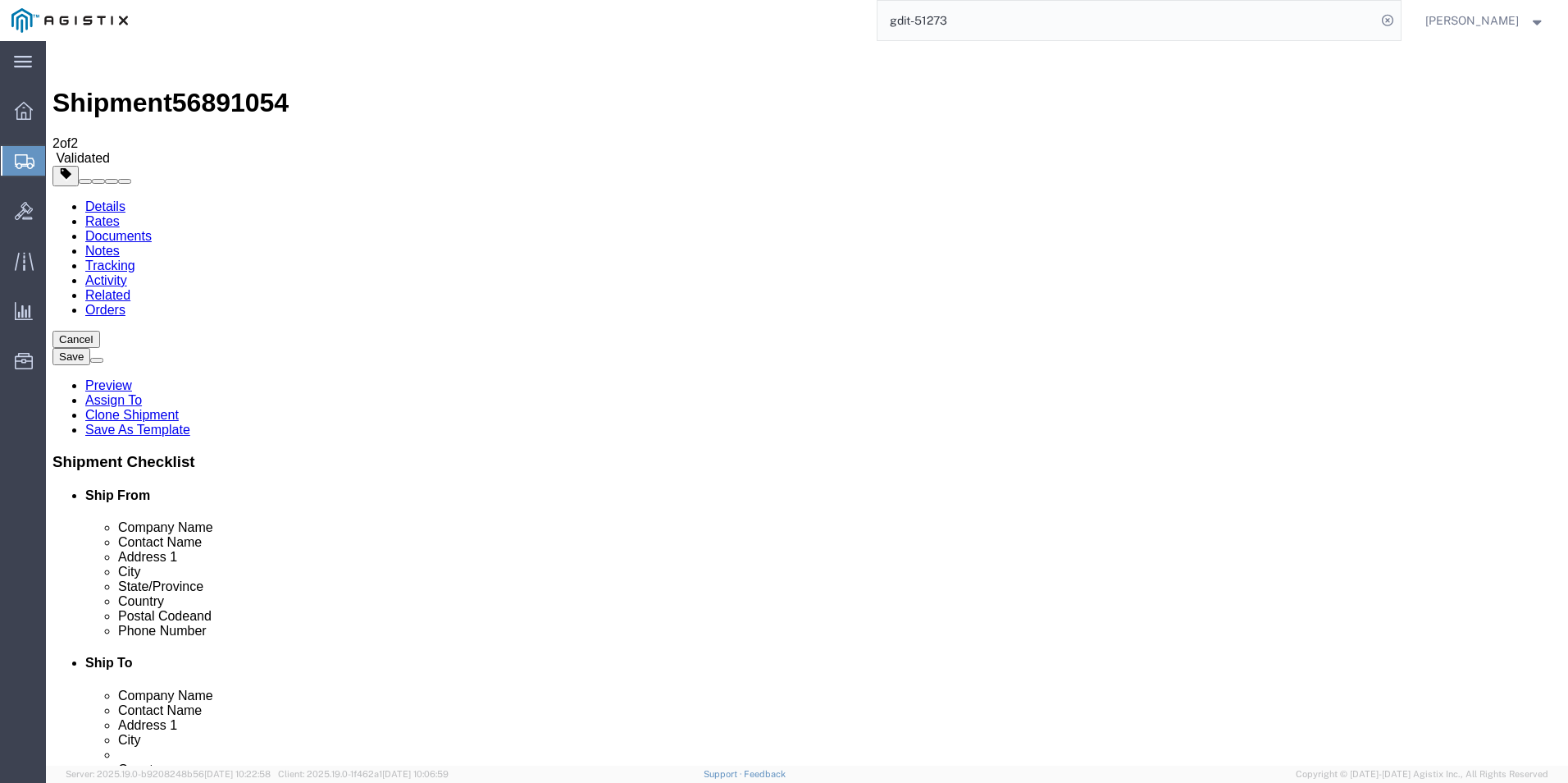
click div "City Stuttgart"
drag, startPoint x: 962, startPoint y: 552, endPoint x: 788, endPoint y: 555, distance: 174.0
click div "Phone Number +4971170808039 2660"
click icon
click at [989, 18] on input "gdit-51273" at bounding box center [1126, 20] width 499 height 40
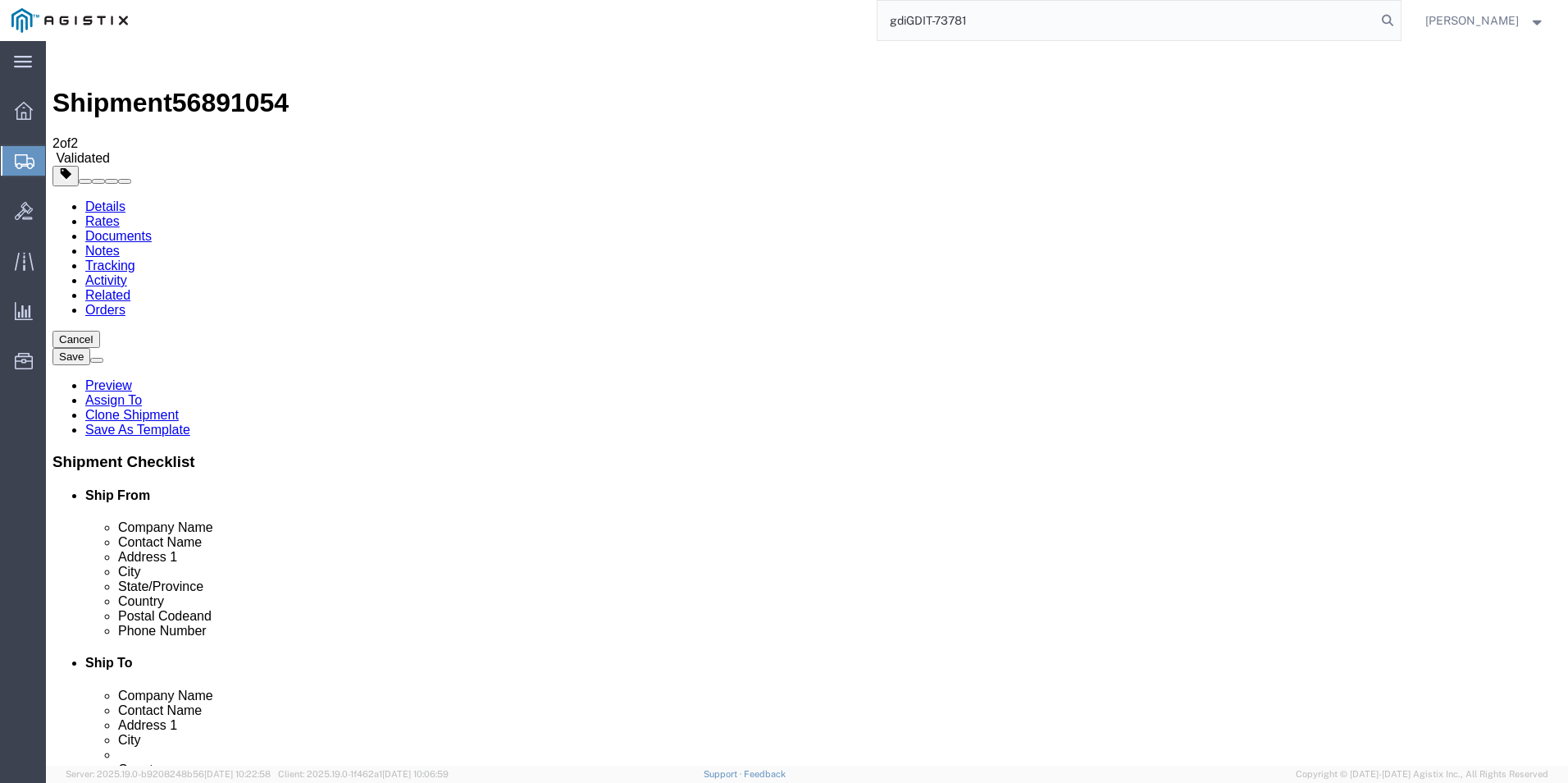
drag, startPoint x: 903, startPoint y: 18, endPoint x: 925, endPoint y: 26, distance: 23.4
click at [906, 20] on input "gdiGDIT-73781" at bounding box center [1126, 20] width 499 height 40
type input "GDIT-73781"
click at [1386, 18] on icon at bounding box center [1387, 20] width 23 height 23
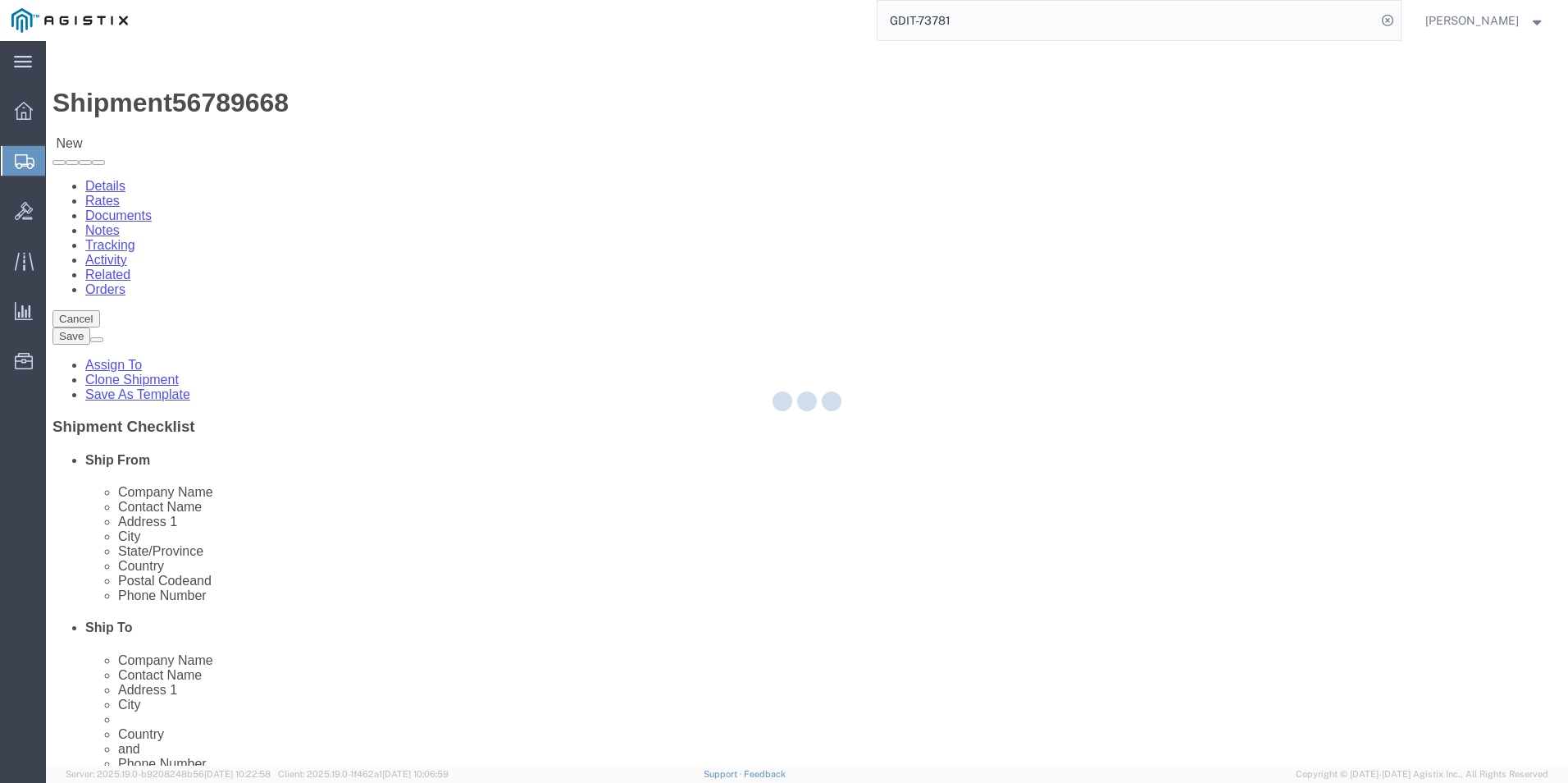
select select "69651"
select select "34240"
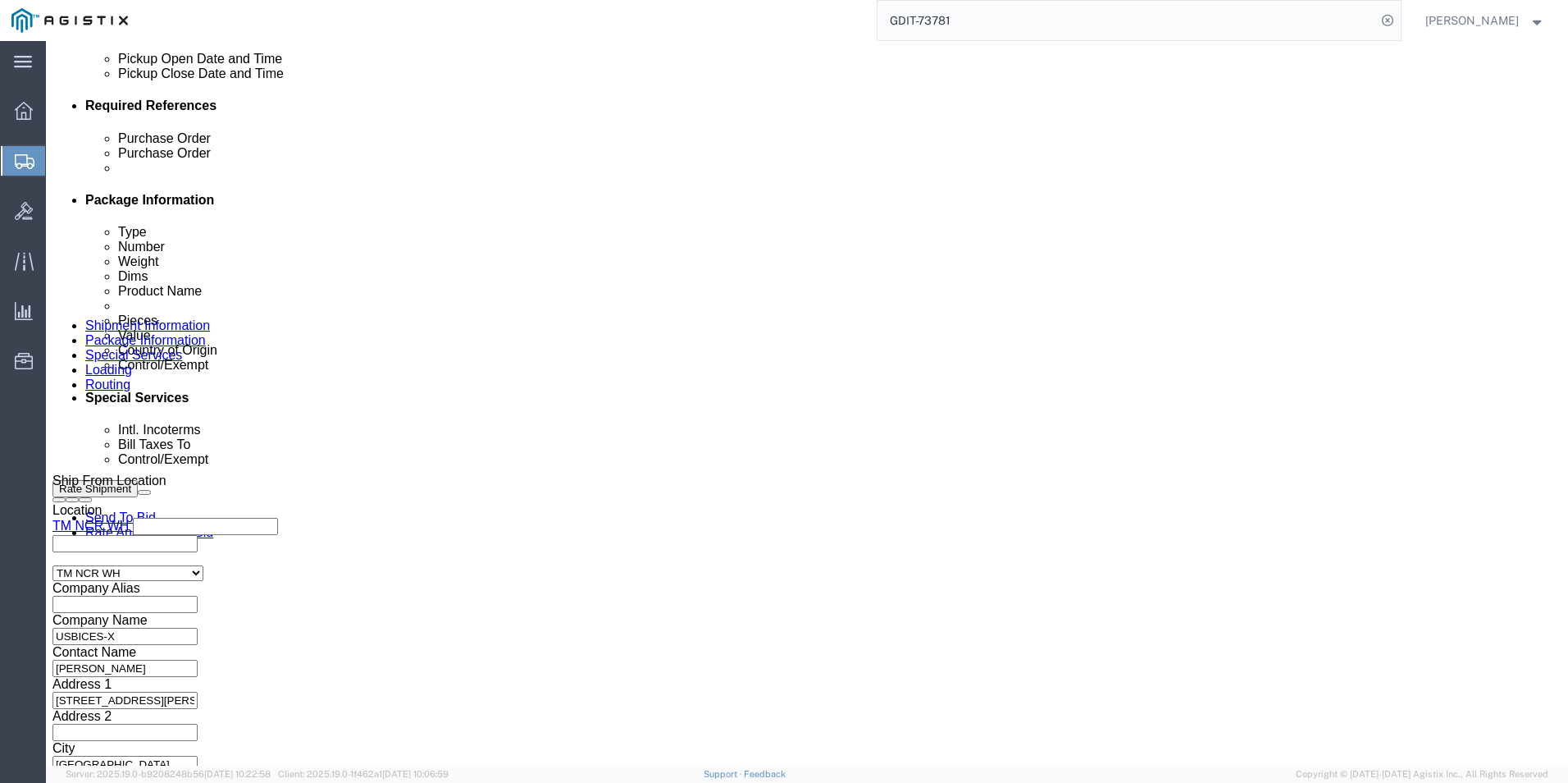
scroll to position [944, 0]
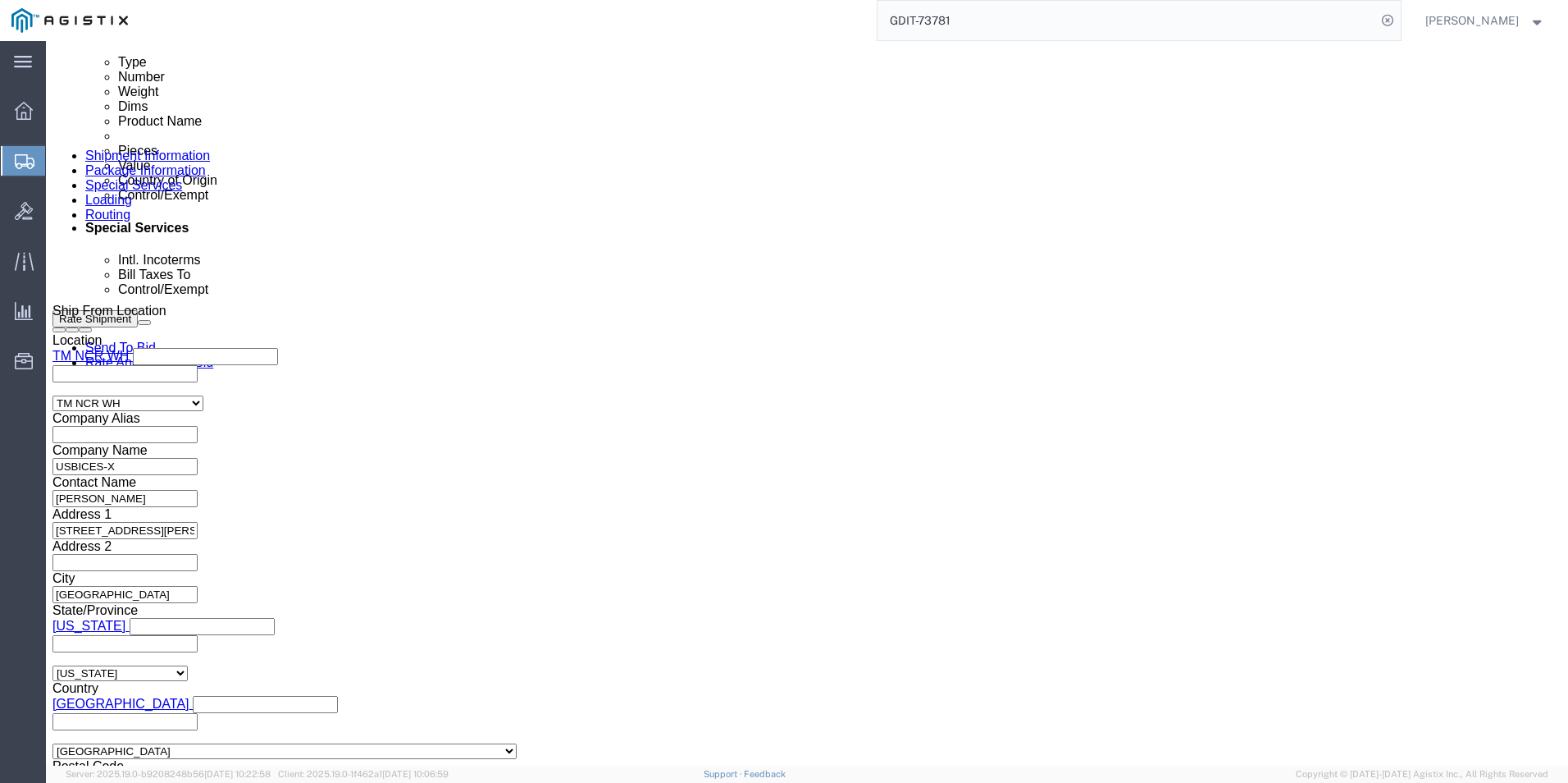
click icon
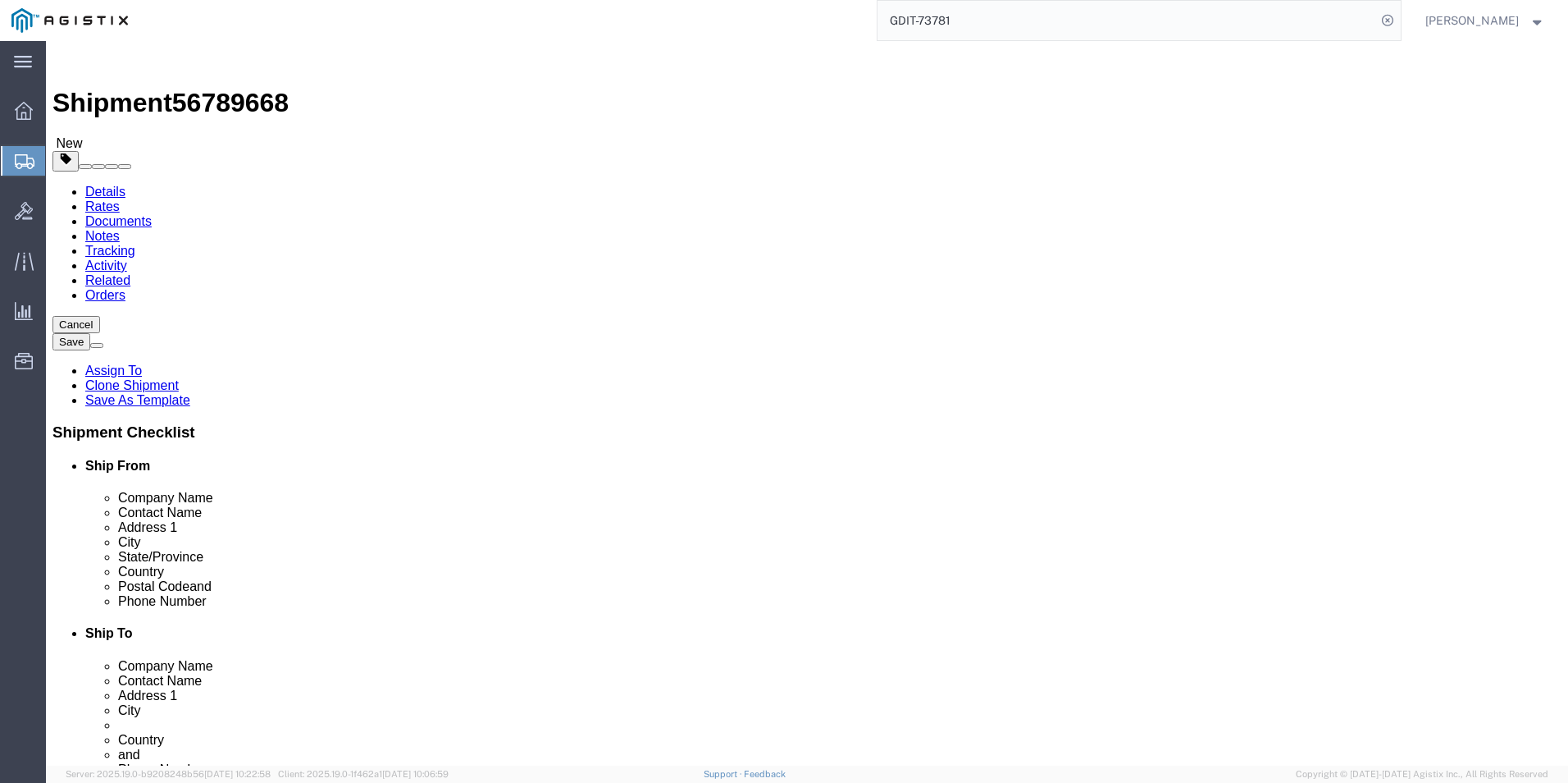
click icon
drag, startPoint x: 949, startPoint y: 365, endPoint x: 692, endPoint y: 366, distance: 257.0
click div "Address 1 RAF Molesworth"
drag, startPoint x: 882, startPoint y: 396, endPoint x: 798, endPoint y: 404, distance: 84.4
click div "Address 2 Bldg. 84"
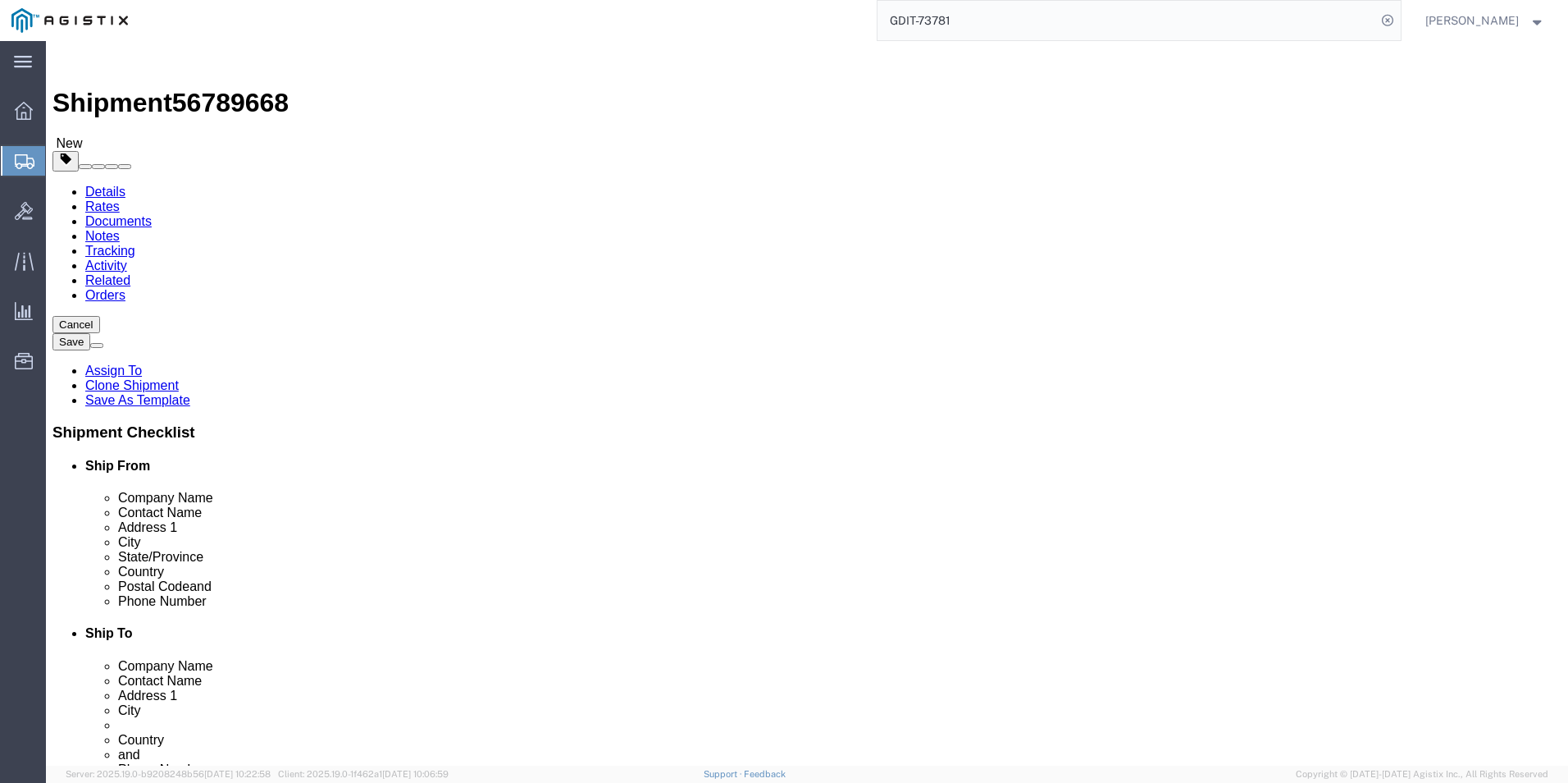
drag, startPoint x: 908, startPoint y: 429, endPoint x: 808, endPoint y: 431, distance: 100.0
click div "Huntingdon"
drag, startPoint x: 896, startPoint y: 525, endPoint x: 774, endPoint y: 530, distance: 122.1
click div "Postal Code PE28 5AG"
drag, startPoint x: 988, startPoint y: 551, endPoint x: 775, endPoint y: 549, distance: 213.0
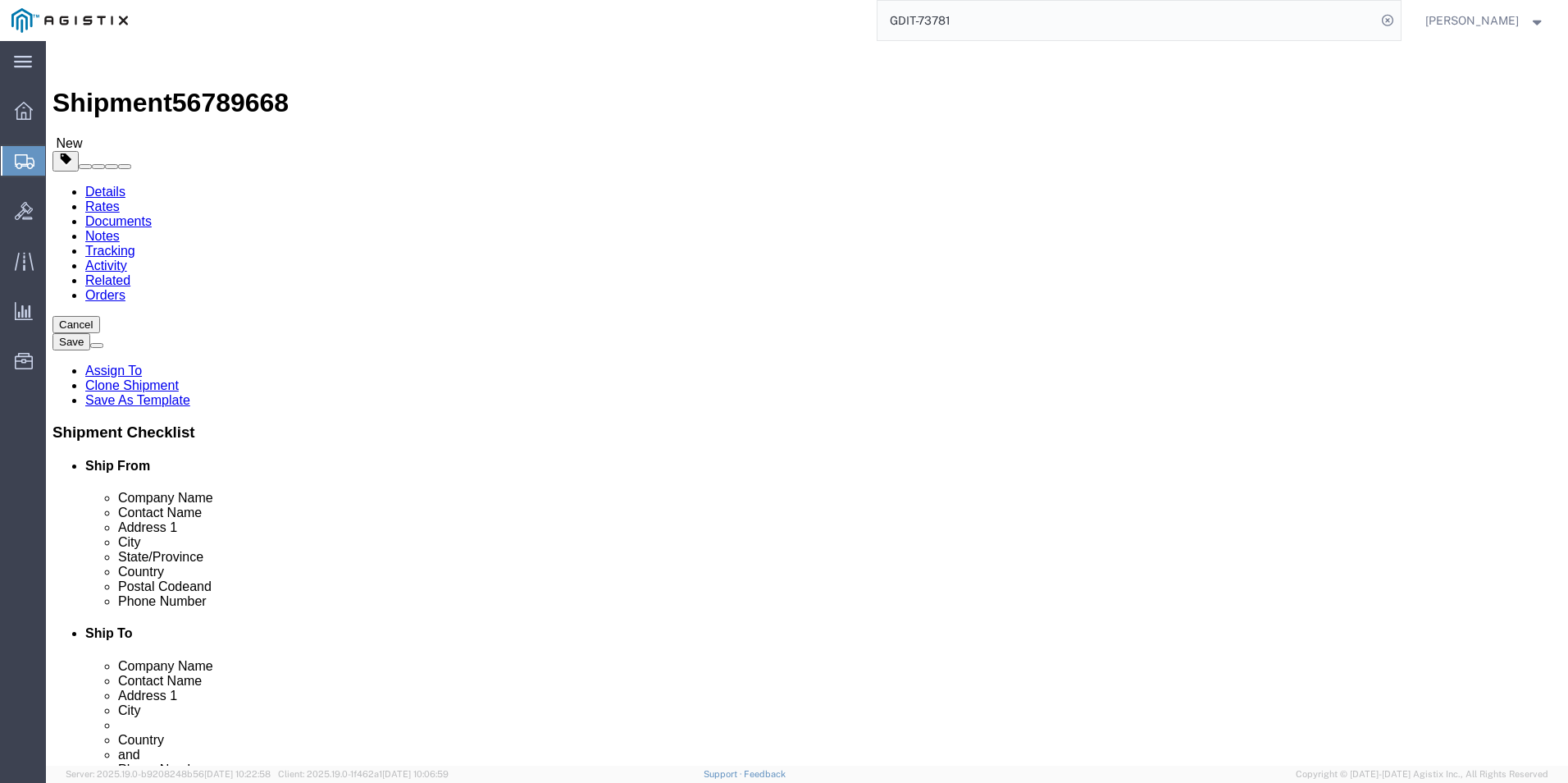
click div "Phone Number 44(0)1480842915"
click icon
click dd "1.00 Each"
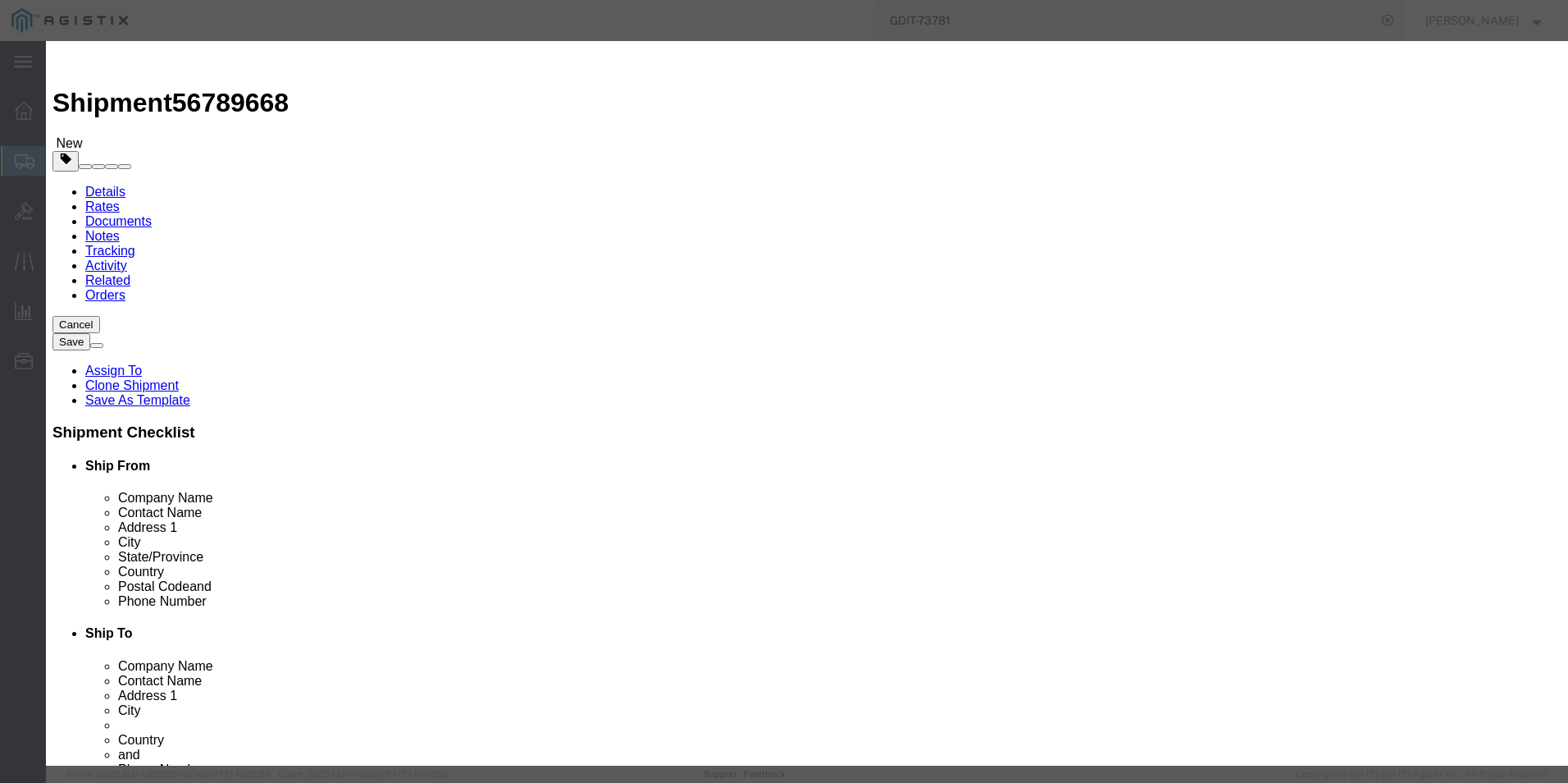
drag, startPoint x: 575, startPoint y: 325, endPoint x: 338, endPoint y: 323, distance: 237.0
click div "Model C9300-48P-A"
click input "C9300-48P-A"
drag, startPoint x: 603, startPoint y: 334, endPoint x: 478, endPoint y: 331, distance: 125.0
click div "Model C9300-48P-A"
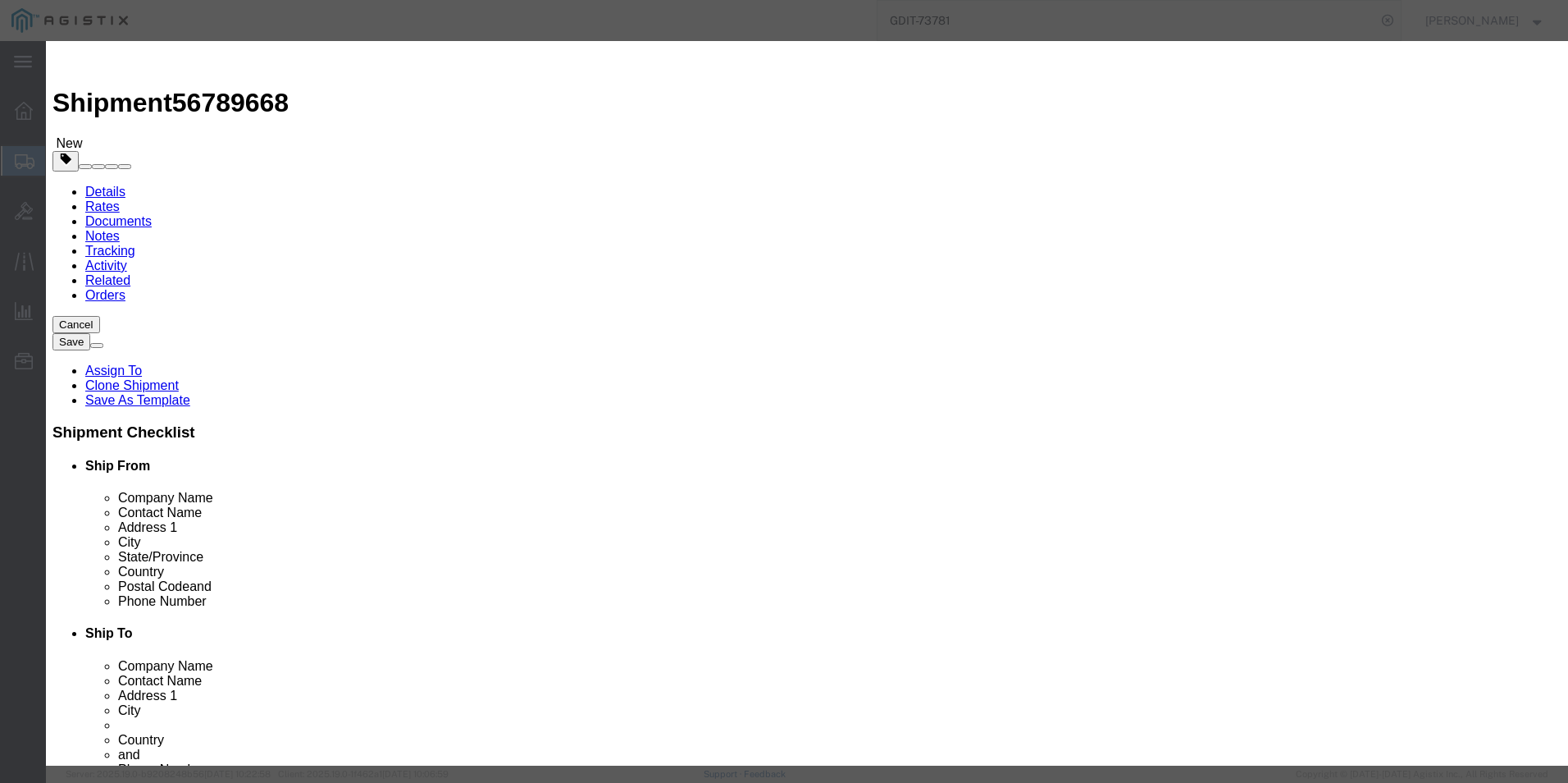
click icon "button"
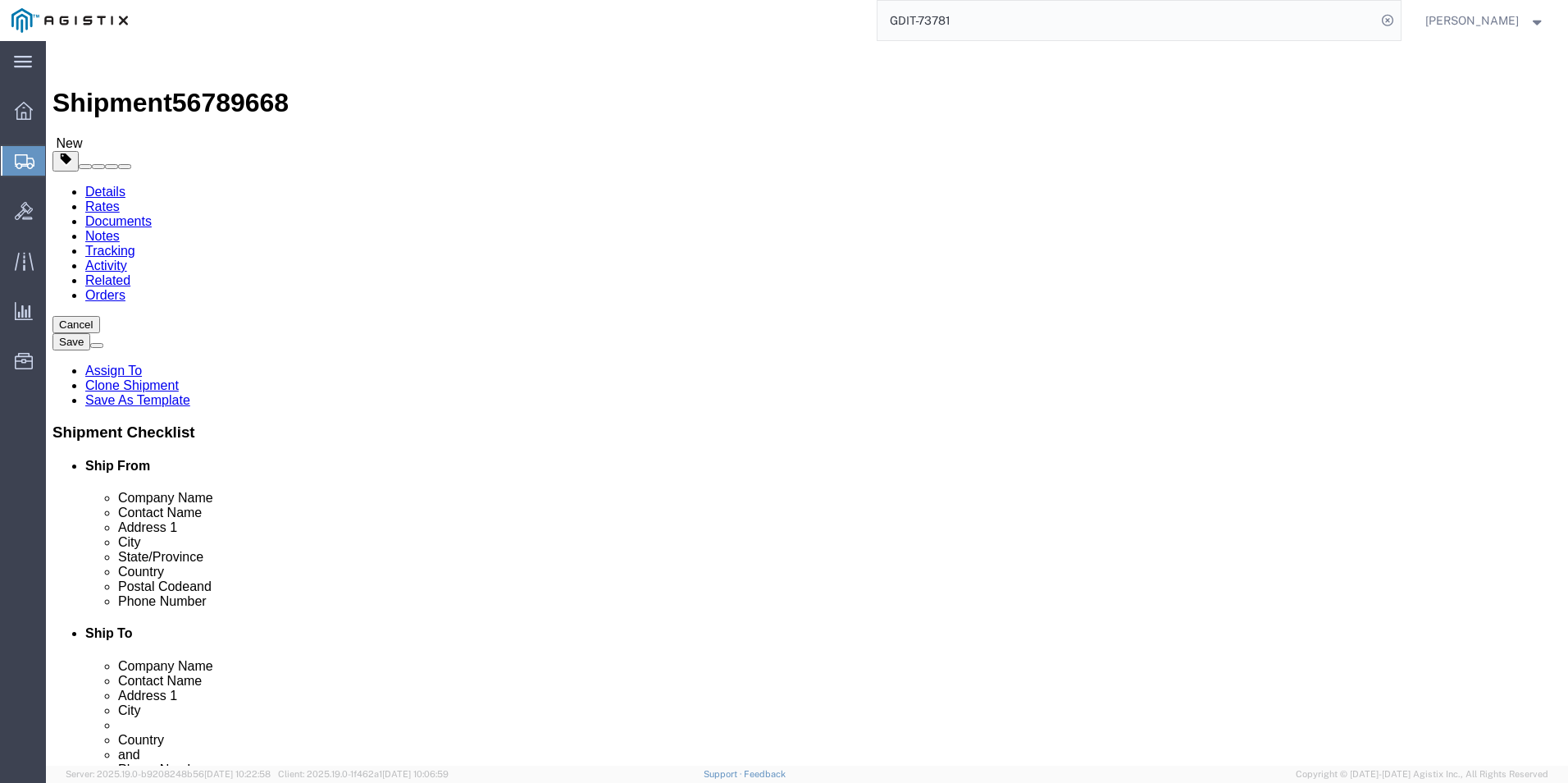
click icon
click dd "5615.08 USD"
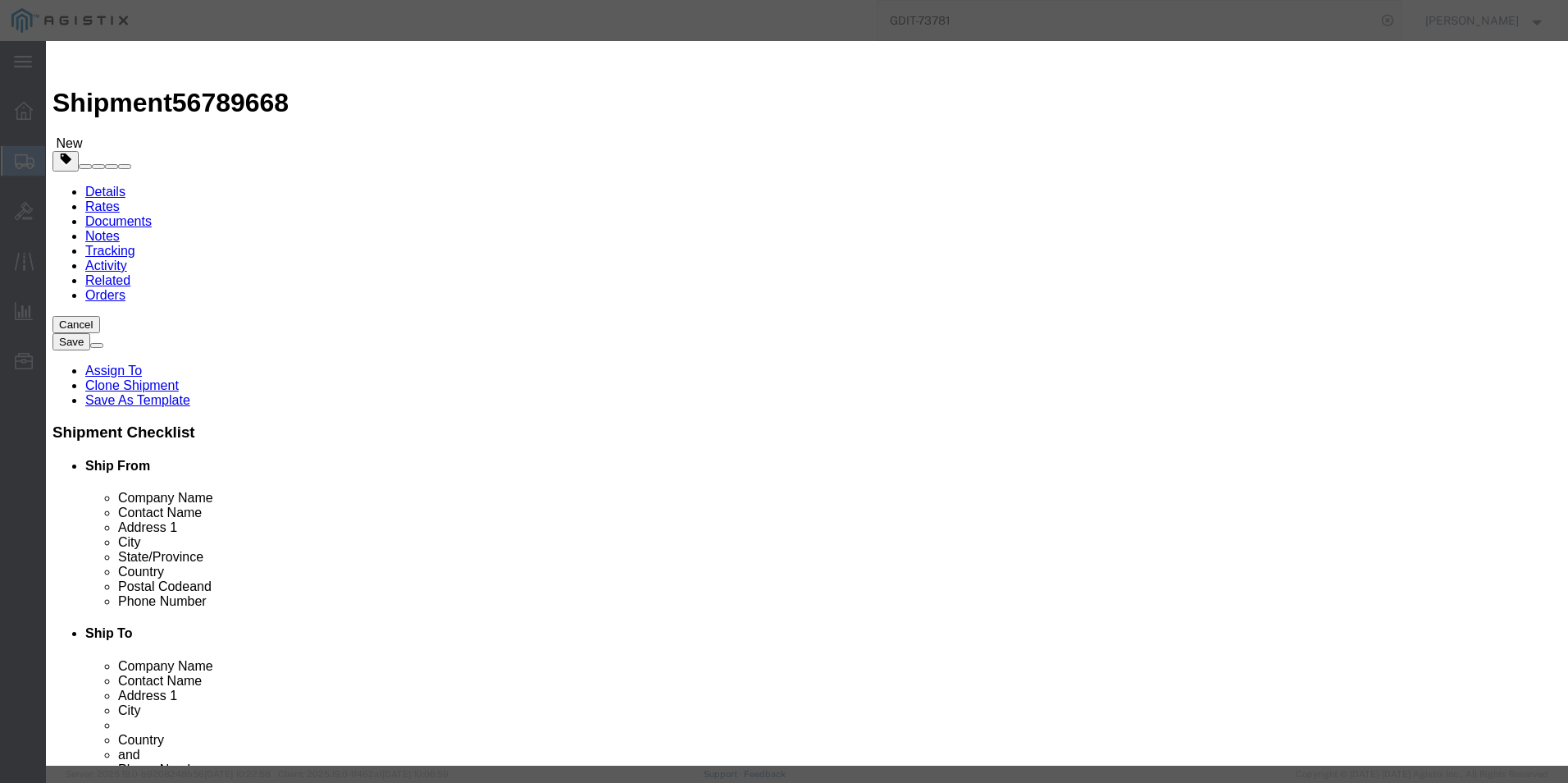
click input "text"
type input "8517620080"
click input "text"
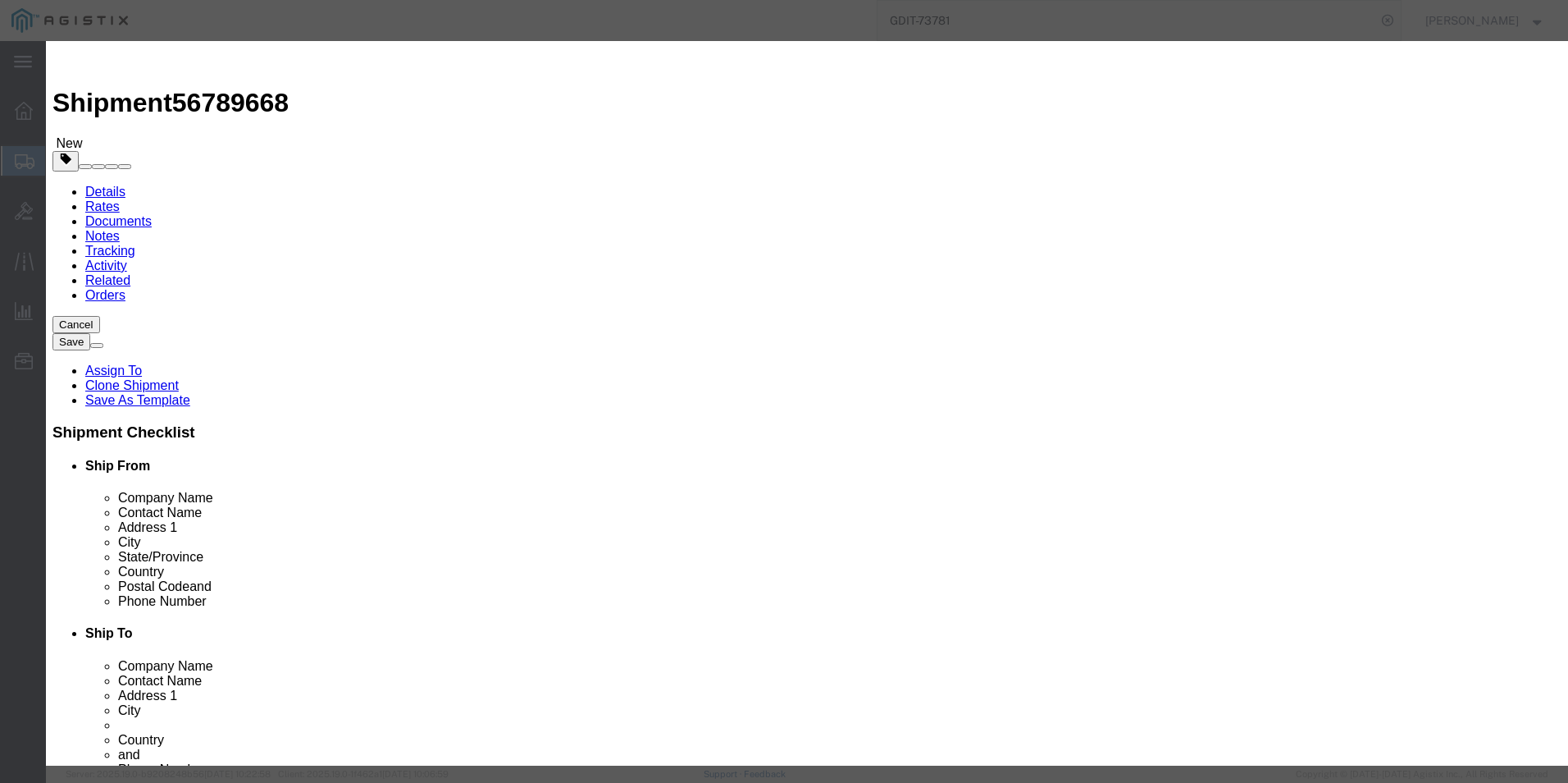
type input "5A002"
click icon
type input "8517620080"
click input "text"
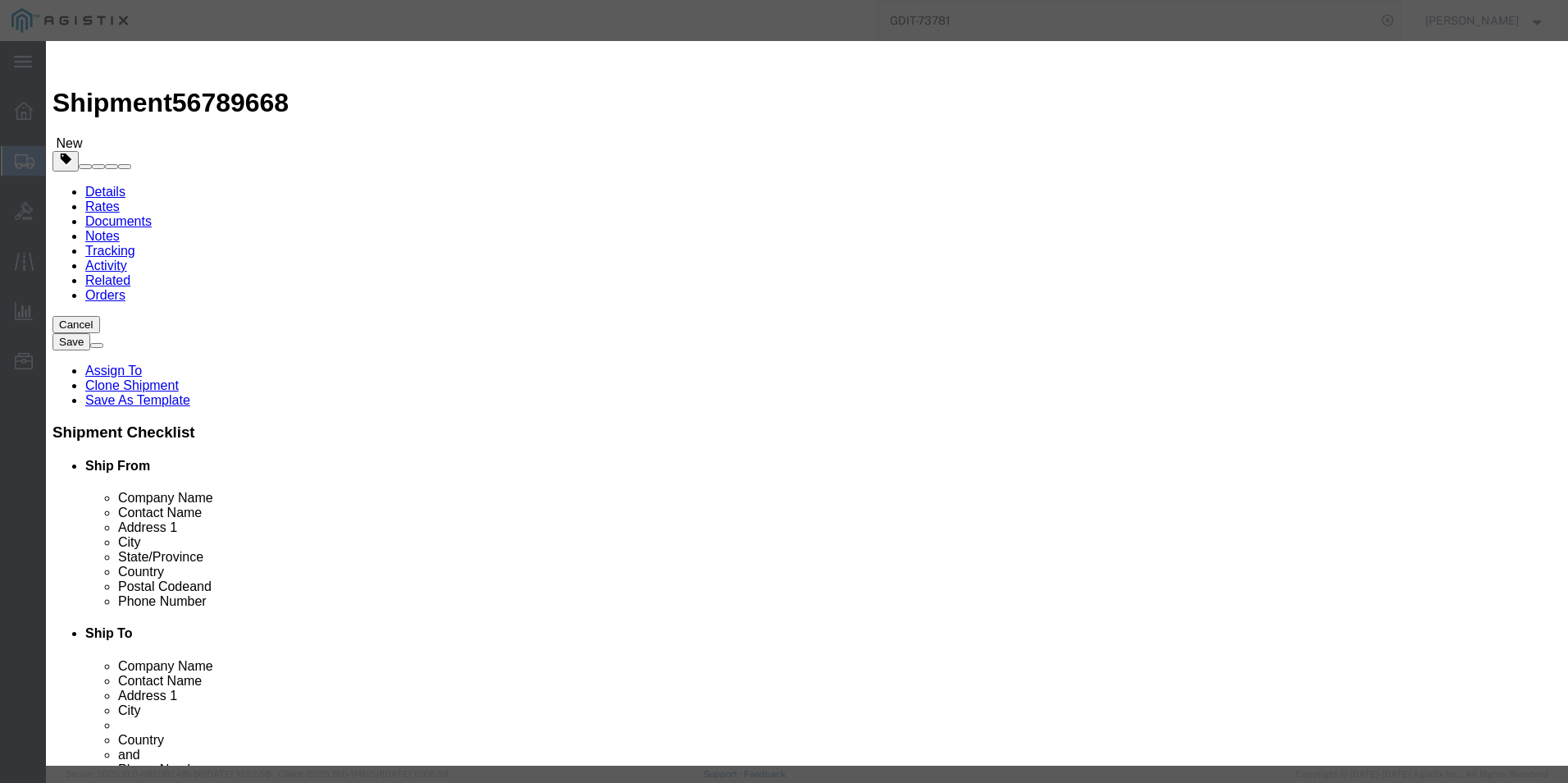
type input "5A002"
click button
type input "8517620080"
click input "text"
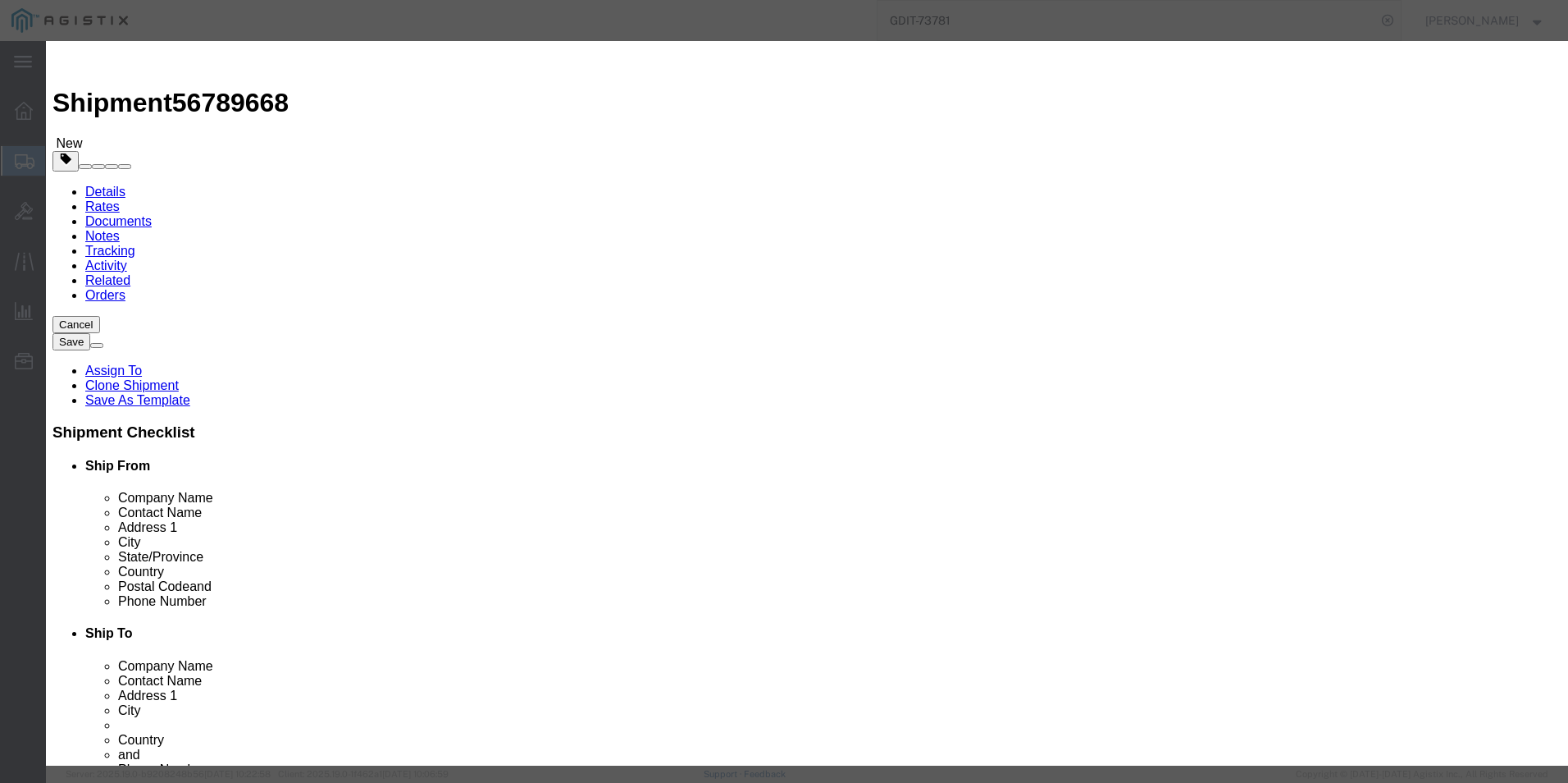
type input "5A002"
click button
type input "8517620080"
click input "text"
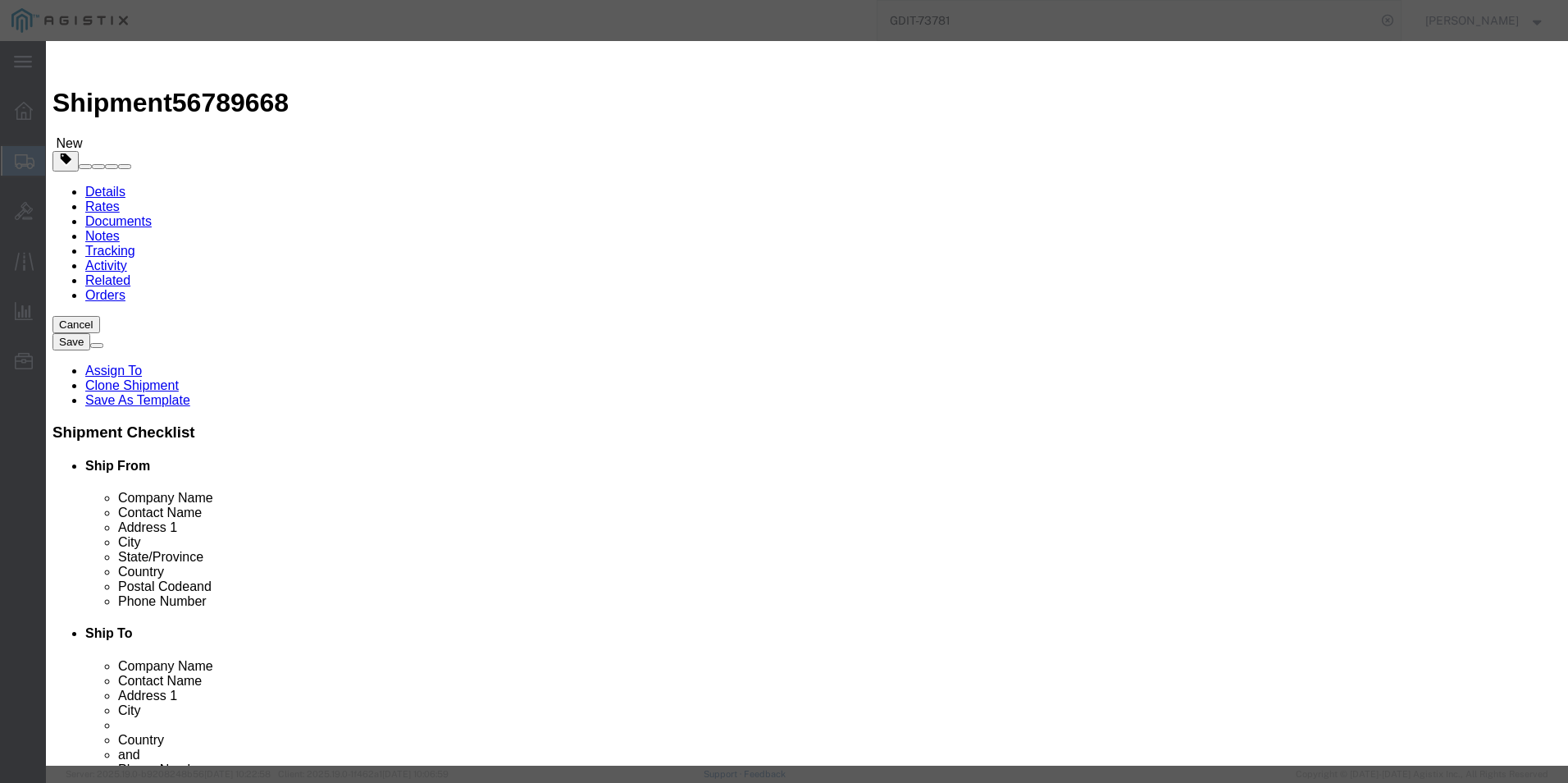
type input "5A002"
click button "Save & Close"
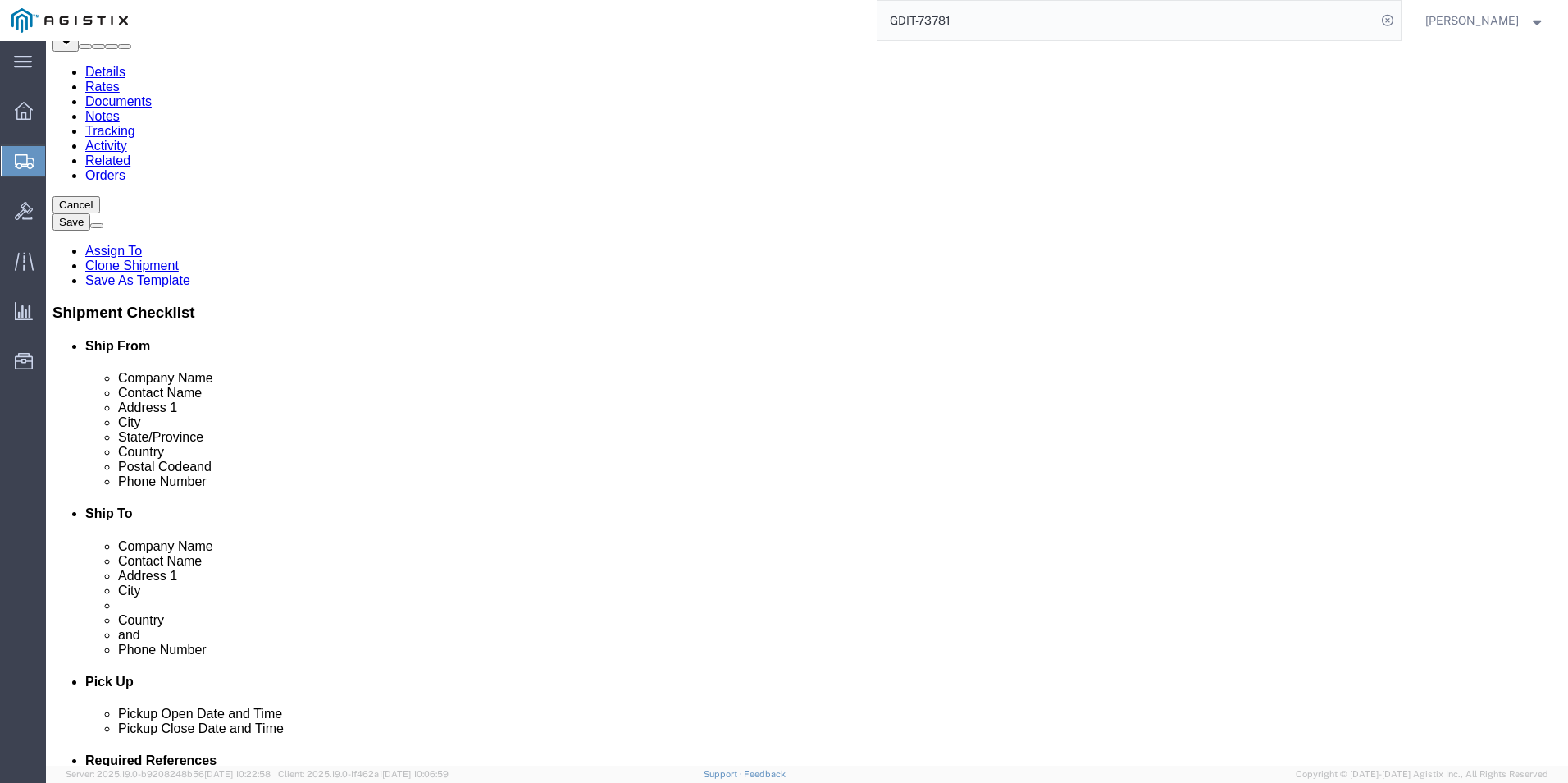
scroll to position [0, 0]
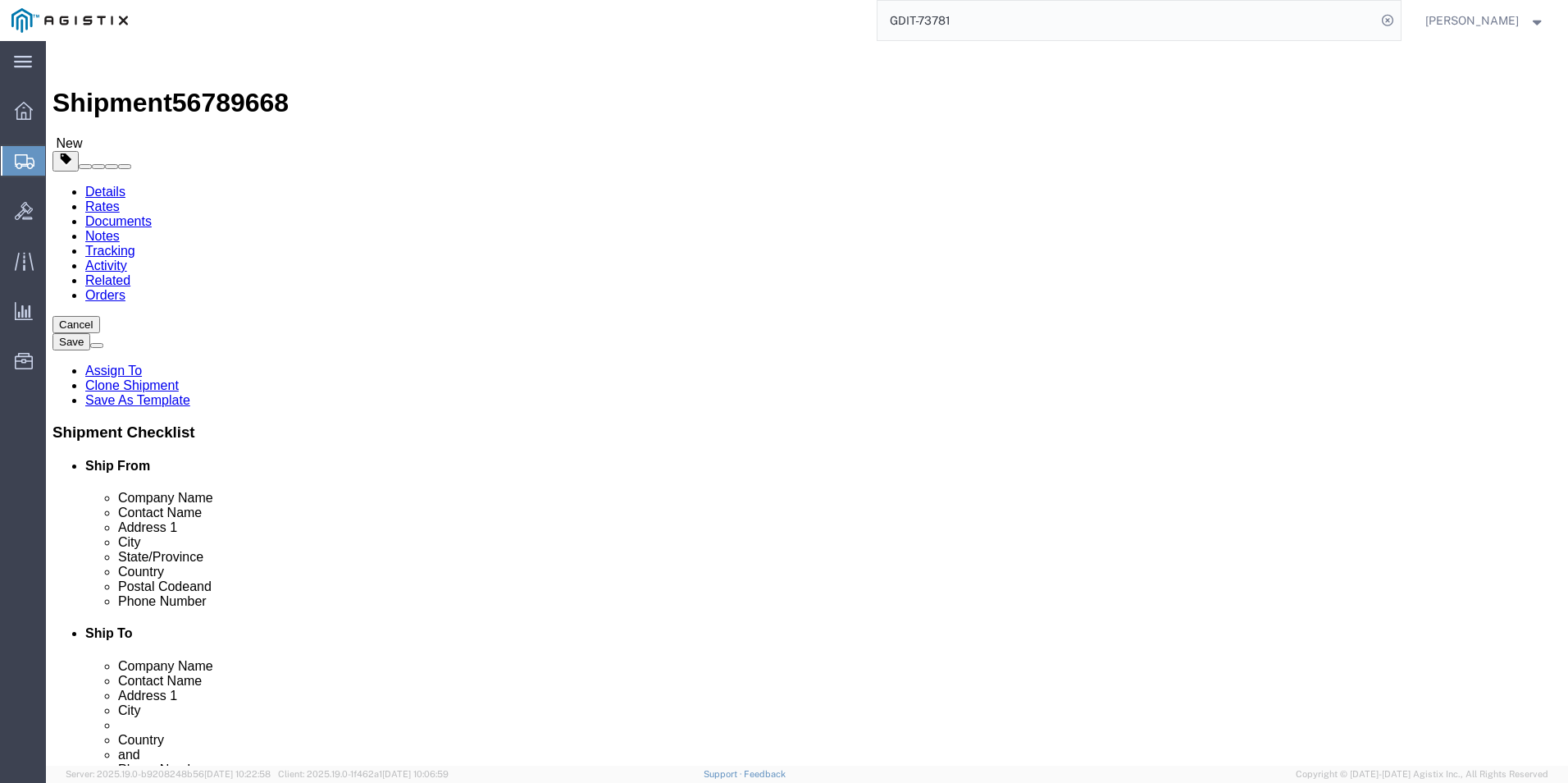
click button "Save"
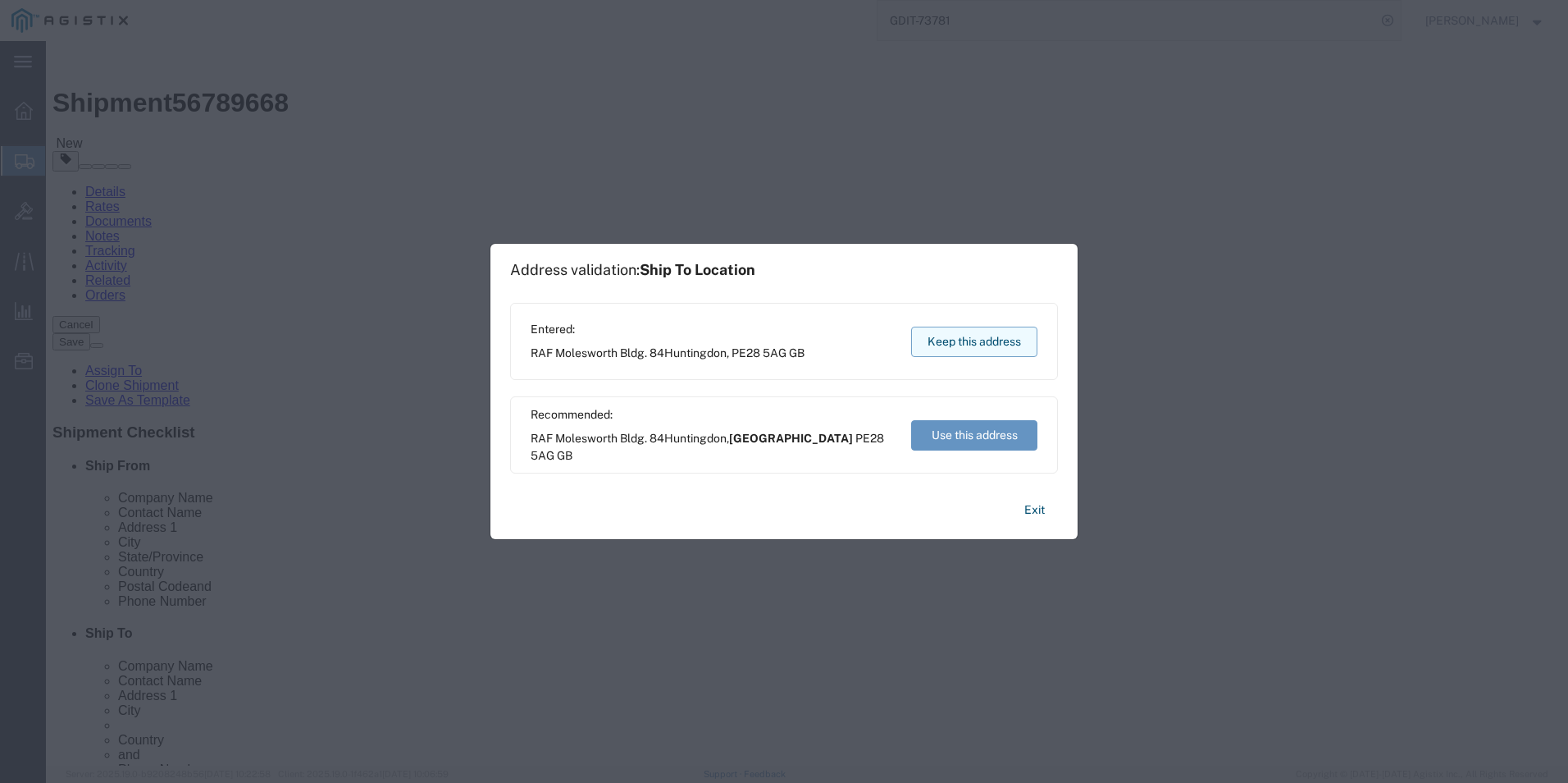
click at [978, 338] on button "Keep this address" at bounding box center [974, 341] width 126 height 30
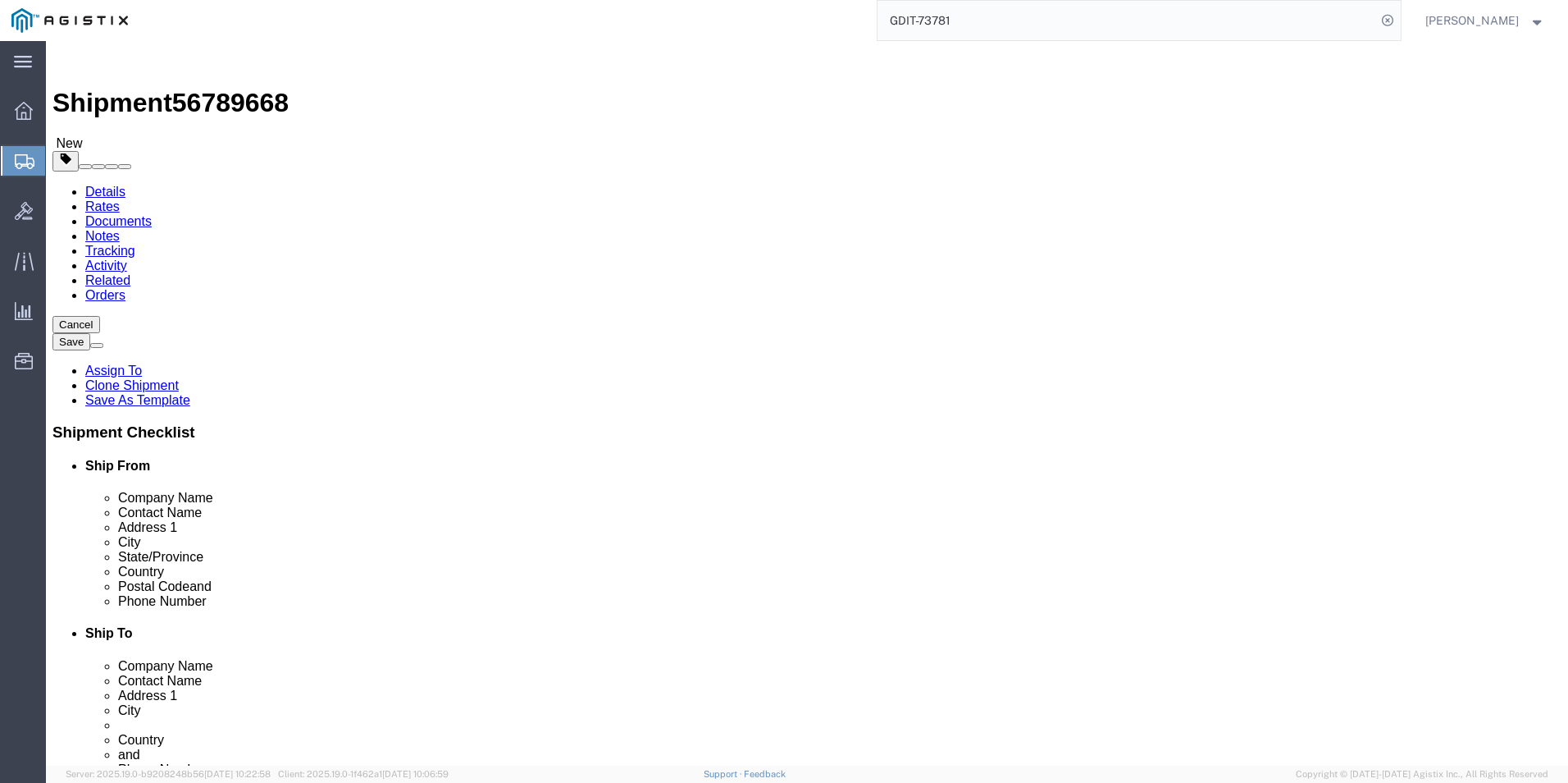
click link "Shipment Information"
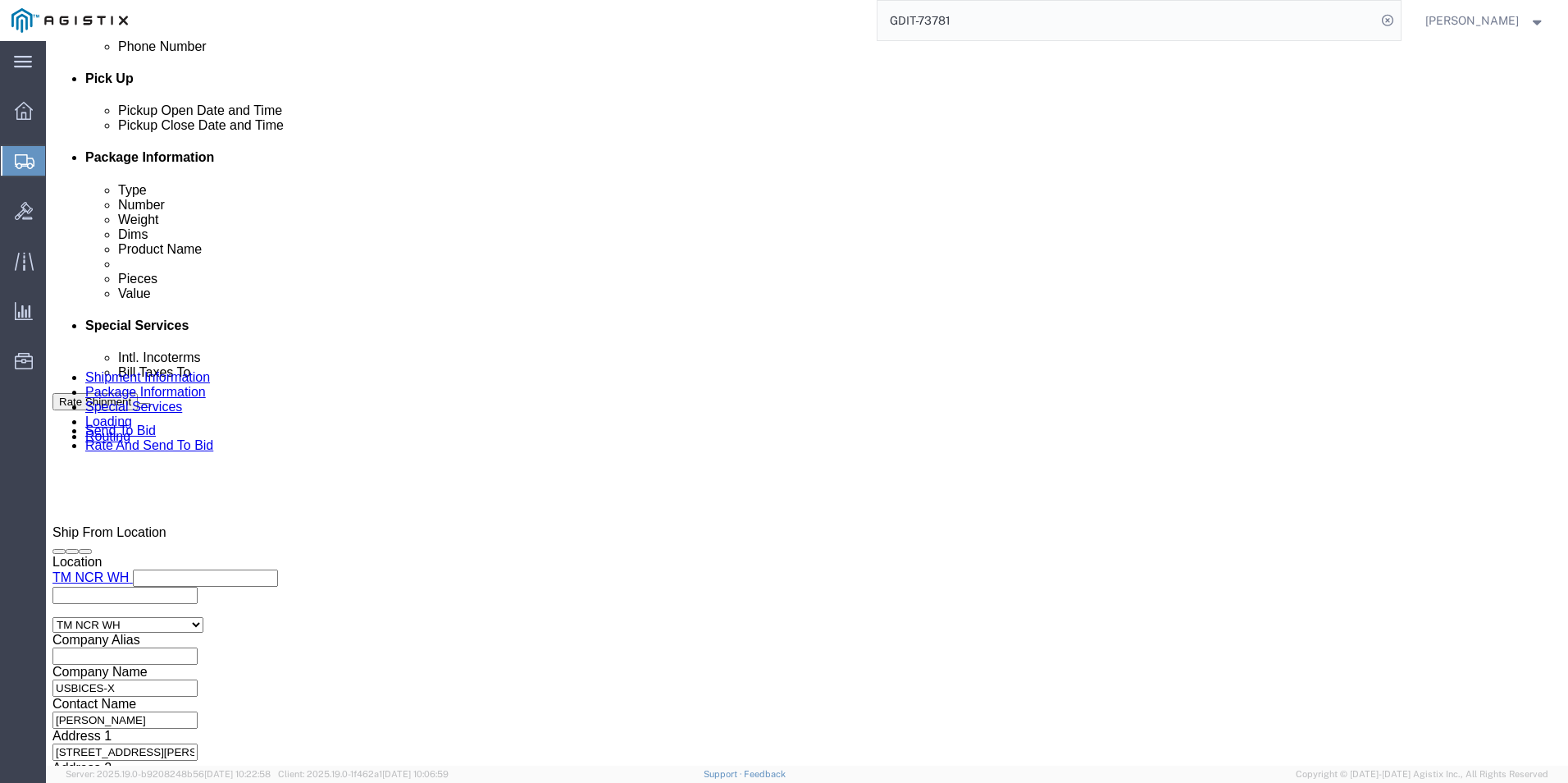
scroll to position [739, 0]
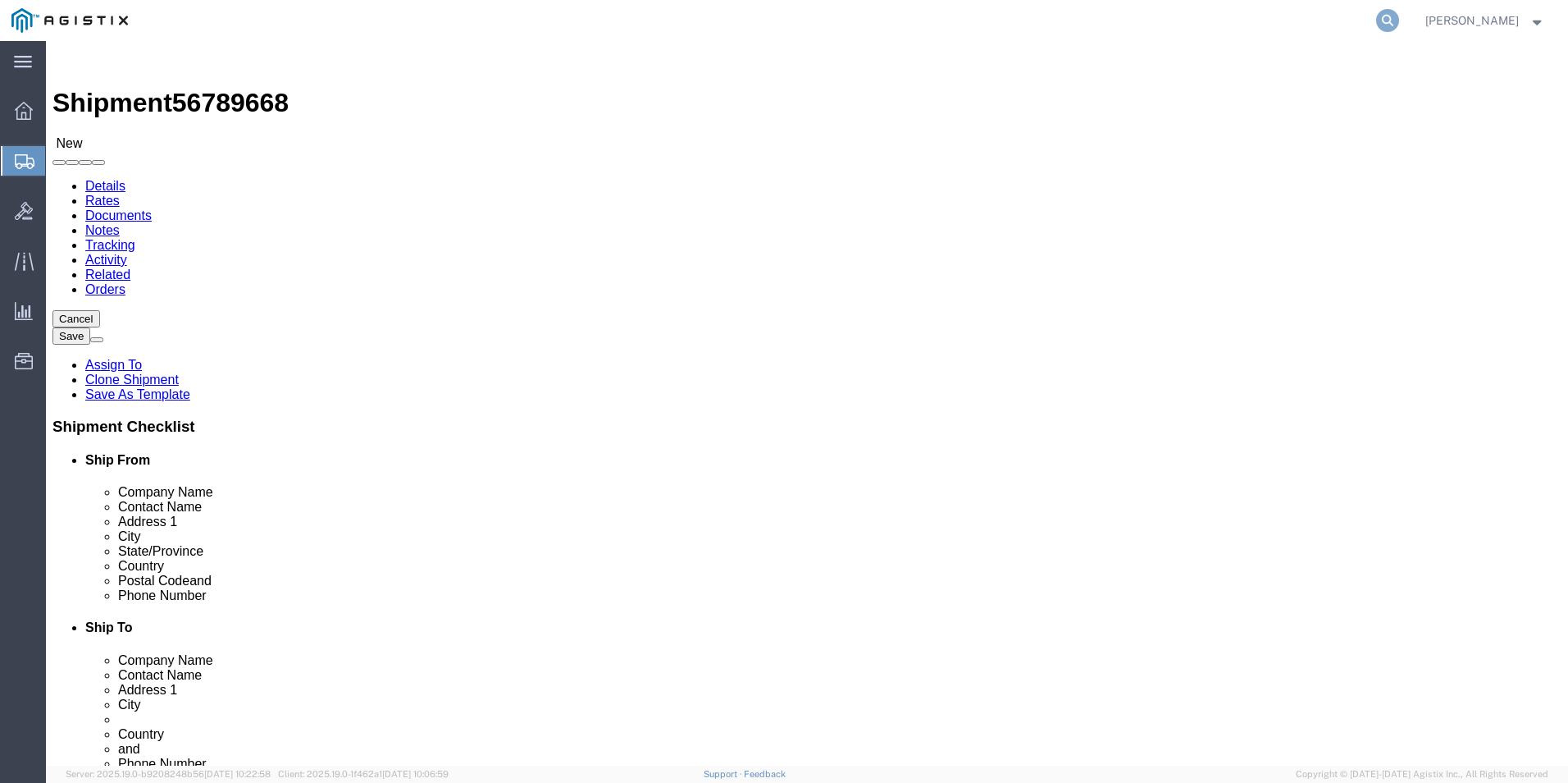
click at [1381, 17] on icon at bounding box center [1387, 20] width 23 height 23
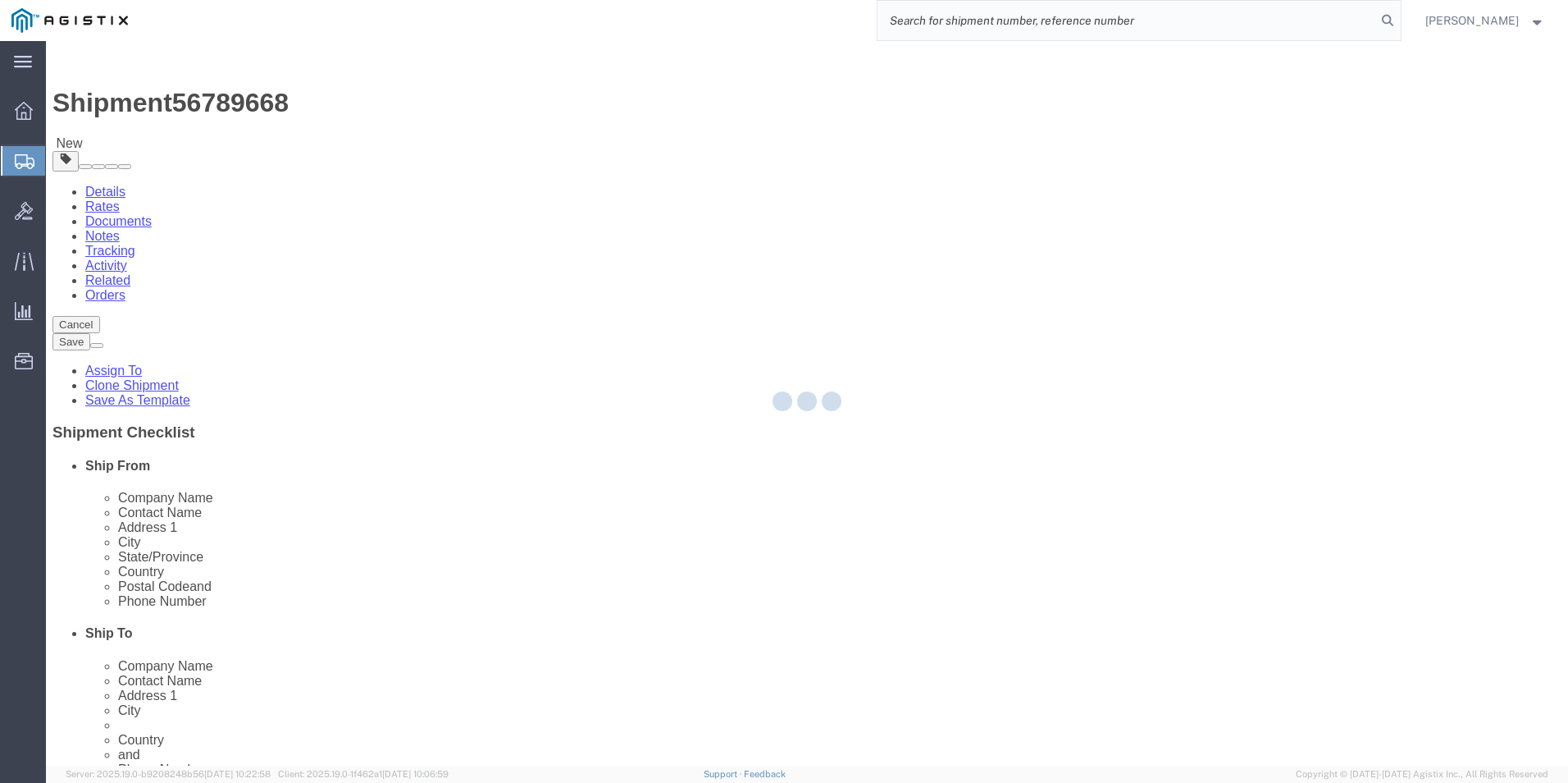
select select "69651"
select select "34240"
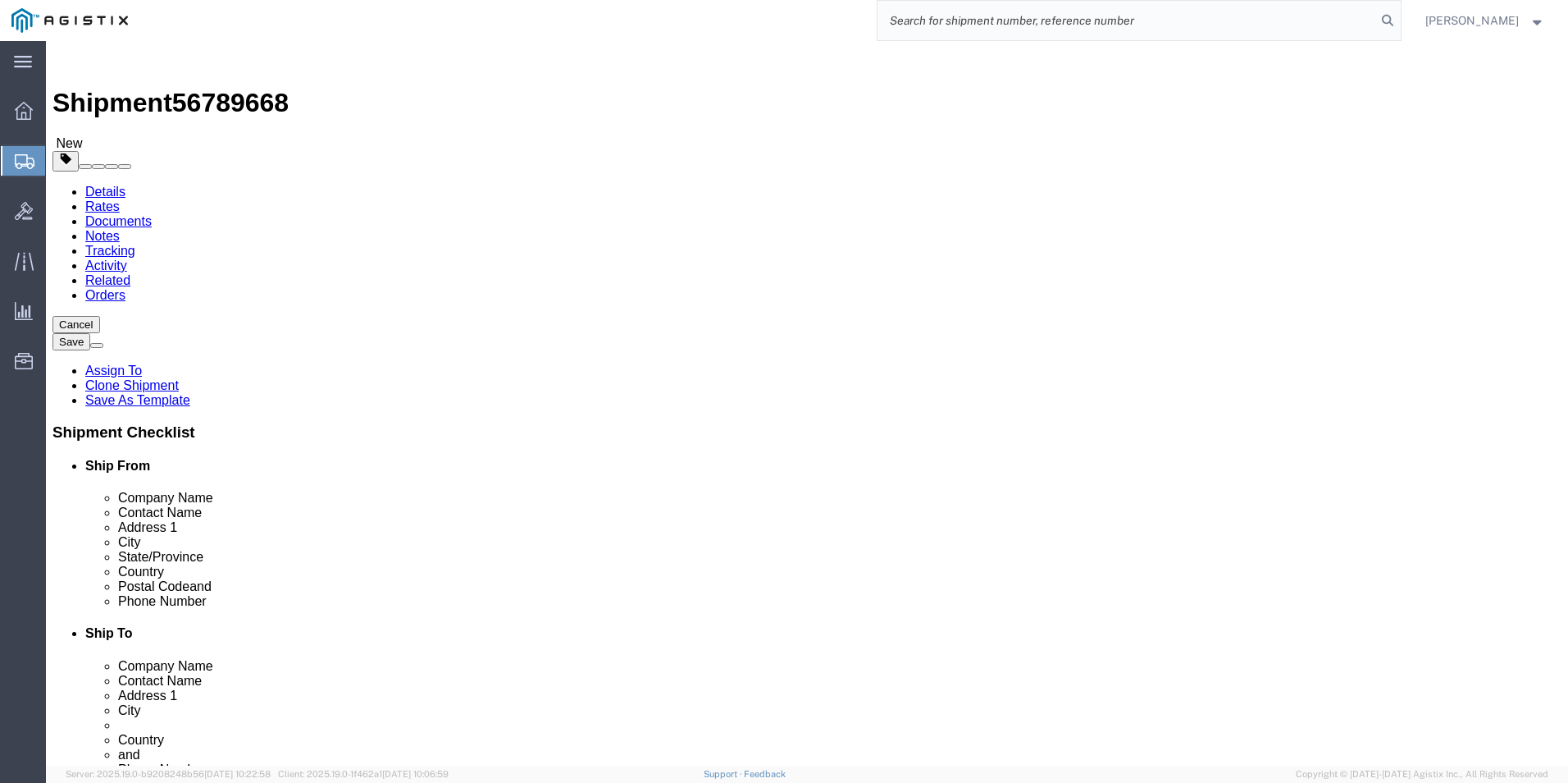
click at [930, 18] on input "search" at bounding box center [1126, 20] width 499 height 40
click at [1016, 20] on input "GDIT=" at bounding box center [1126, 20] width 499 height 40
type input "GDIT-71804"
click at [1388, 22] on icon at bounding box center [1387, 20] width 23 height 23
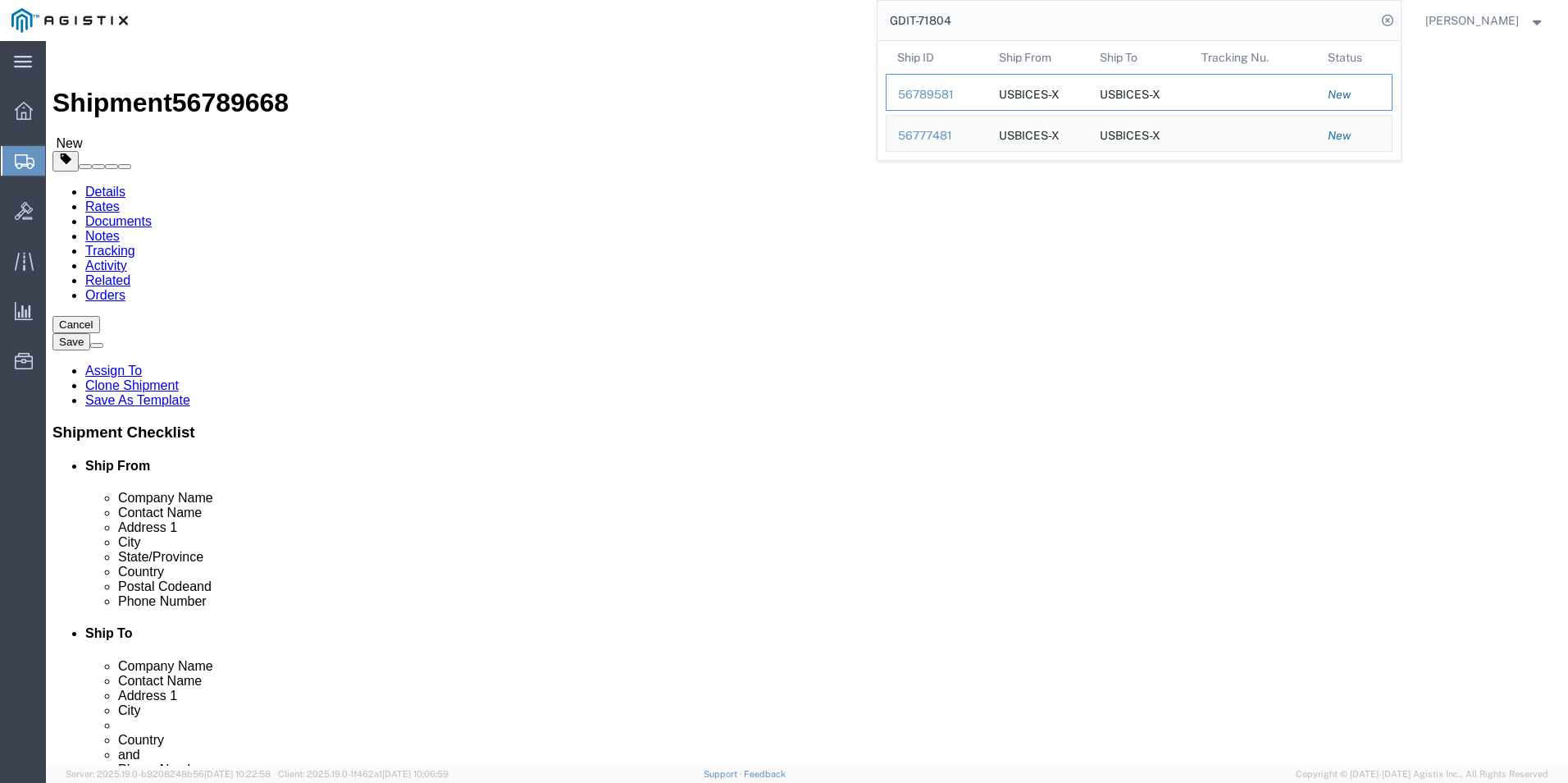
click at [935, 94] on div "56789581" at bounding box center [937, 94] width 78 height 18
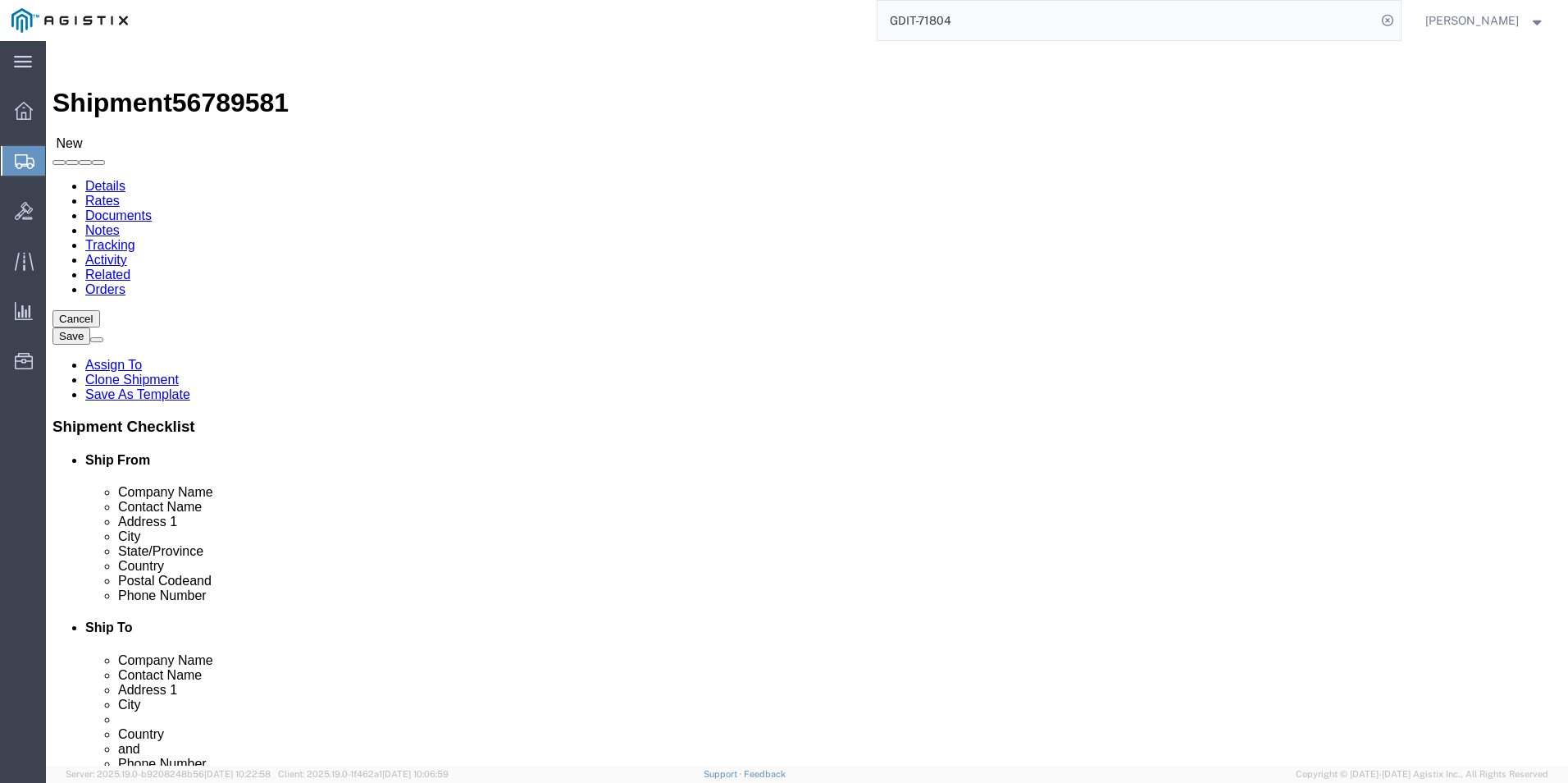
select select "69651"
select select "34239"
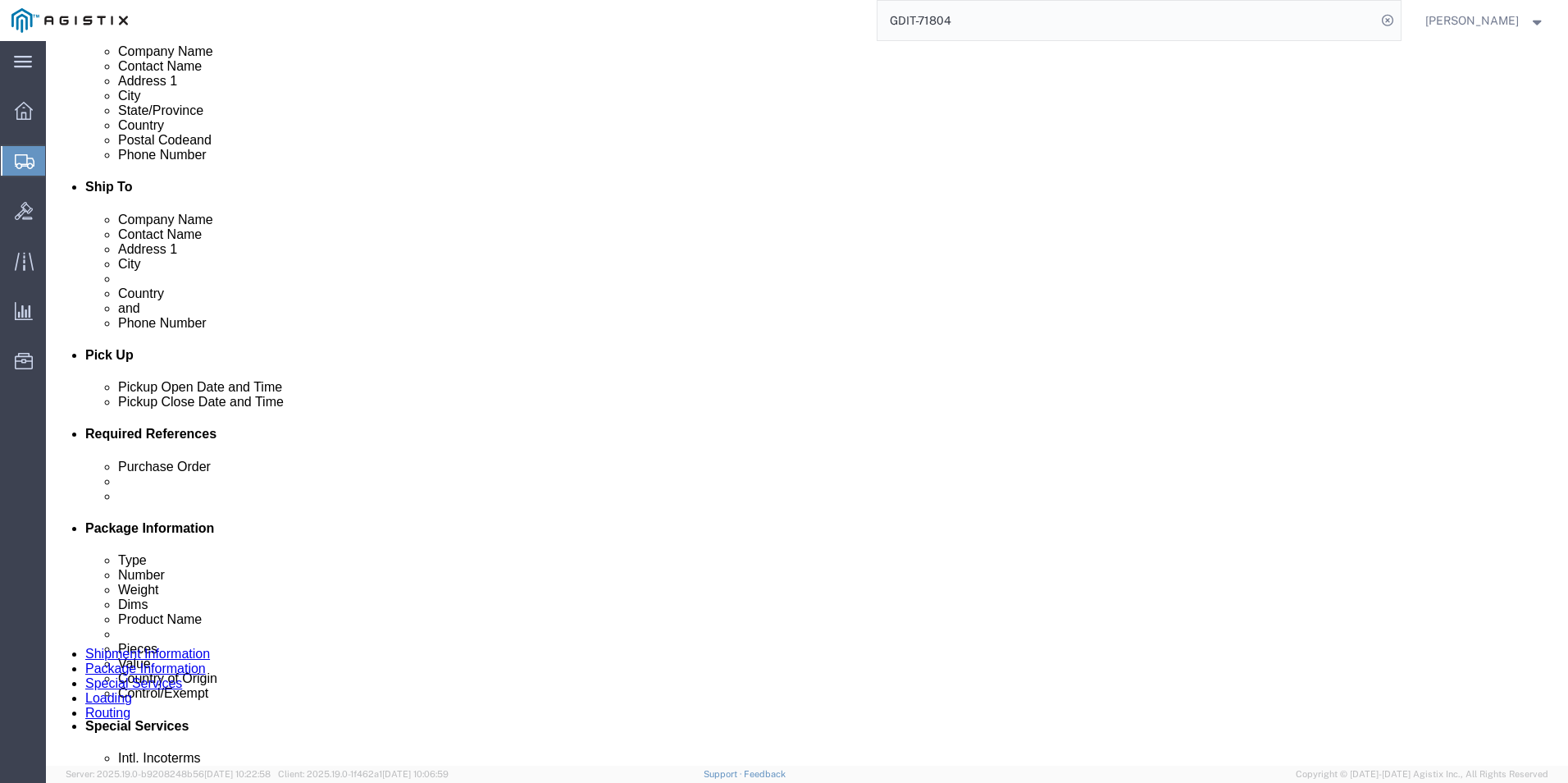
scroll to position [328, 0]
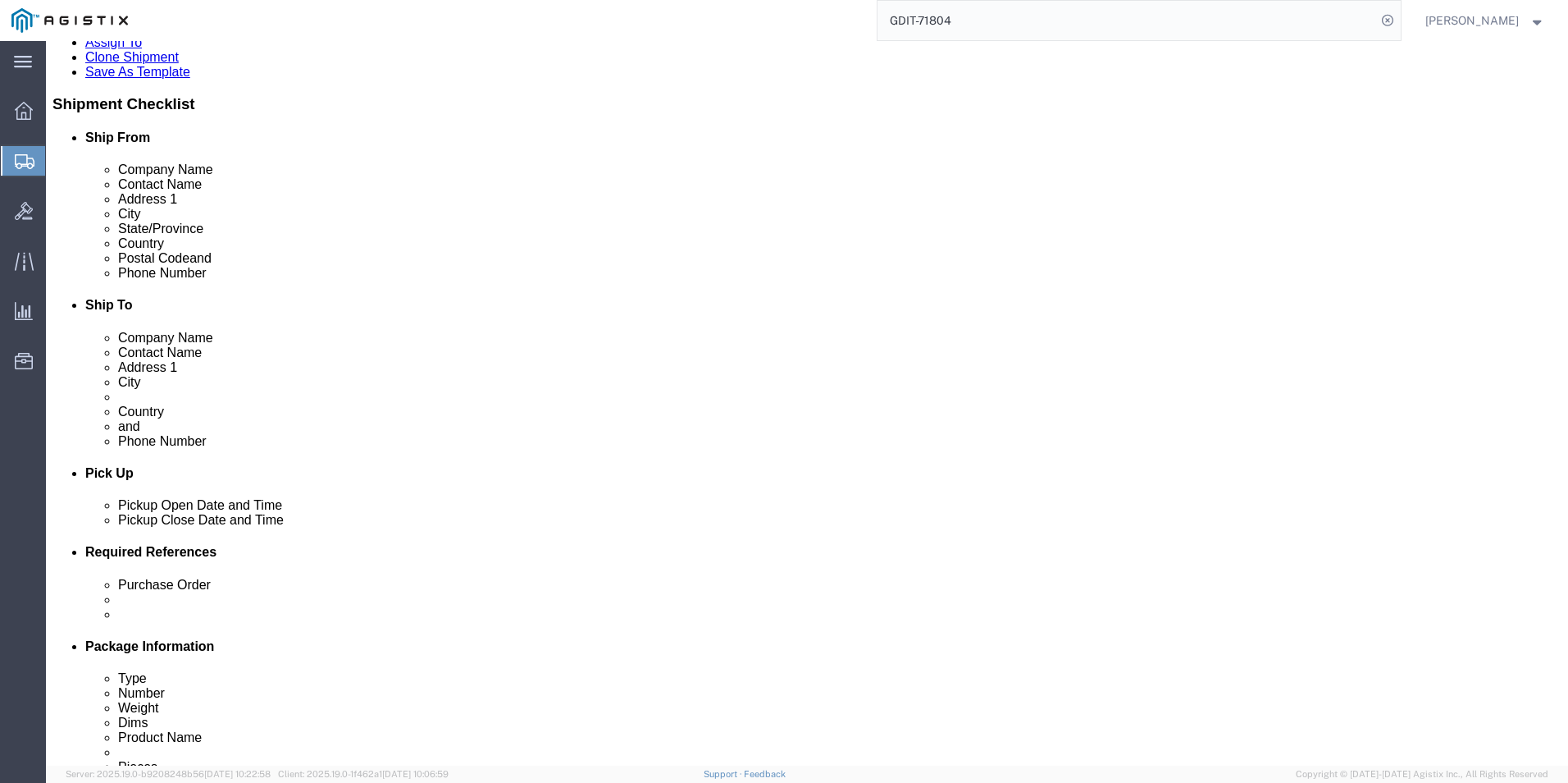
click at [1073, 23] on input "GDIT-71804" at bounding box center [1126, 20] width 499 height 40
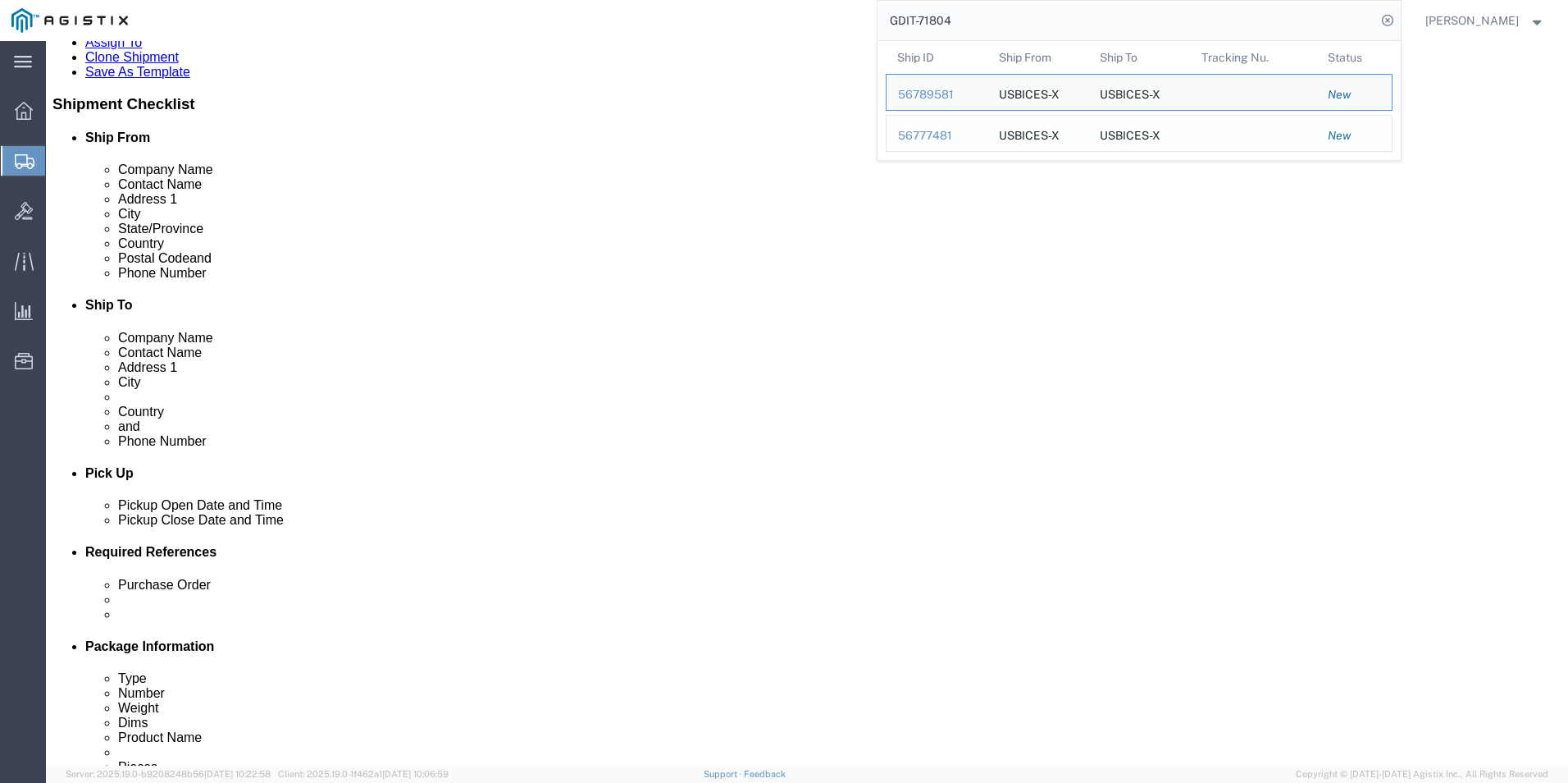
click at [919, 137] on div "56777481" at bounding box center [937, 136] width 78 height 18
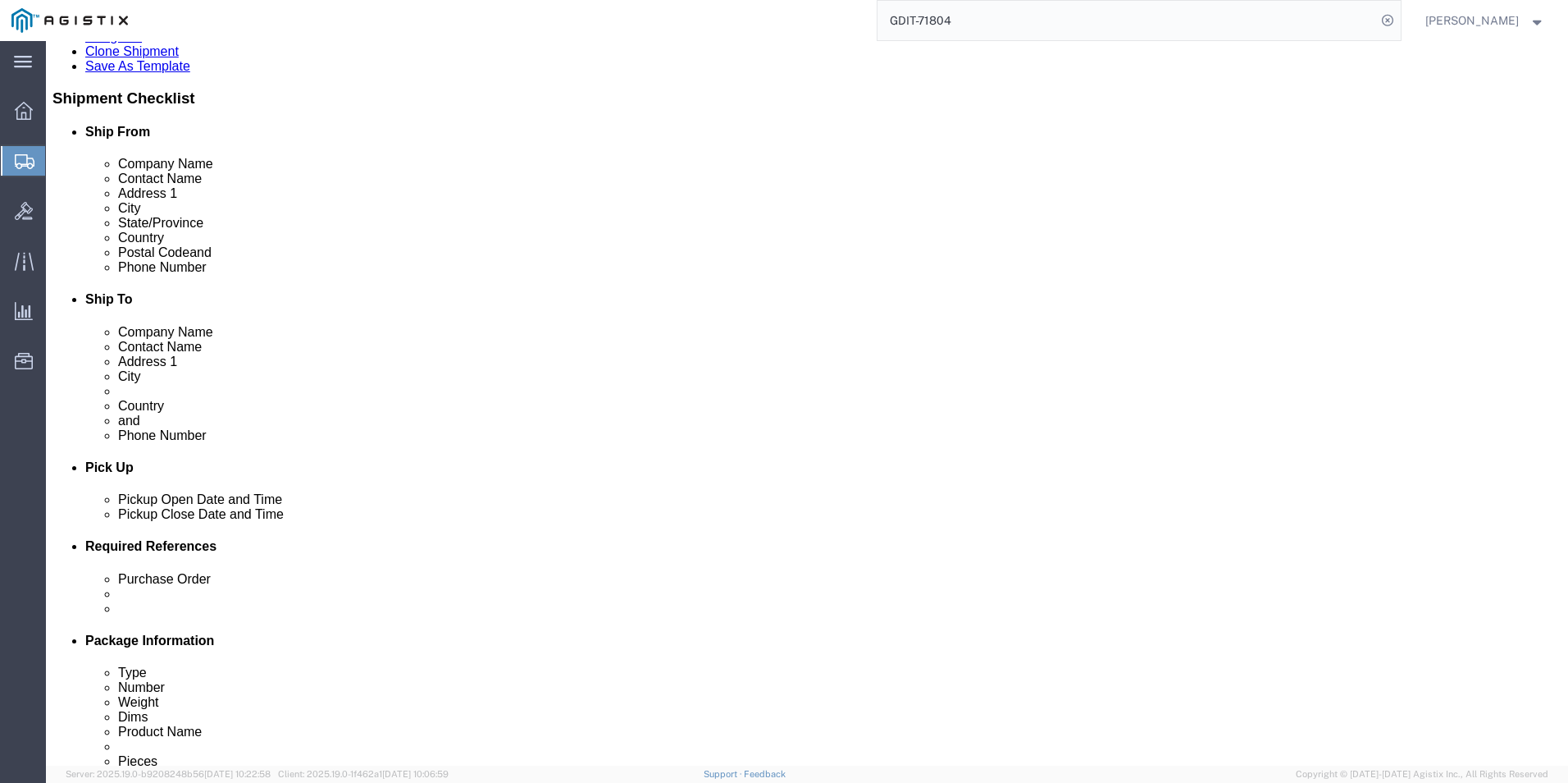
select select "69651"
select select "34240"
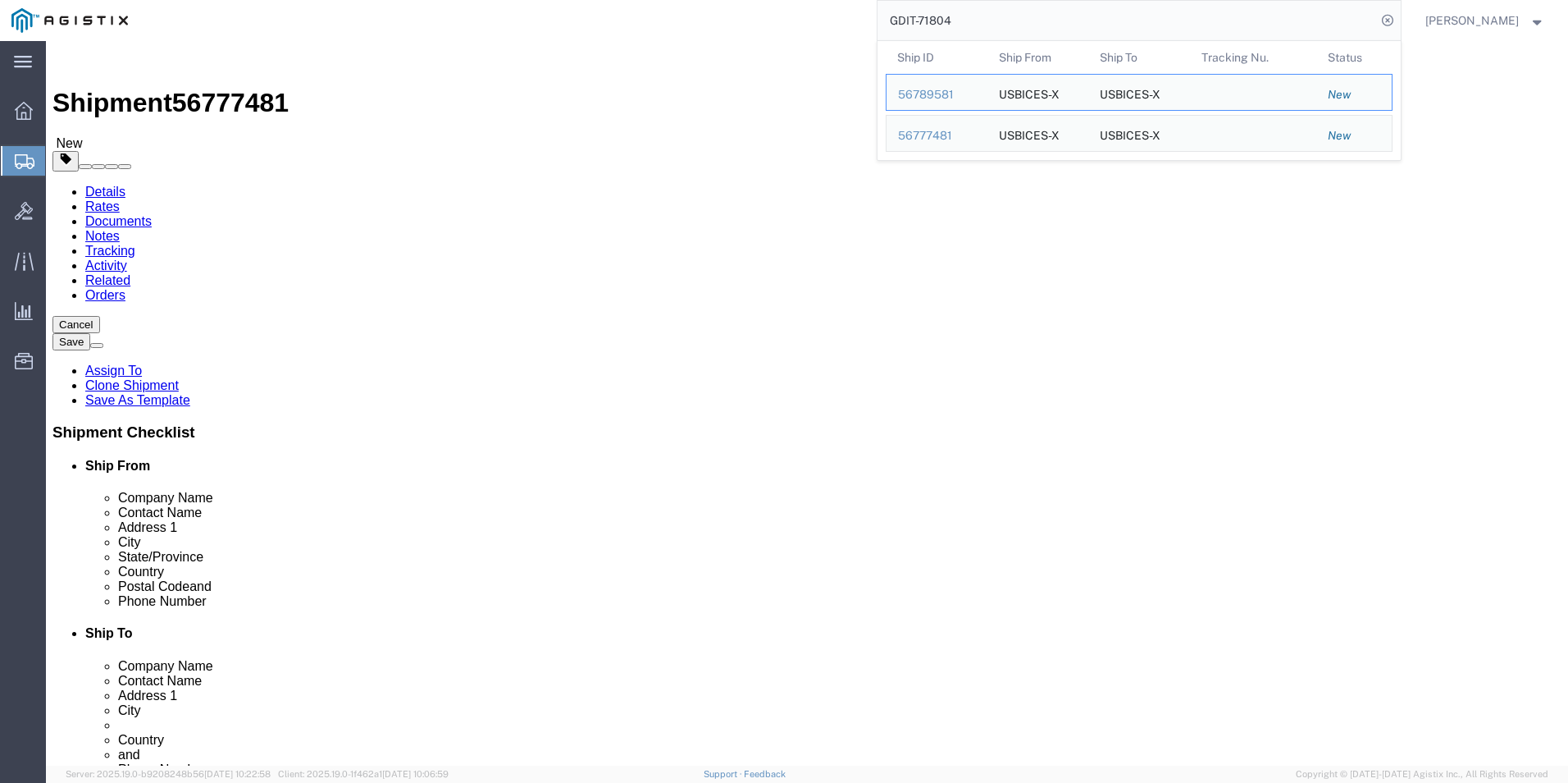
click at [1039, 18] on input "GDIT-71804" at bounding box center [1126, 20] width 499 height 40
click at [913, 95] on div "56789581" at bounding box center [937, 94] width 78 height 18
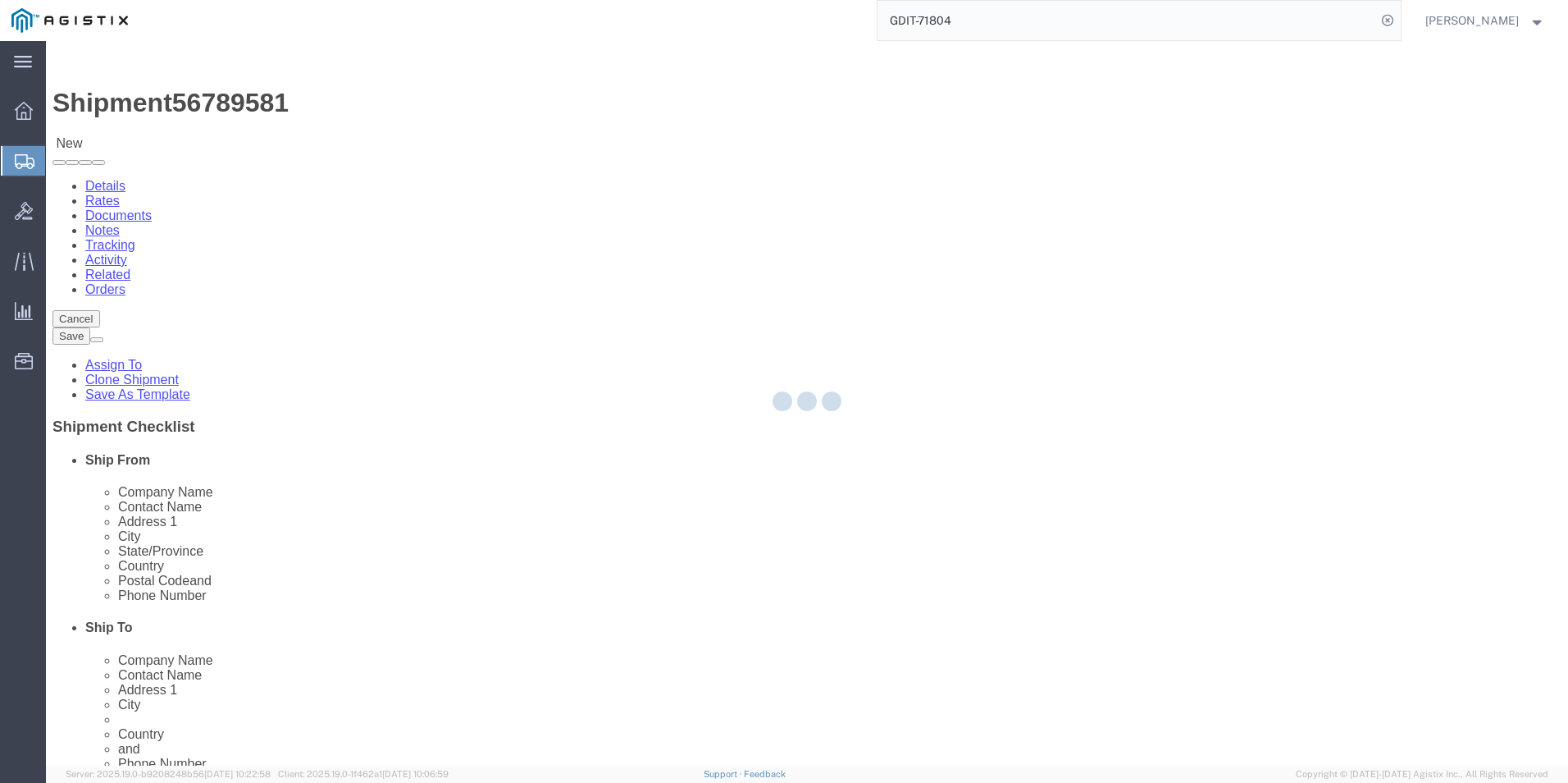
select select "69651"
select select "34239"
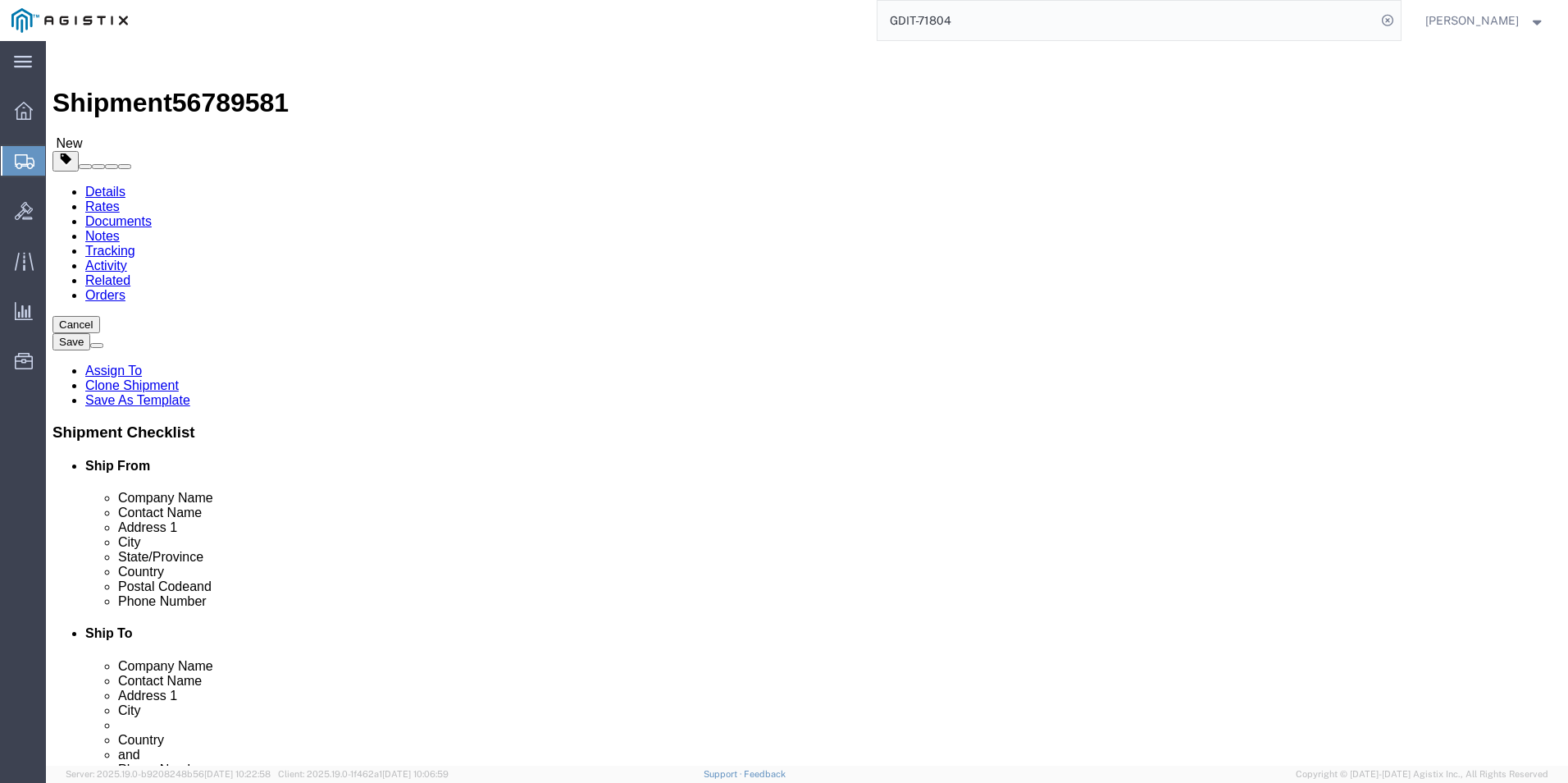
click icon
click dd "22845.12 USD"
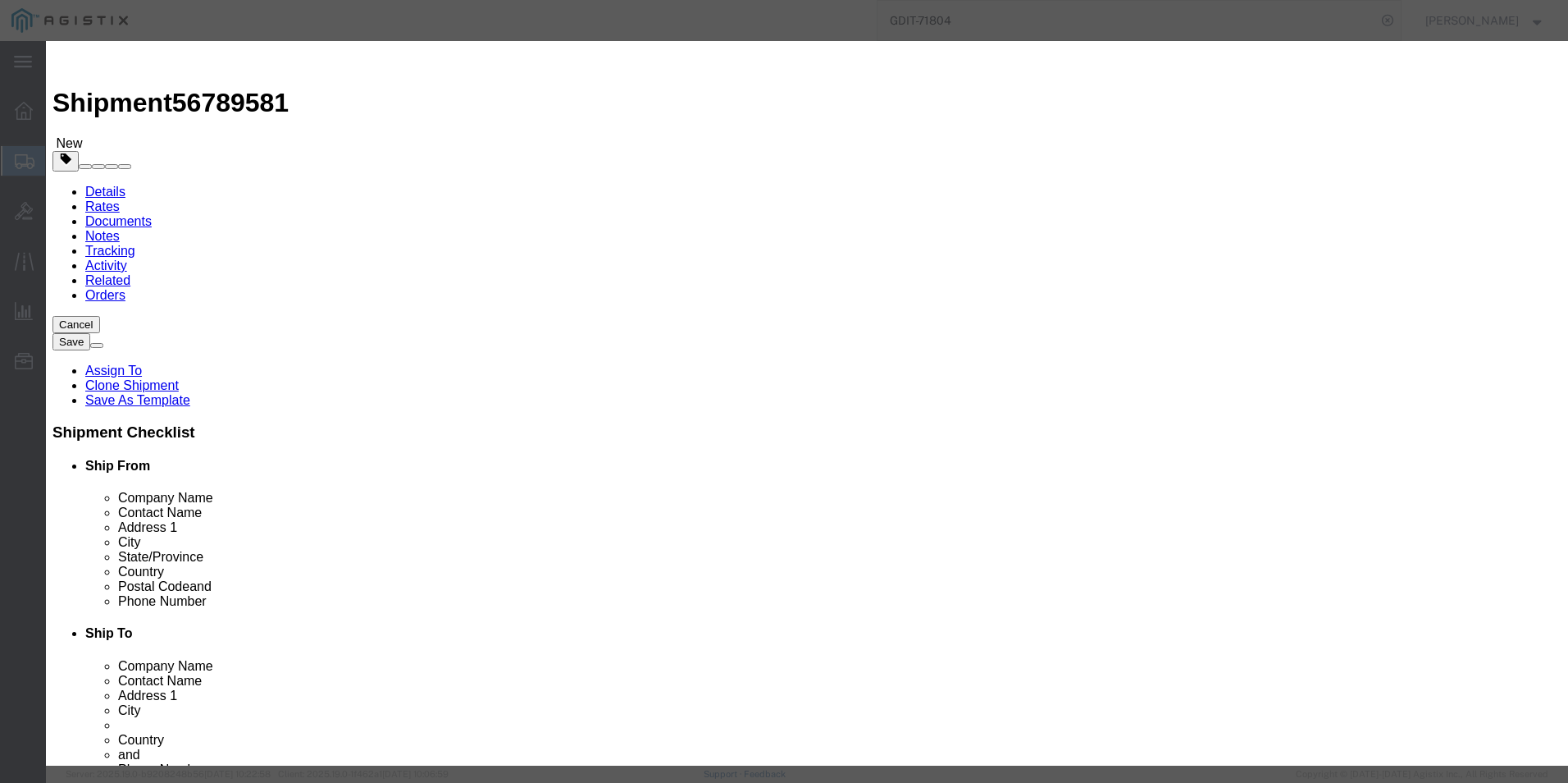
drag, startPoint x: 610, startPoint y: 334, endPoint x: 385, endPoint y: 339, distance: 225.1
click div "Model FPR2130-NGFW-K9"
click input "8543709860"
type input "8"
type input "8543709860"
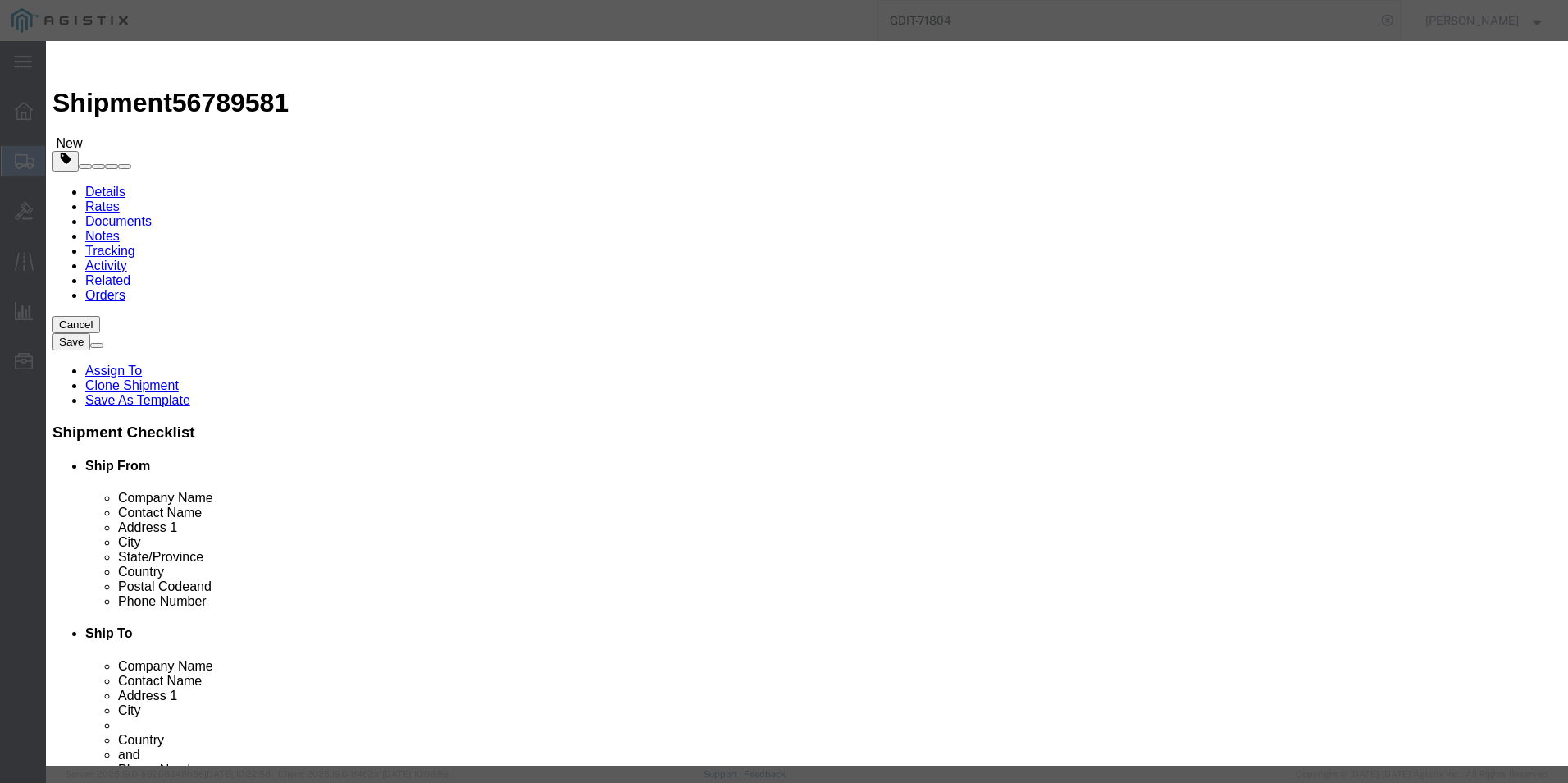
type input "8543709860"
click input "text"
type input "5A002"
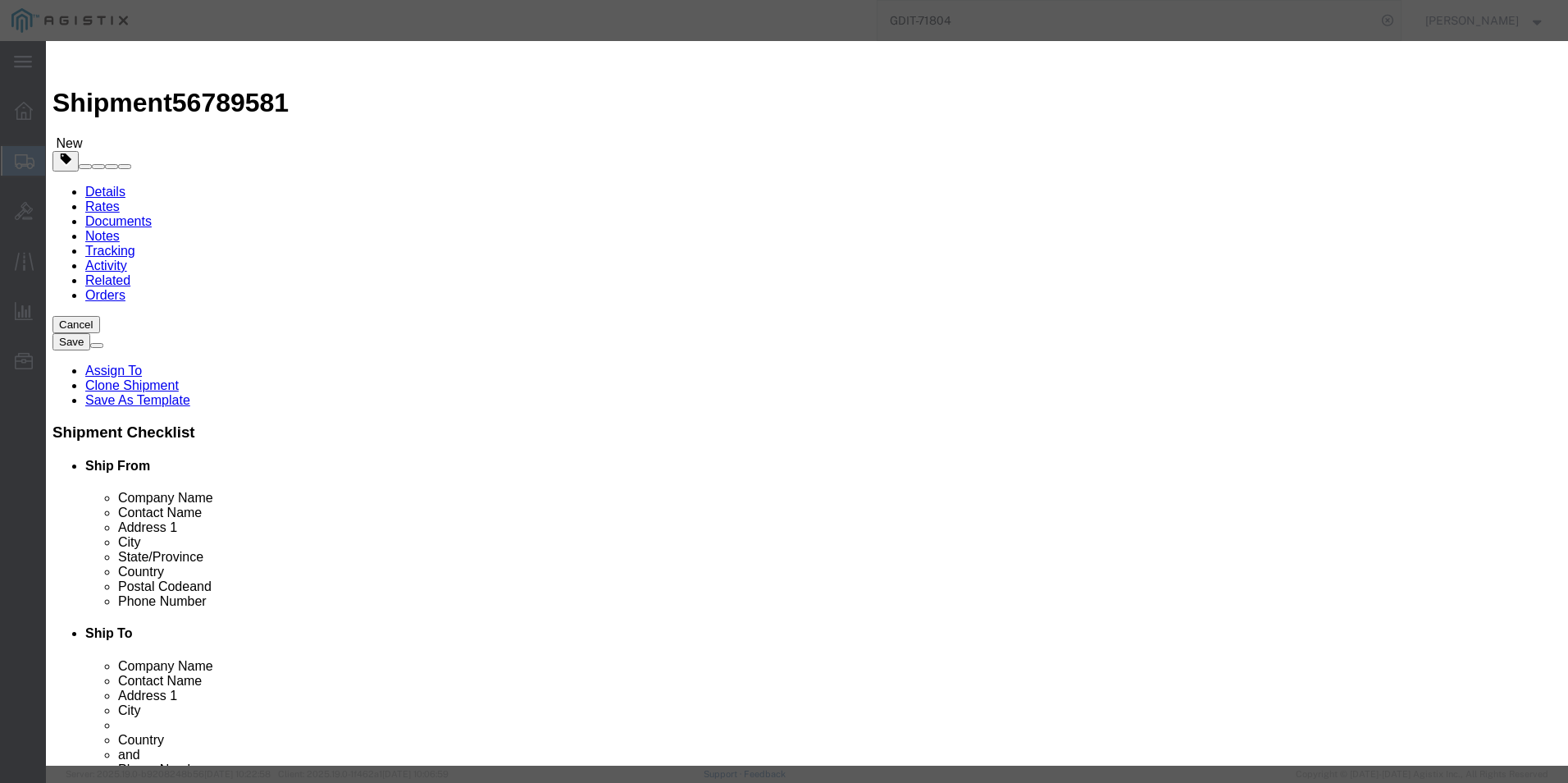
click button "Save & Close"
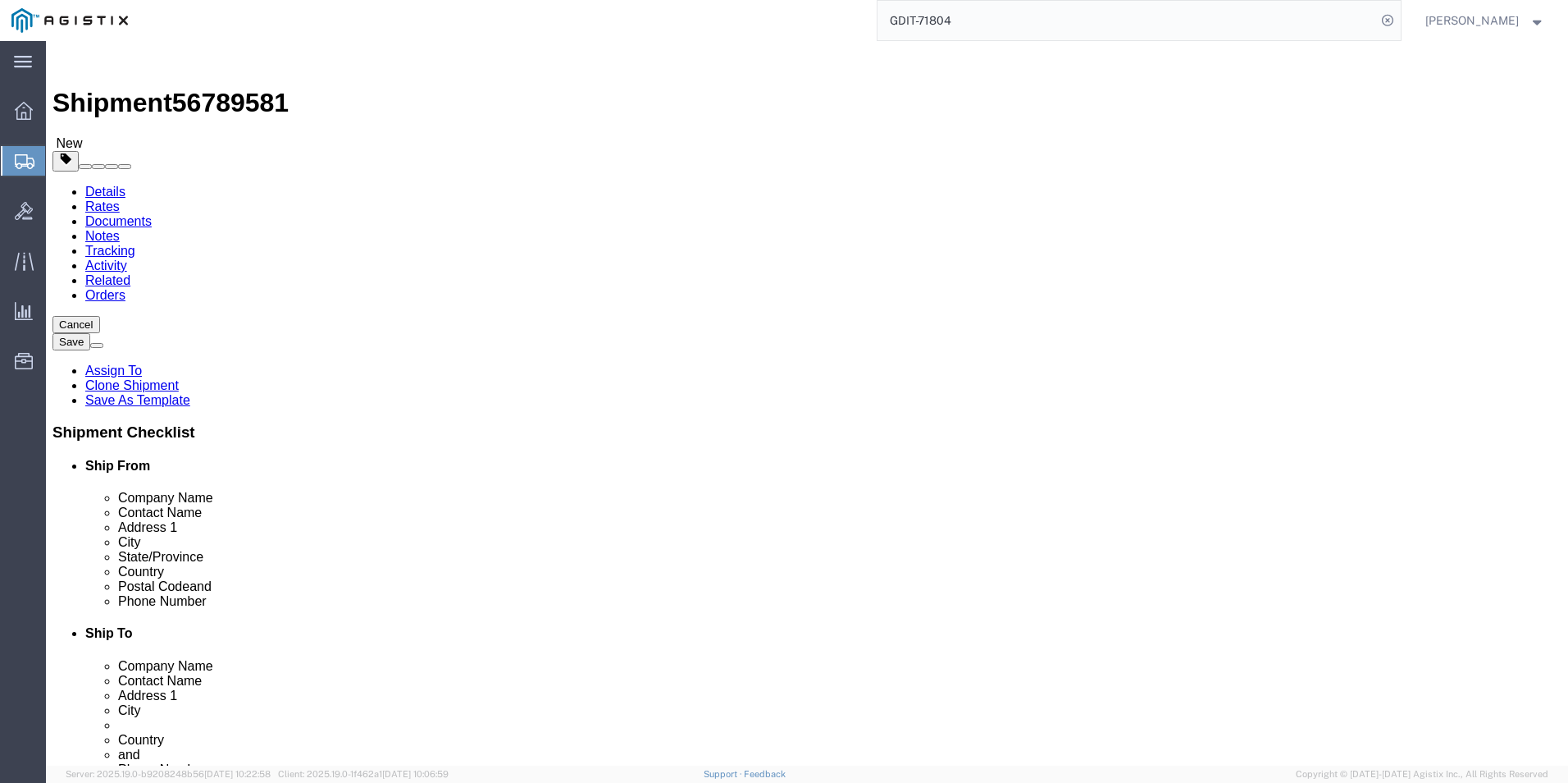
scroll to position [164, 0]
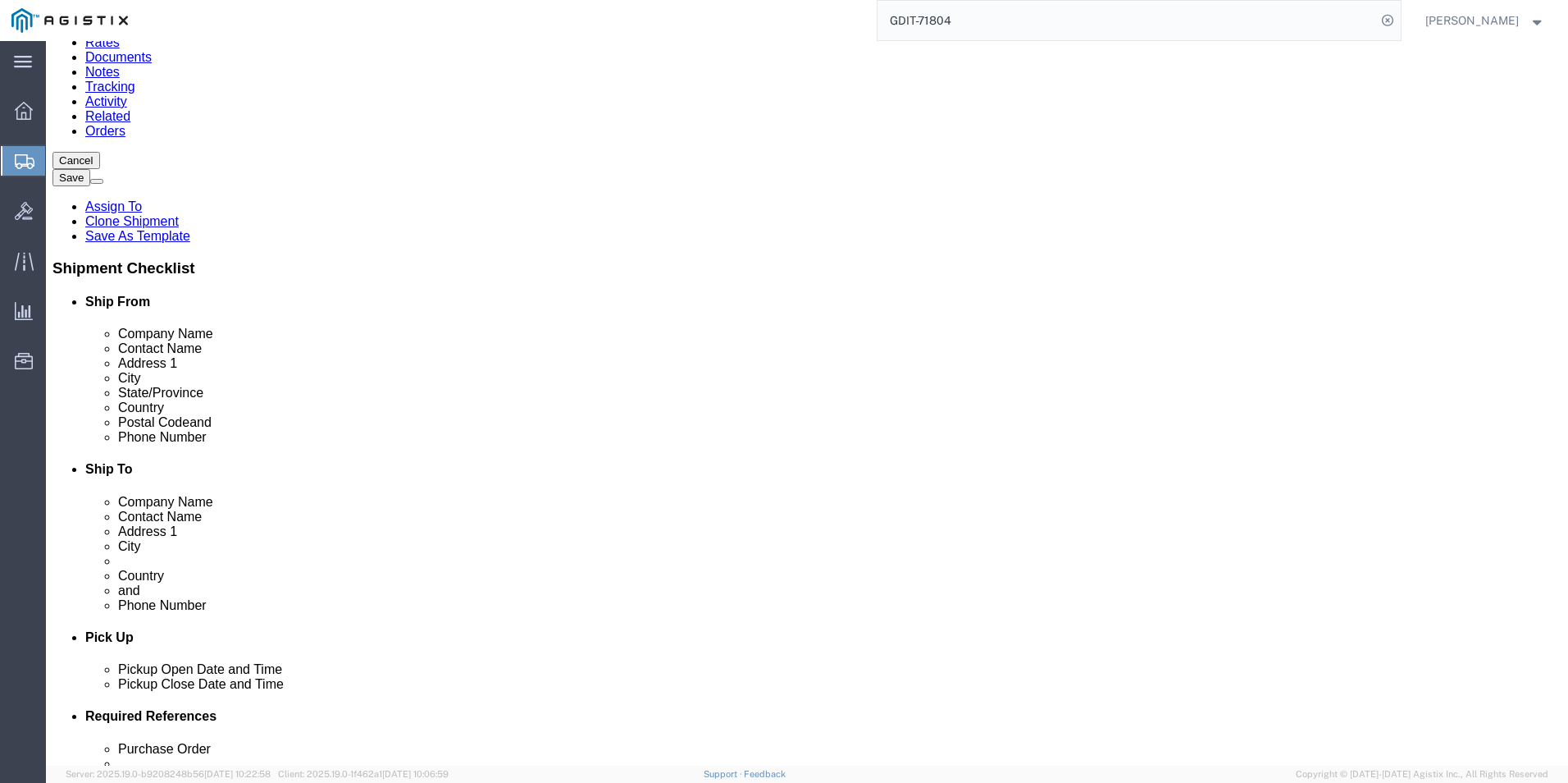
click dd "9844.90 USD"
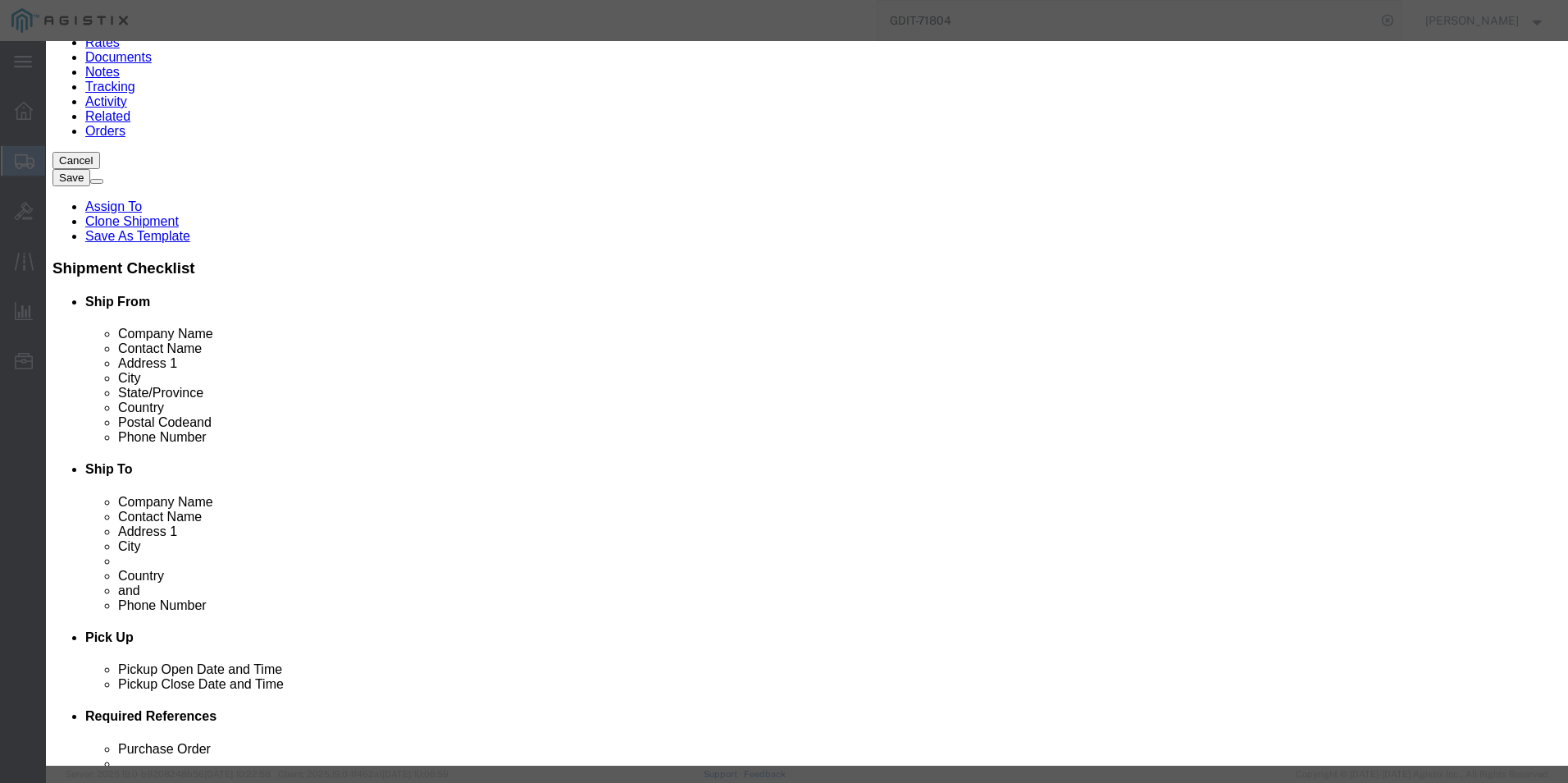
drag, startPoint x: 609, startPoint y: 329, endPoint x: 433, endPoint y: 343, distance: 176.6
click div "Product Name Nexus 9300 48 port Pieces 1.00 Select Bag Barrels 100Board Feet Bo…"
type input "8517620020"
click input "text"
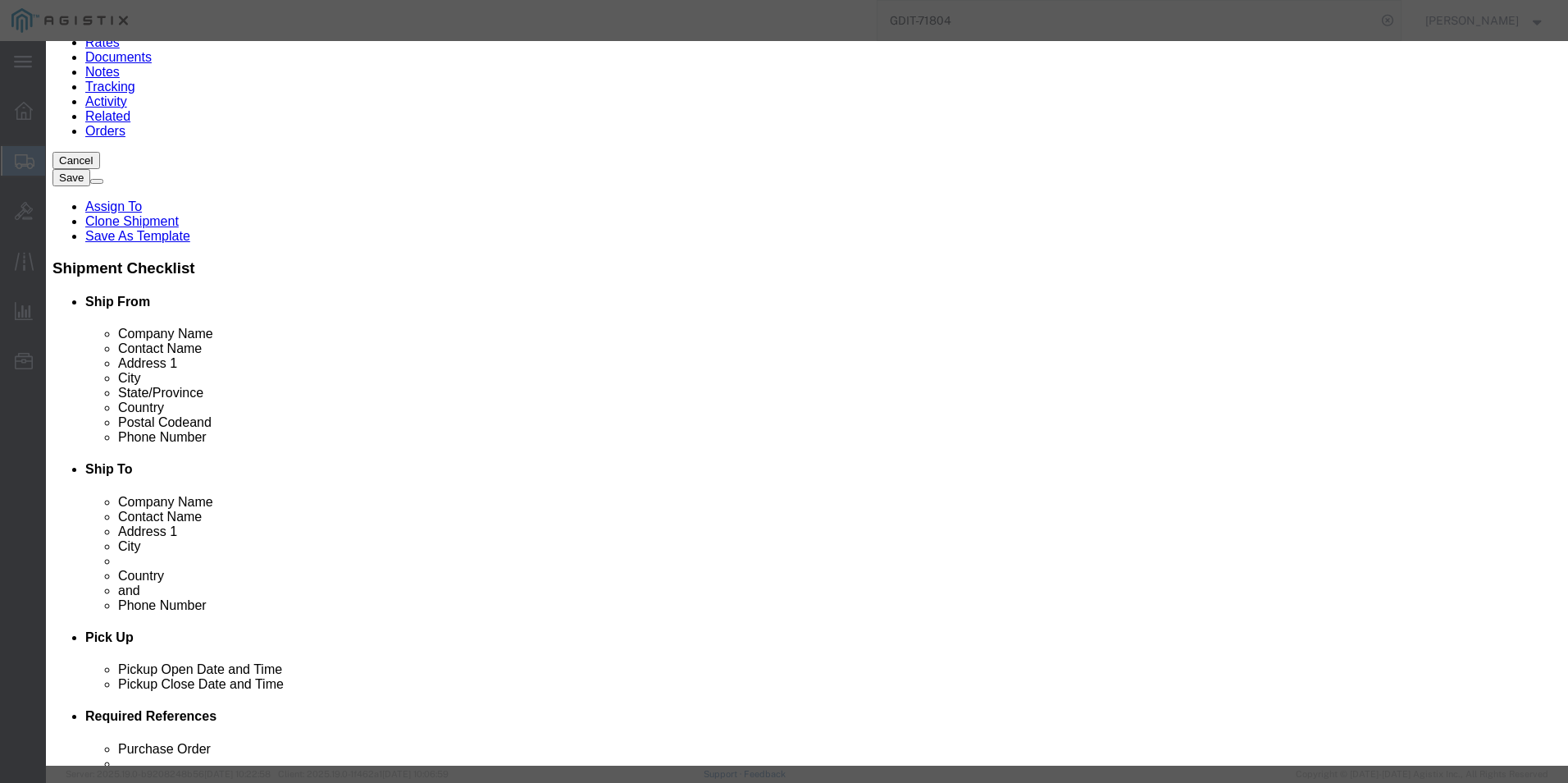
click input "text"
type input "5A002"
click button "Save & Close"
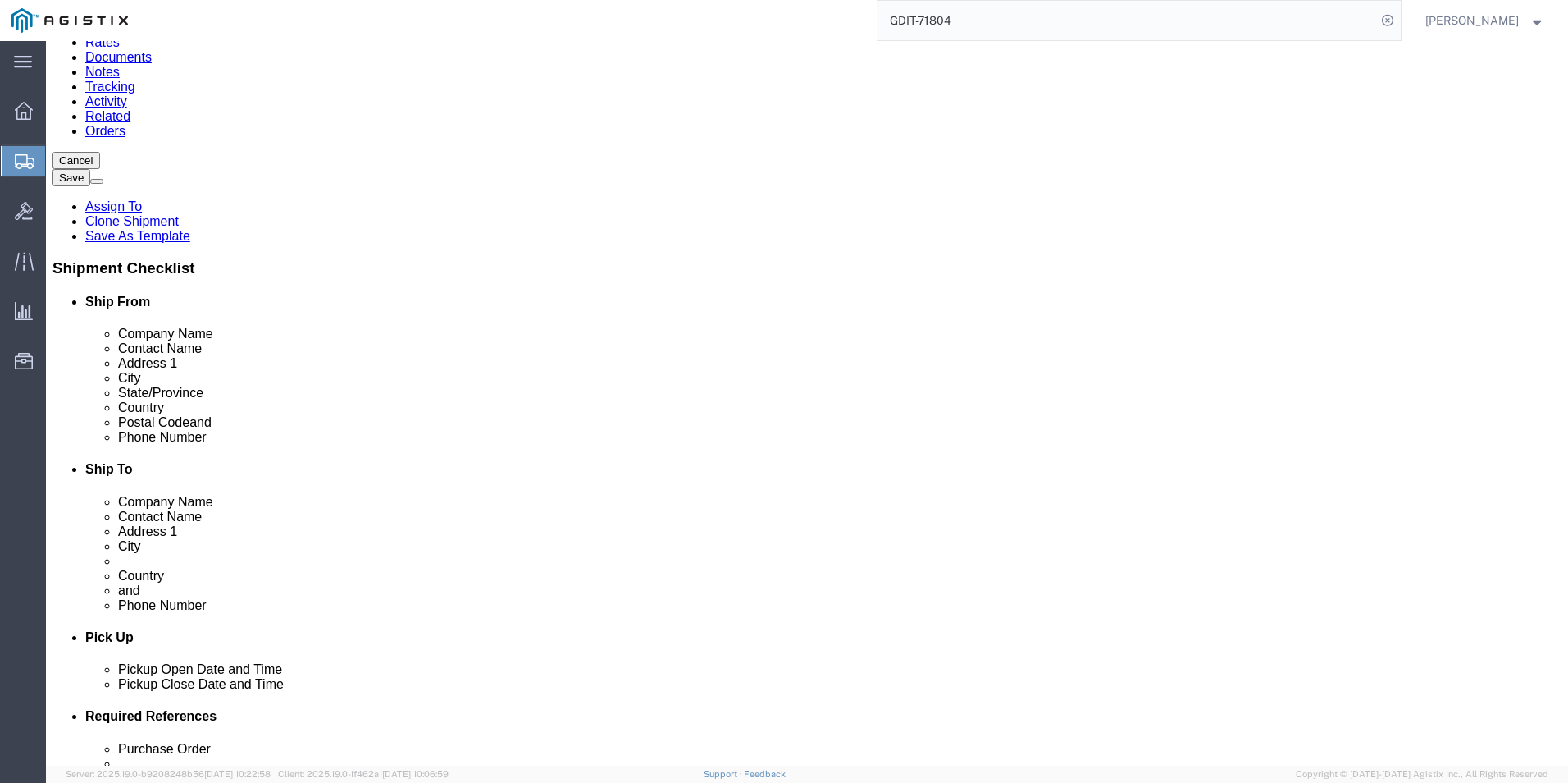
click dd "15156.74 USD"
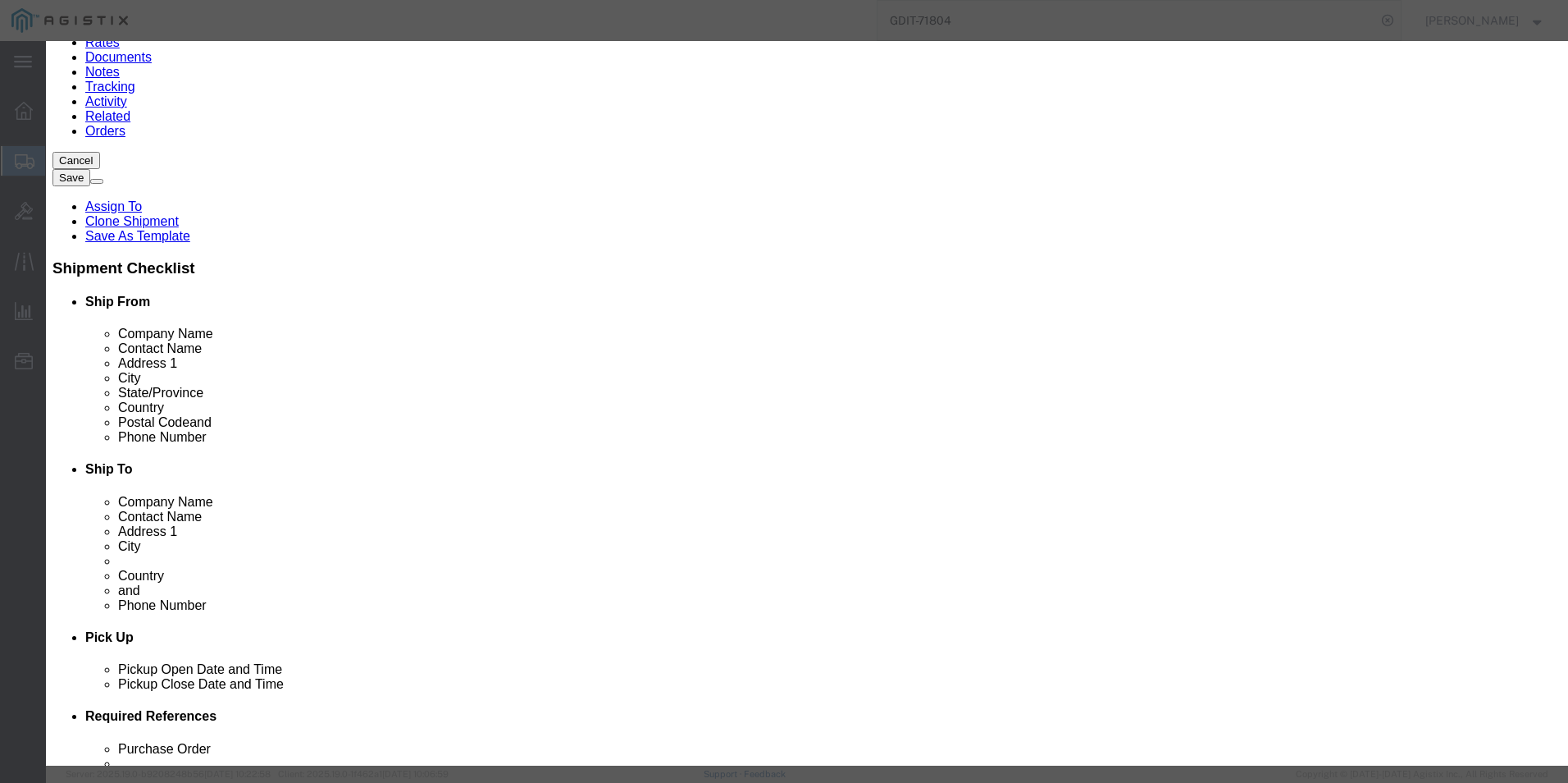
drag, startPoint x: 555, startPoint y: 332, endPoint x: 435, endPoint y: 331, distance: 120.0
click div "Model C9300-24S-A"
type input "8517620020"
click input "text"
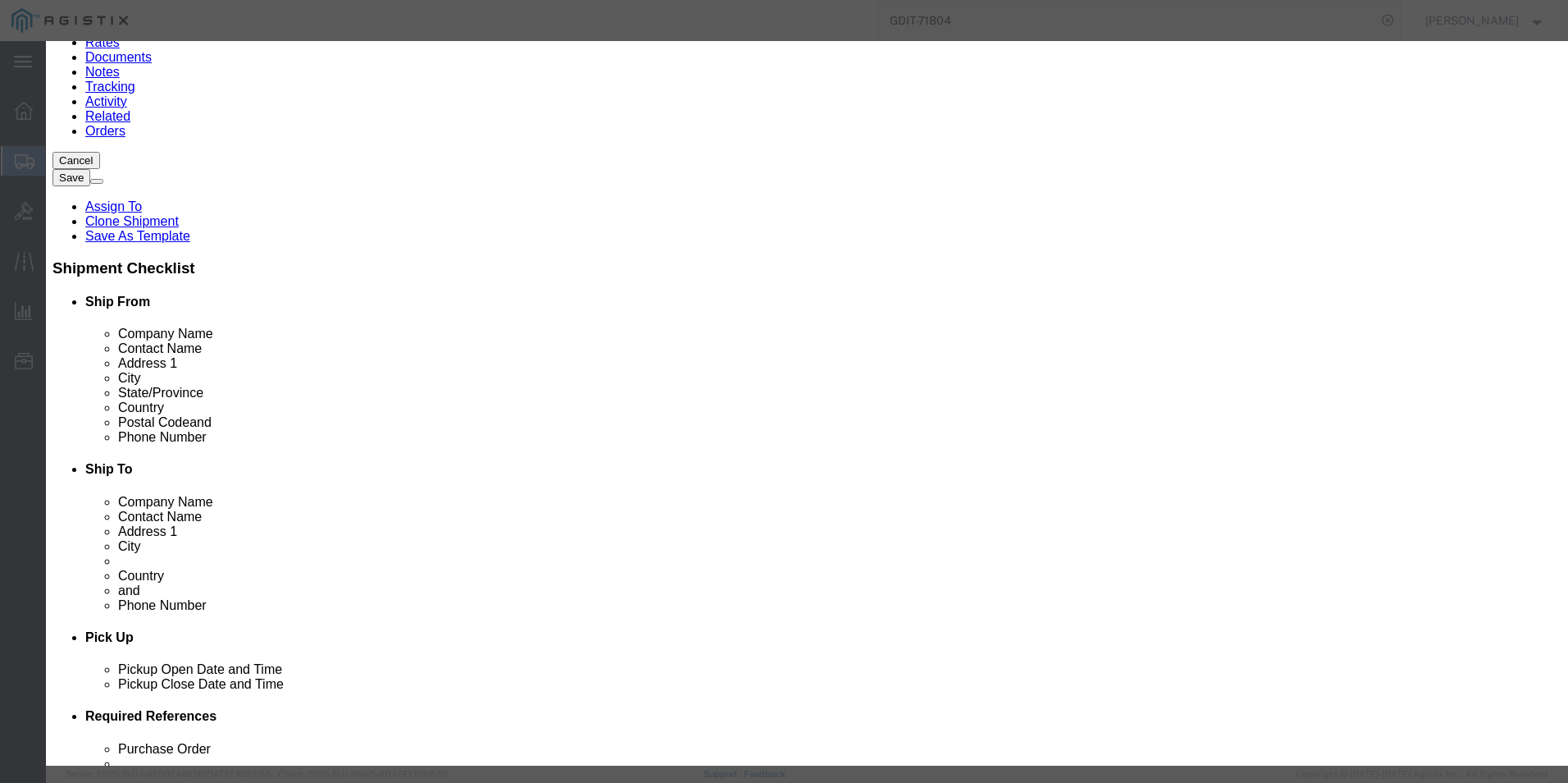
click input "text"
type input "5A002"
click button "Save & Close"
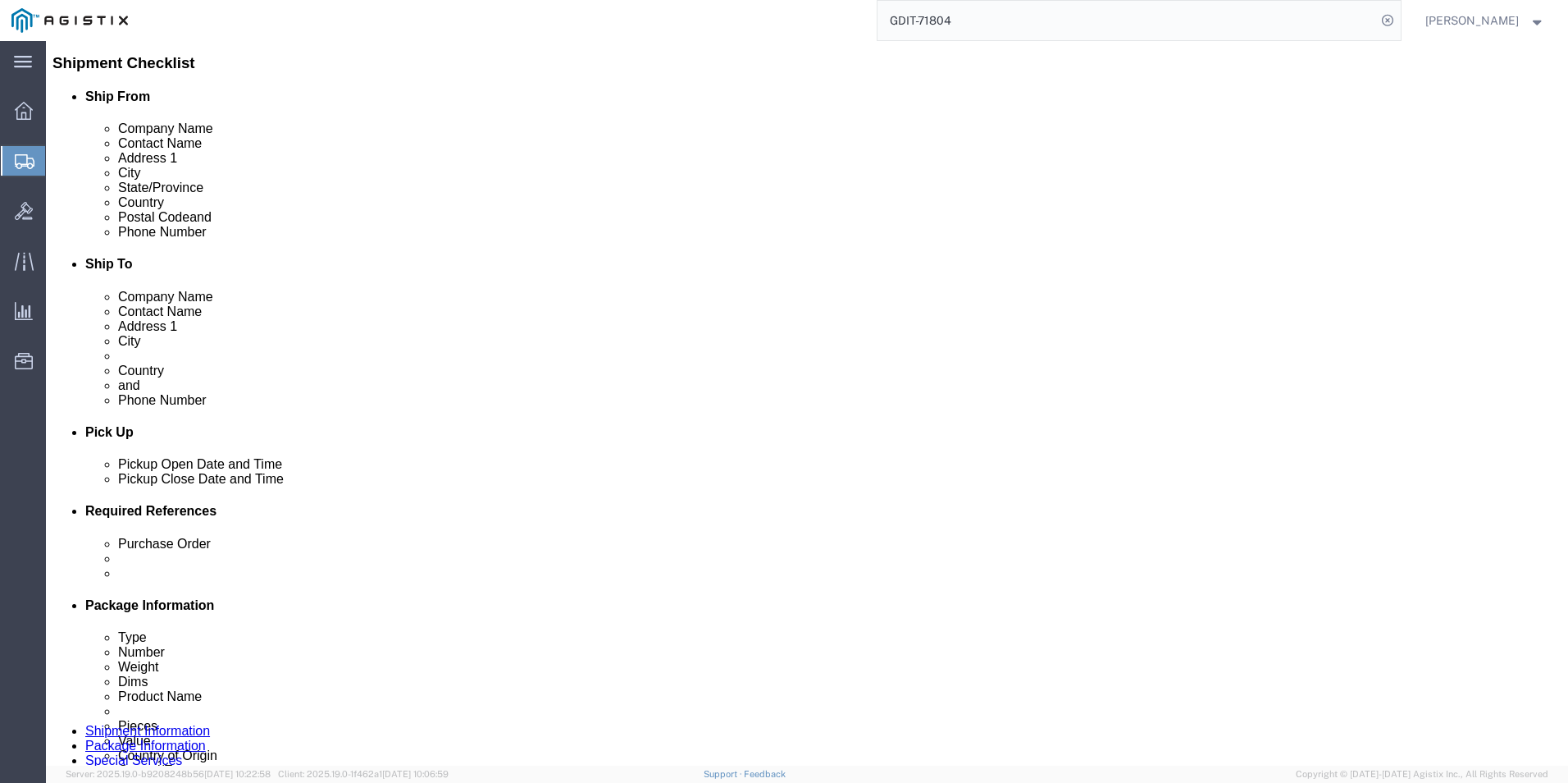
scroll to position [410, 0]
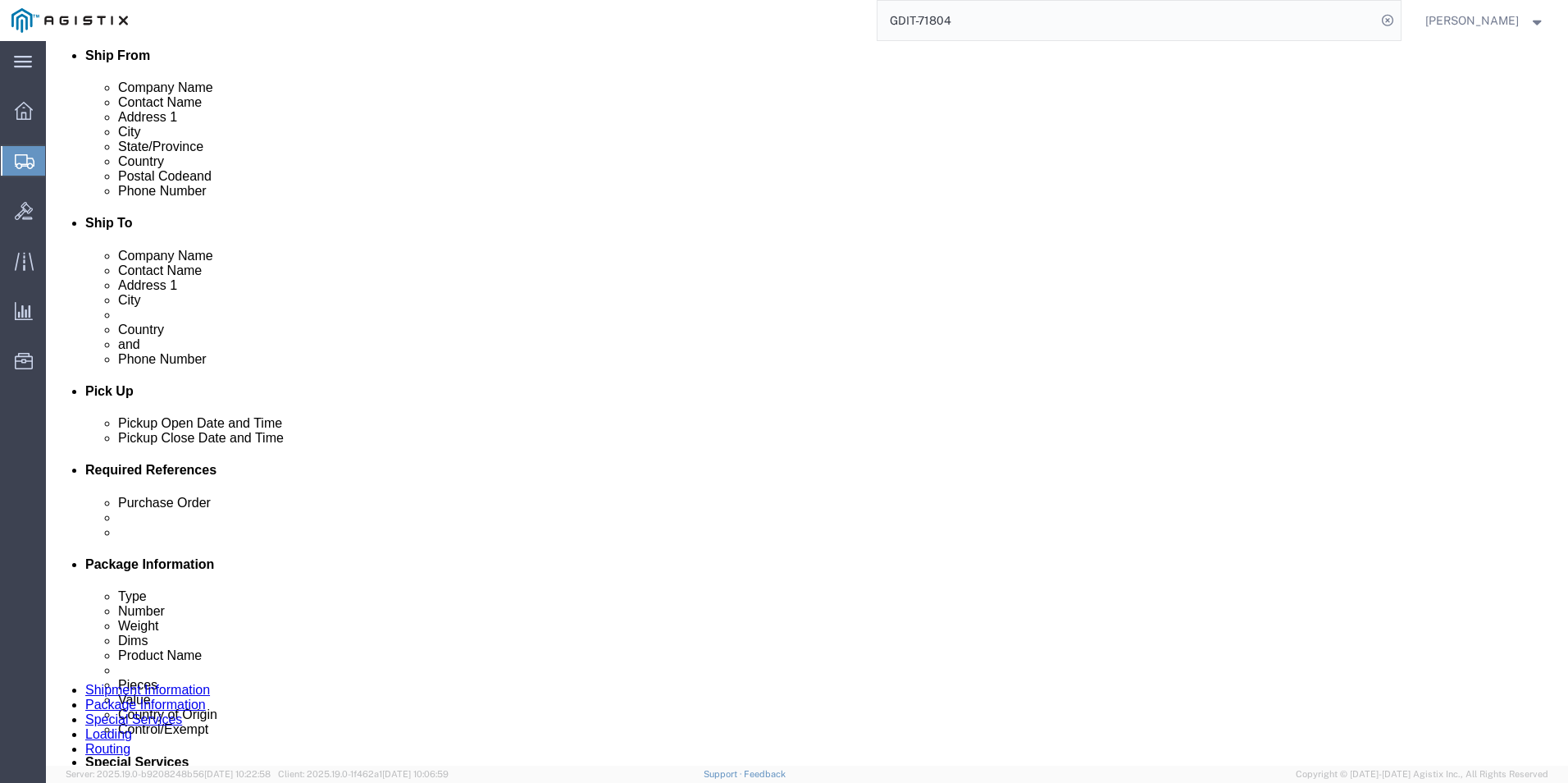
click dd "4644.00 USD"
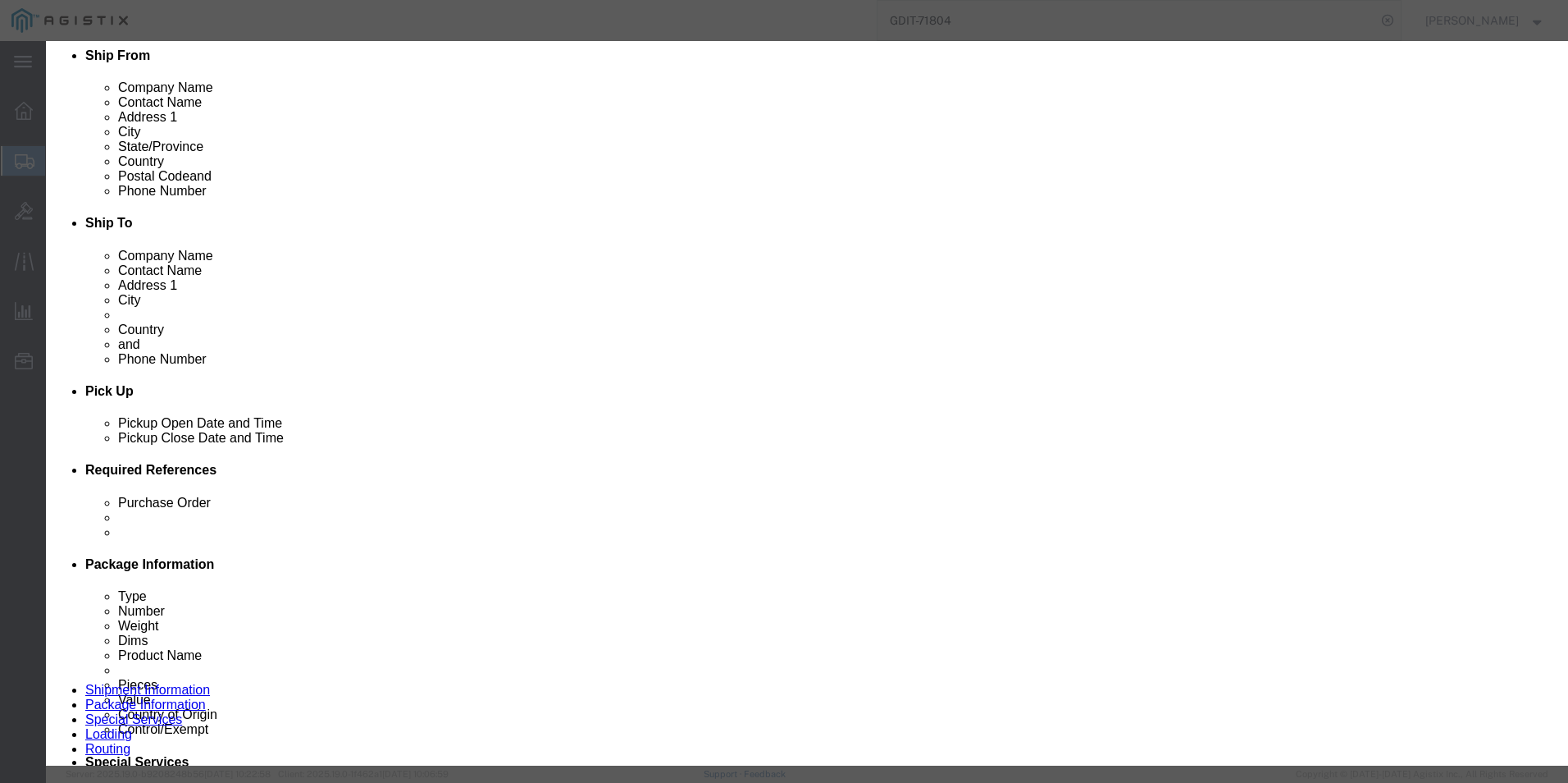
drag, startPoint x: 584, startPoint y: 326, endPoint x: 438, endPoint y: 324, distance: 146.0
click div "Model 1000Base-T SFP"
click button "button"
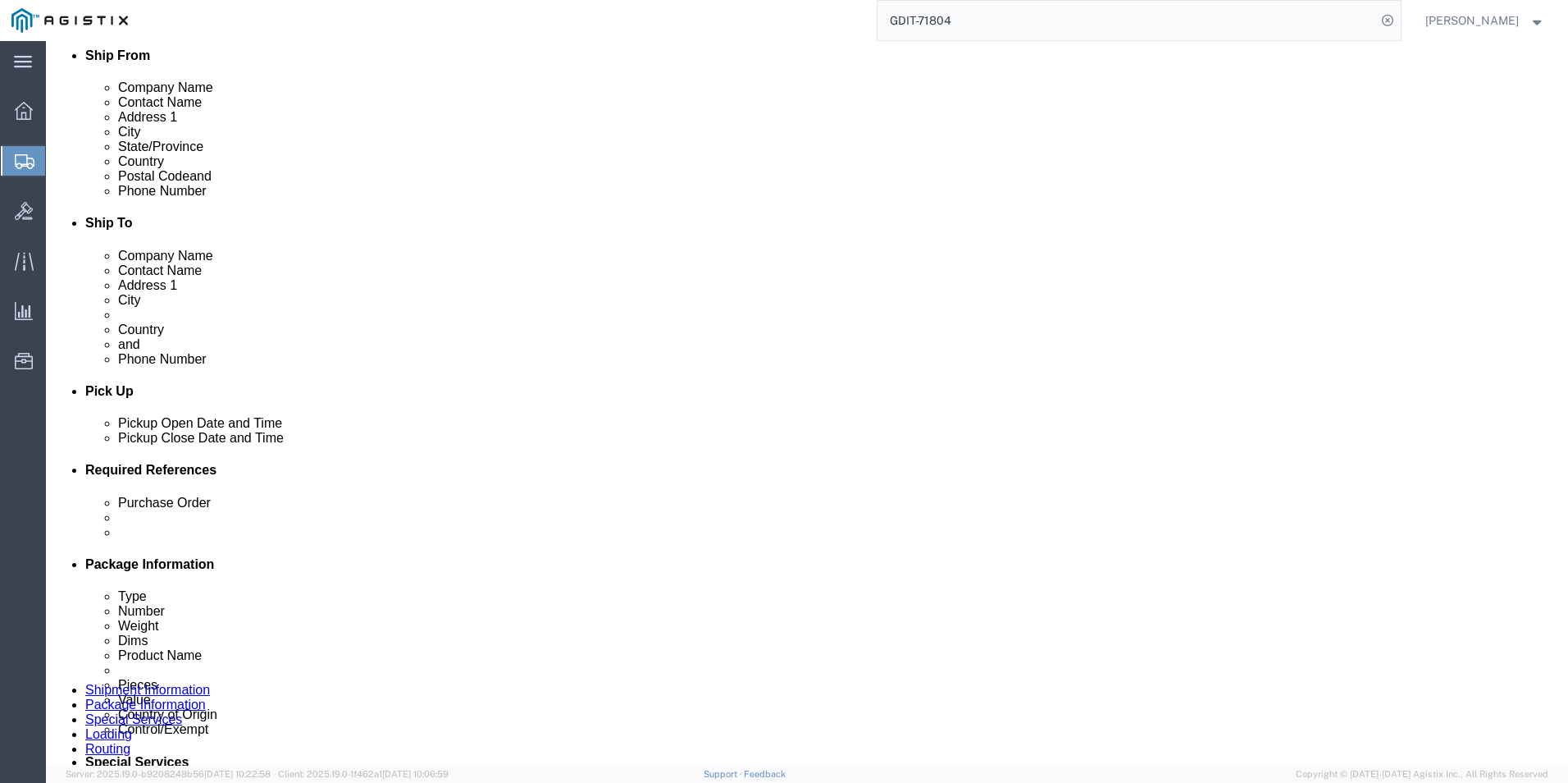
click dd "2738.28 USD"
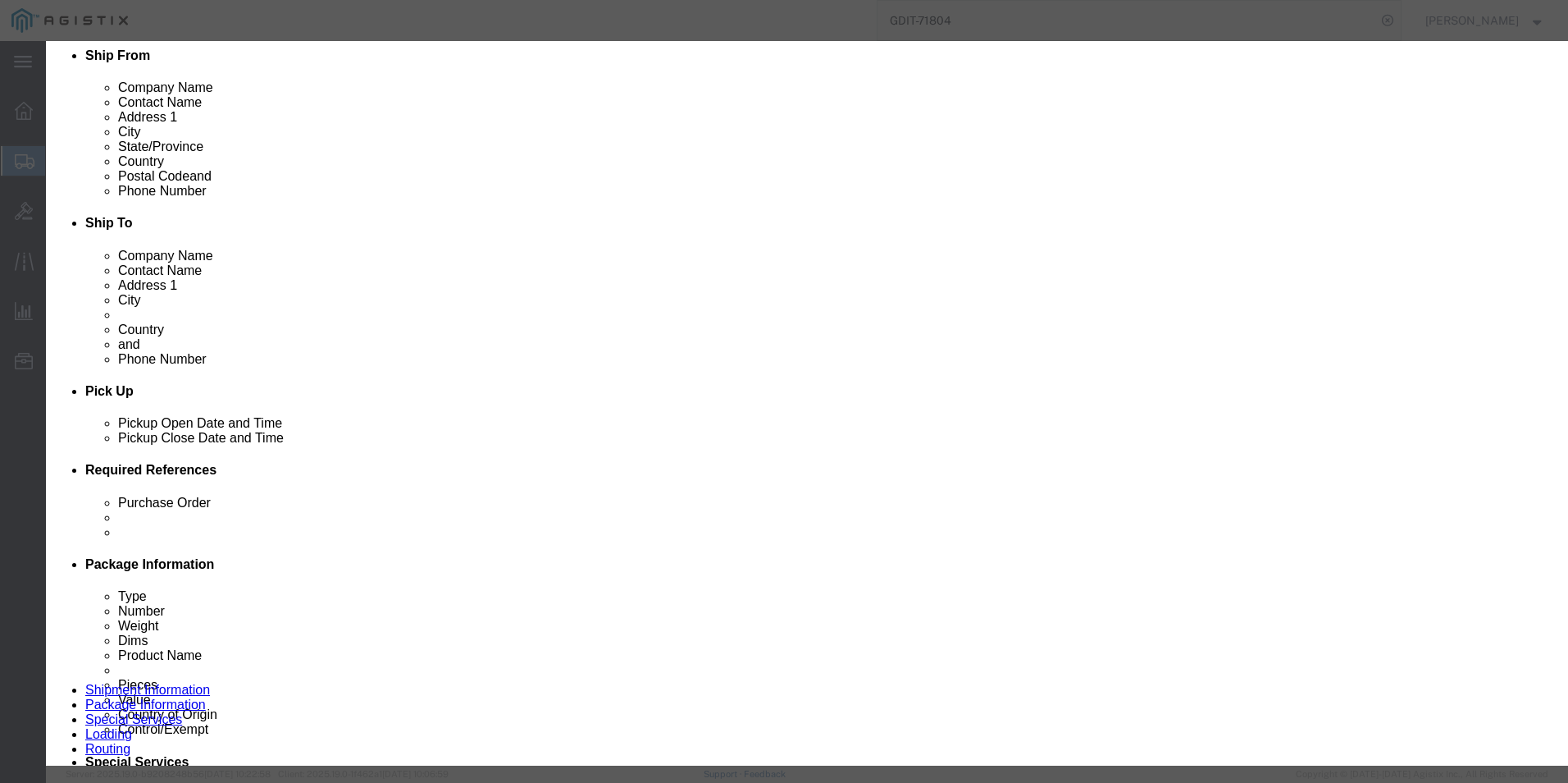
drag, startPoint x: 575, startPoint y: 328, endPoint x: 458, endPoint y: 337, distance: 117.3
click div "GLC-10G-SR++="
click icon "button"
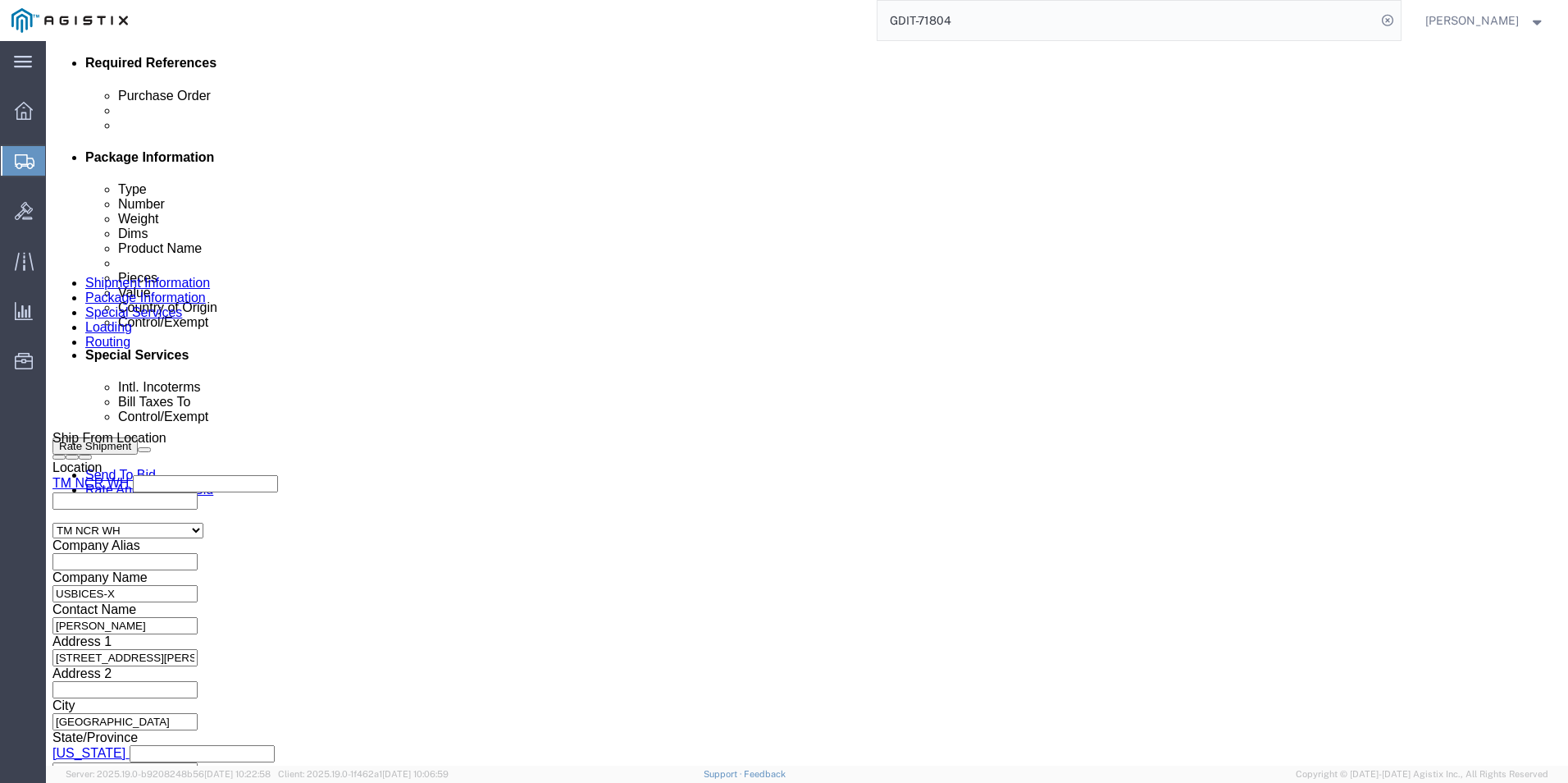
scroll to position [821, 0]
click dd "1.00 Each"
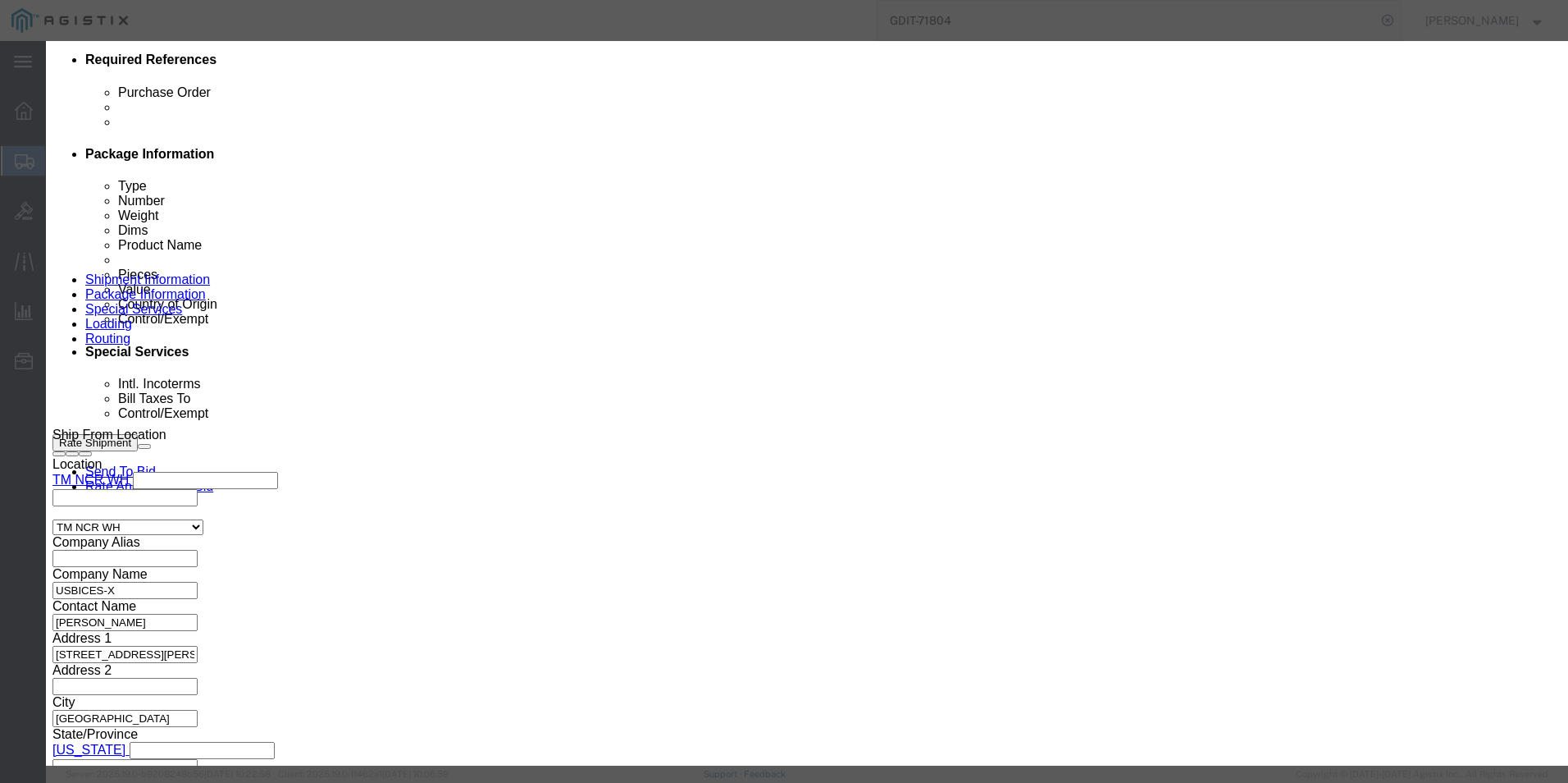
drag, startPoint x: 548, startPoint y: 326, endPoint x: 464, endPoint y: 332, distance: 84.2
click div "C-NIM-2T="
type input "8517620090"
click input "text"
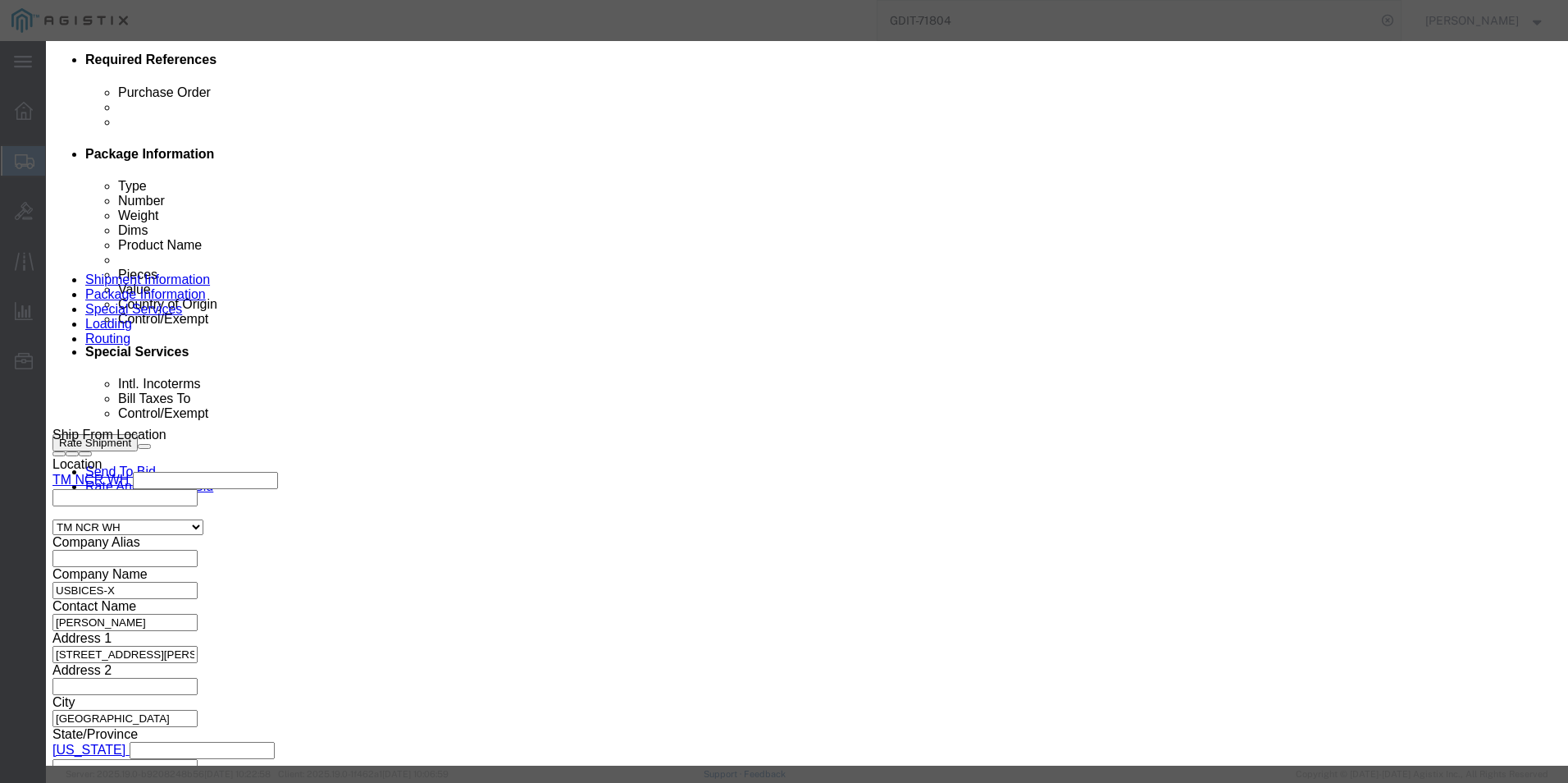
click input "text"
type input "5A002"
click button "Save & Close"
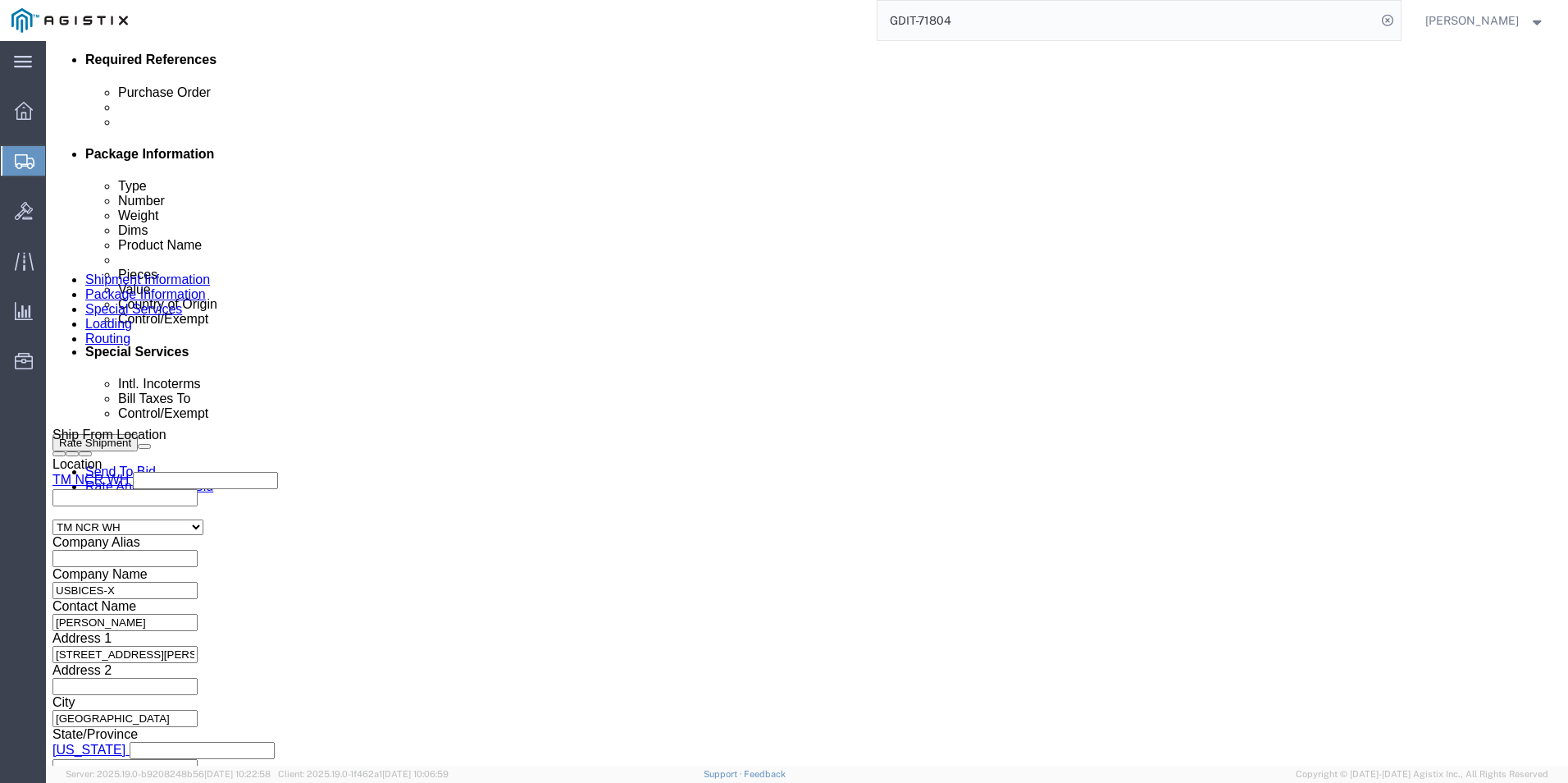
scroll to position [903, 0]
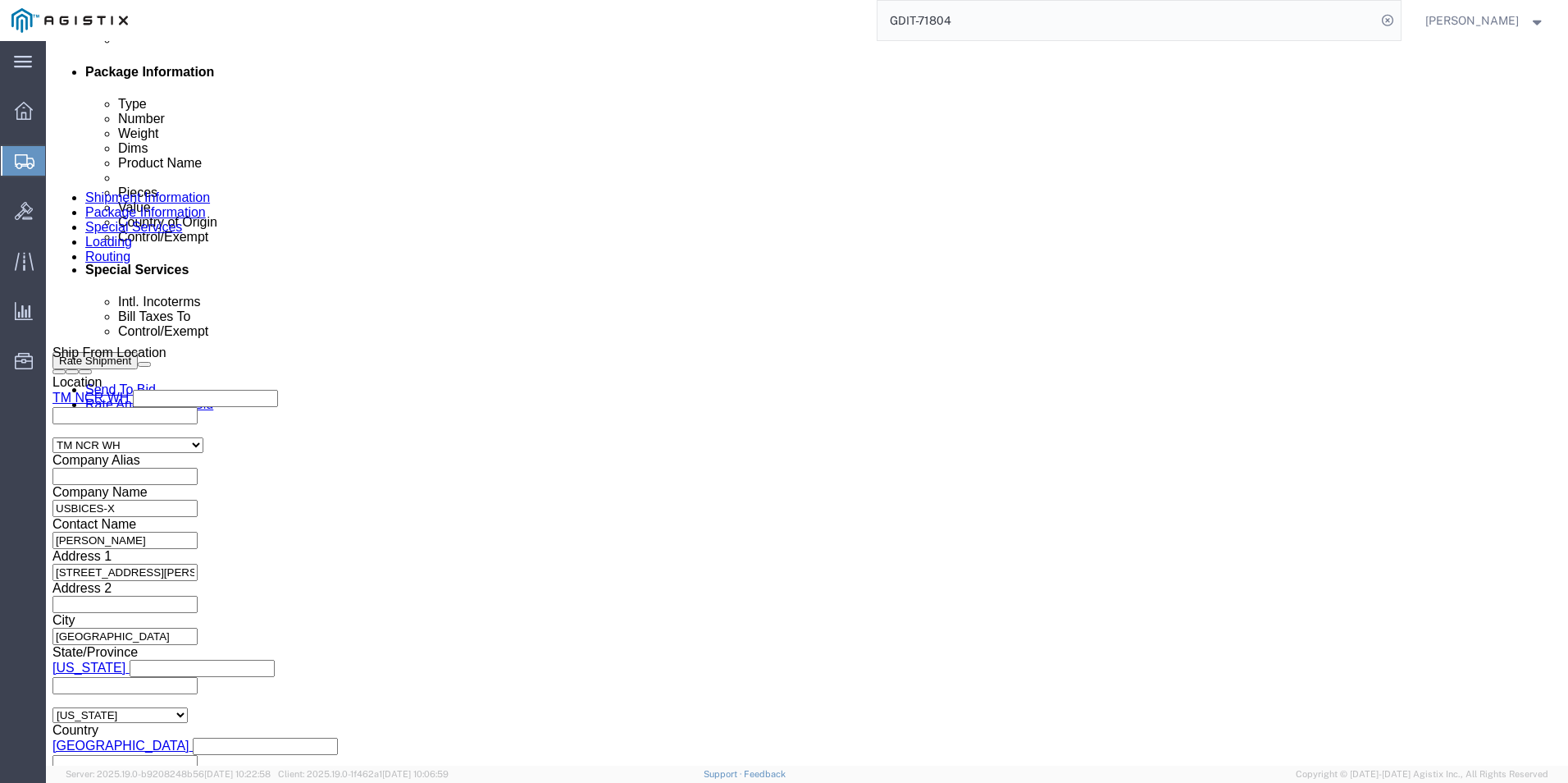
click dd "1557.22 USD"
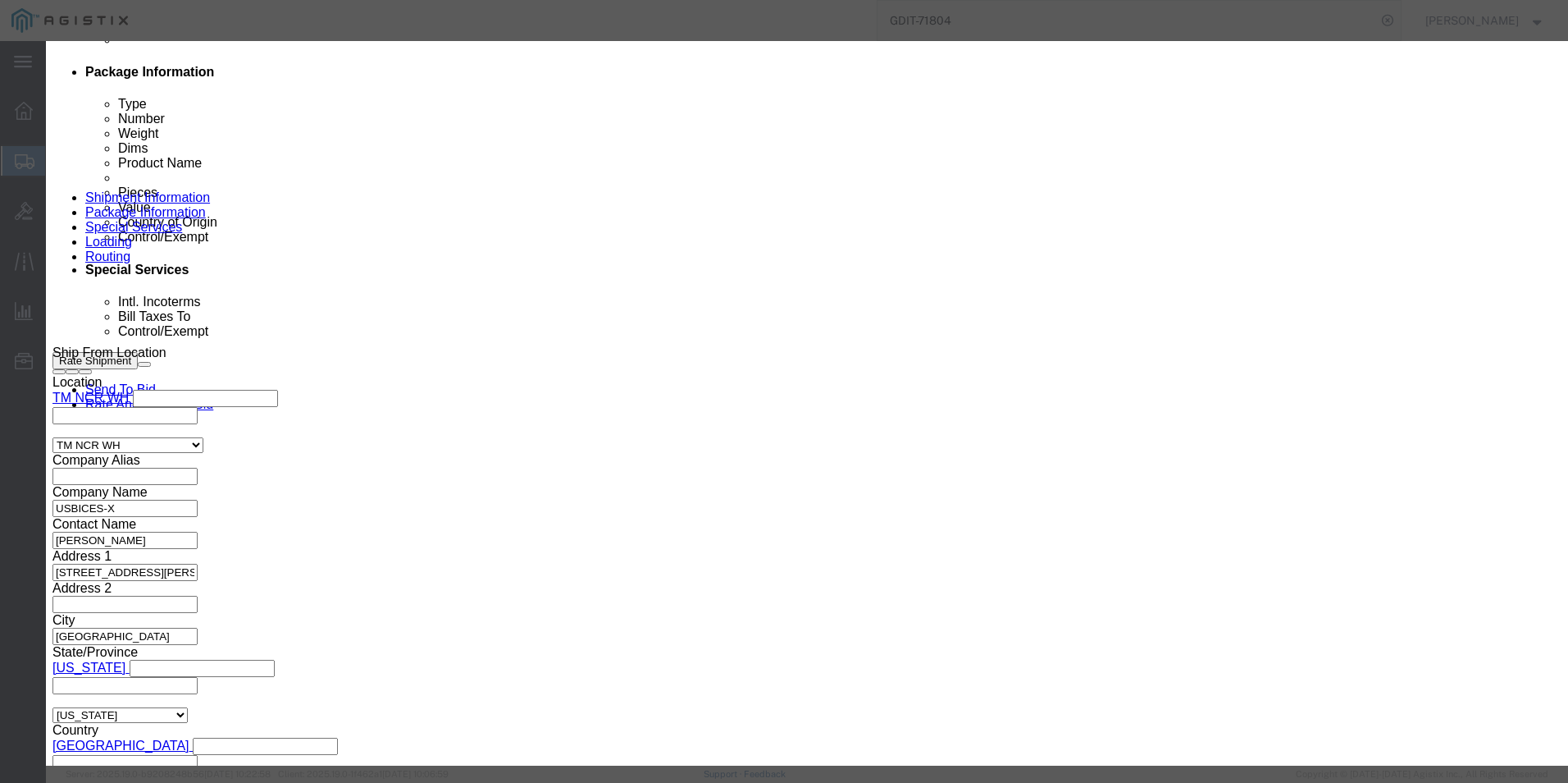
drag, startPoint x: 624, startPoint y: 326, endPoint x: 419, endPoint y: 325, distance: 205.0
click div "Model C9200CX-12P-2X2G-A"
click input "text"
type input "8517620020"
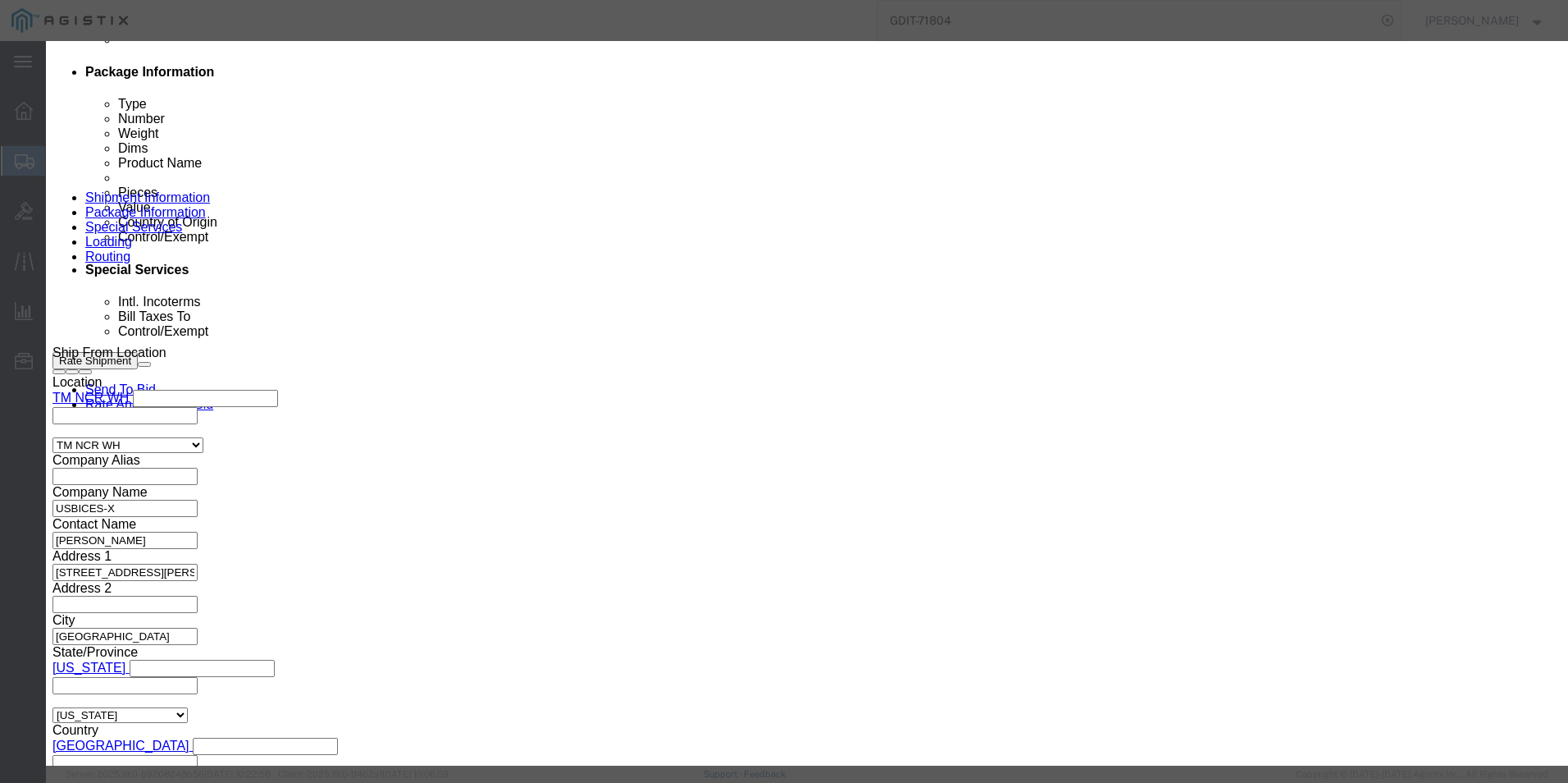
click input "text"
type input "5A002"
click button "Save & Close"
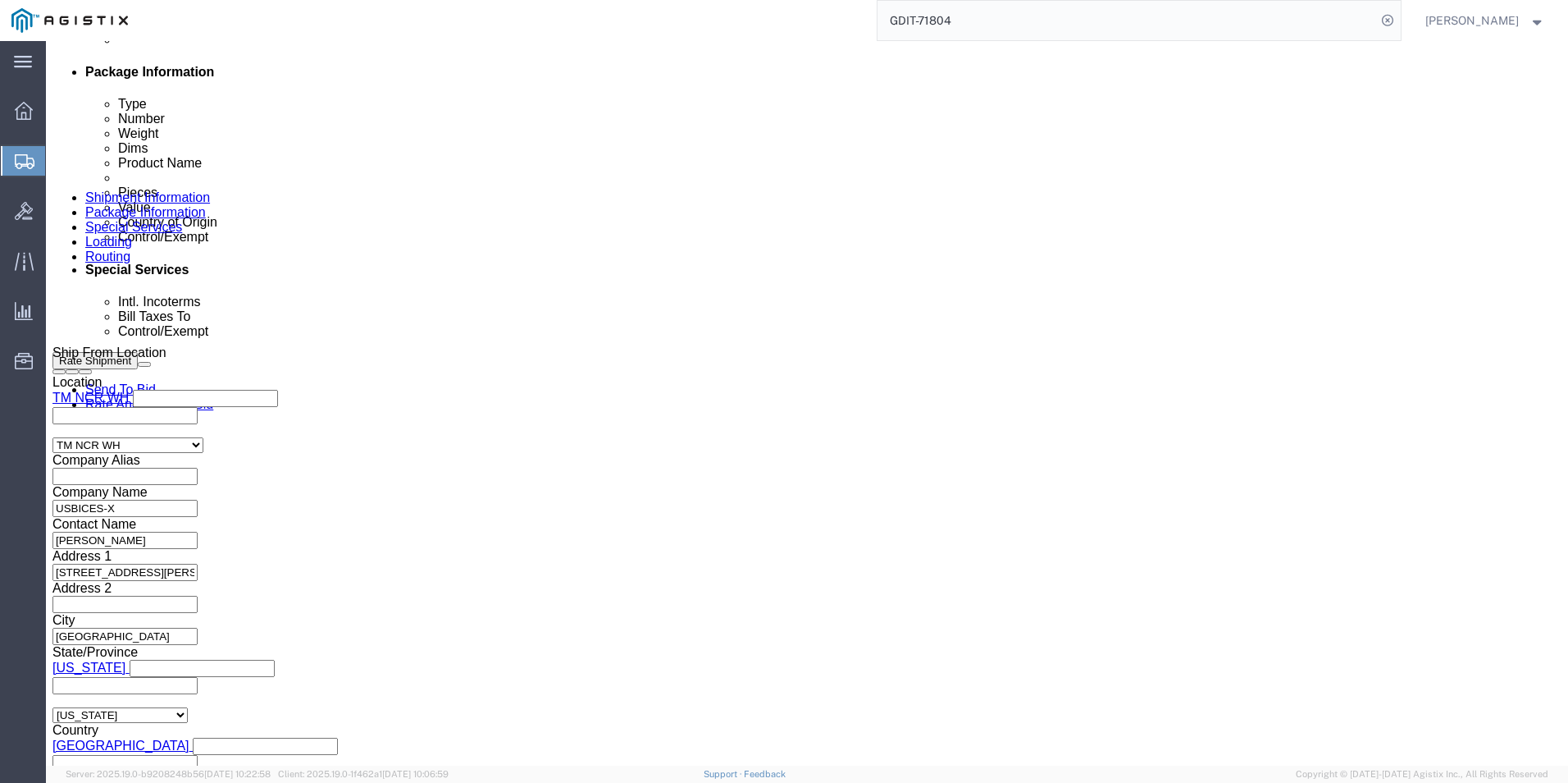
click dd "1557.22 USD"
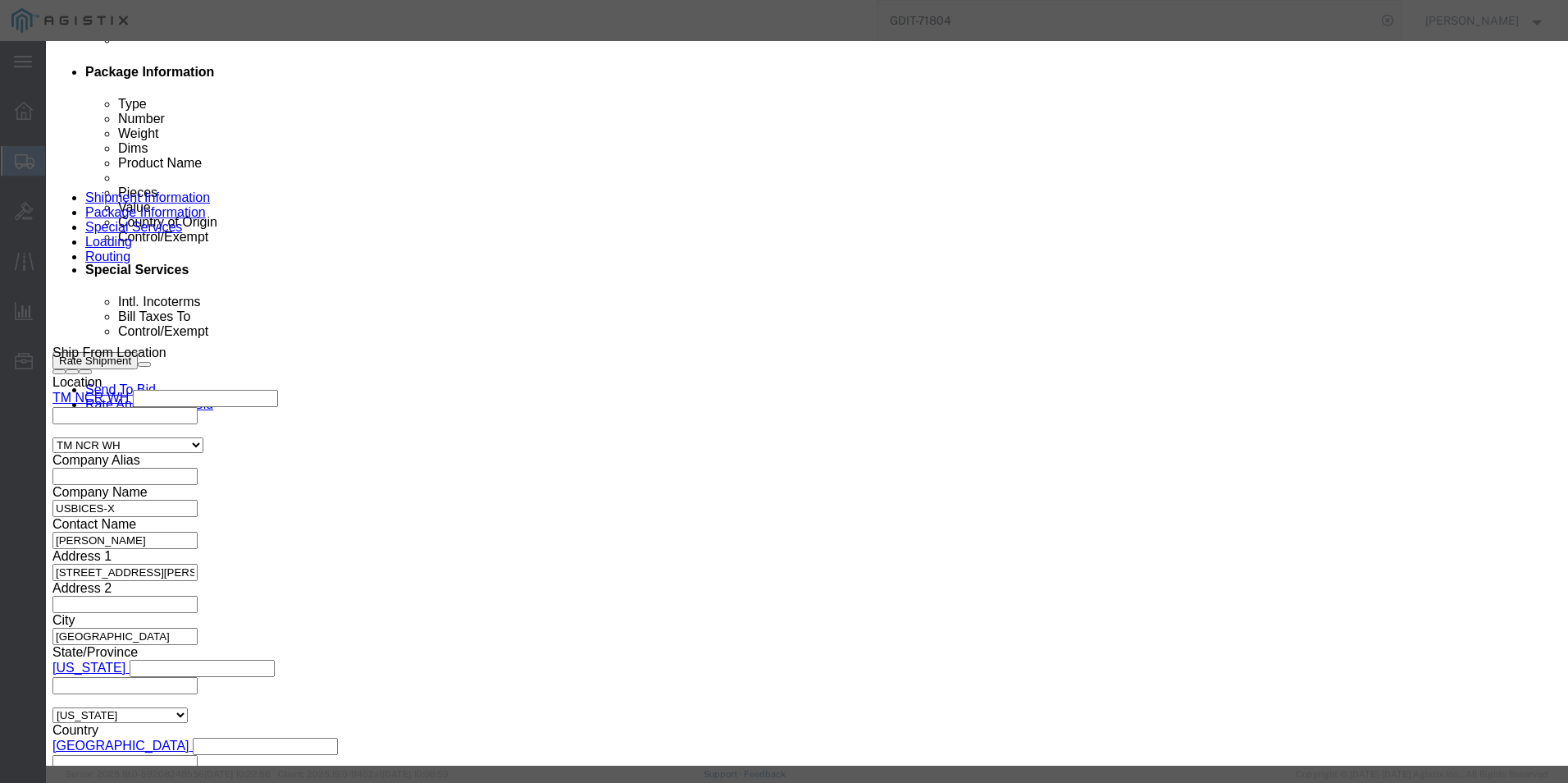
click input "text"
type input "8517620020"
click input "text"
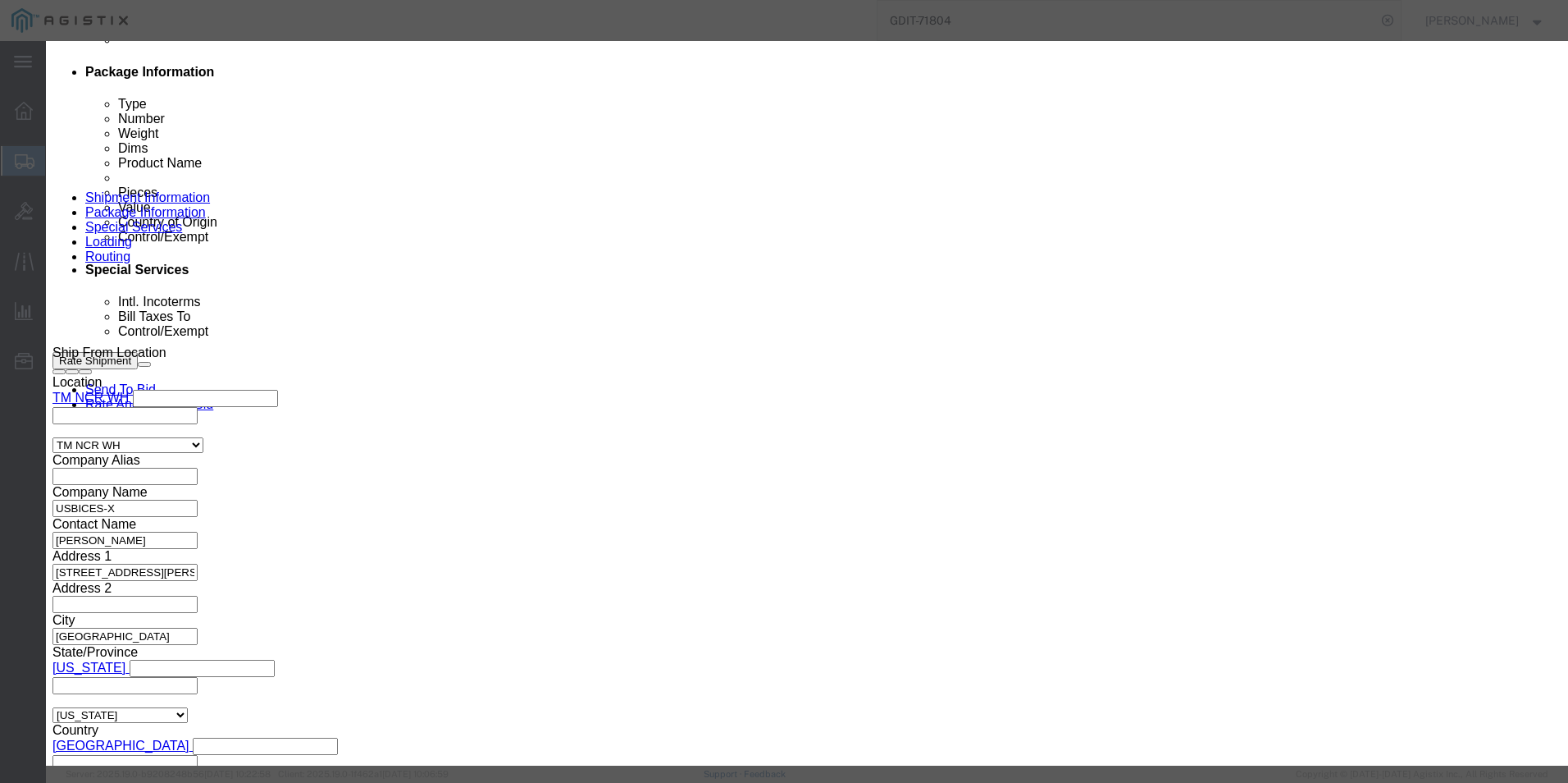
type input "5A002"
click button "Save & Close"
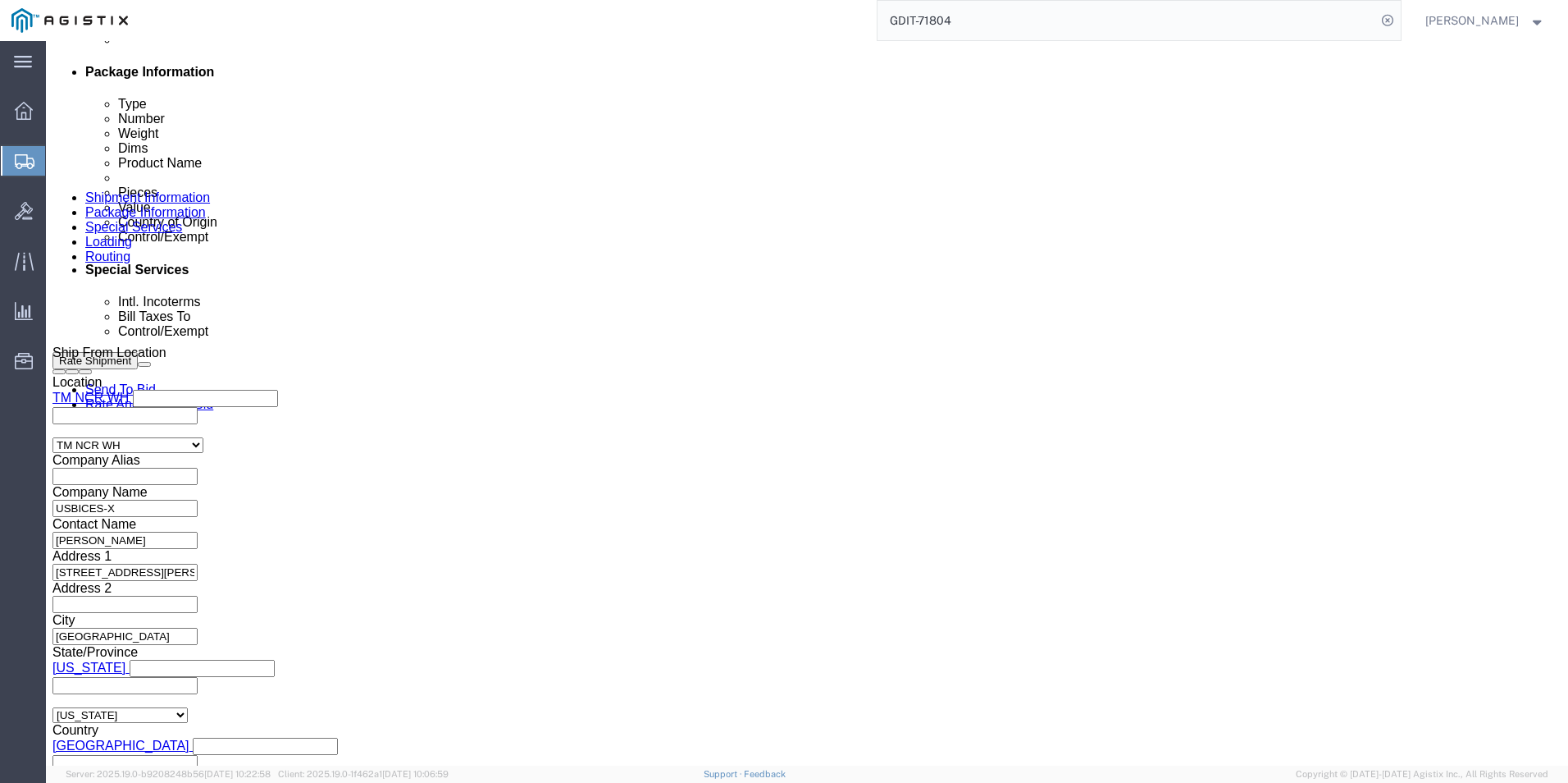
scroll to position [985, 0]
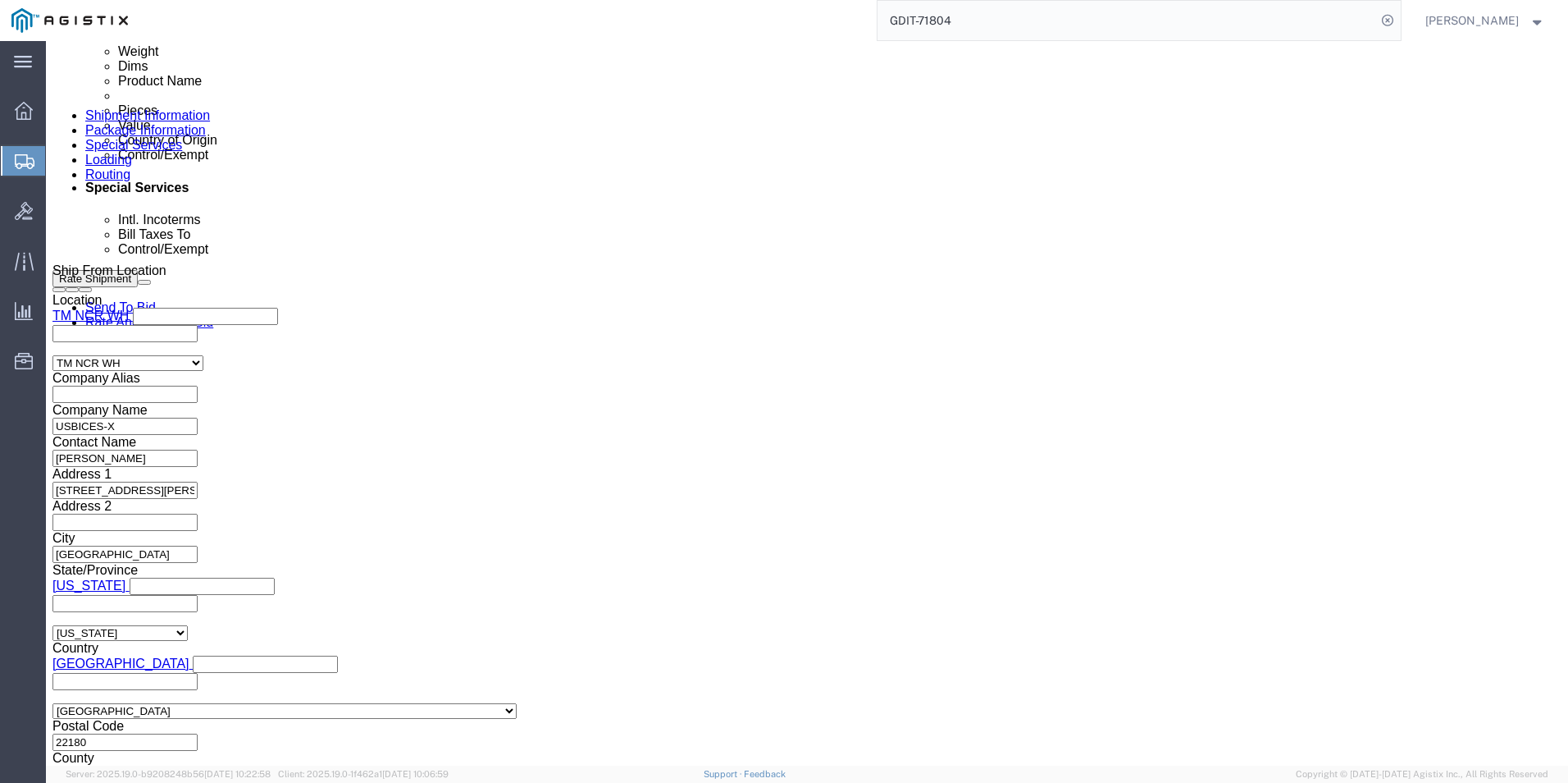
click dd "1.00 Each"
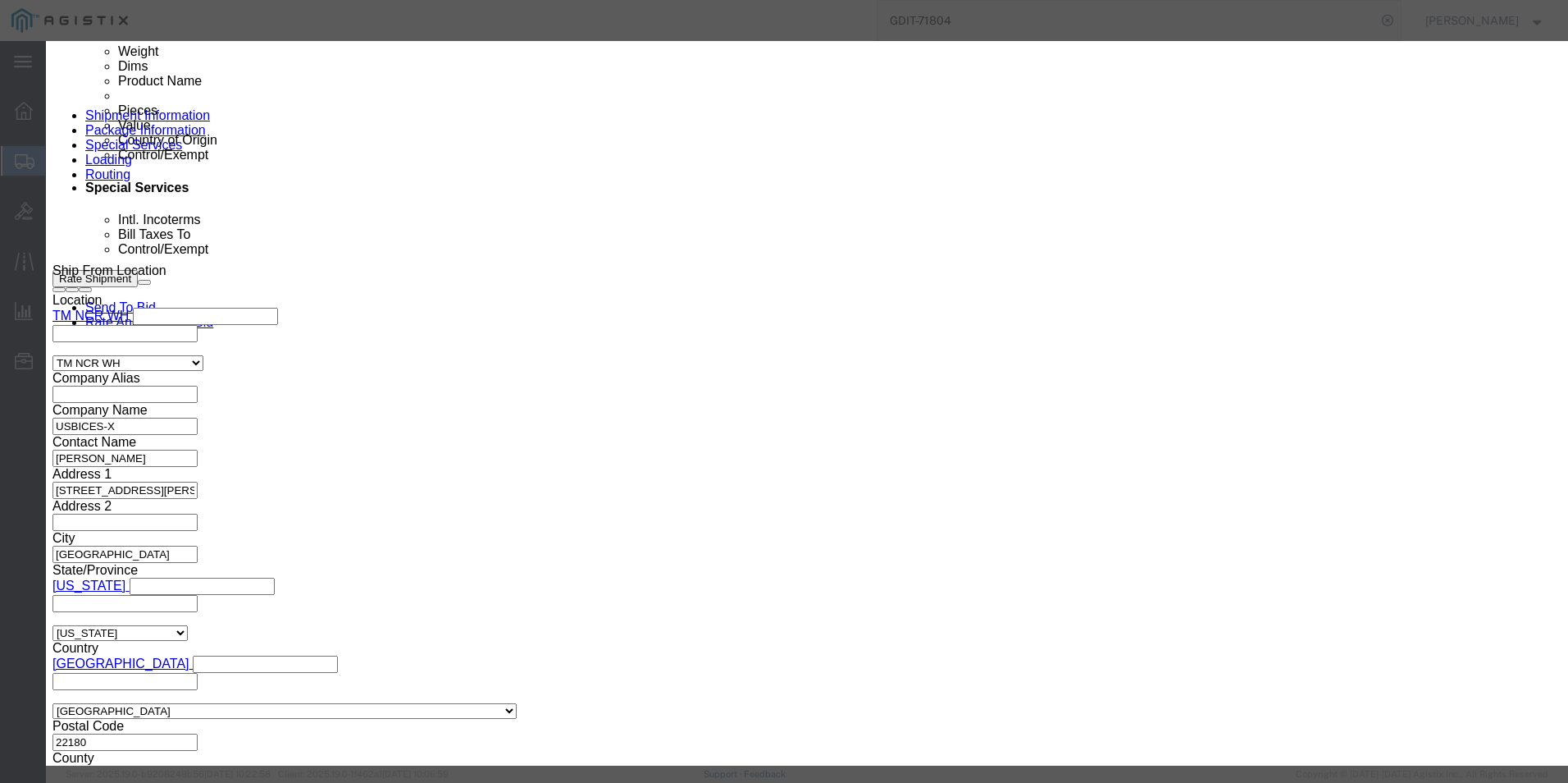
type input "8517620020"
click input "text"
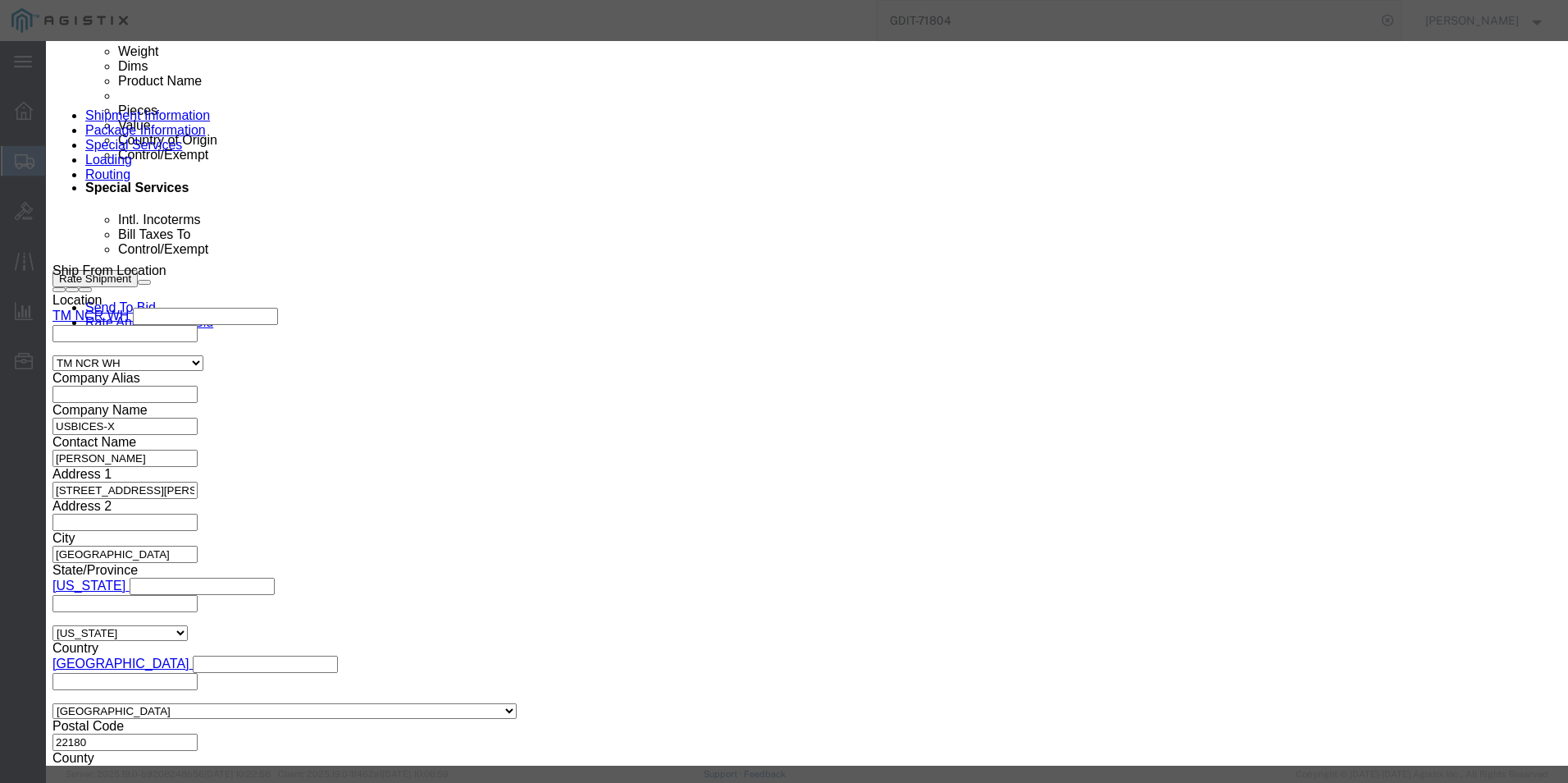
type input "5A002"
click button "Save & Close"
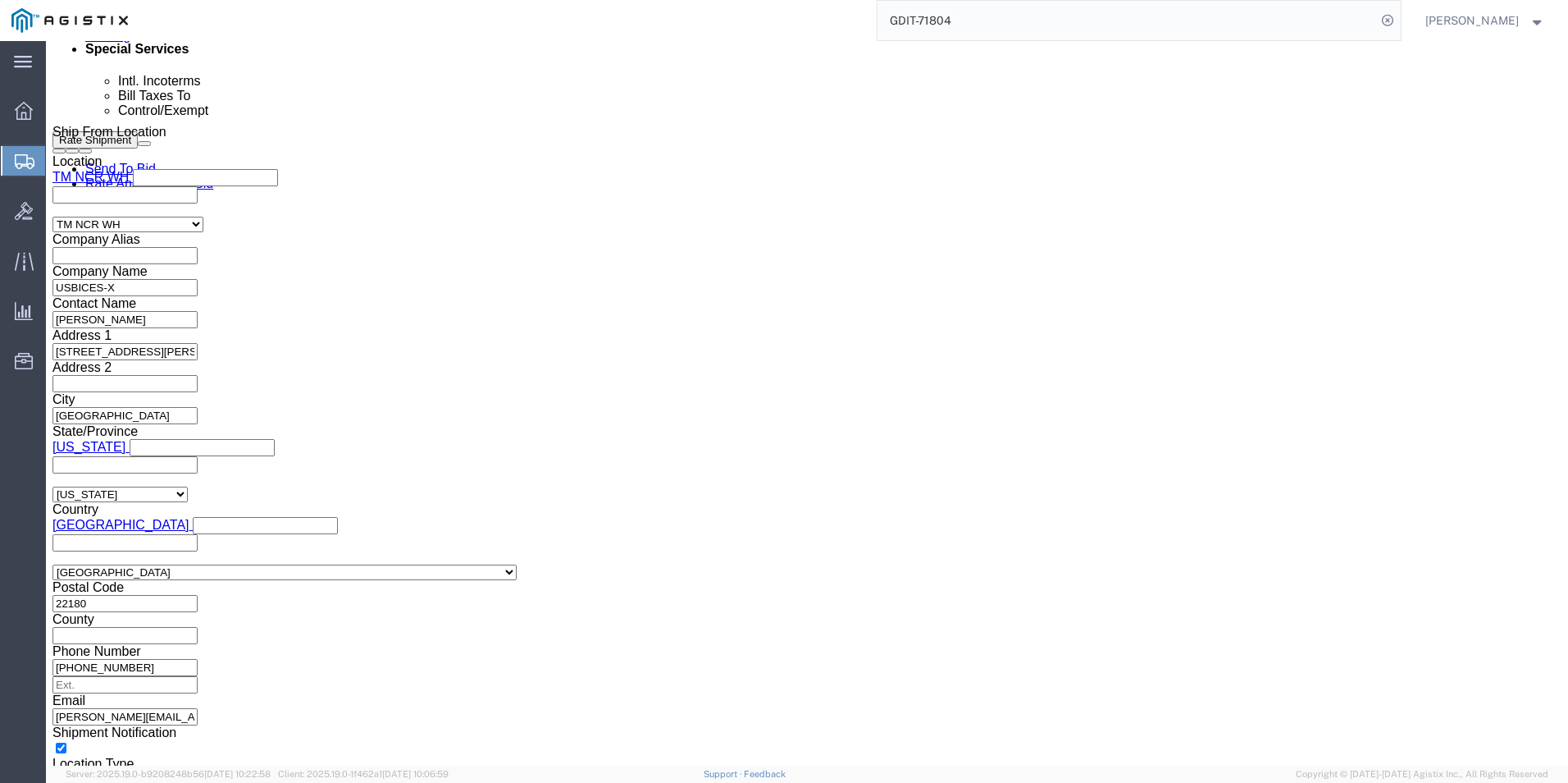
scroll to position [1149, 0]
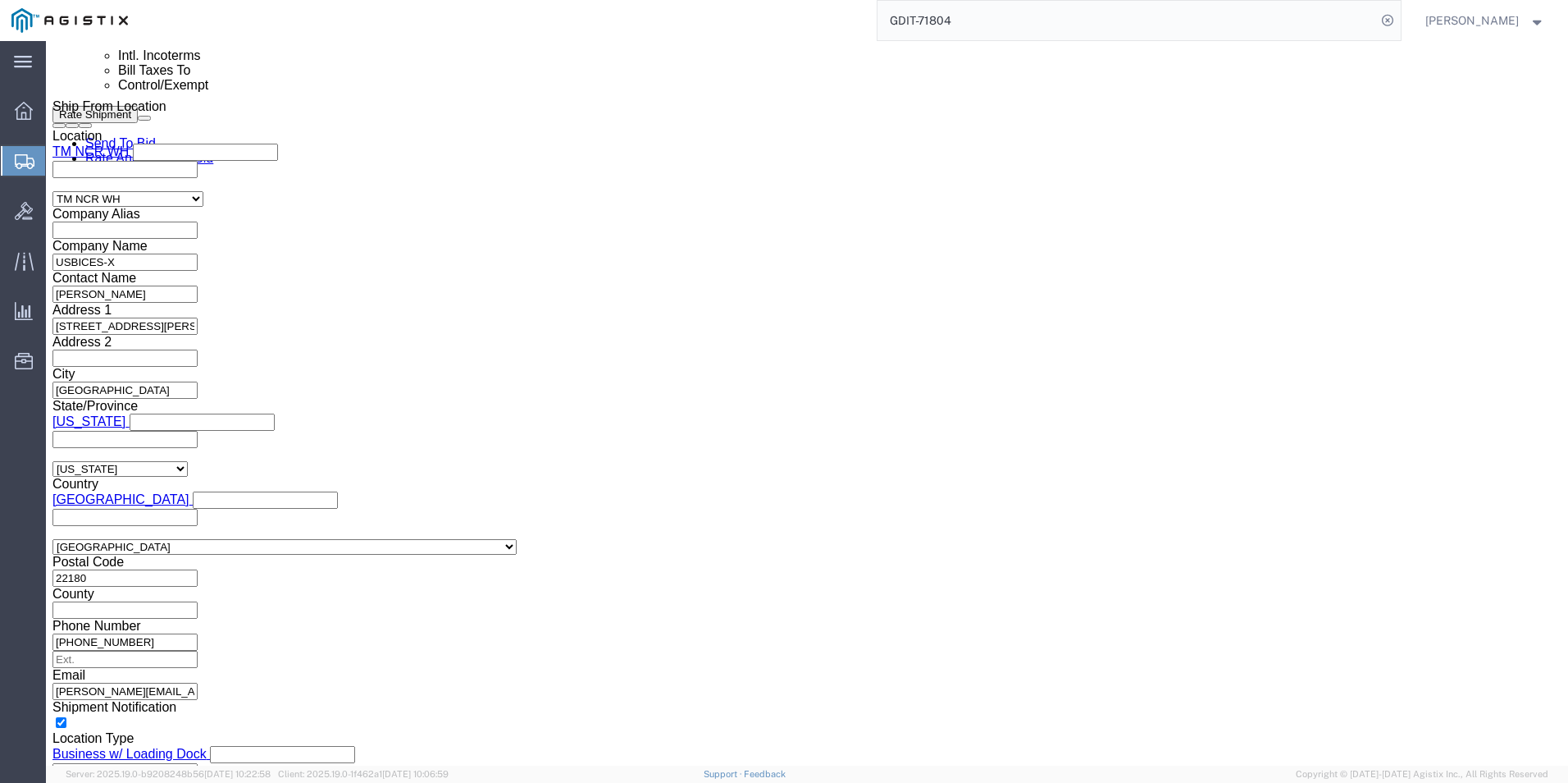
click dd "1557.22 USD"
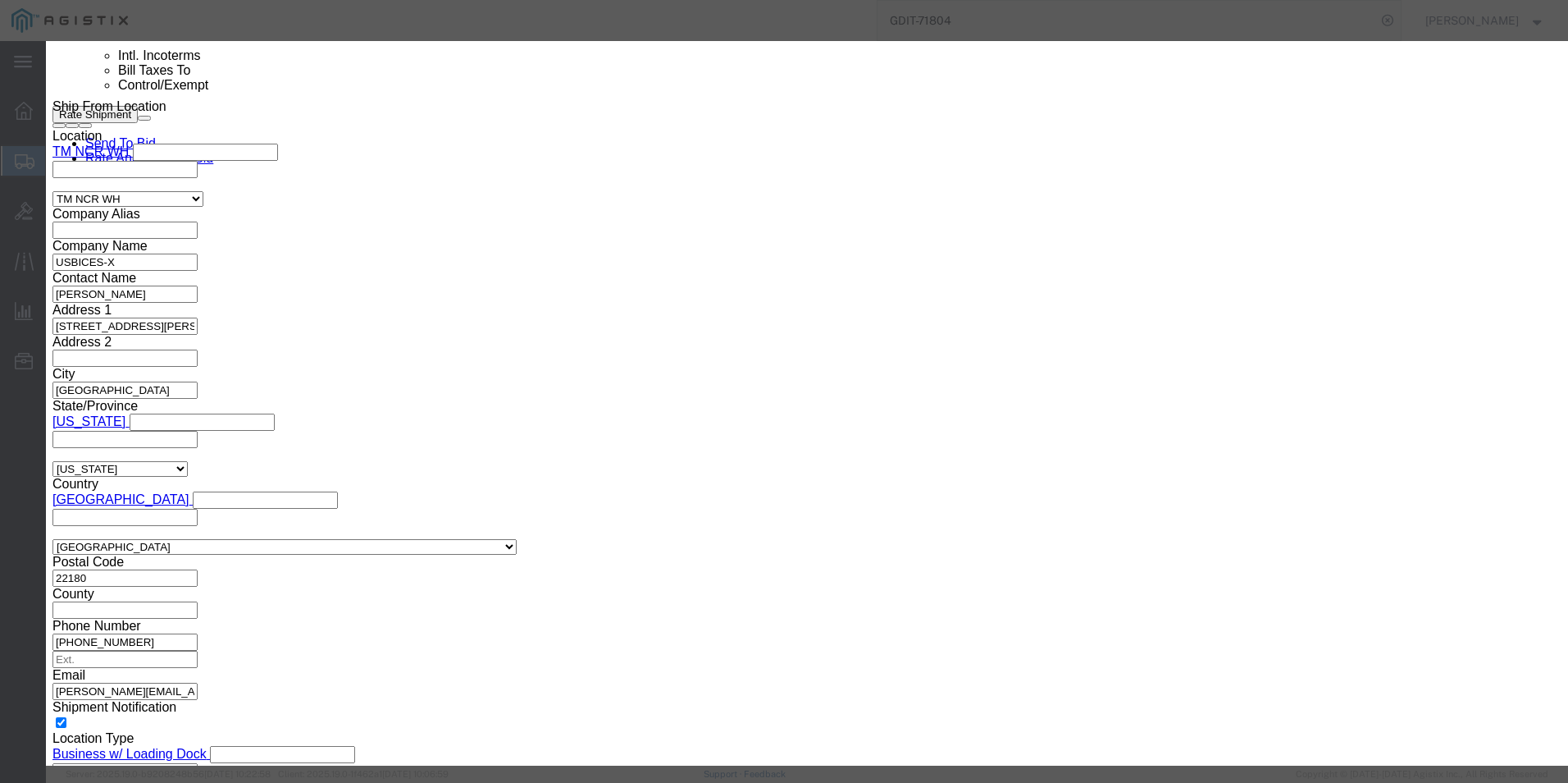
click input "text"
type input "8517620080"
click input "text"
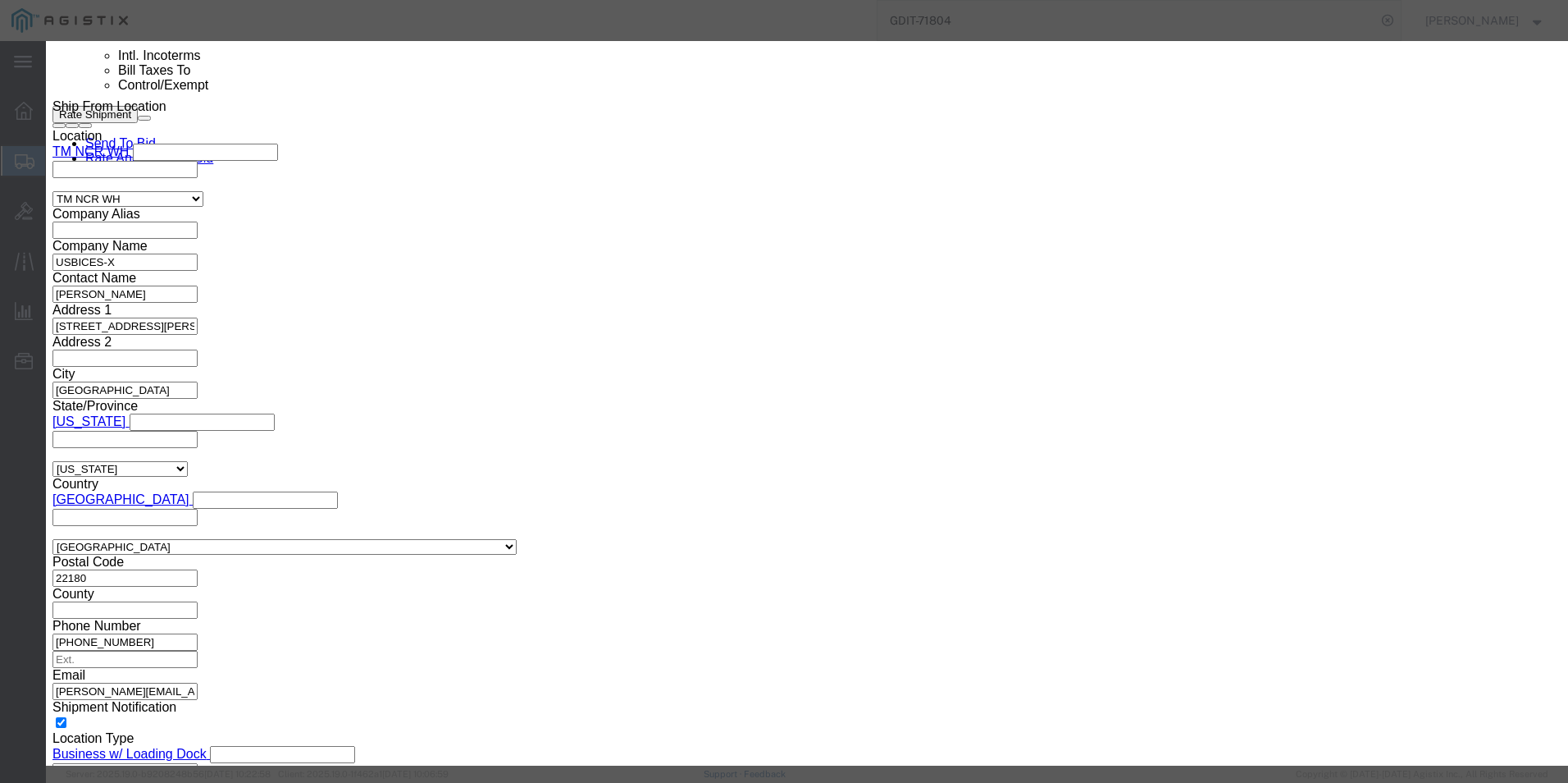
click input "text"
type input "5A002"
click button "Save & Close"
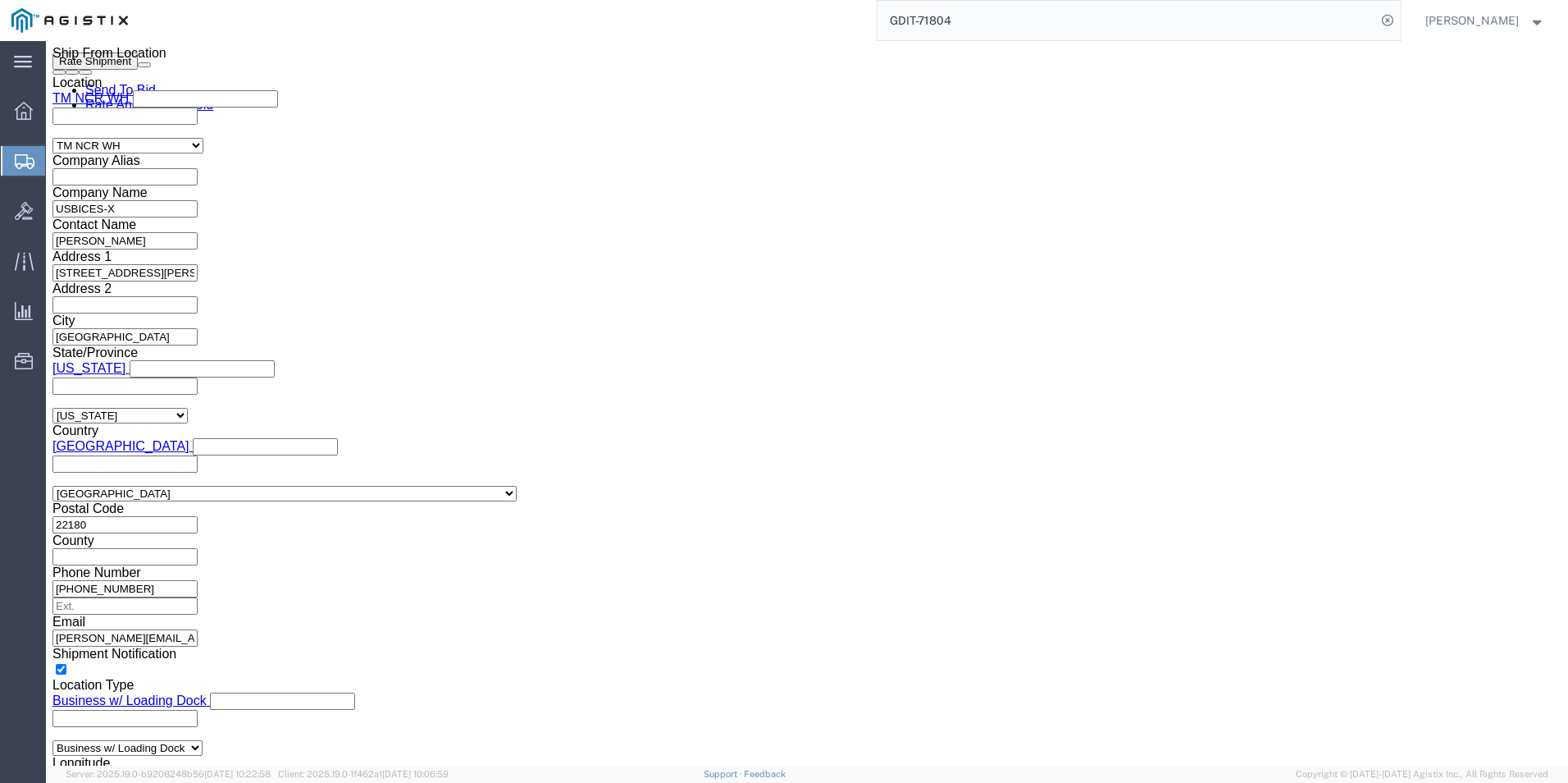
scroll to position [1231, 0]
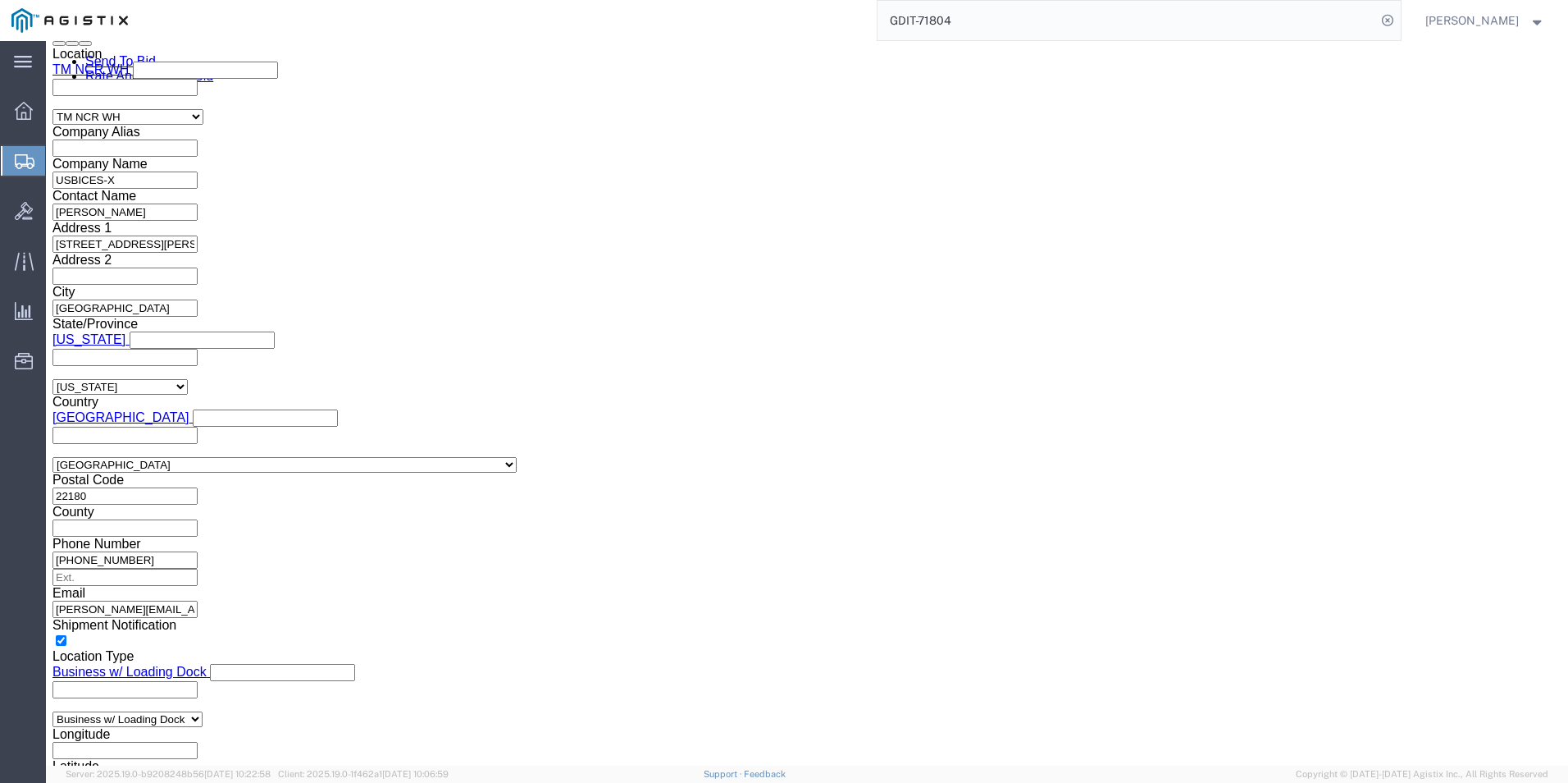
click dd "1557.22 USD"
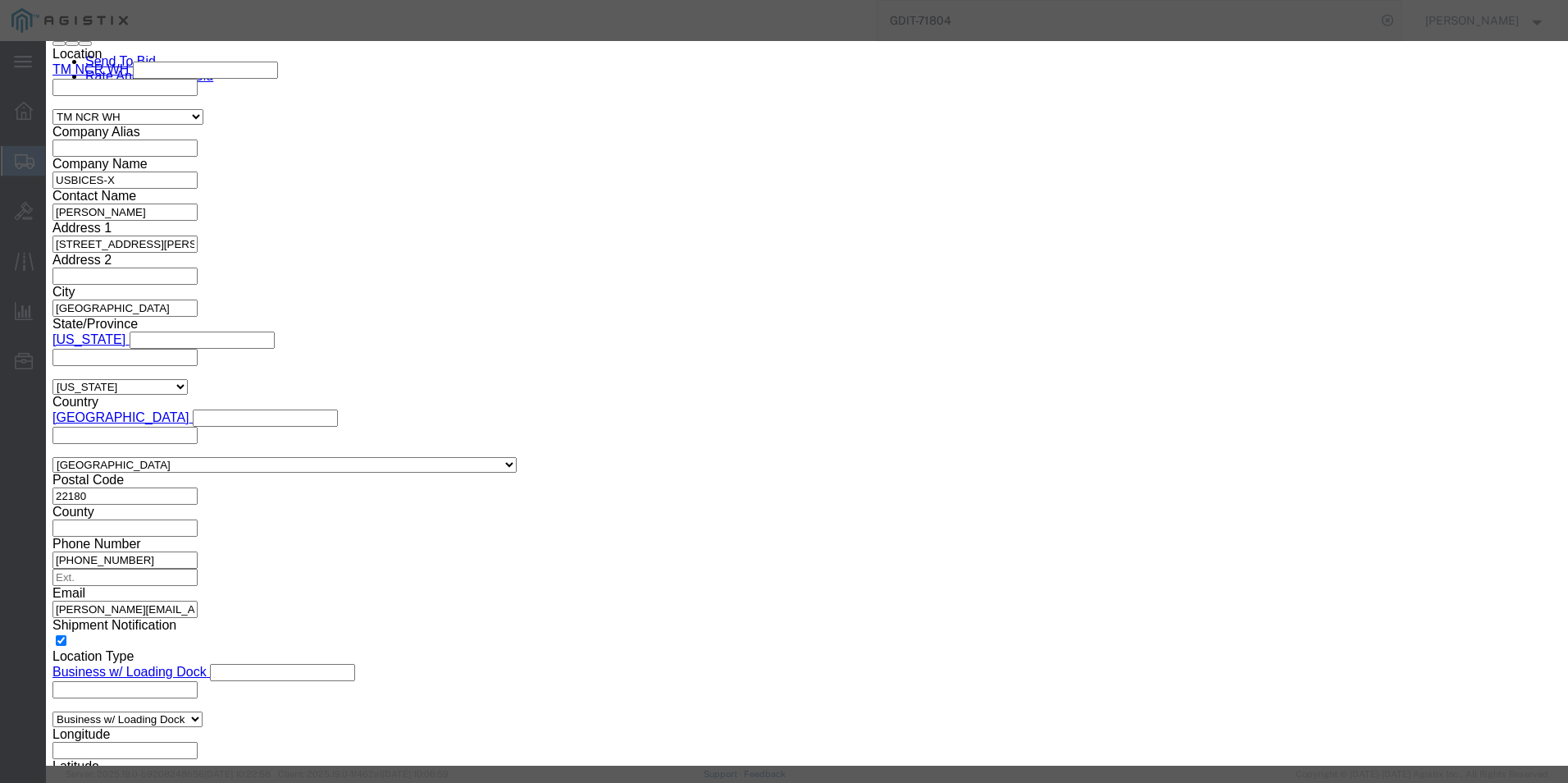
type input "8517620020"
click input "text"
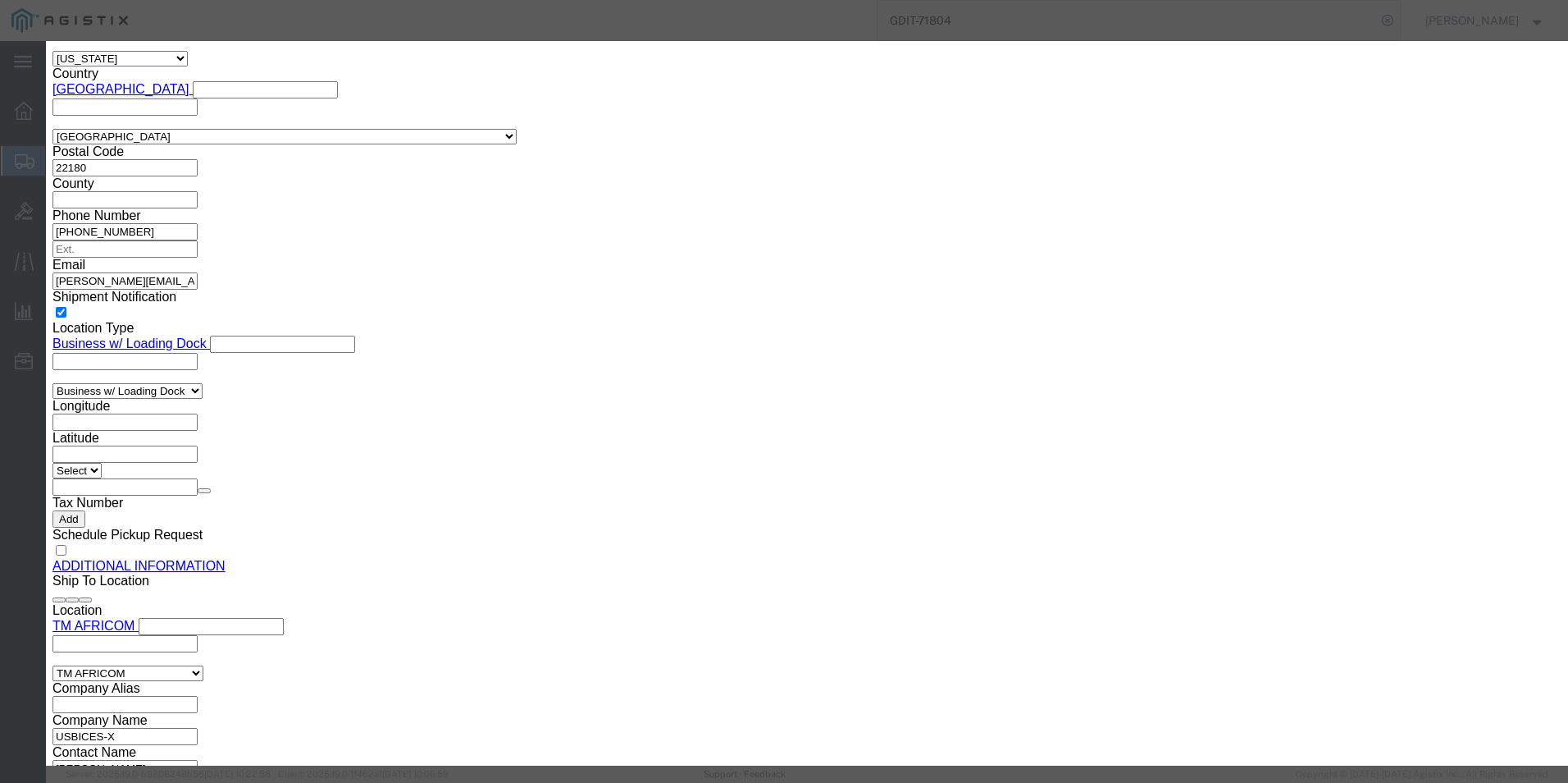
scroll to position [164, 0]
type input "5A002"
click button "Save & Close"
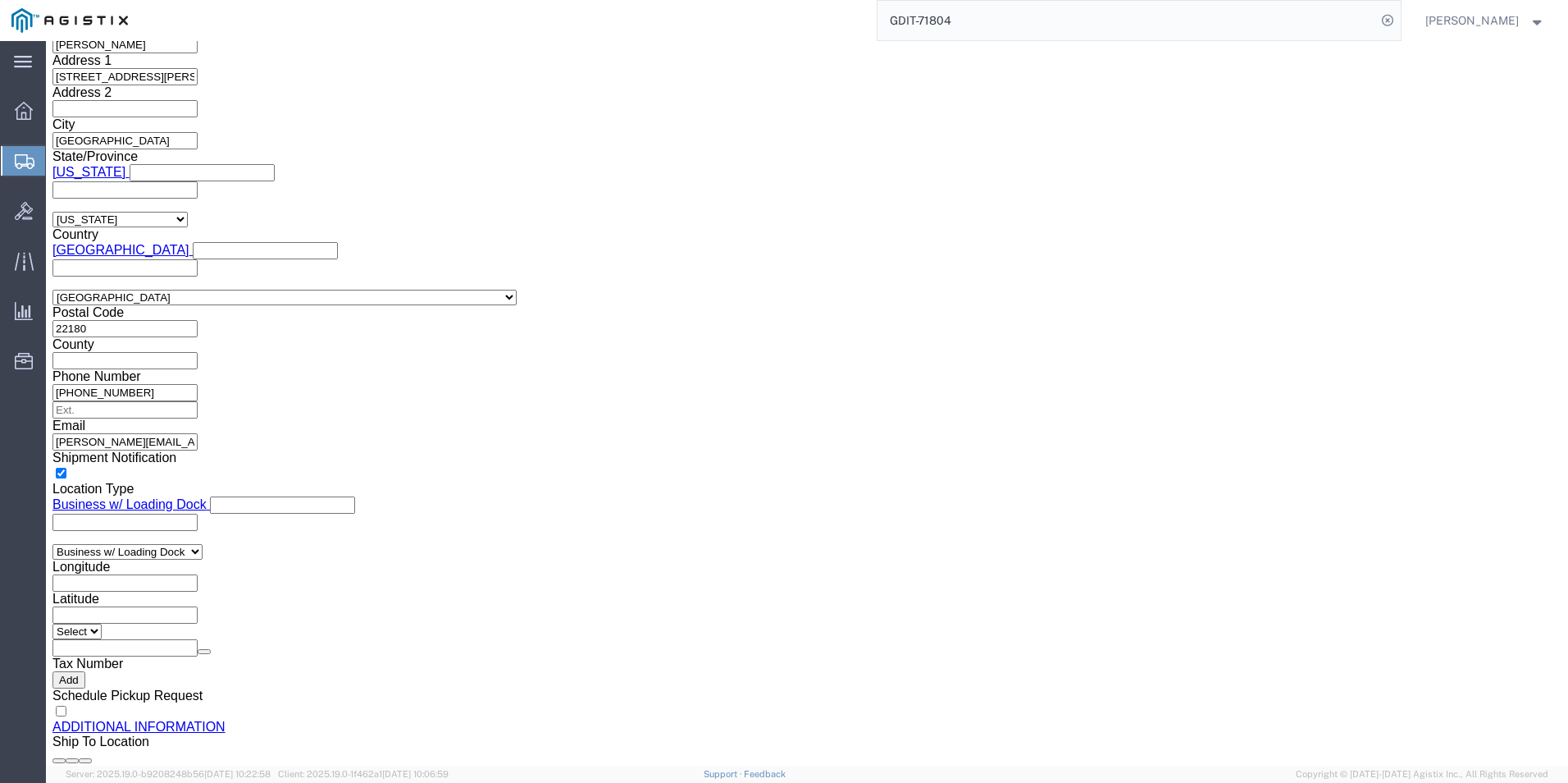
scroll to position [1395, 0]
click dd "534.86 USD"
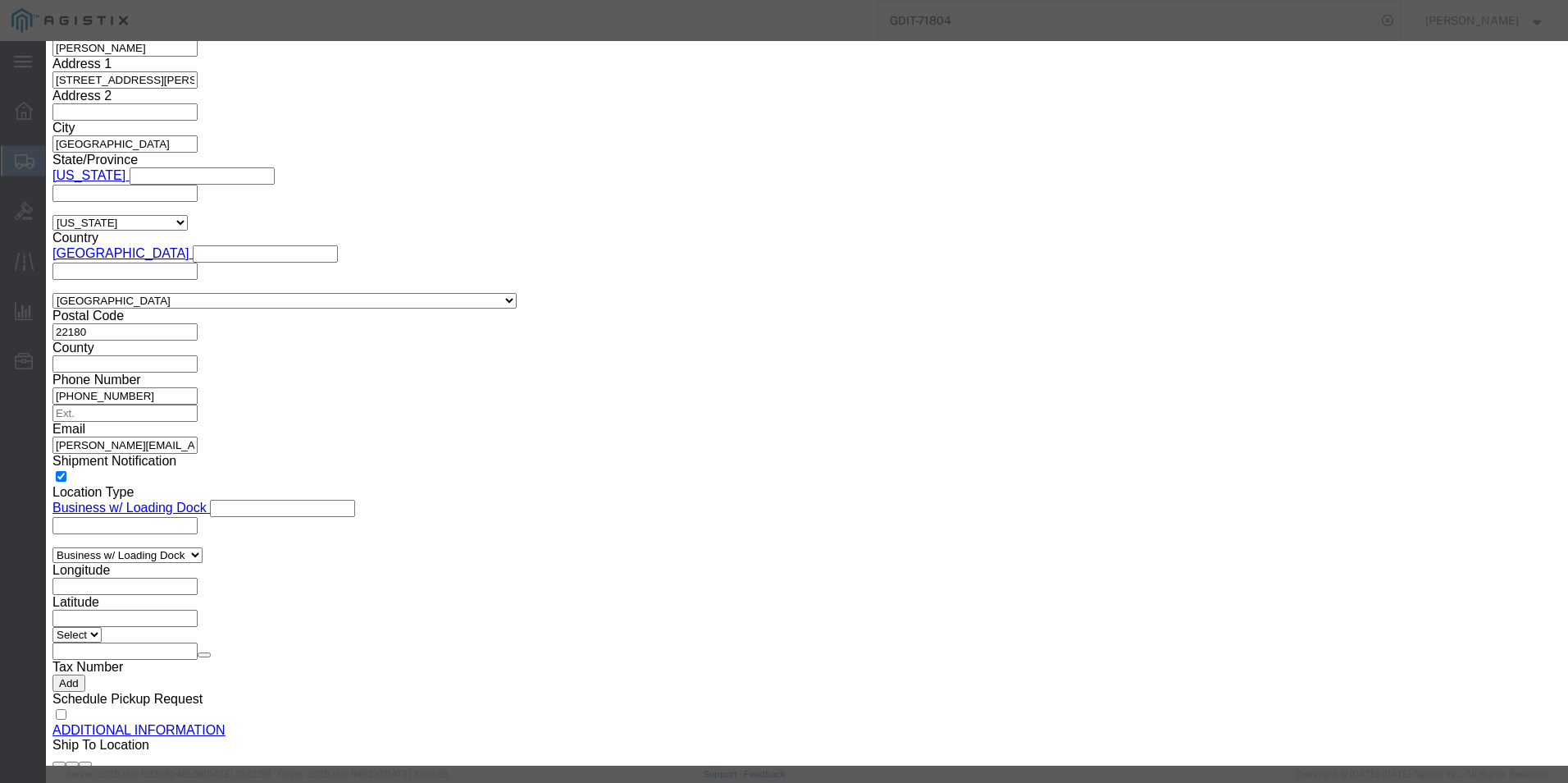
scroll to position [164, 0]
click icon "button"
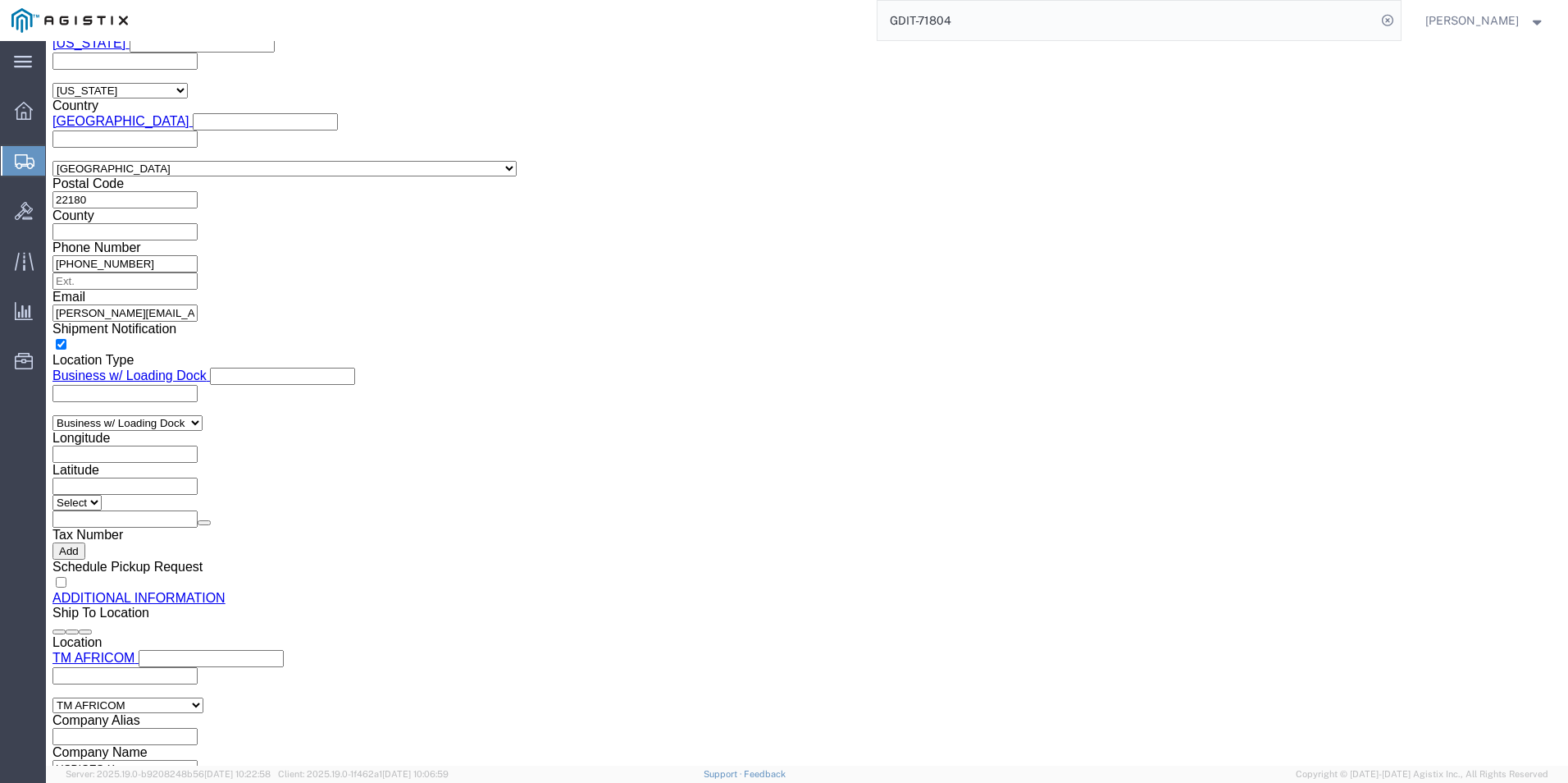
scroll to position [1642, 0]
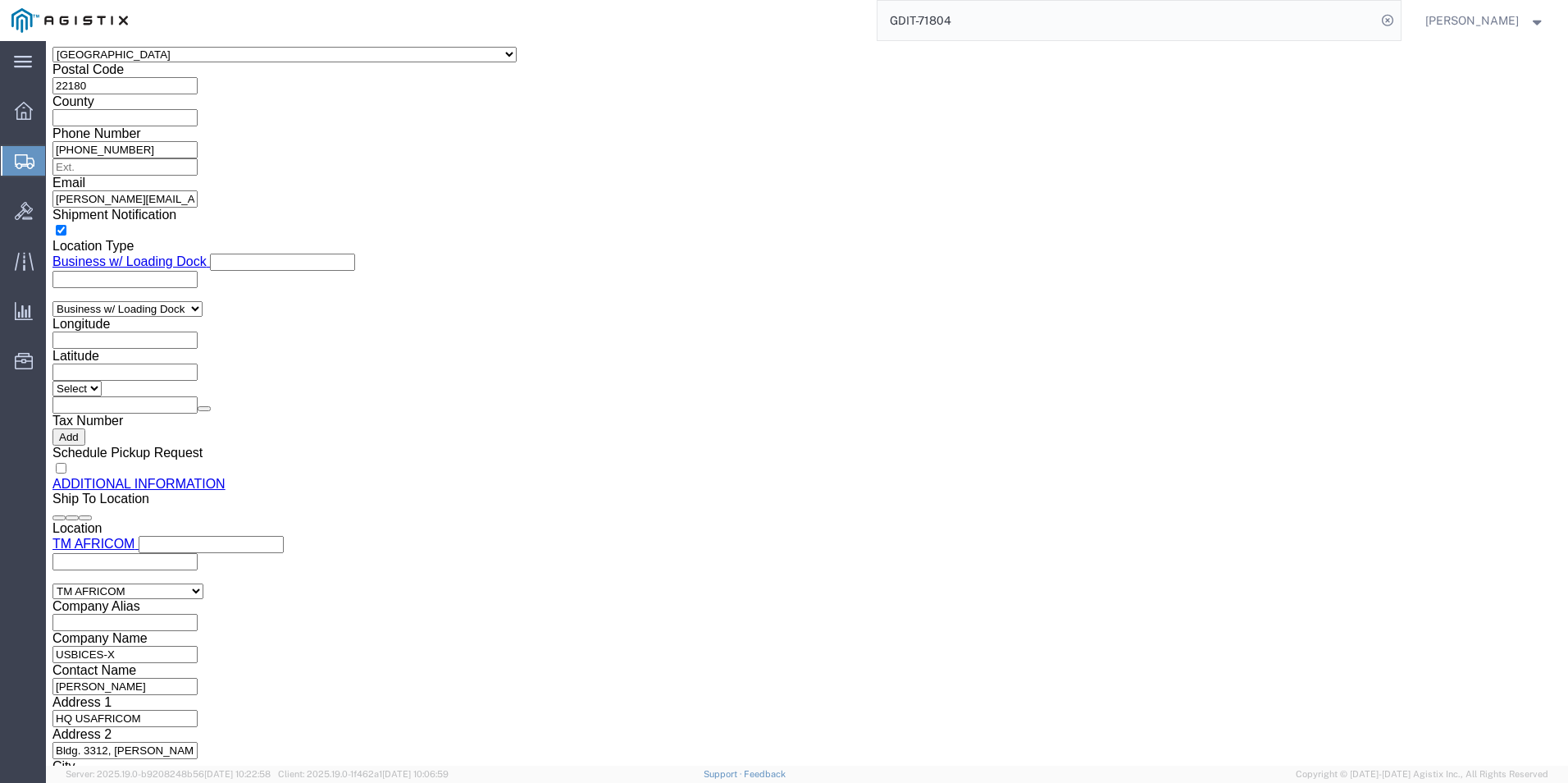
click dd "120.18 USD"
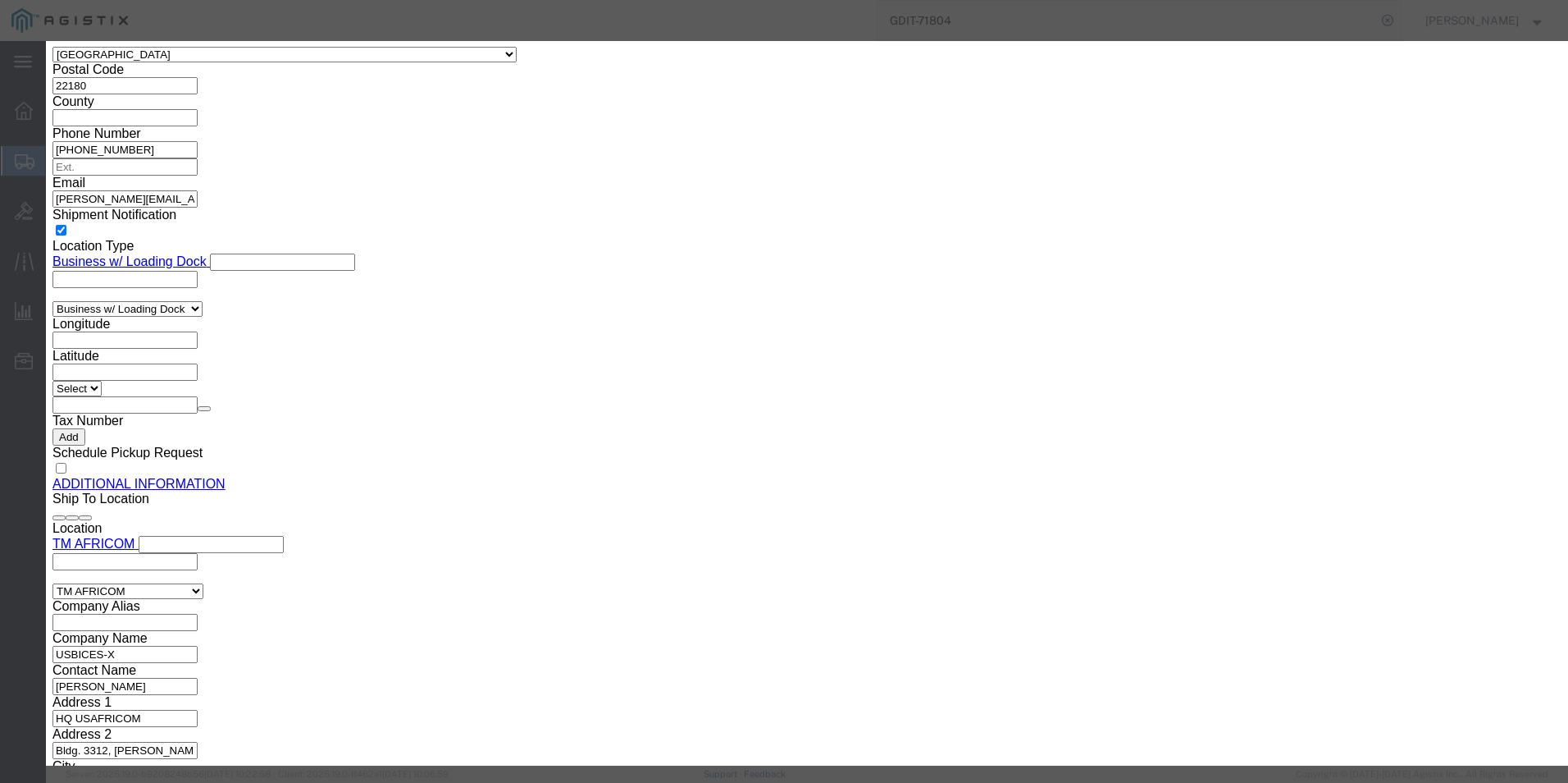
click button "button"
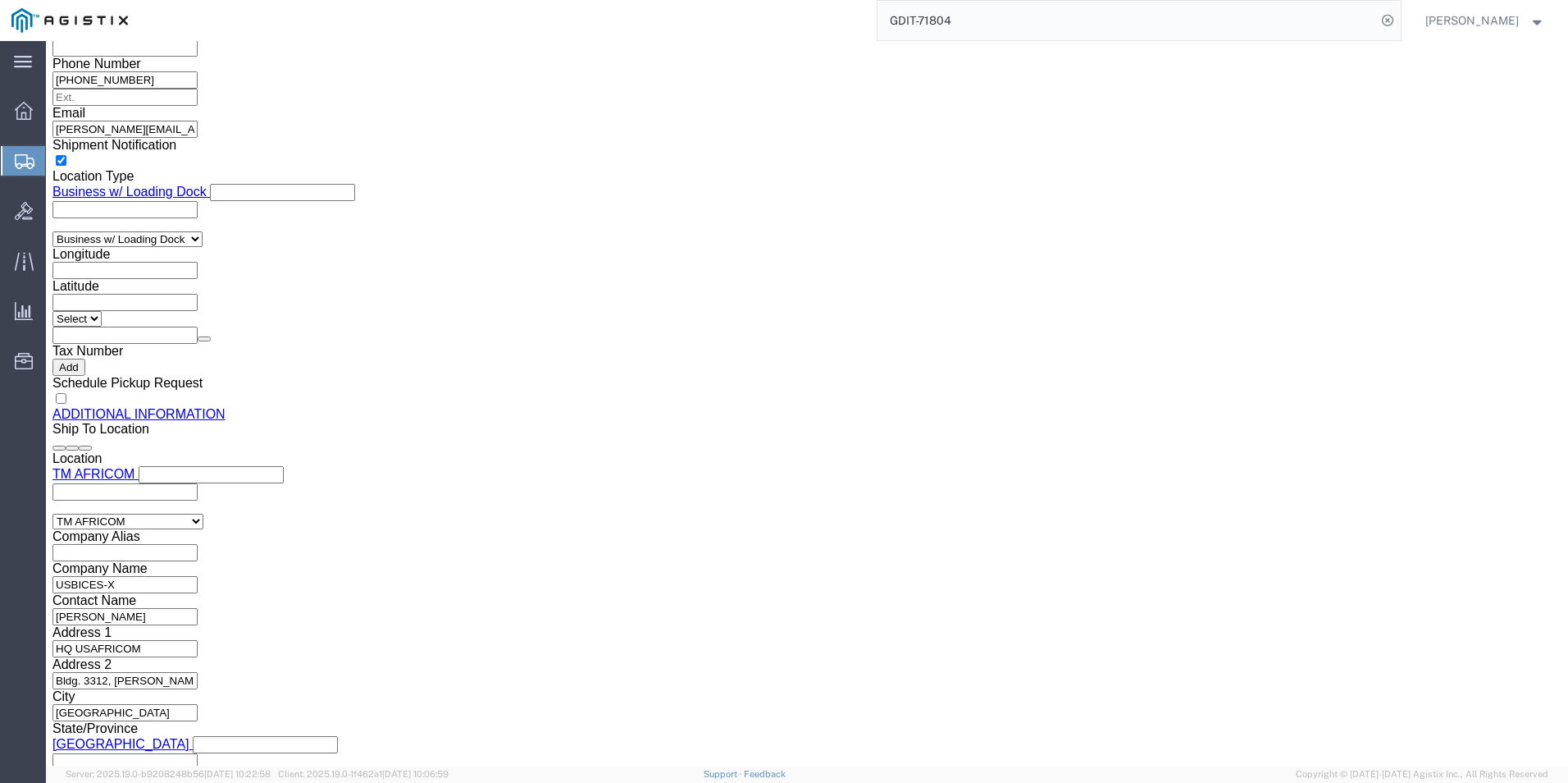
scroll to position [1858, 0]
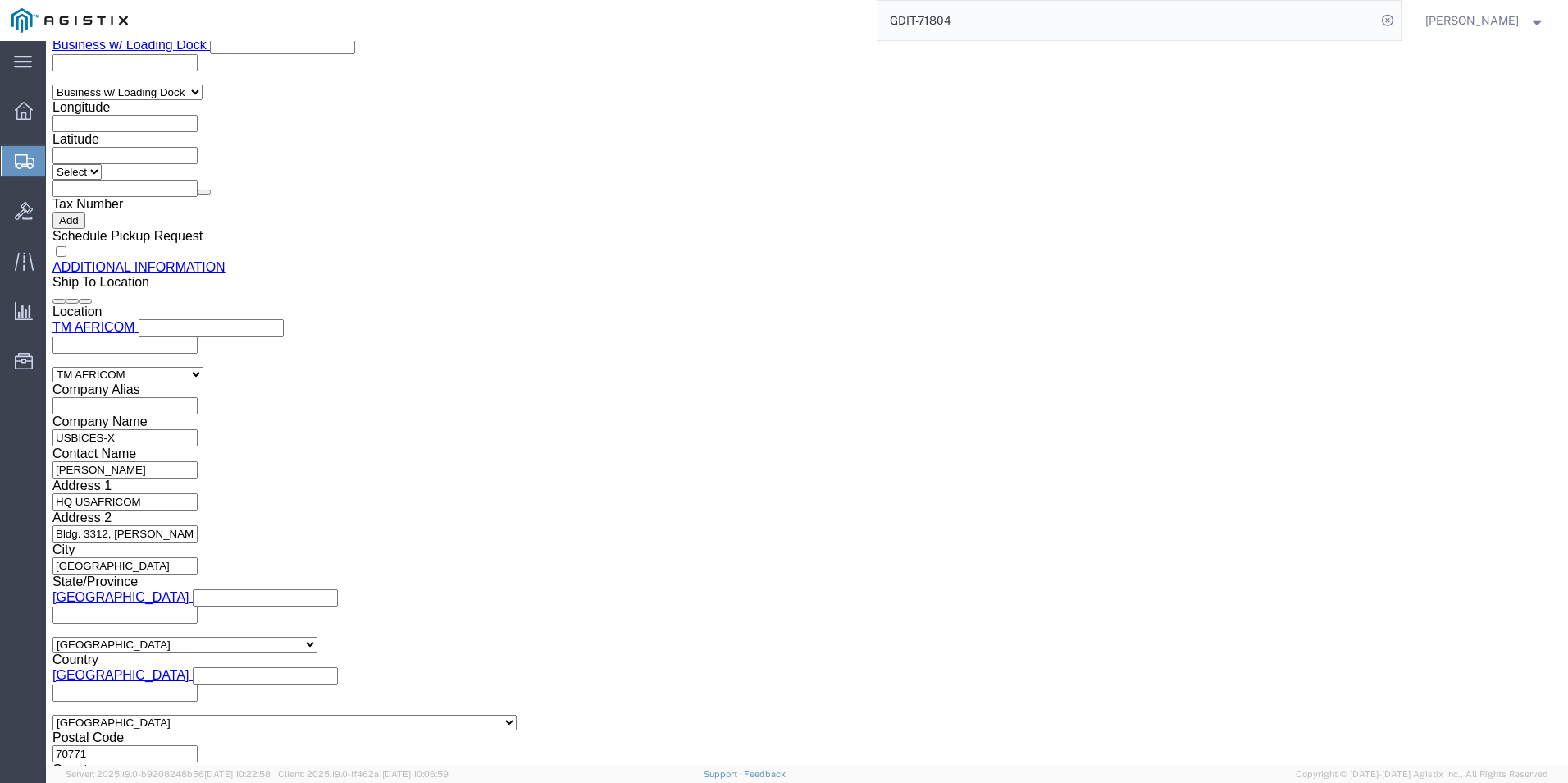
click dd "7604.27 USD"
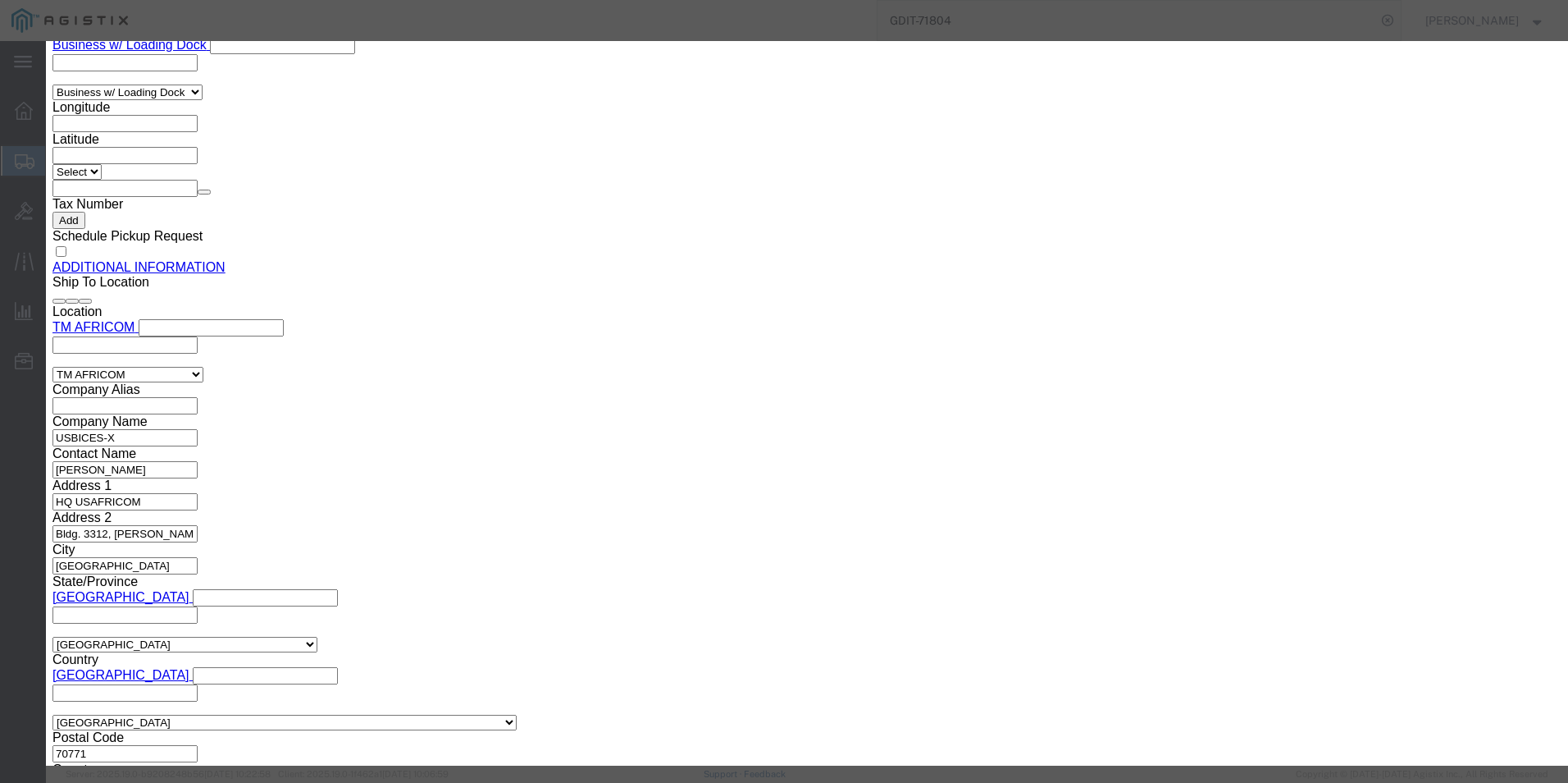
drag, startPoint x: 582, startPoint y: 321, endPoint x: 446, endPoint y: 331, distance: 136.4
click div "Model C8300-1N1S-4T2X"
type input "8517620020"
click input "text"
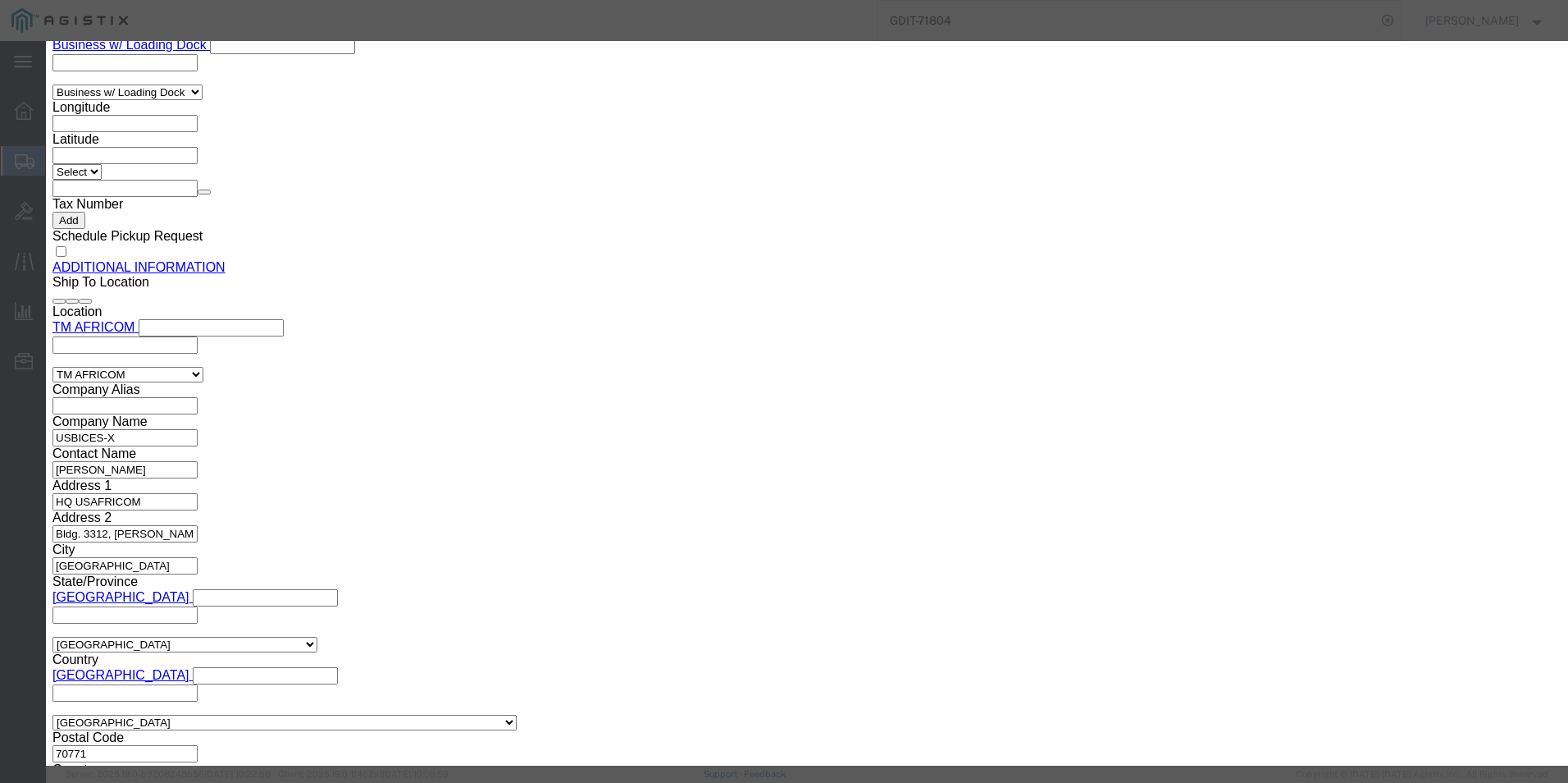
click input "text"
type input "5A002"
click button "Save & Close"
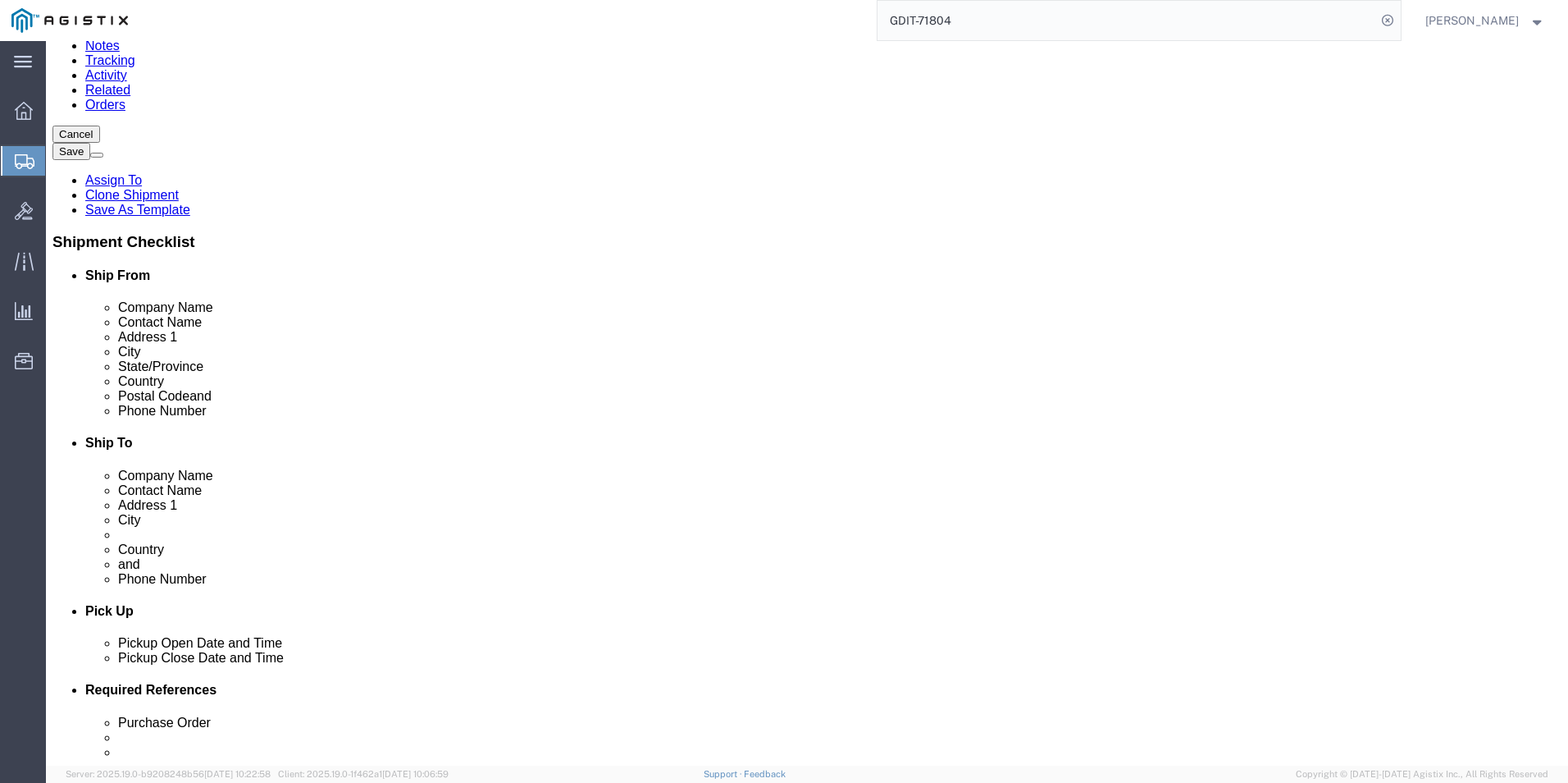
scroll to position [0, 0]
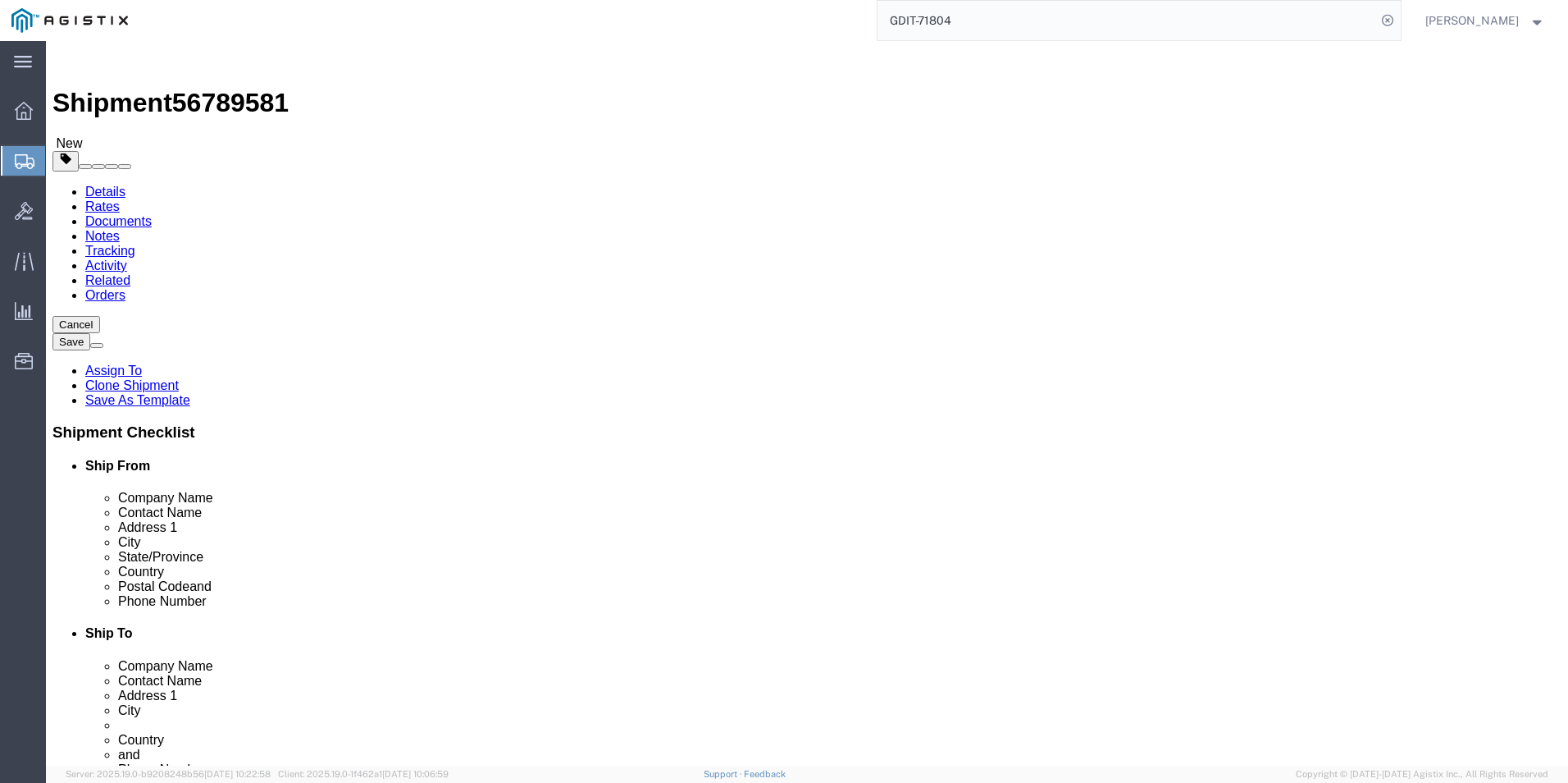
click input "text"
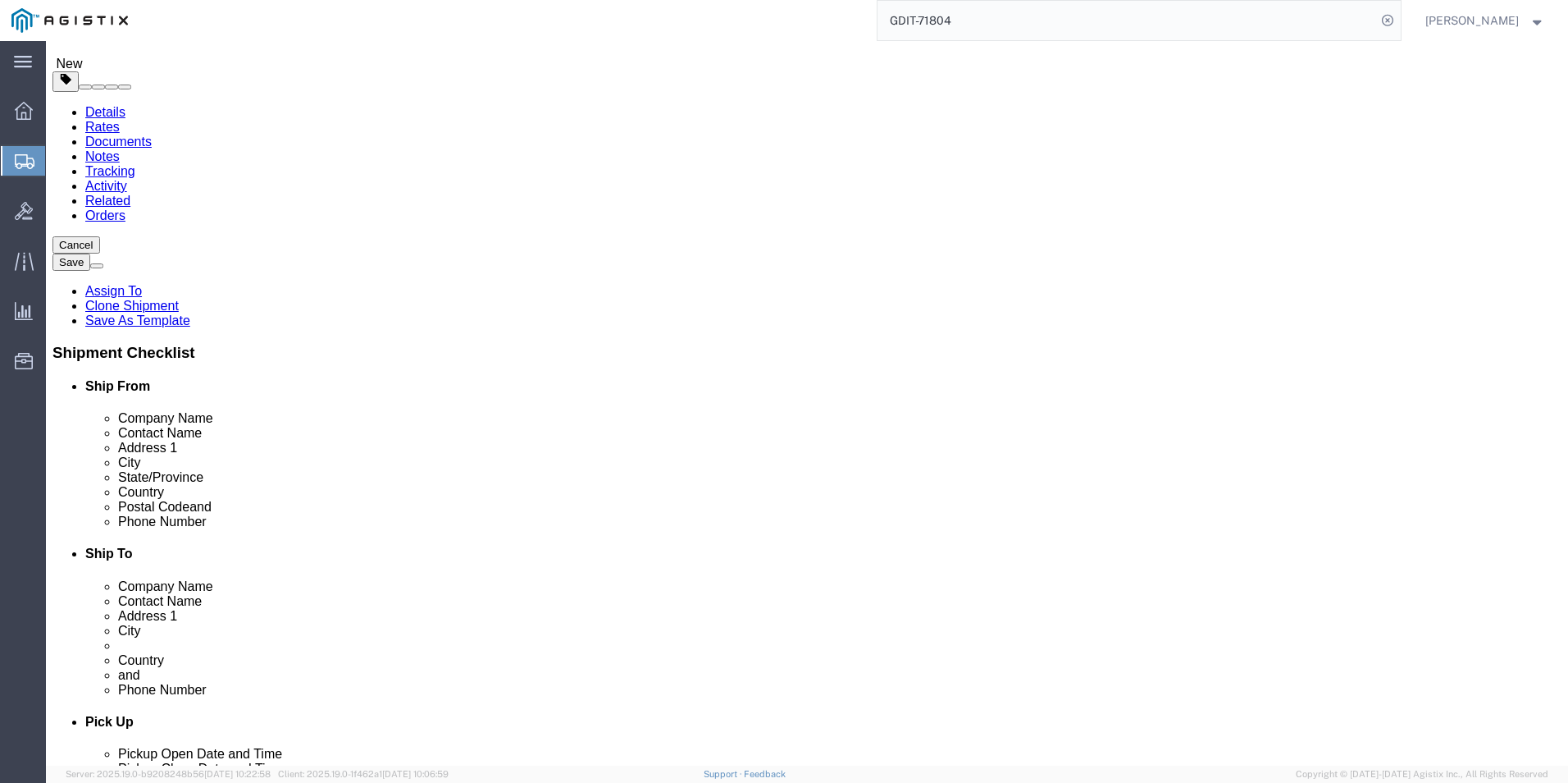
scroll to position [82, 0]
click icon
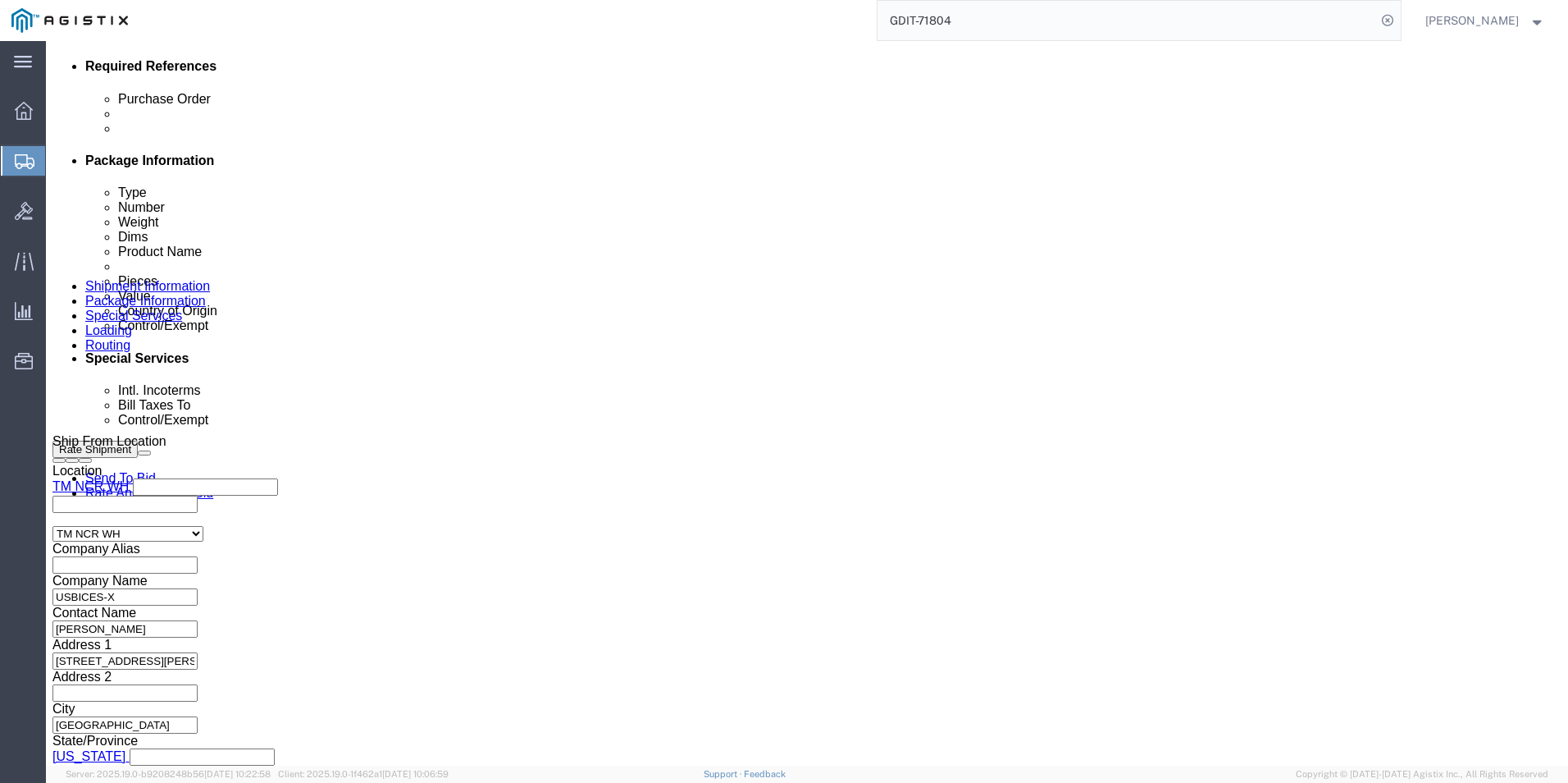
scroll to position [903, 0]
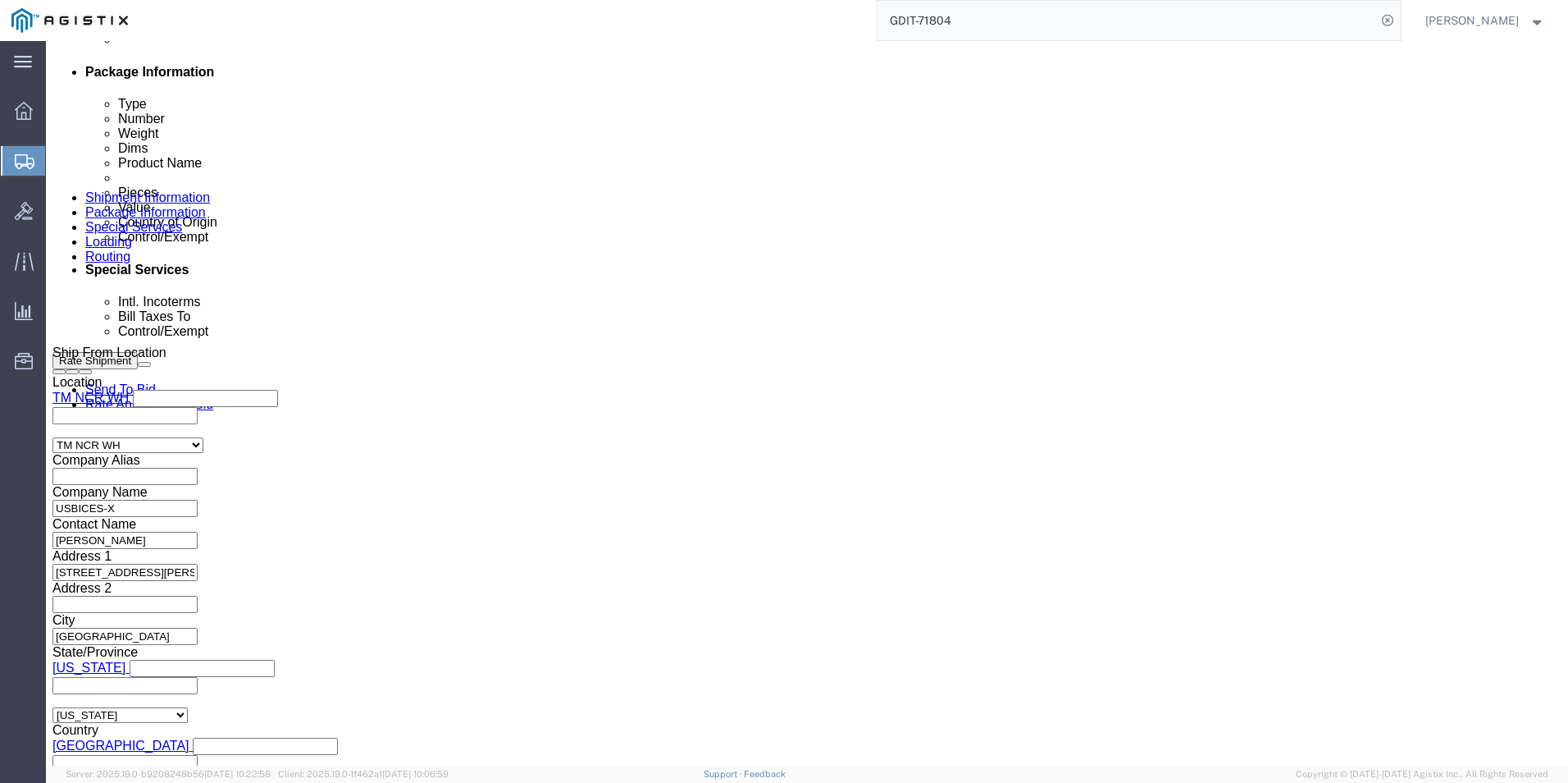
click select "Select Account Type Activity ID Airline Appointment Number ASN Batch Request # …"
select select "PURCHORD"
click select "Select Account Type Activity ID Airline Appointment Number ASN Batch Request # …"
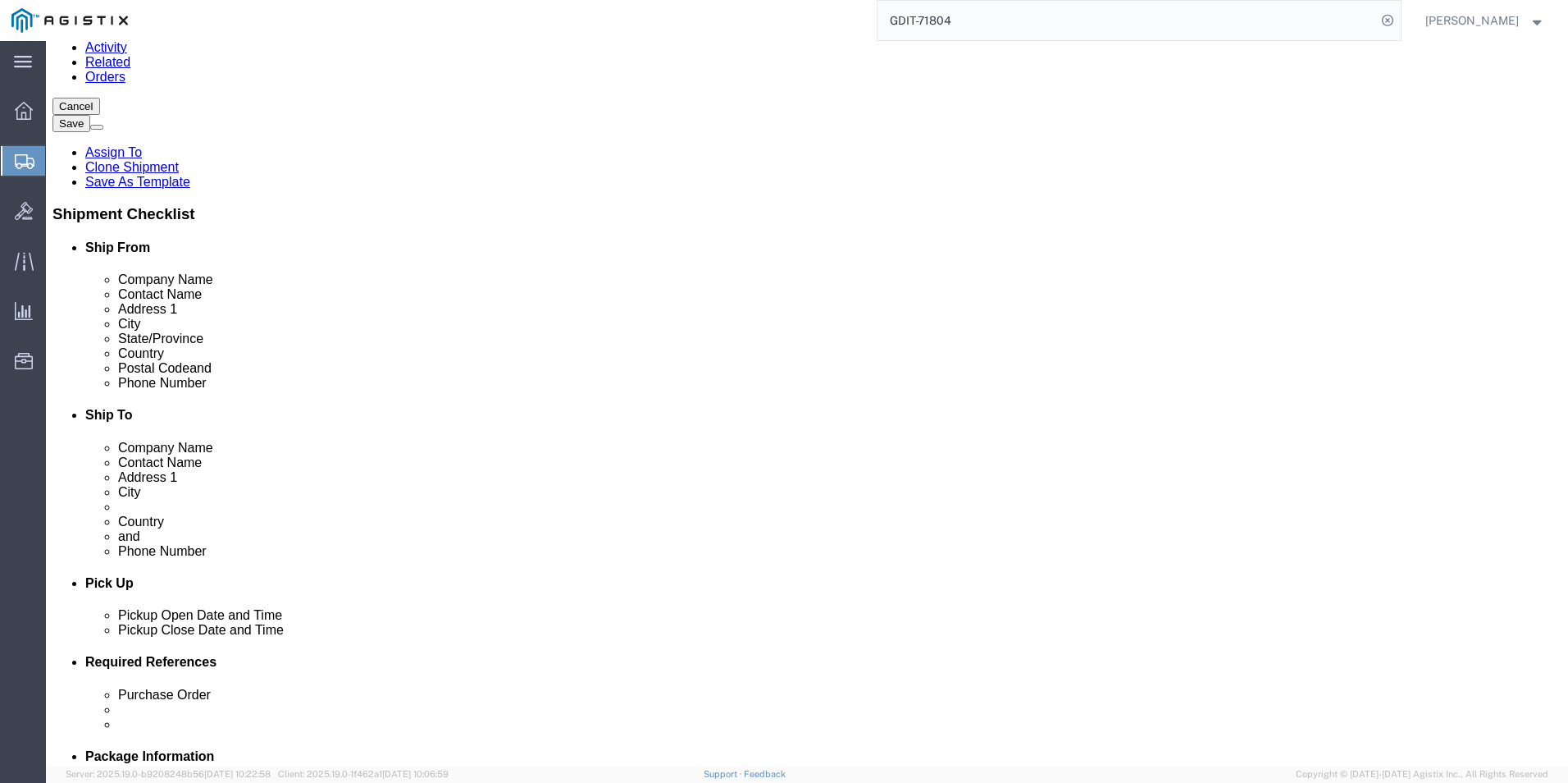
scroll to position [0, 0]
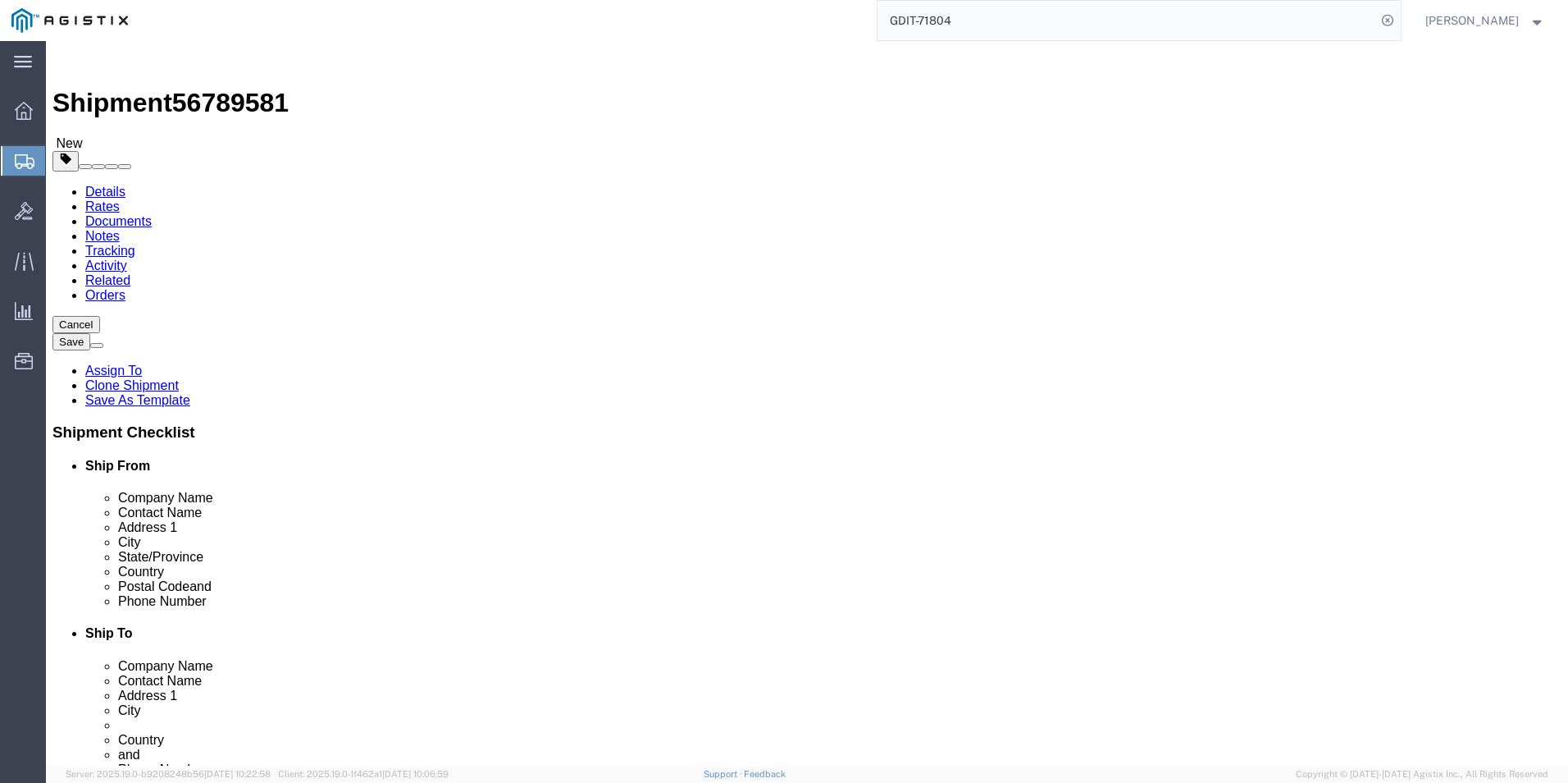
click icon
click link "Shipment Information"
drag, startPoint x: 984, startPoint y: 398, endPoint x: 886, endPoint y: 398, distance: 98.0
click div "Address [STREET_ADDRESS][PERSON_NAME]"
drag, startPoint x: 977, startPoint y: 560, endPoint x: 841, endPoint y: 563, distance: 136.0
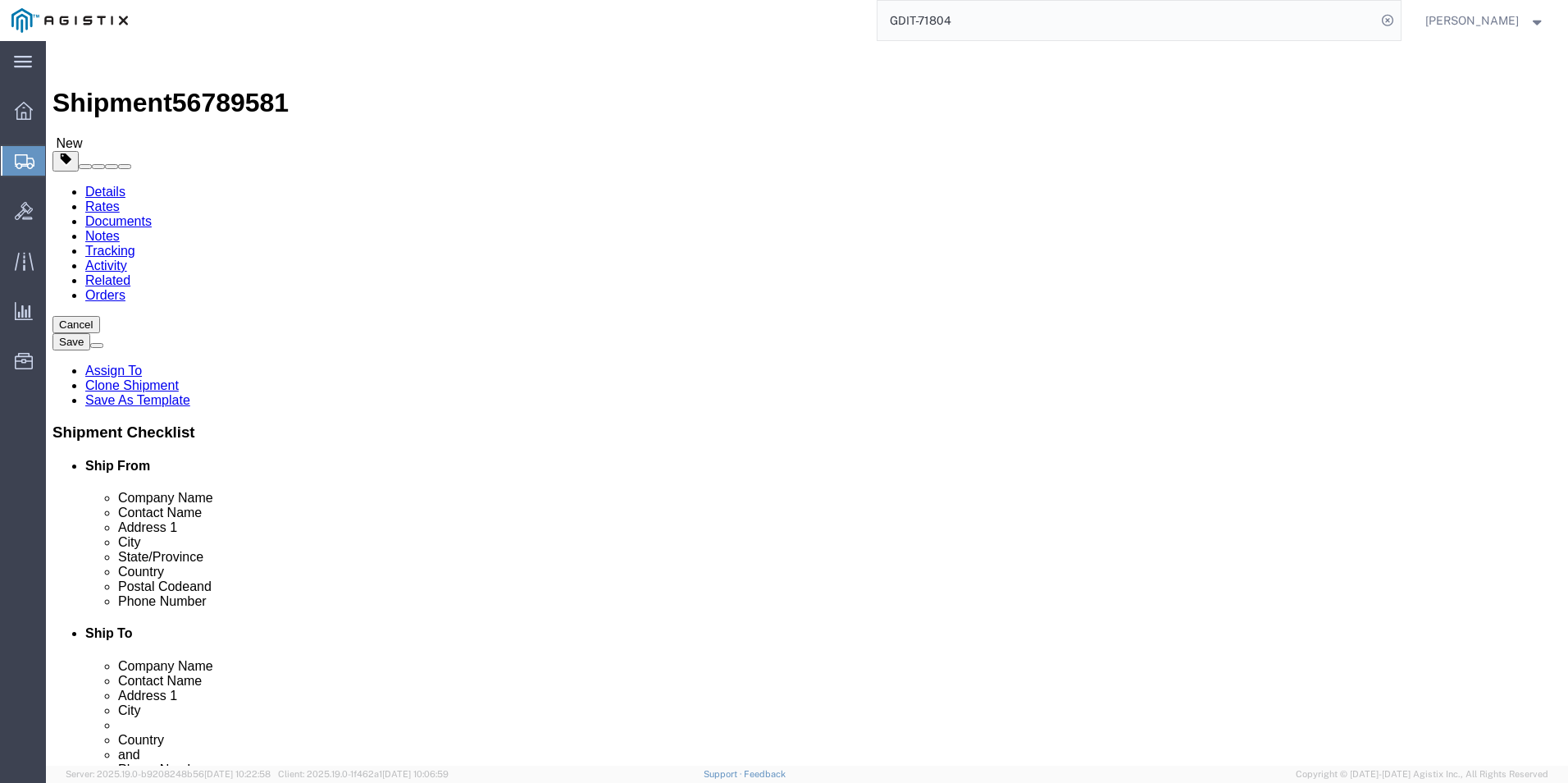
click input "[PHONE_NUMBER]"
click icon
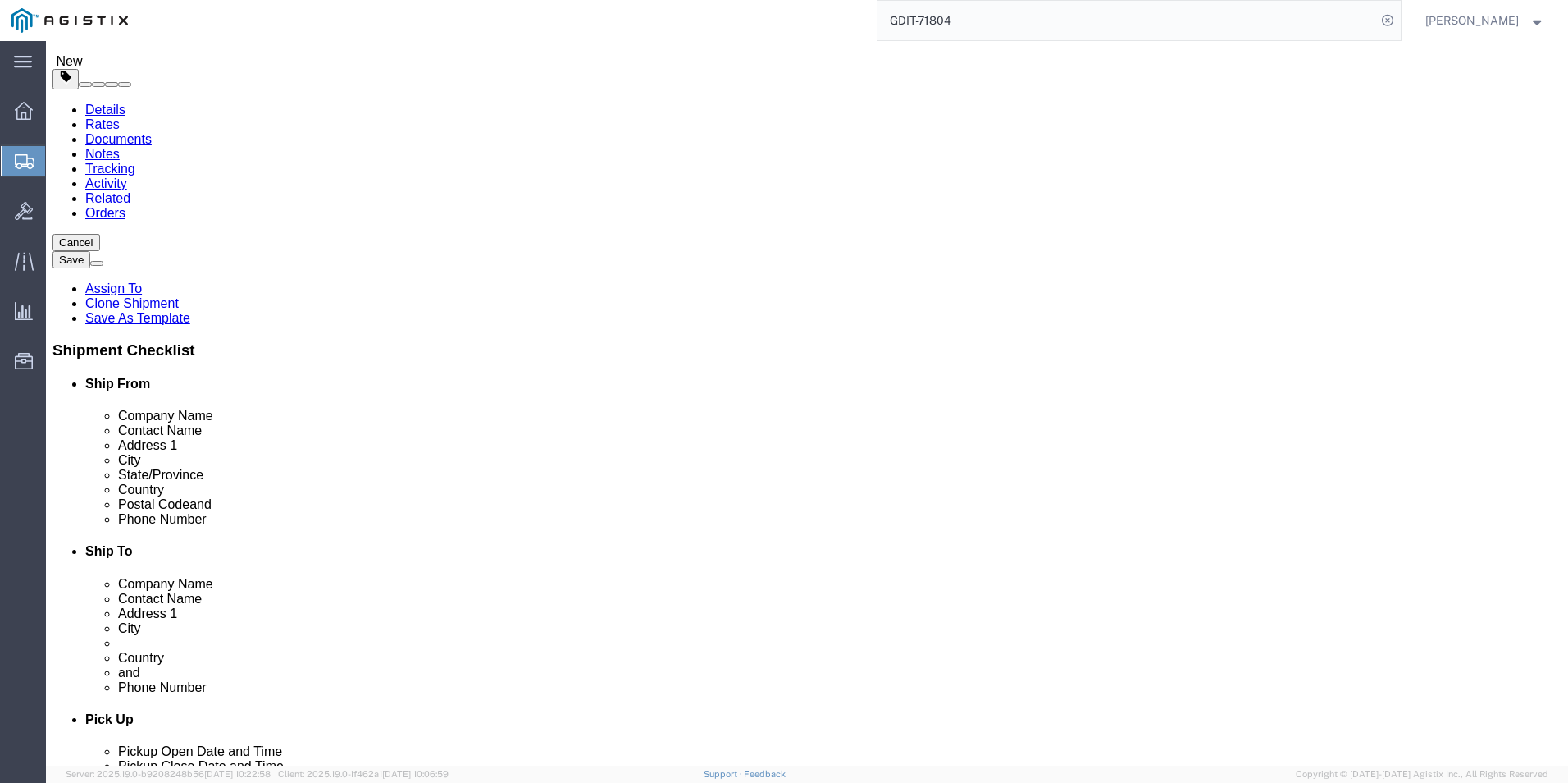
click div "Pieces: 1.00 Each Total value: 22845.12 USD"
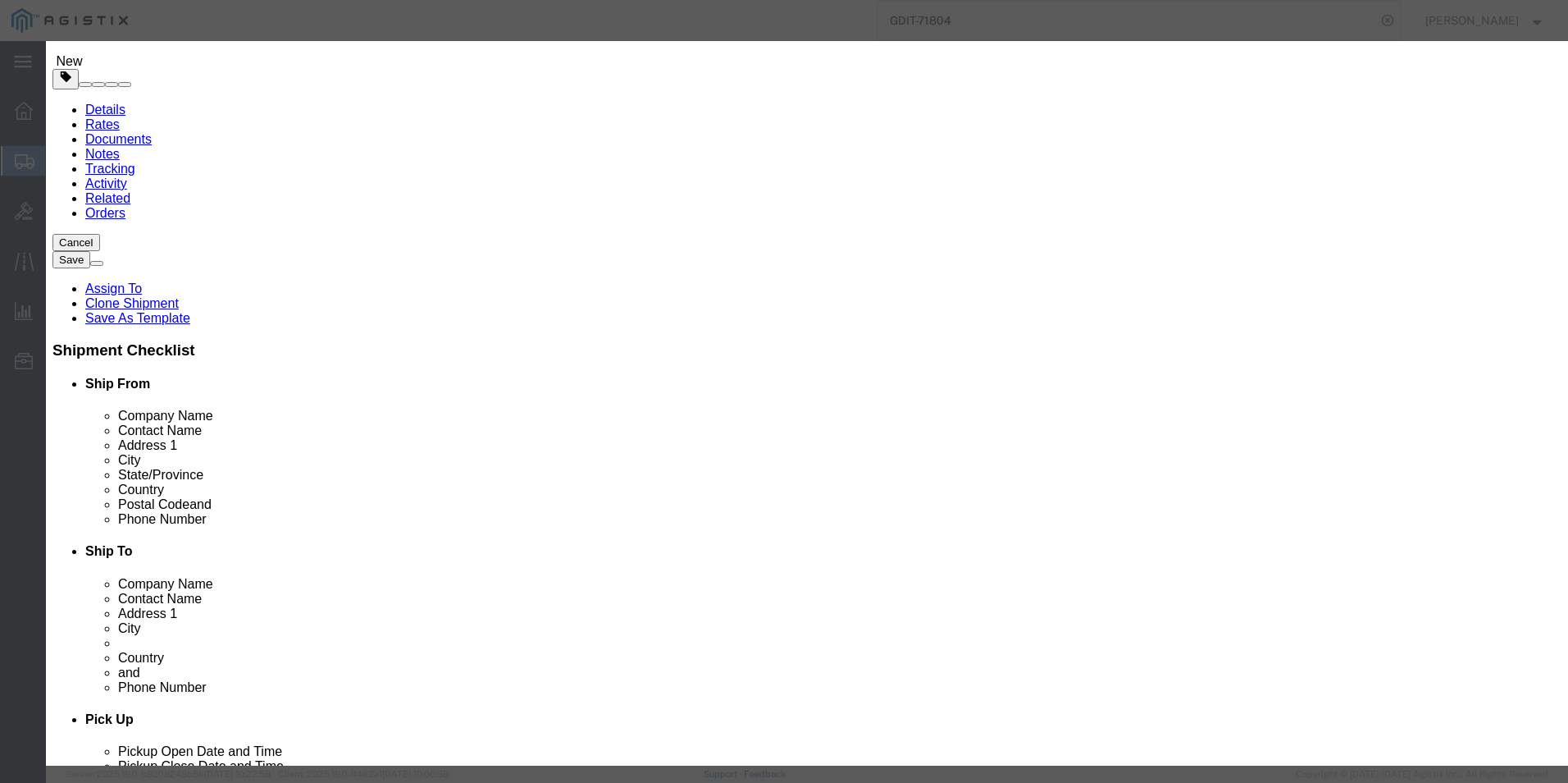
drag, startPoint x: 630, startPoint y: 332, endPoint x: 489, endPoint y: 335, distance: 141.0
click div "FPR2130-NGFW-K9"
click button "button"
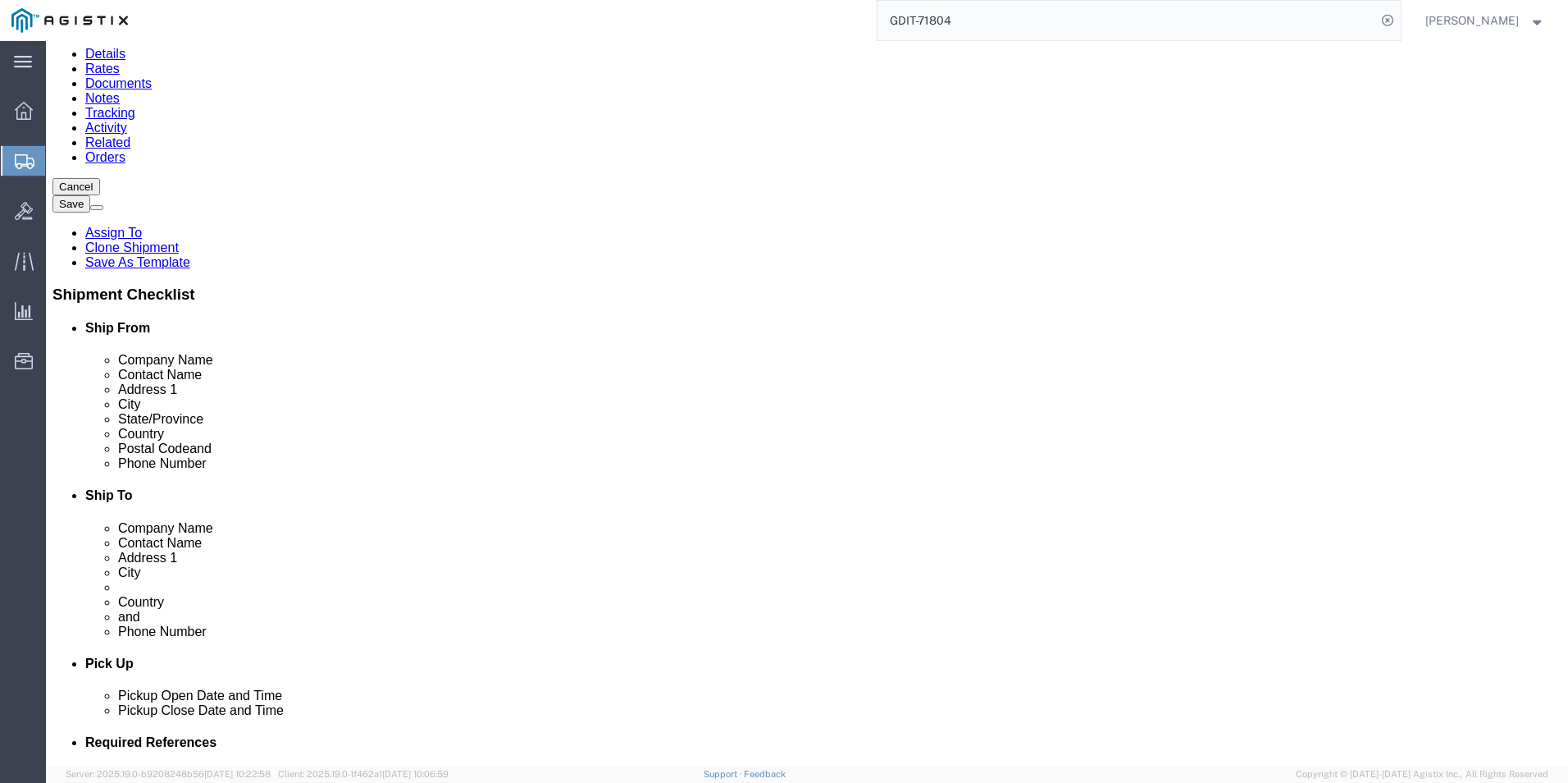
scroll to position [246, 0]
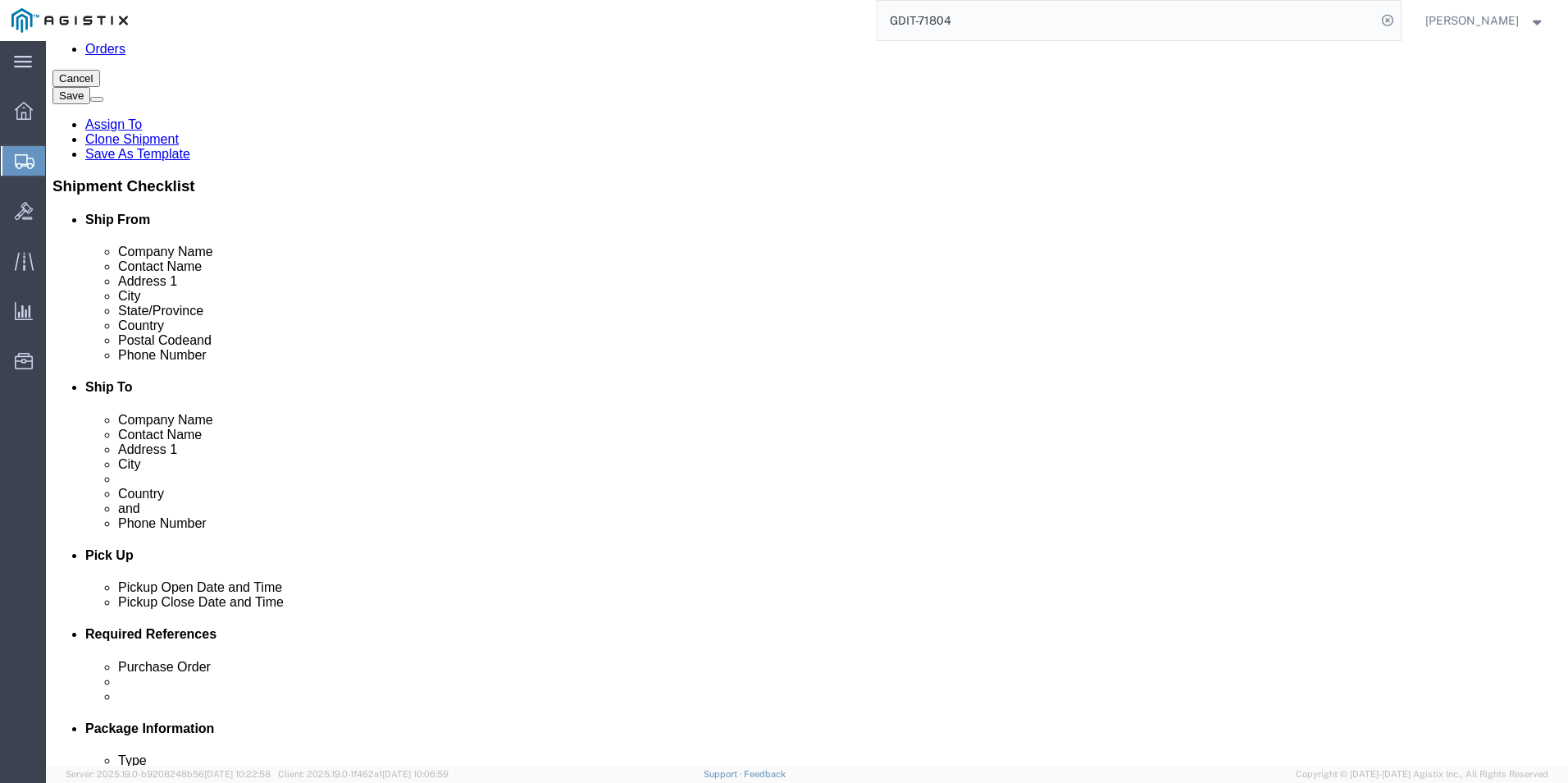
click div "Pieces: 1.00 Each Total value: 9844.90 USD"
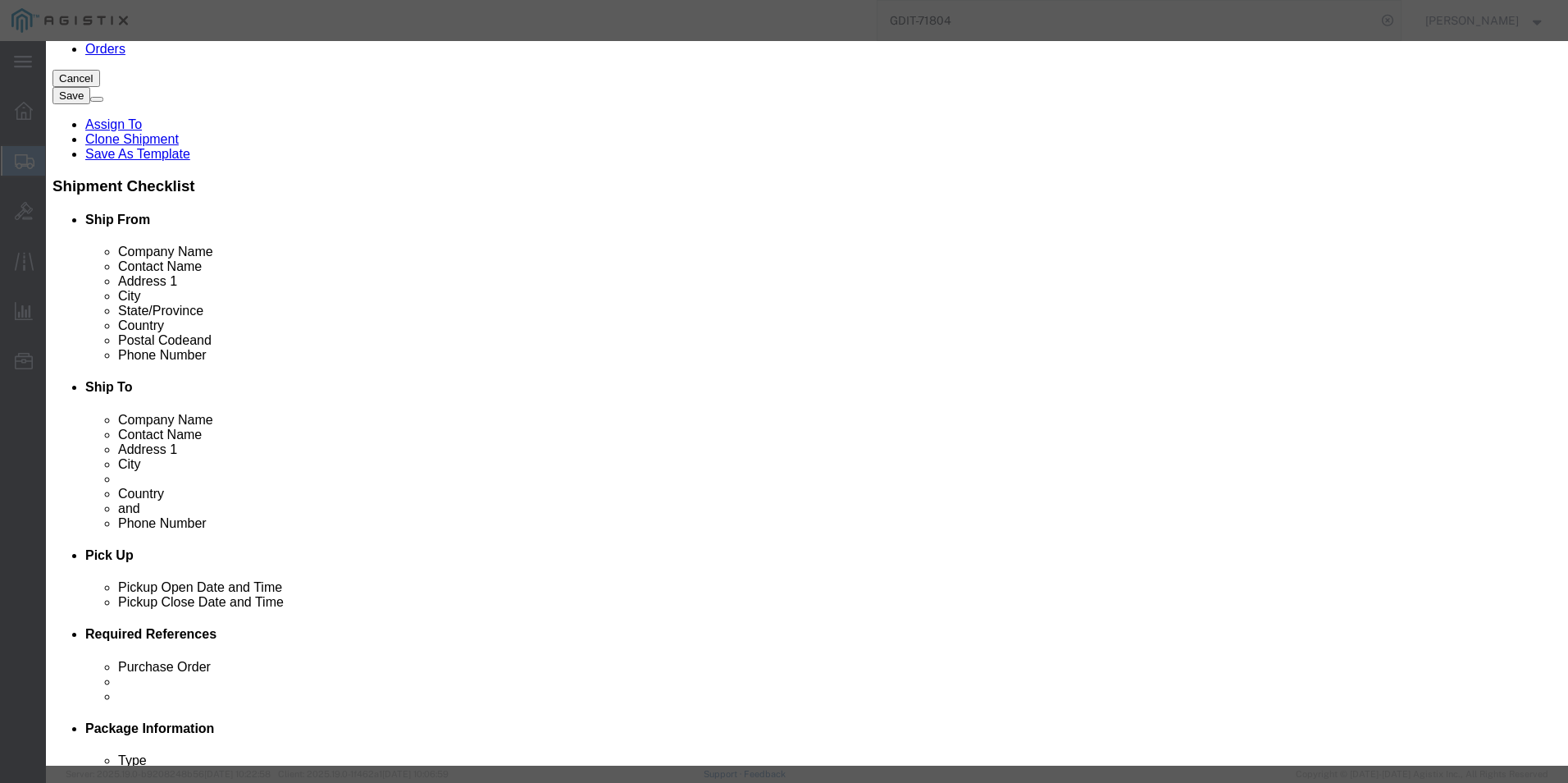
drag, startPoint x: 599, startPoint y: 330, endPoint x: 333, endPoint y: 330, distance: 266.0
click div "Model N9K-C93180YC-FX3"
click h3 "Edit content"
click icon "button"
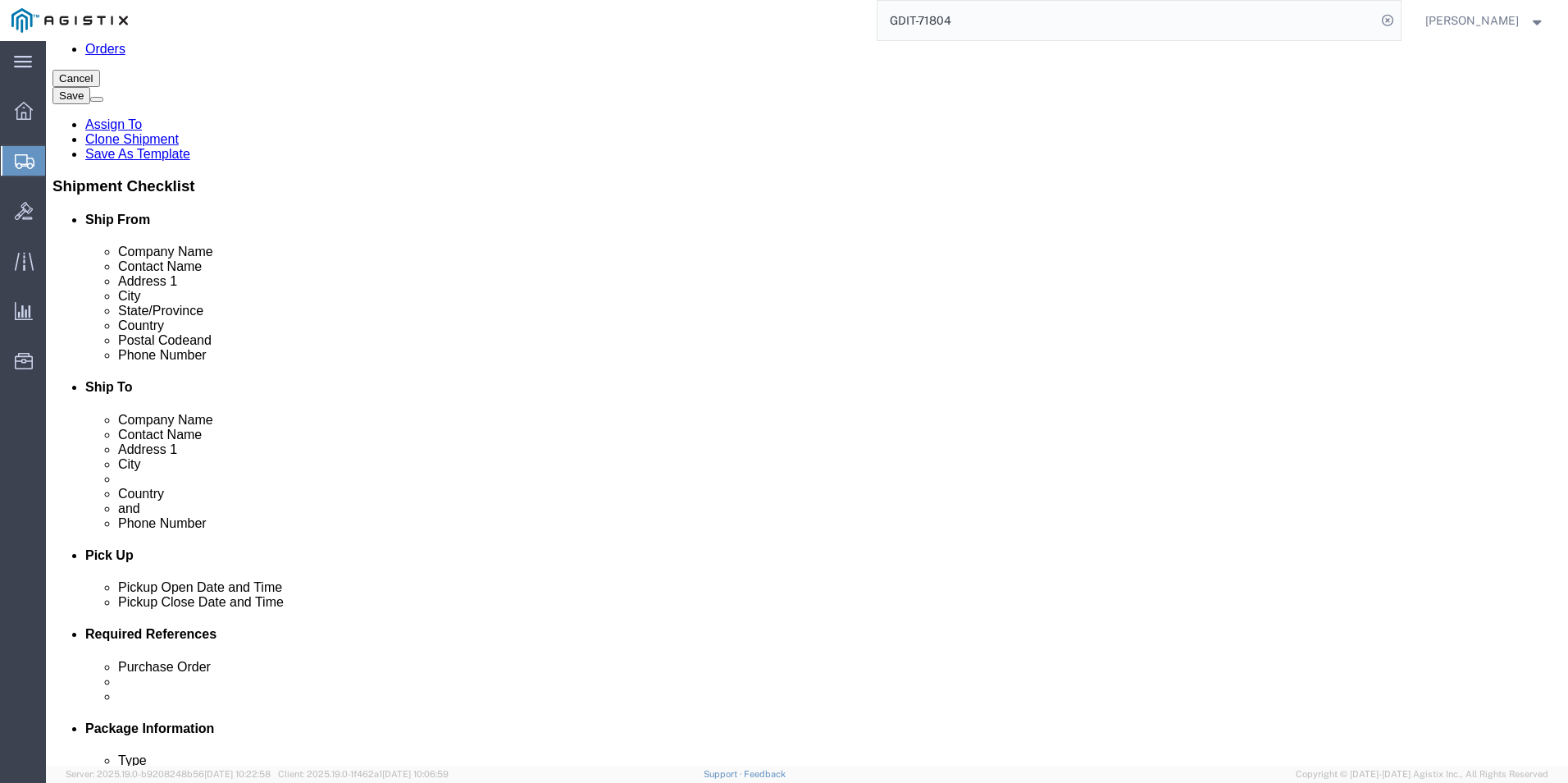
scroll to position [328, 0]
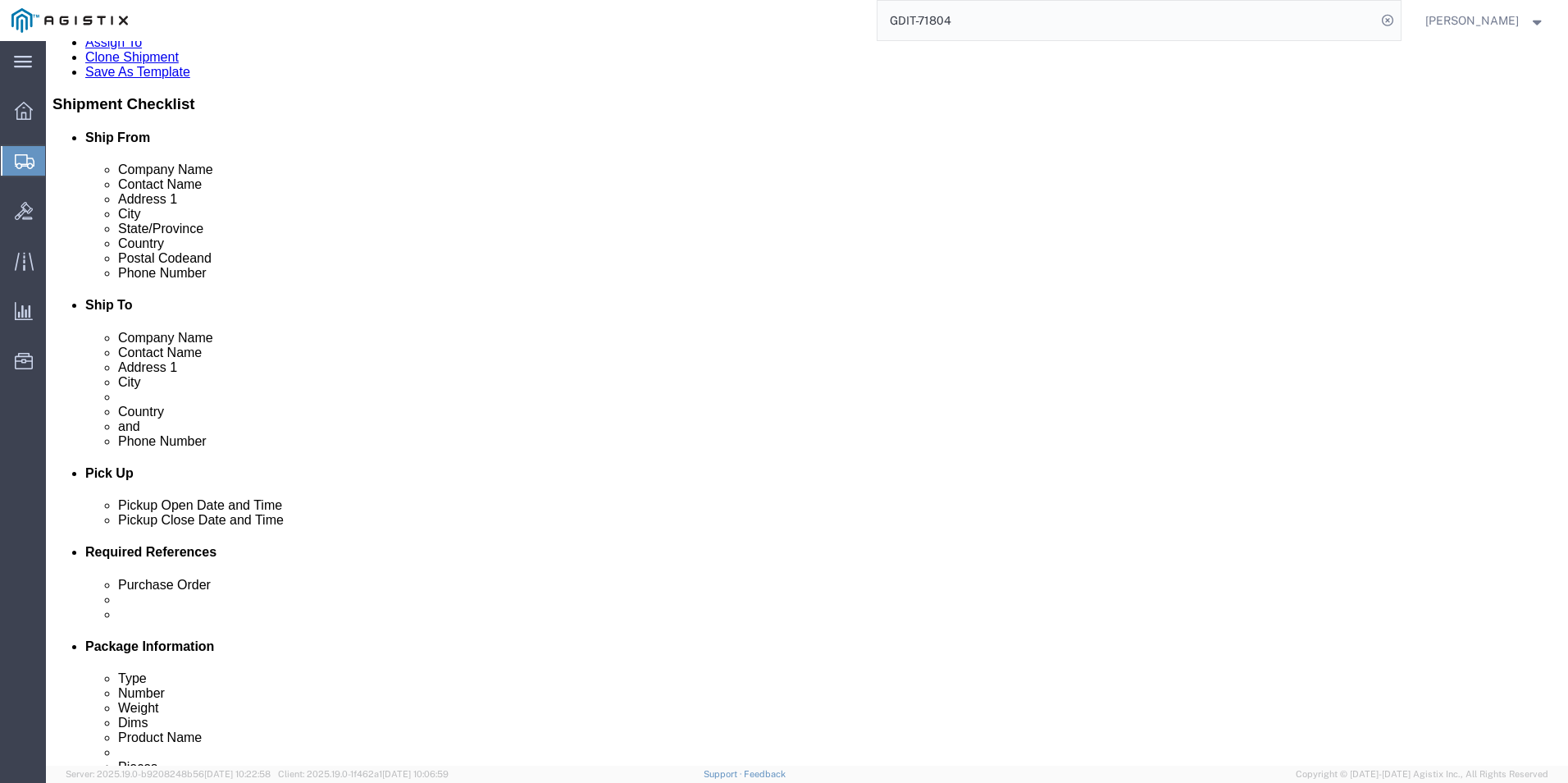
click dd "15156.74 USD"
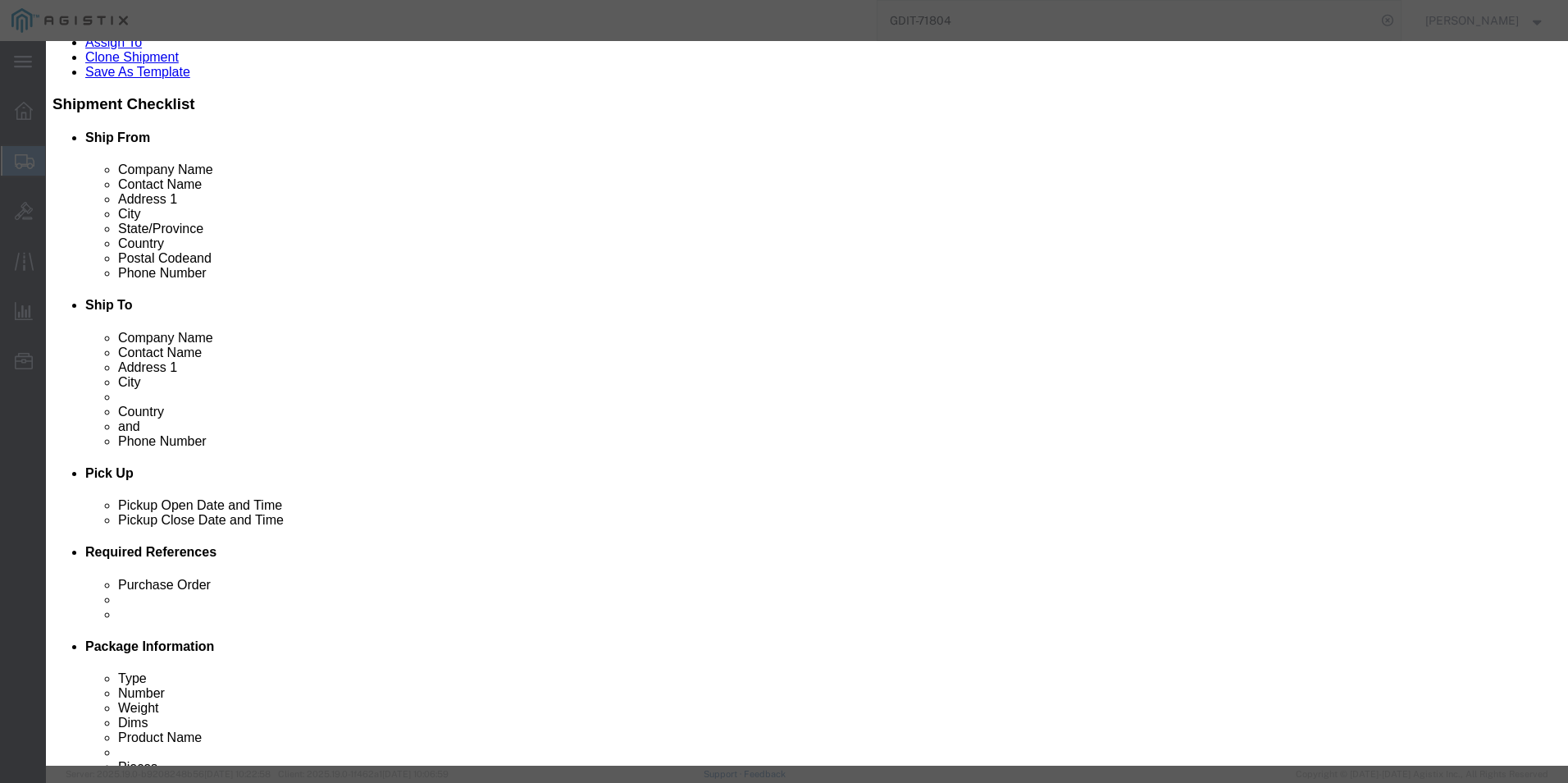
drag, startPoint x: 573, startPoint y: 333, endPoint x: 469, endPoint y: 333, distance: 104.0
click input "C9300-24S-A"
click button "button"
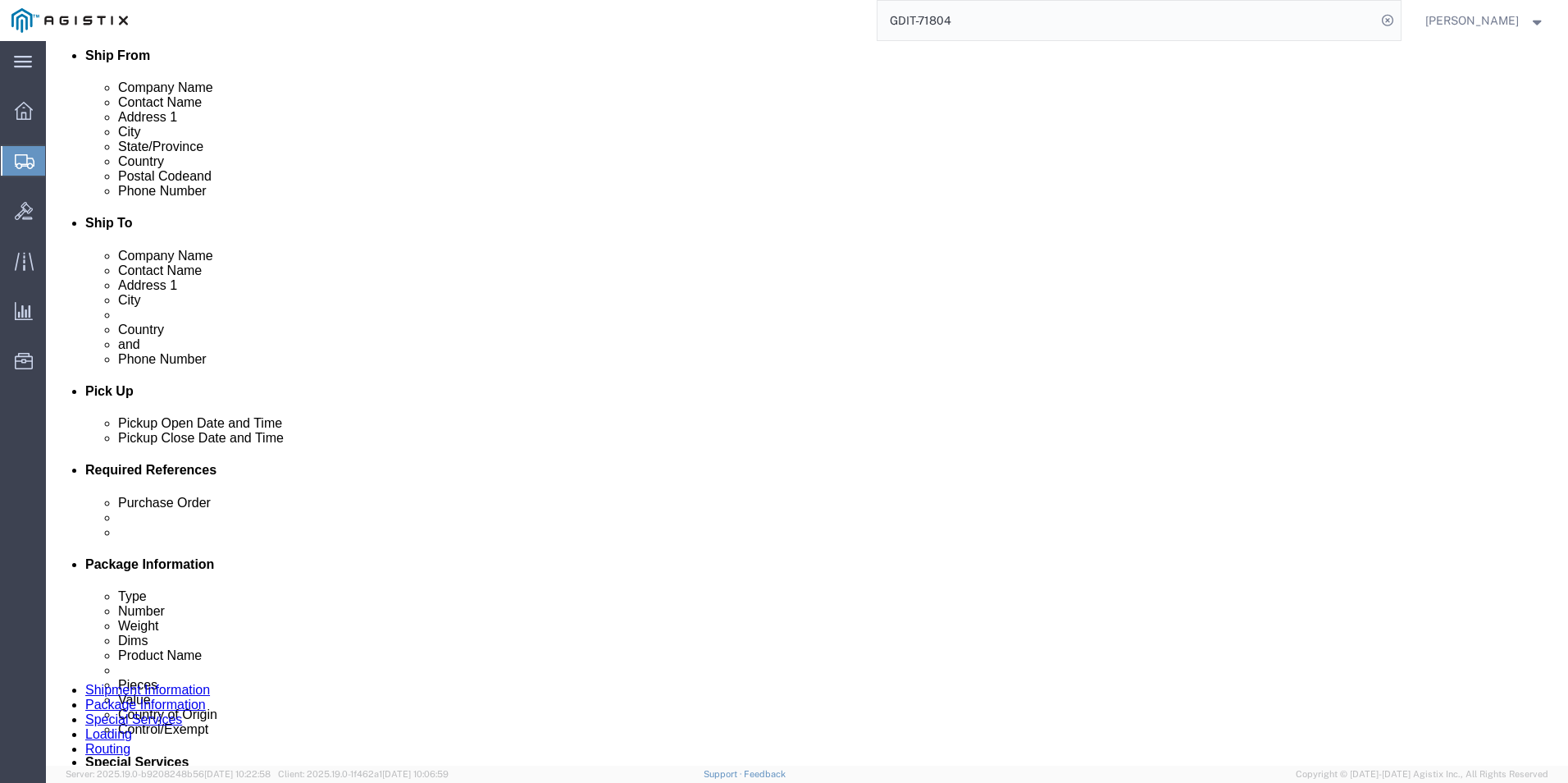
scroll to position [492, 0]
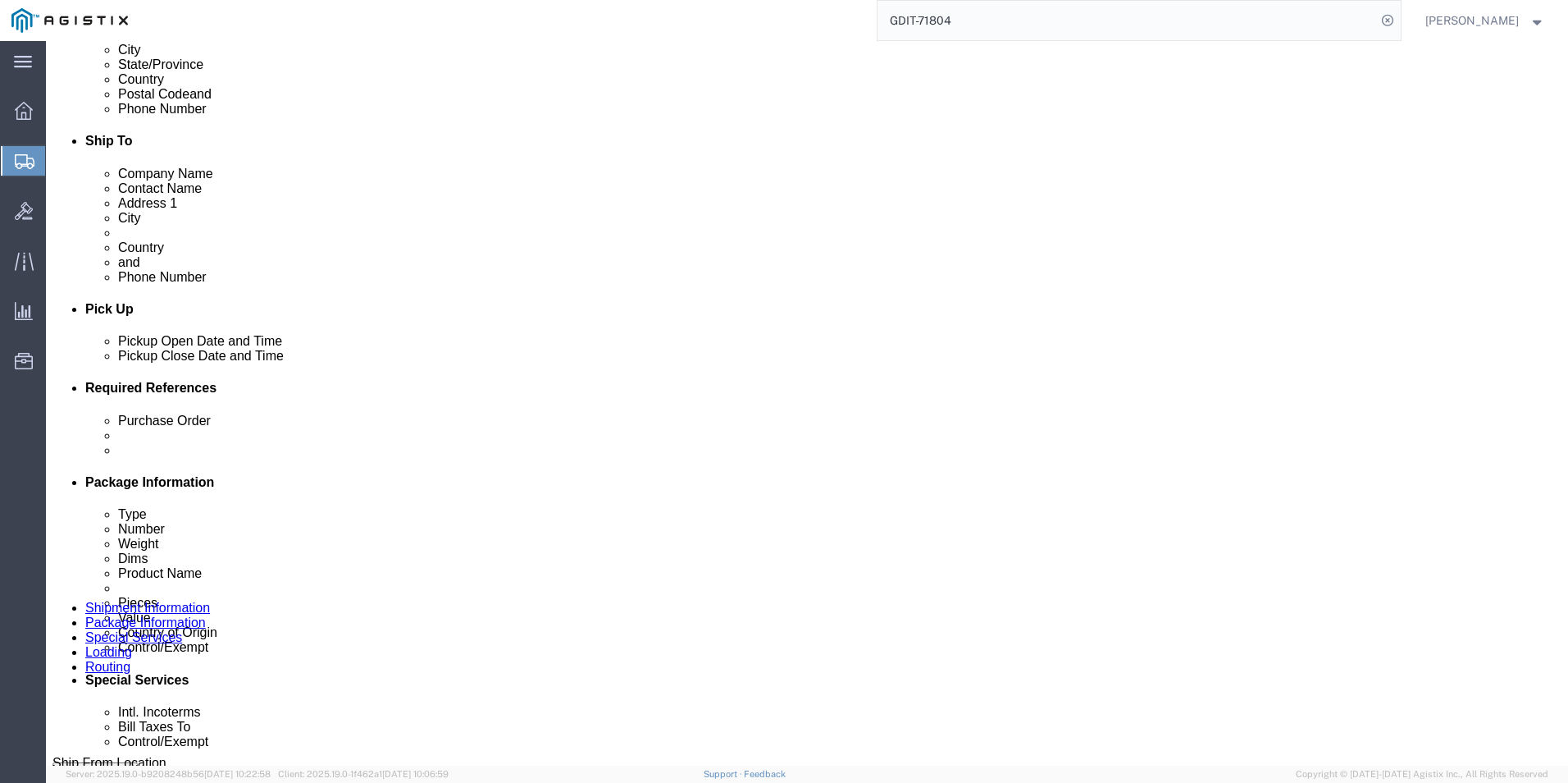
click dd "15.00 Each"
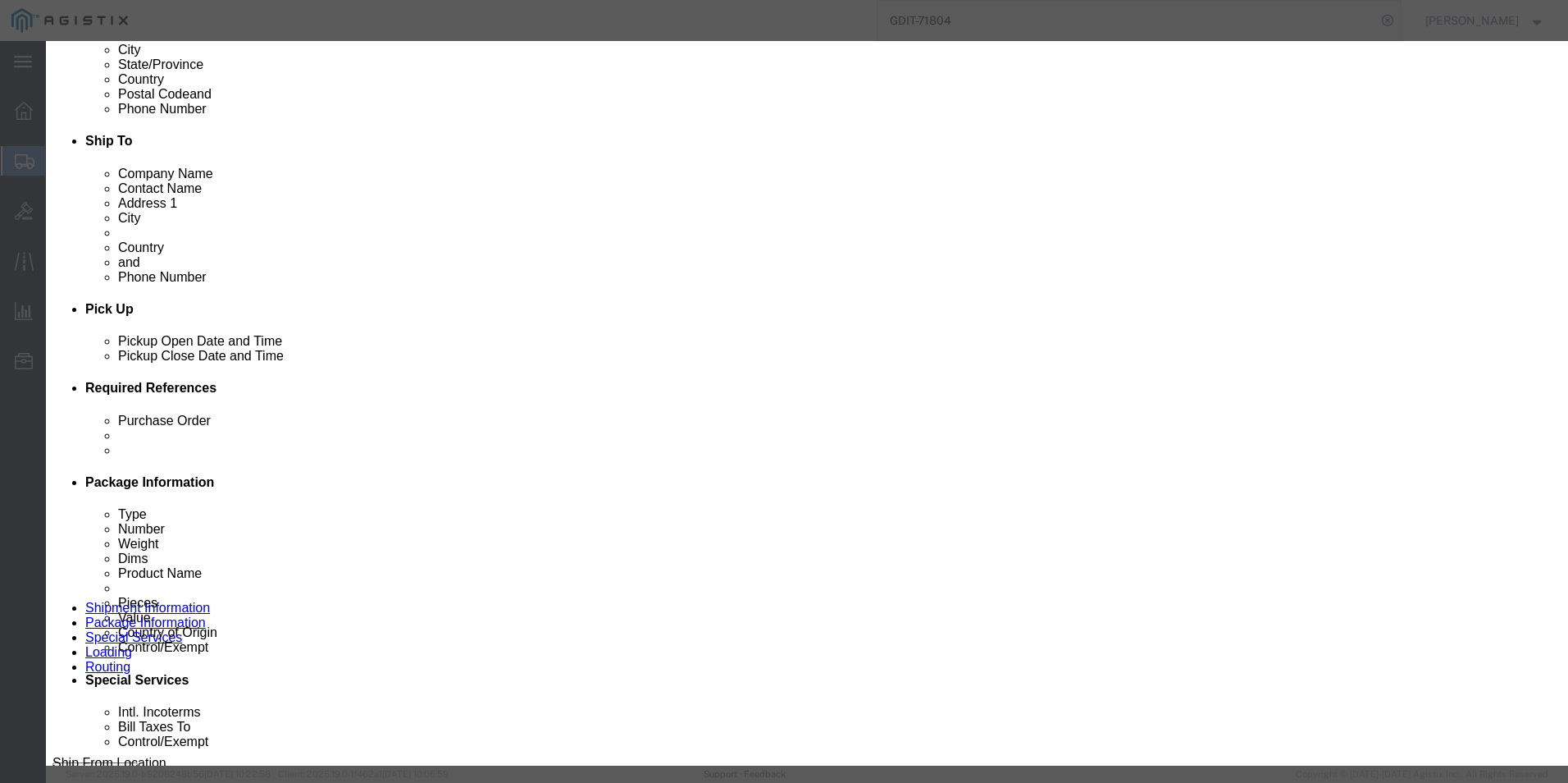
scroll to position [246, 0]
click icon "button"
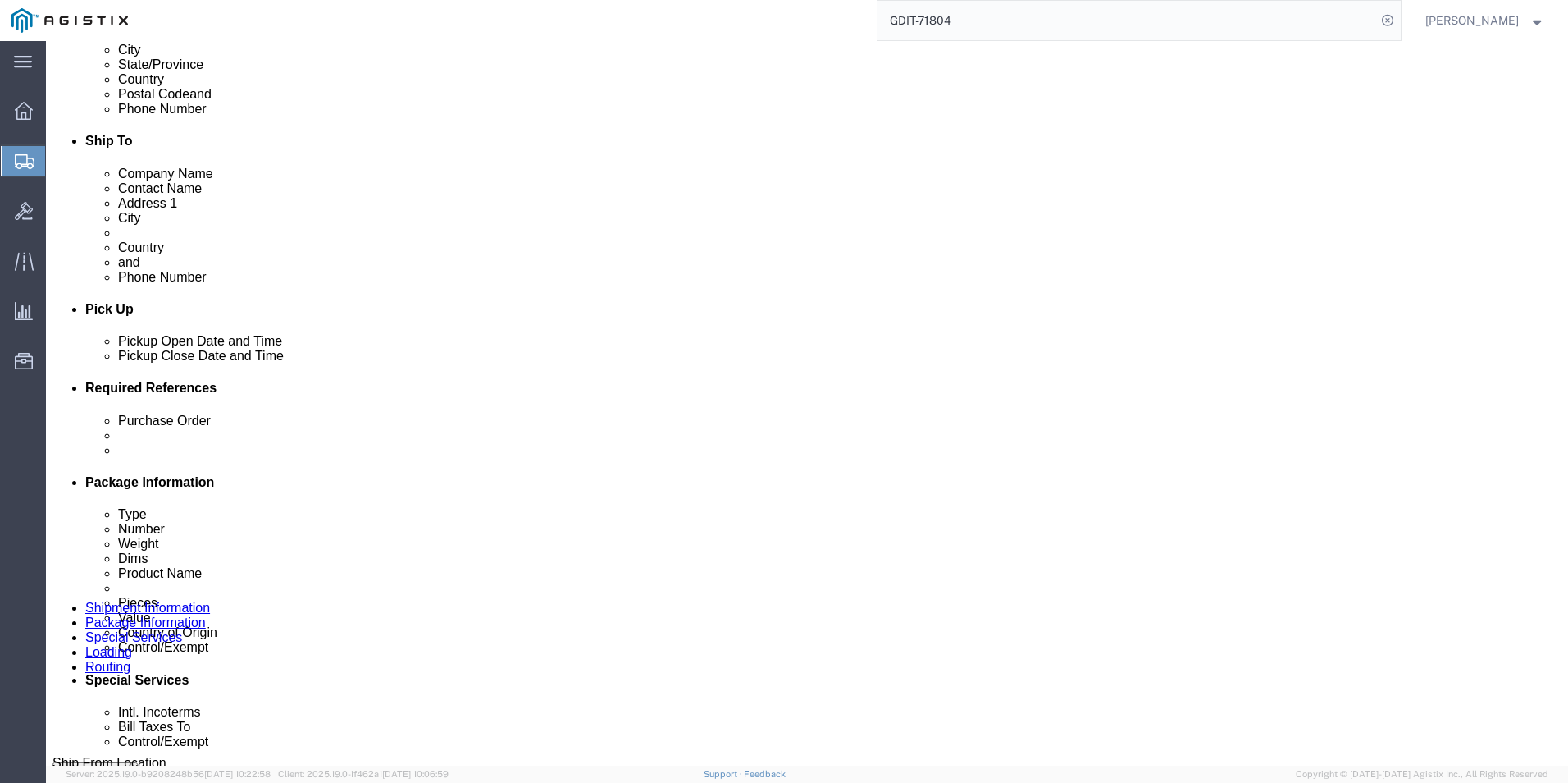
scroll to position [575, 0]
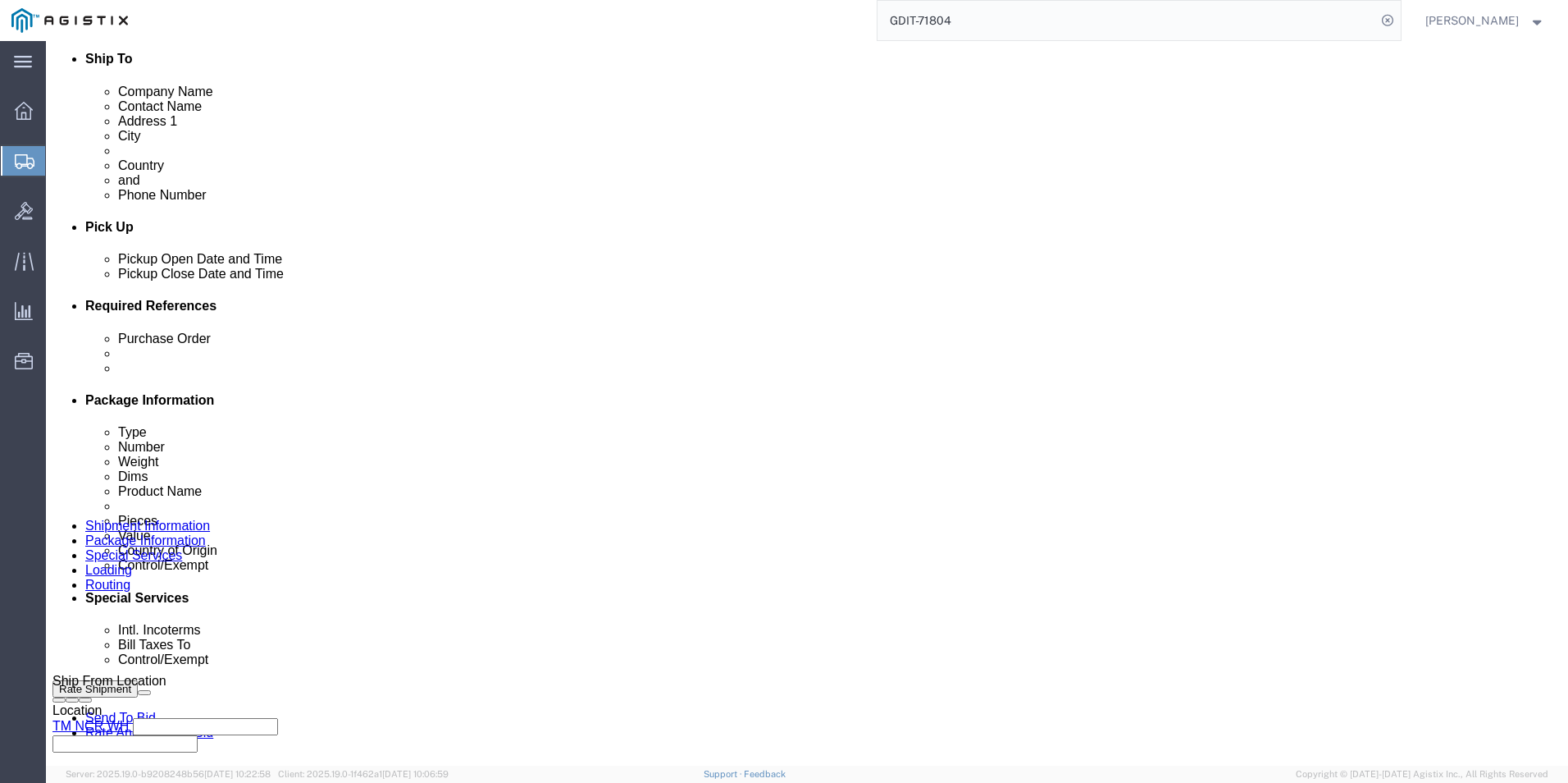
click dd "2738.28 USD"
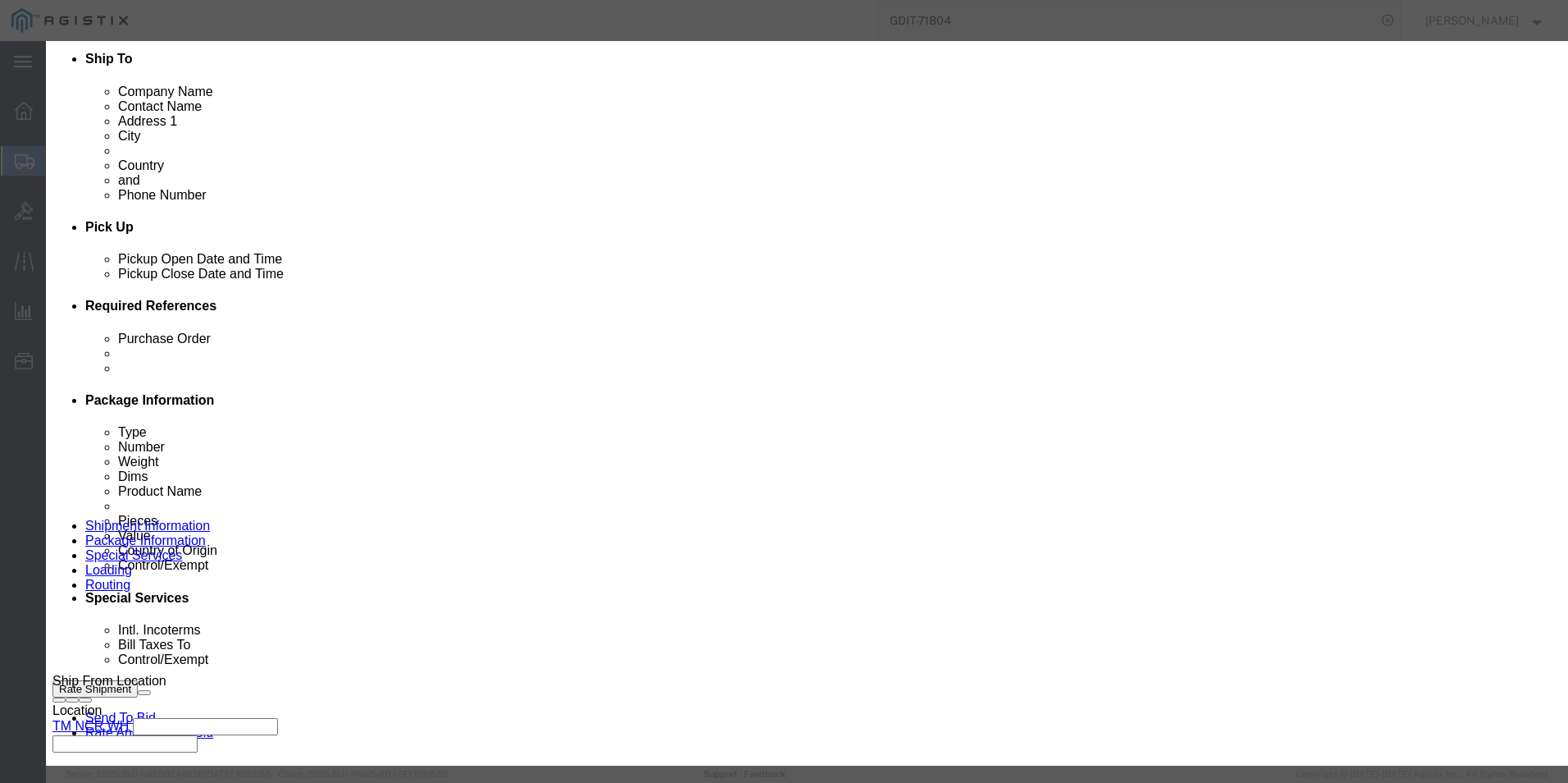
drag, startPoint x: 473, startPoint y: 330, endPoint x: 562, endPoint y: 326, distance: 89.1
click input "GLC-10G-SR++="
click icon "button"
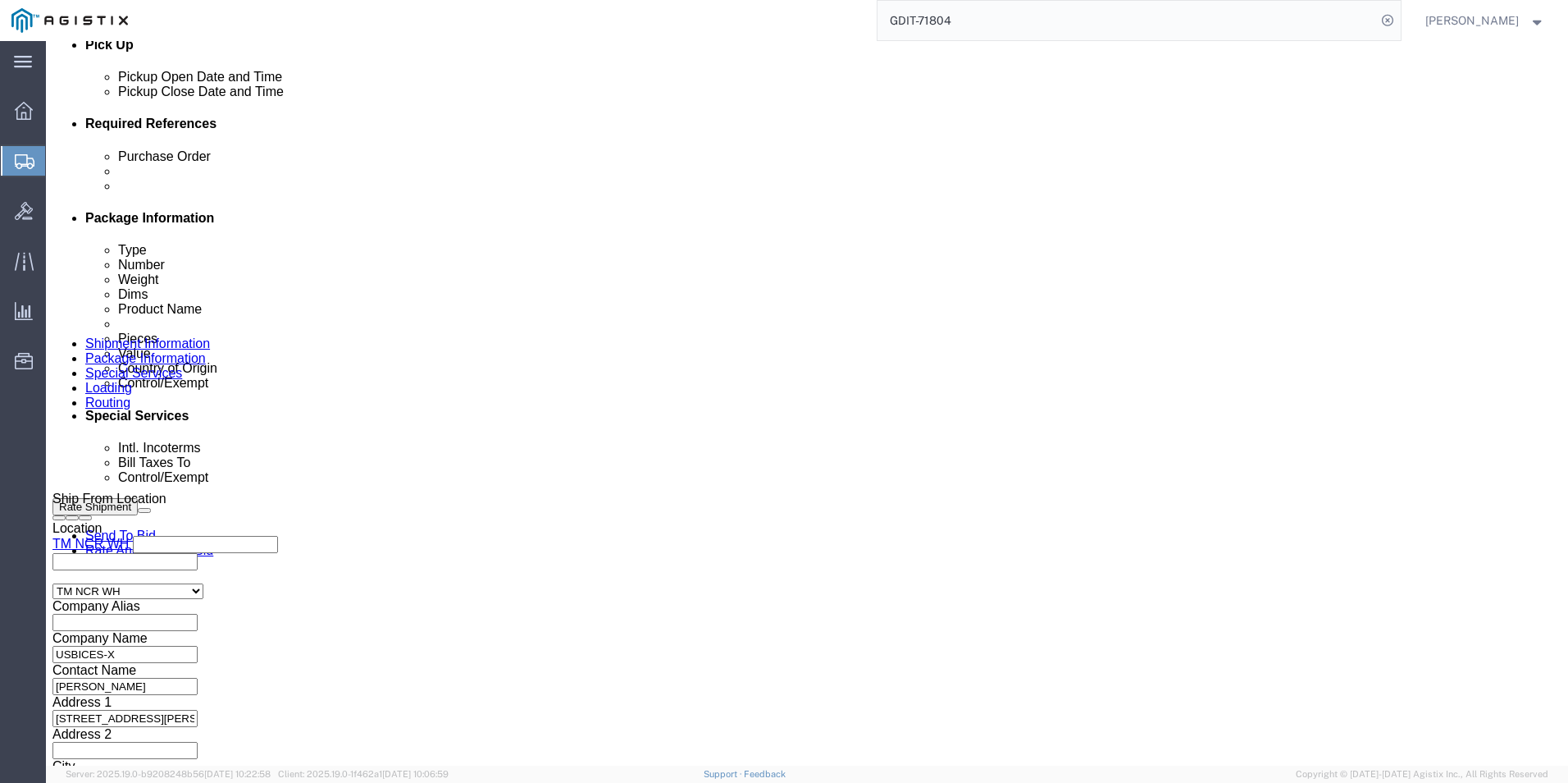
scroll to position [821, 0]
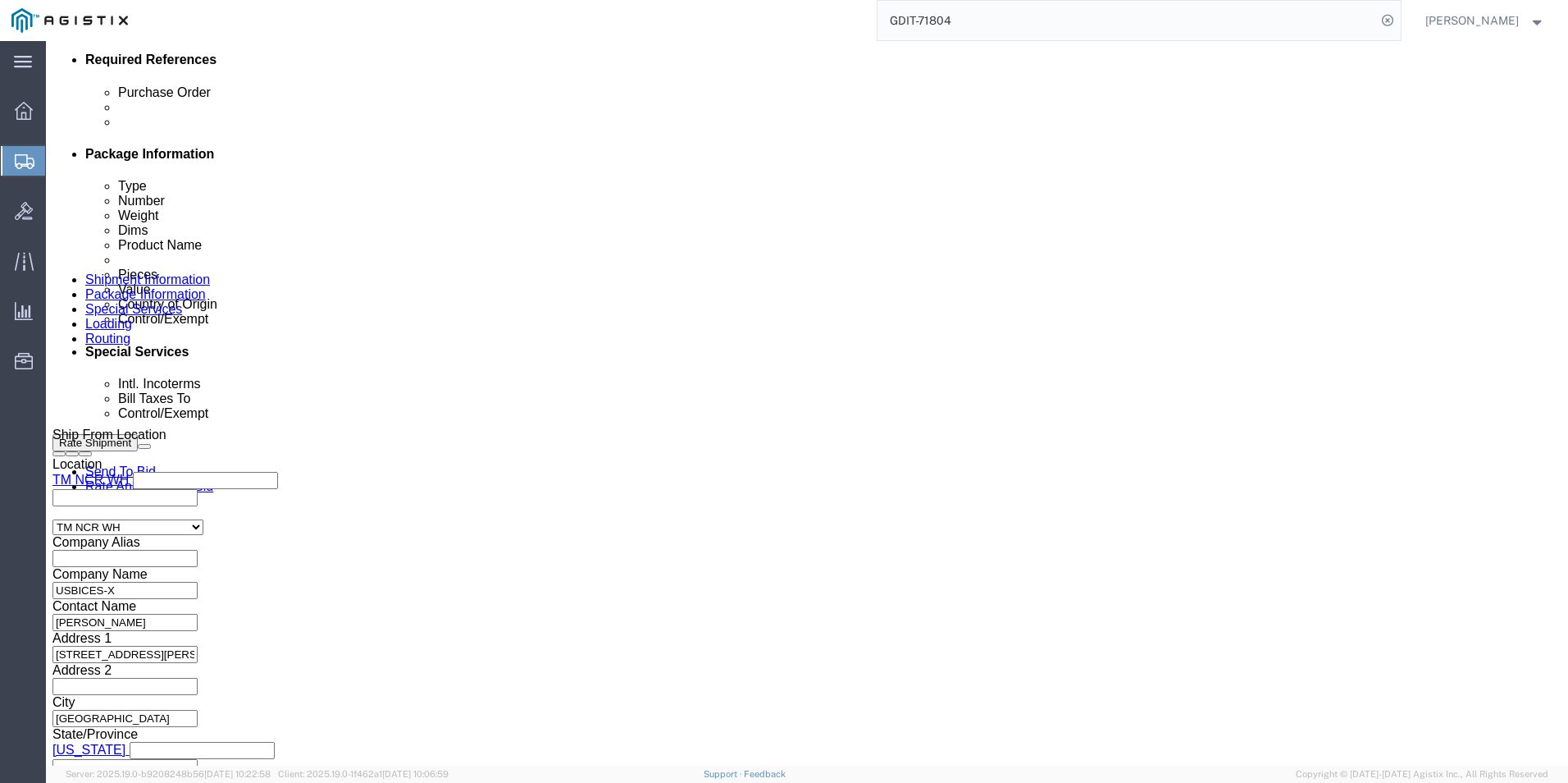
click dd "1625.00 USD"
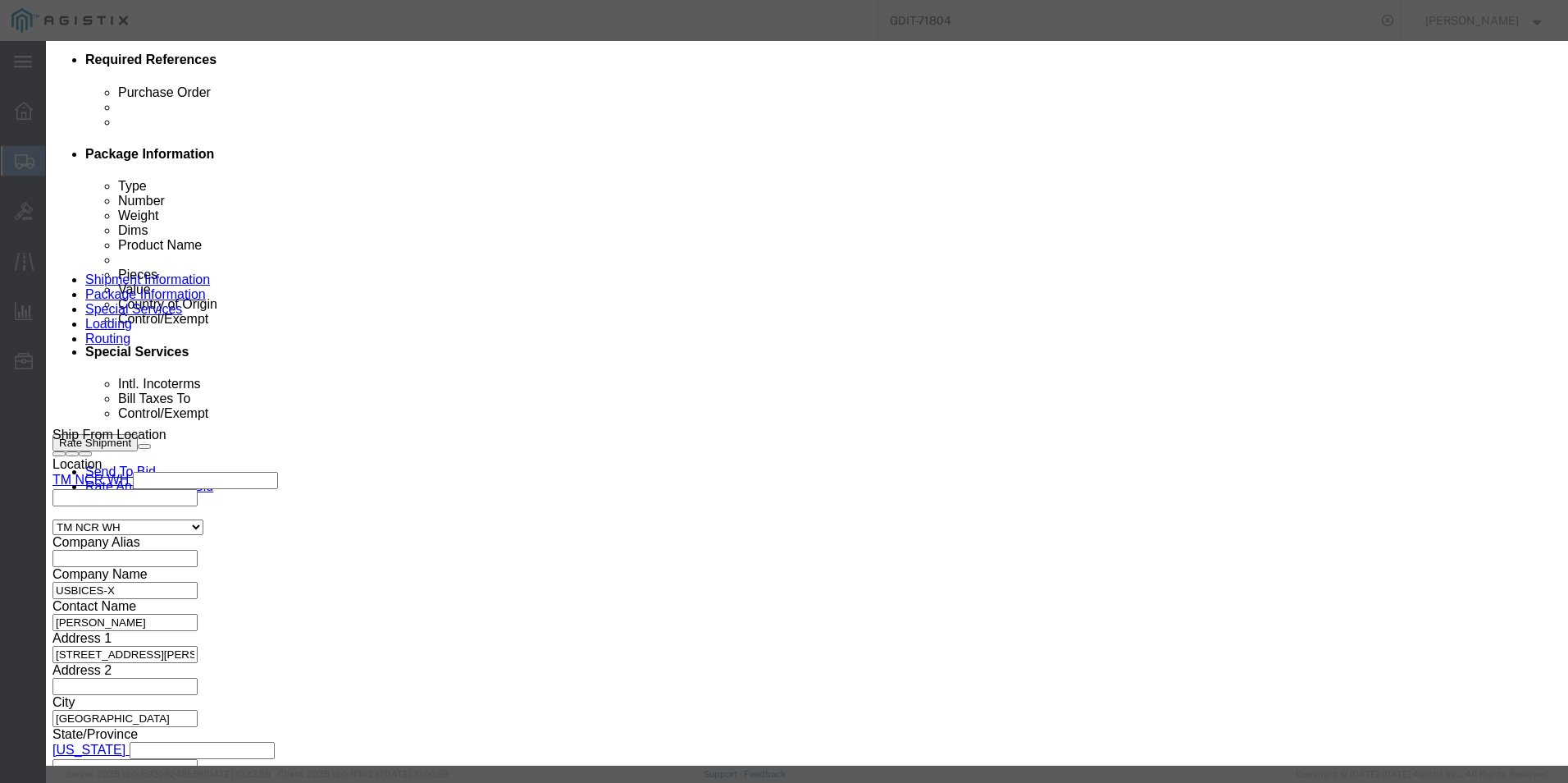
drag, startPoint x: 473, startPoint y: 331, endPoint x: 532, endPoint y: 336, distance: 59.2
click input "C-NIM-2T="
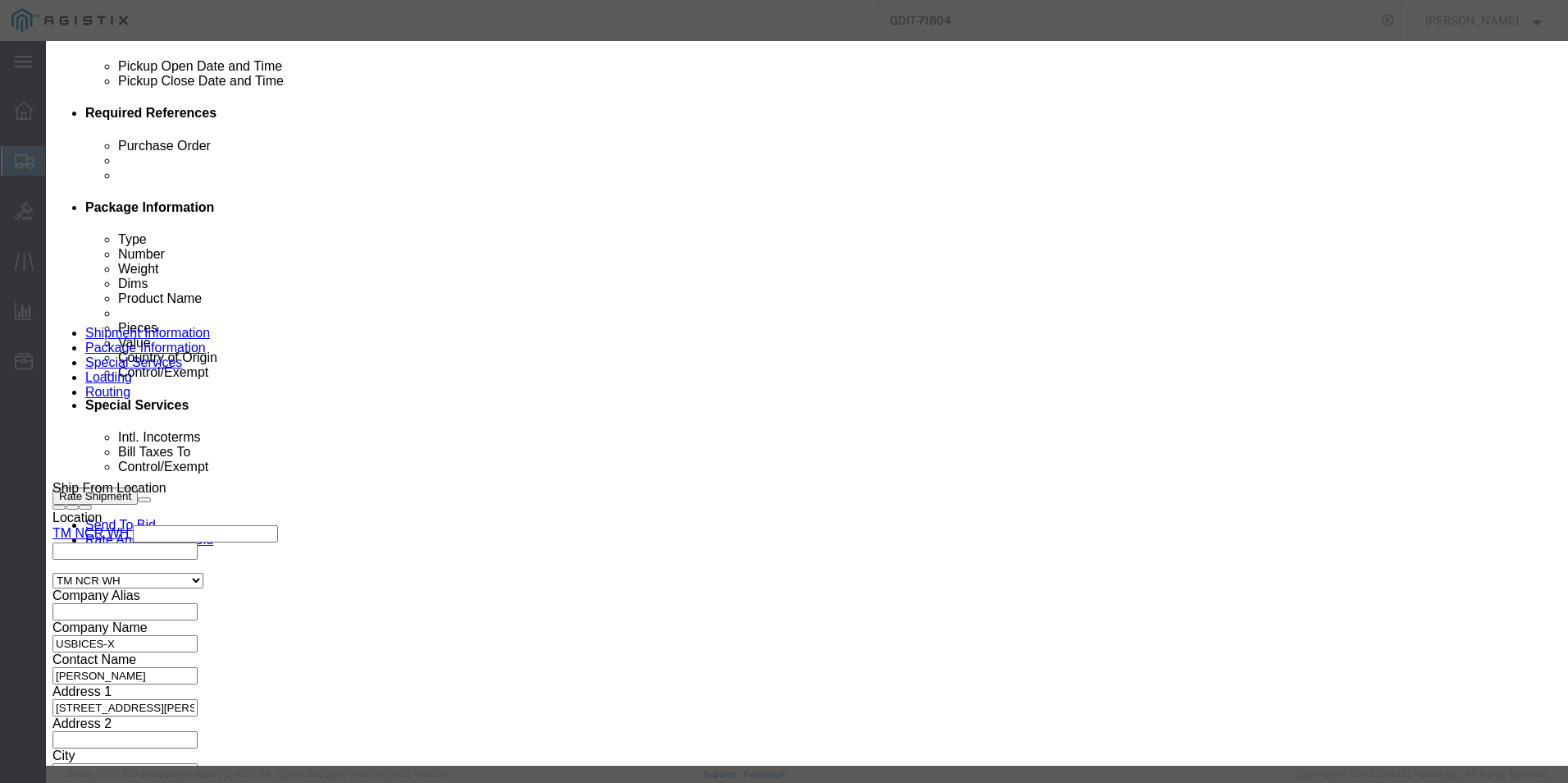
scroll to position [739, 0]
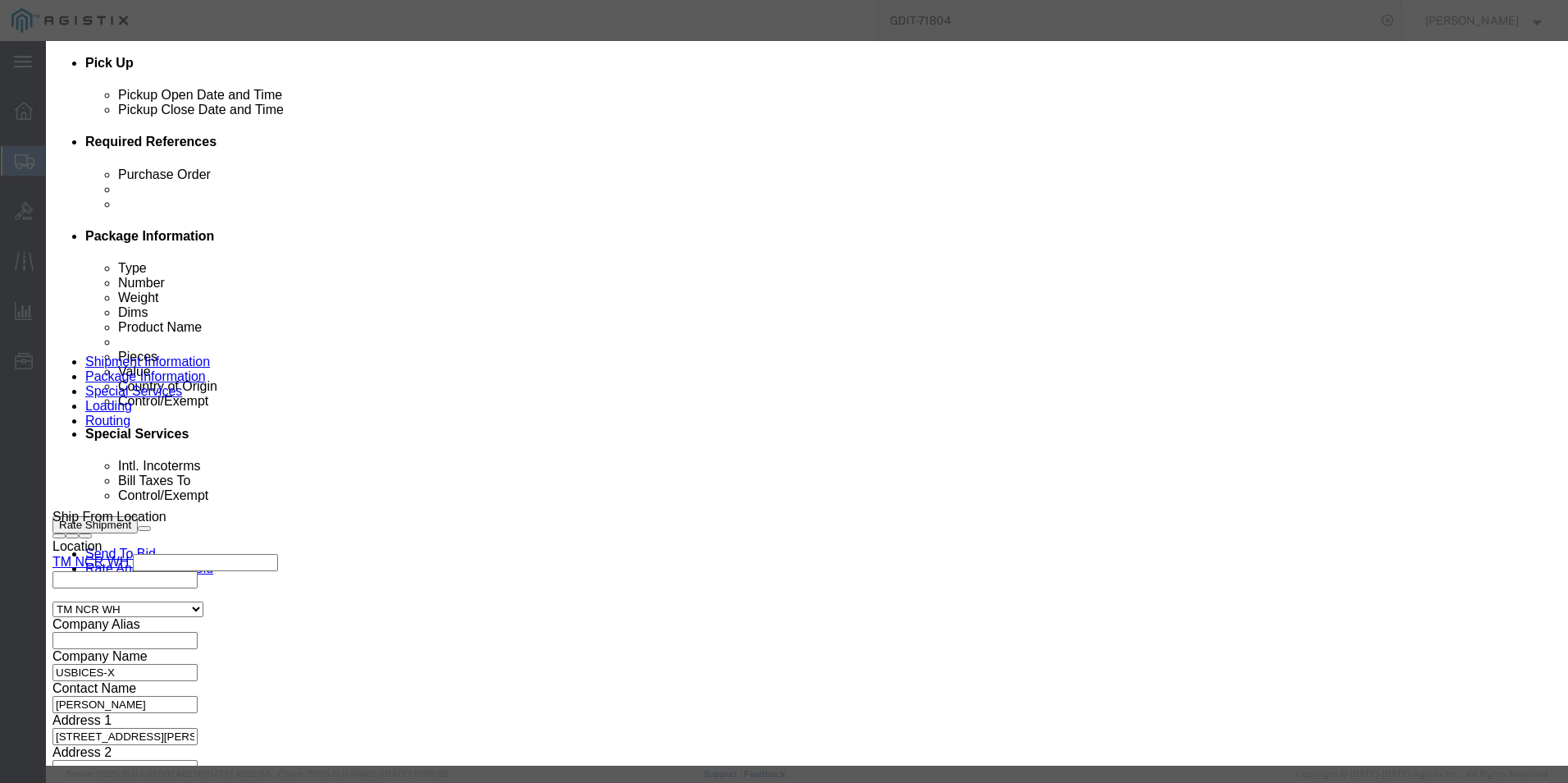
click icon "button"
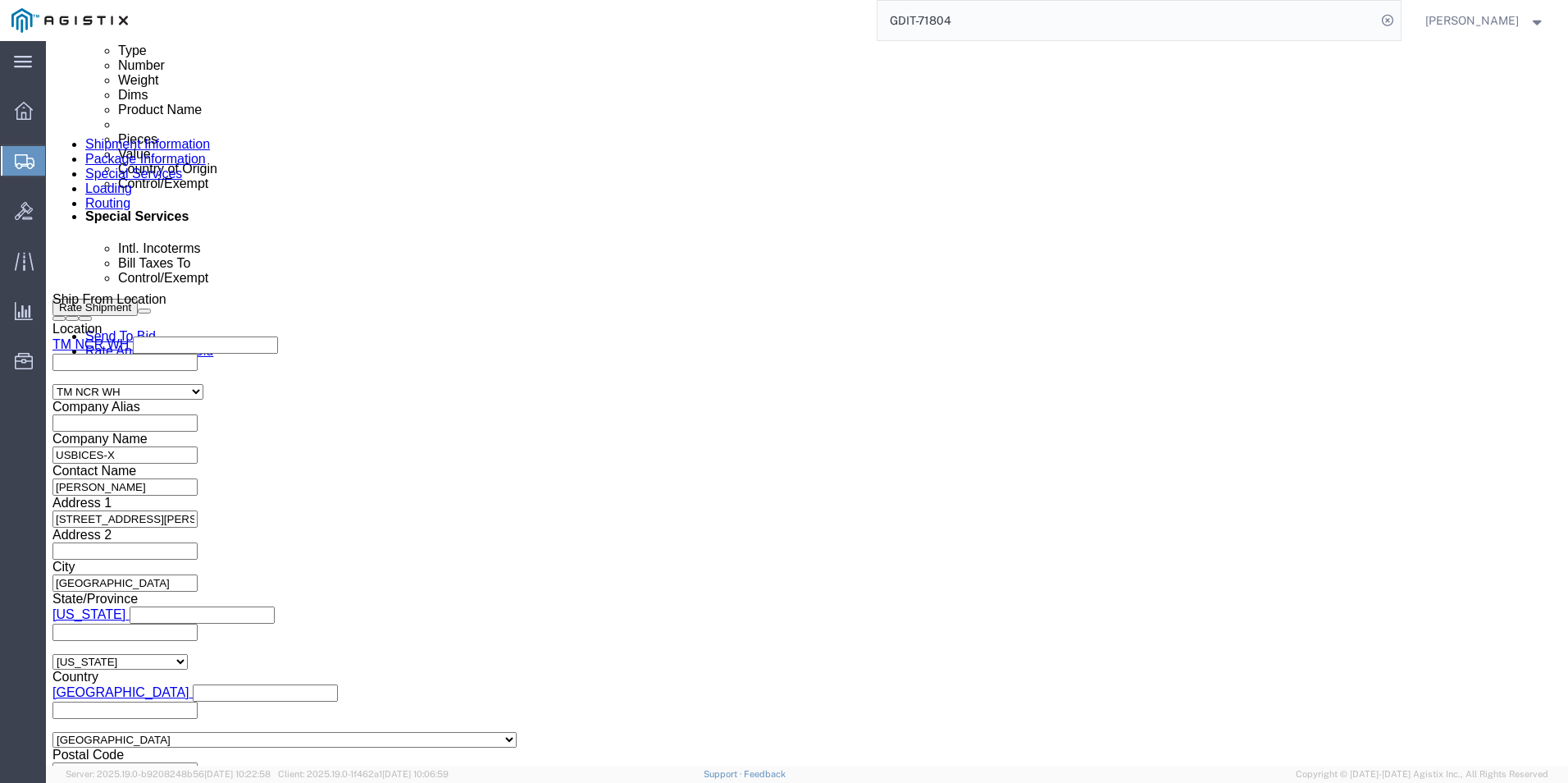
scroll to position [985, 0]
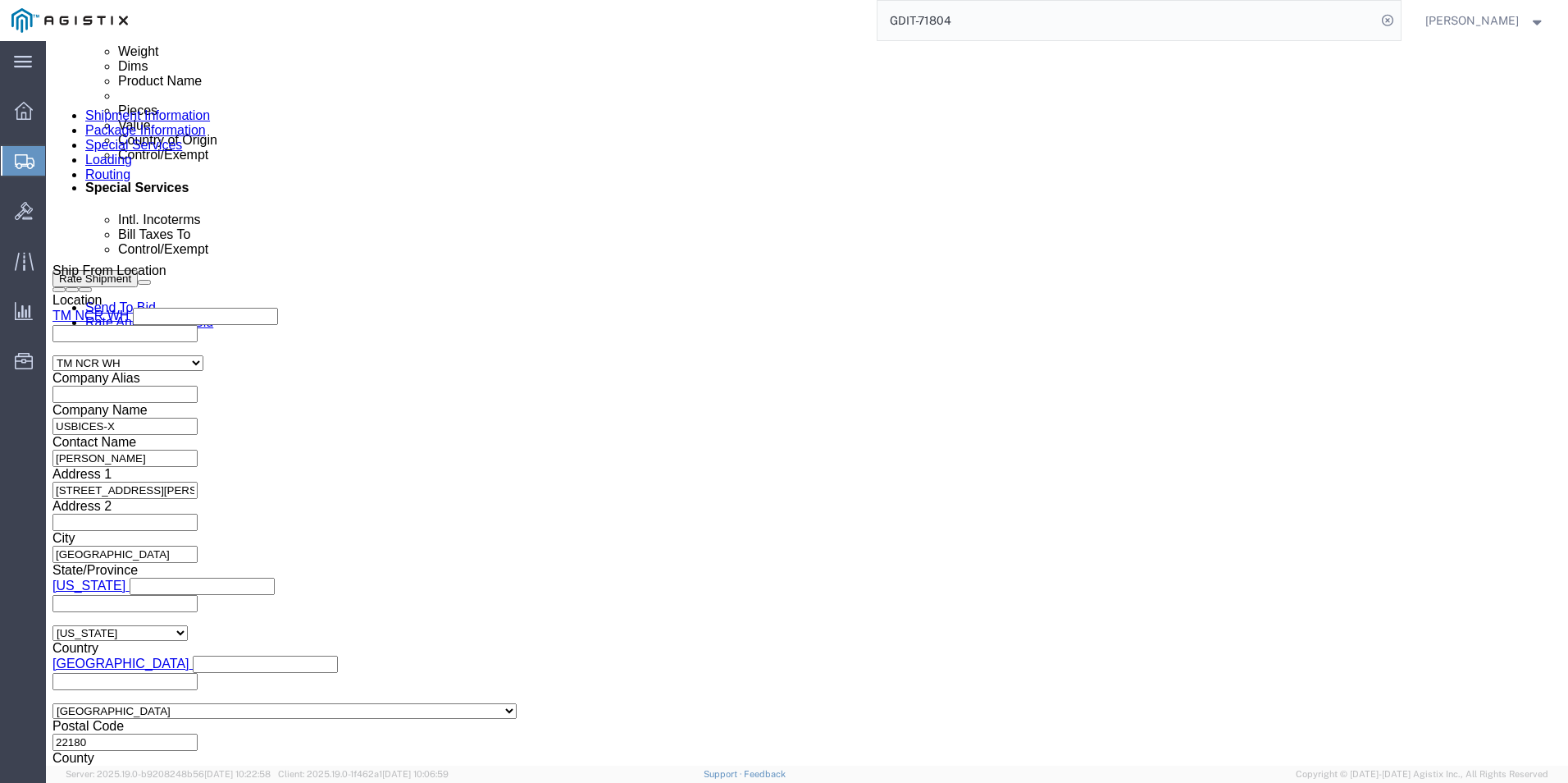
click dd "1557.22 USD"
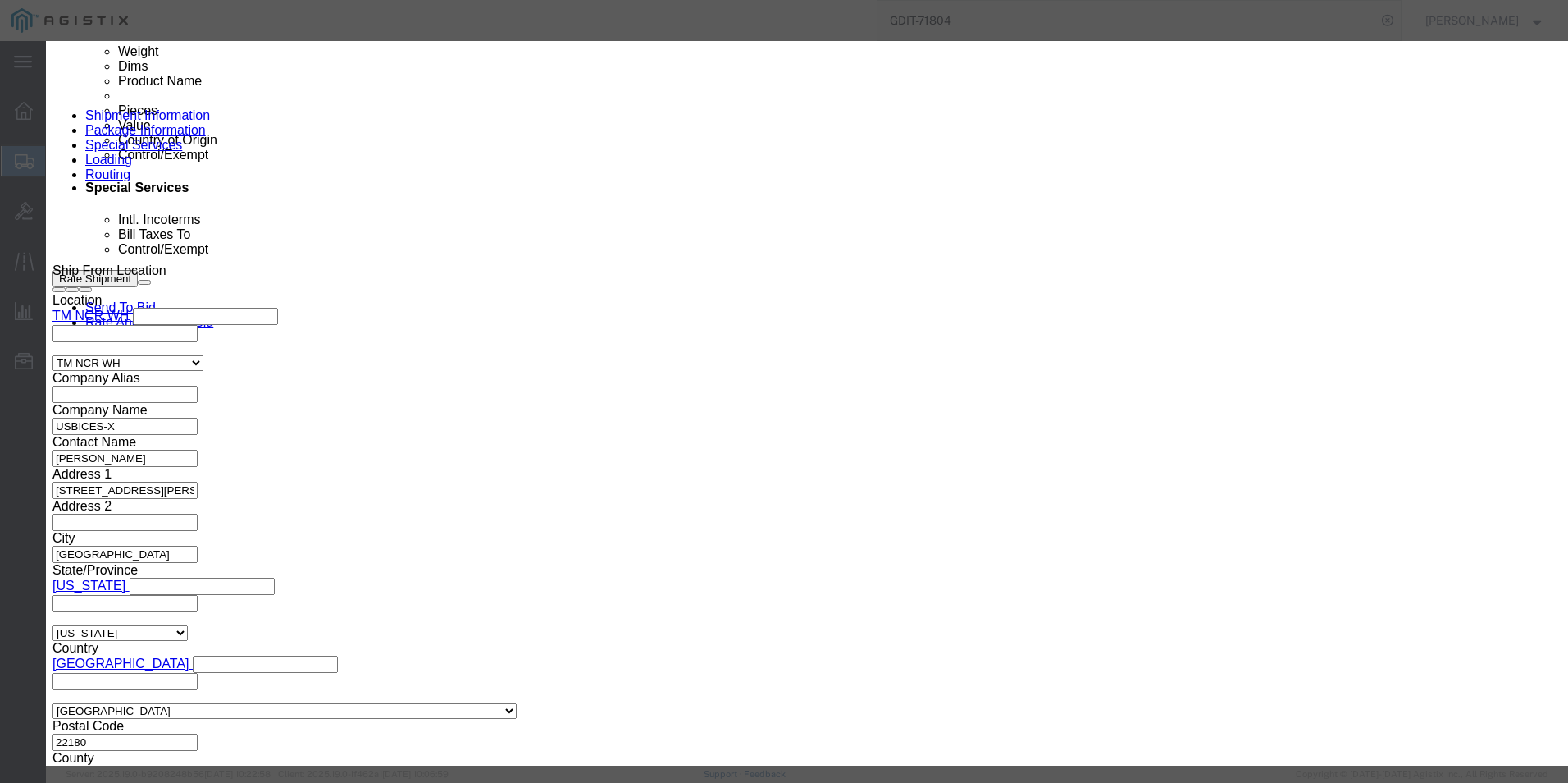
drag, startPoint x: 471, startPoint y: 330, endPoint x: 618, endPoint y: 345, distance: 147.8
click div "Product Name Switch Pieces 1.00 Select Bag Barrels 100Board Feet Bottle Box Bli…"
click button "button"
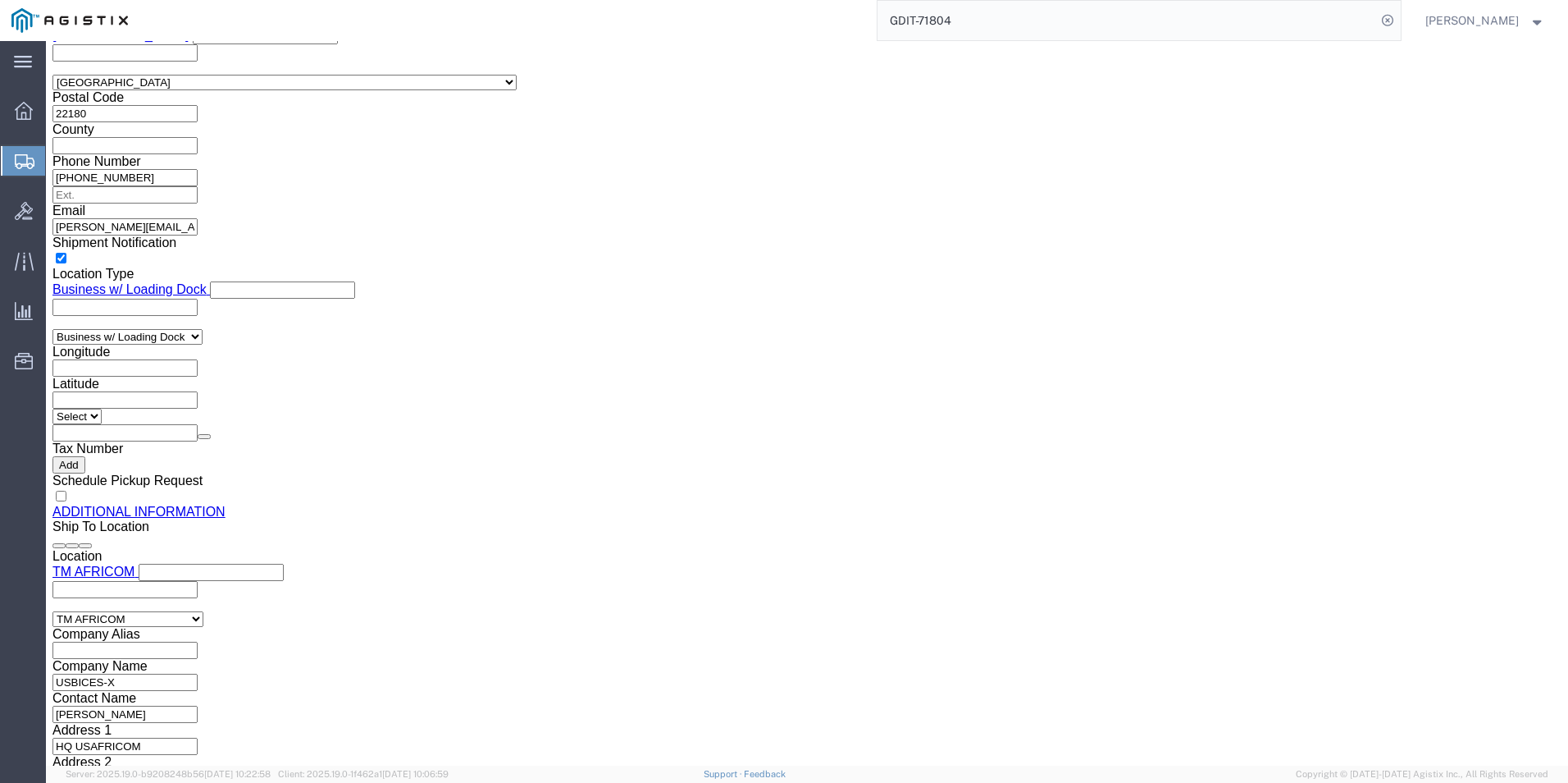
scroll to position [1530, 0]
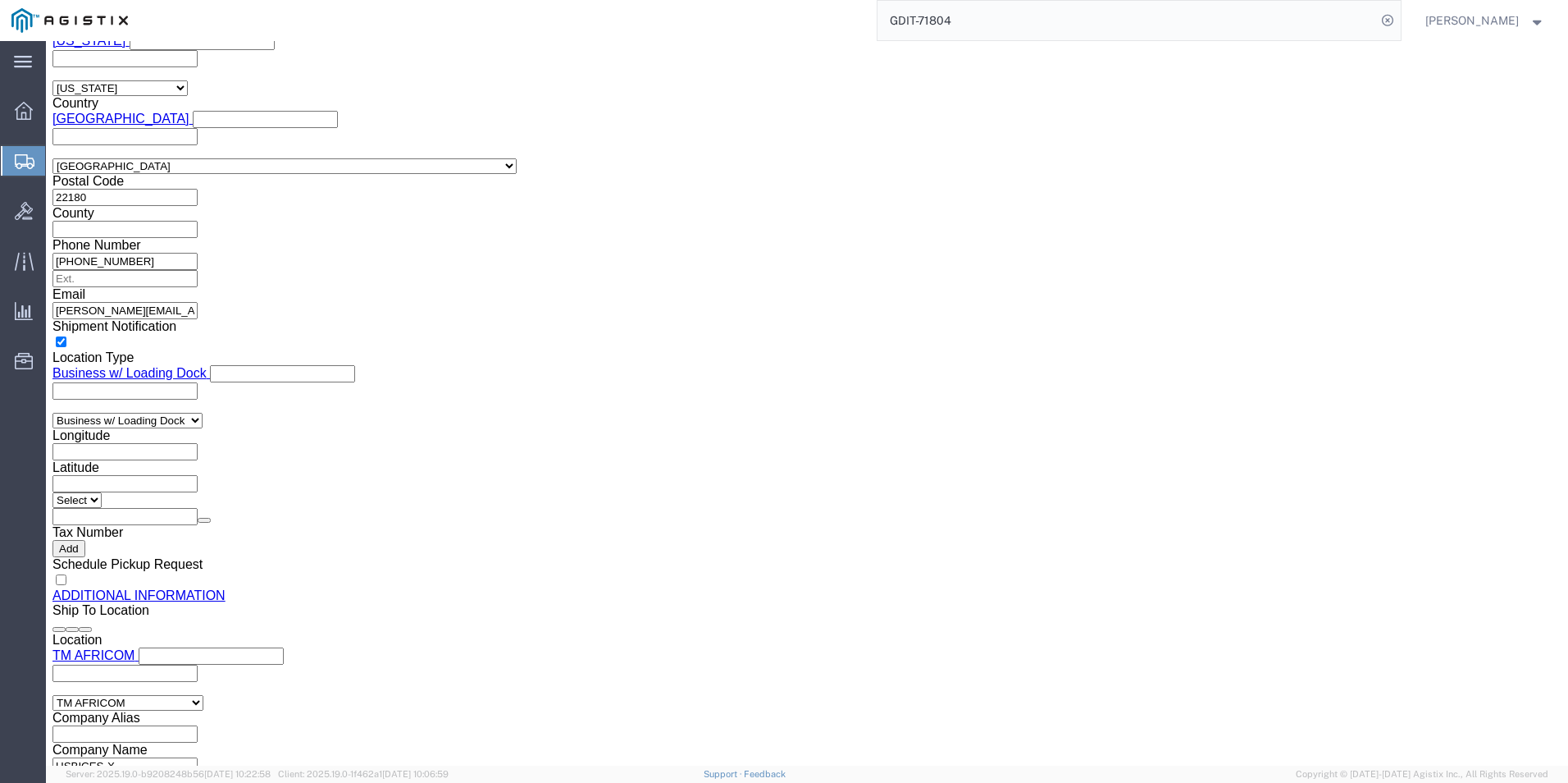
click dd "534.86 USD"
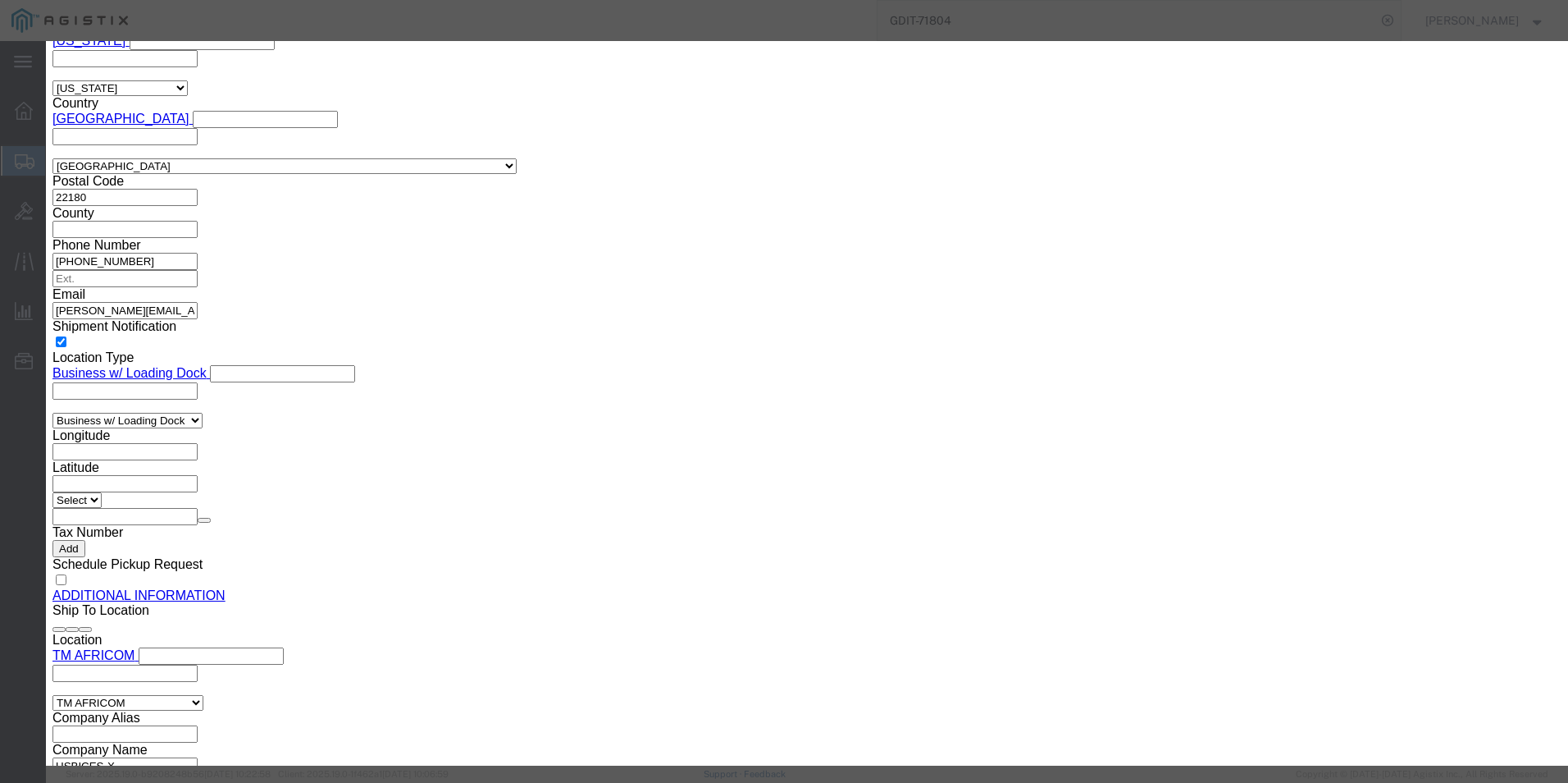
drag, startPoint x: 597, startPoint y: 292, endPoint x: 468, endPoint y: 290, distance: 129.0
click div "CP-8865NR-K9++="
click button "button"
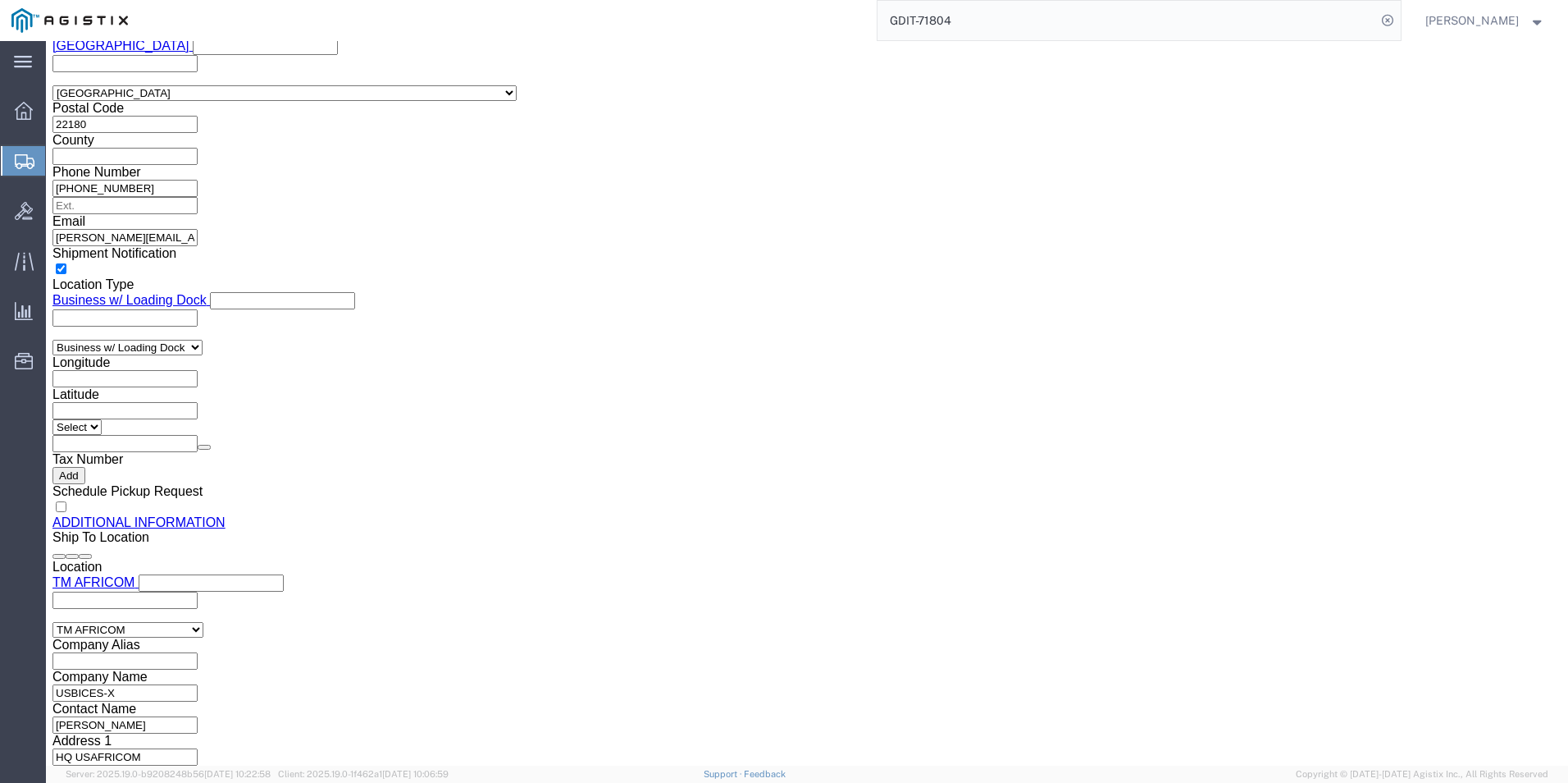
scroll to position [1858, 0]
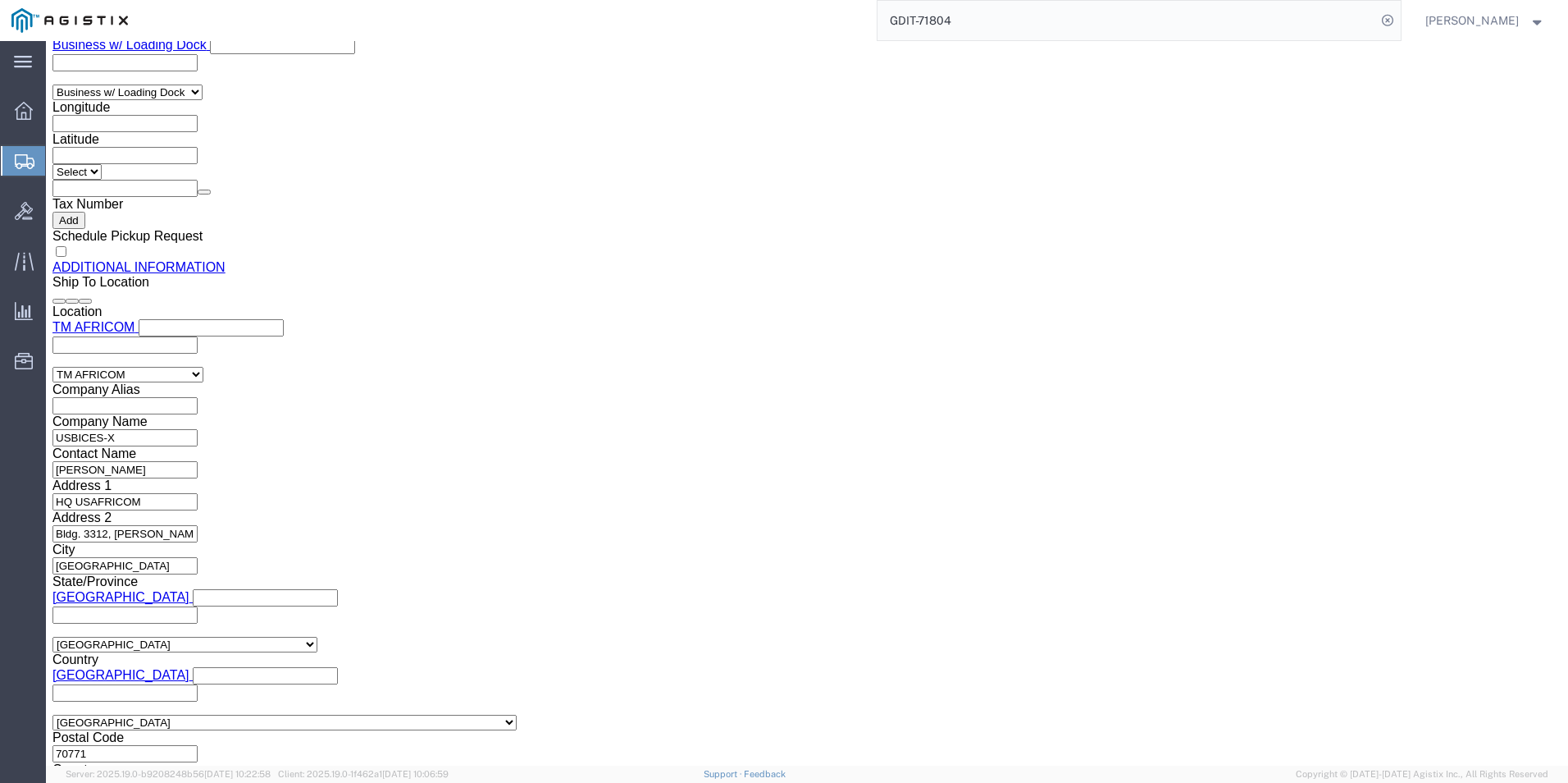
click dd "1.00 Each"
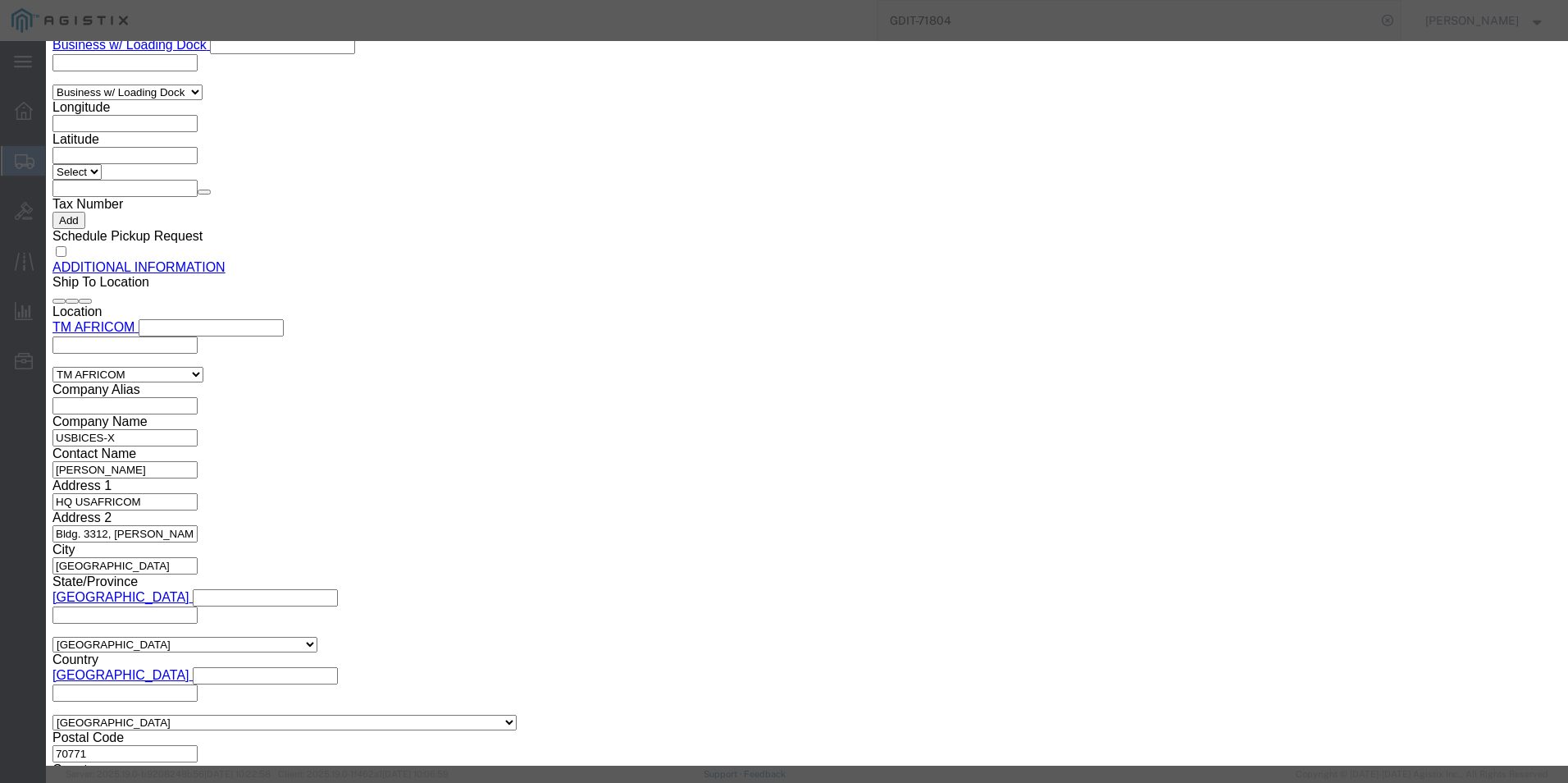
drag, startPoint x: 615, startPoint y: 330, endPoint x: 447, endPoint y: 329, distance: 168.0
click div "Model C8300-1N1S-4T2X"
click icon "button"
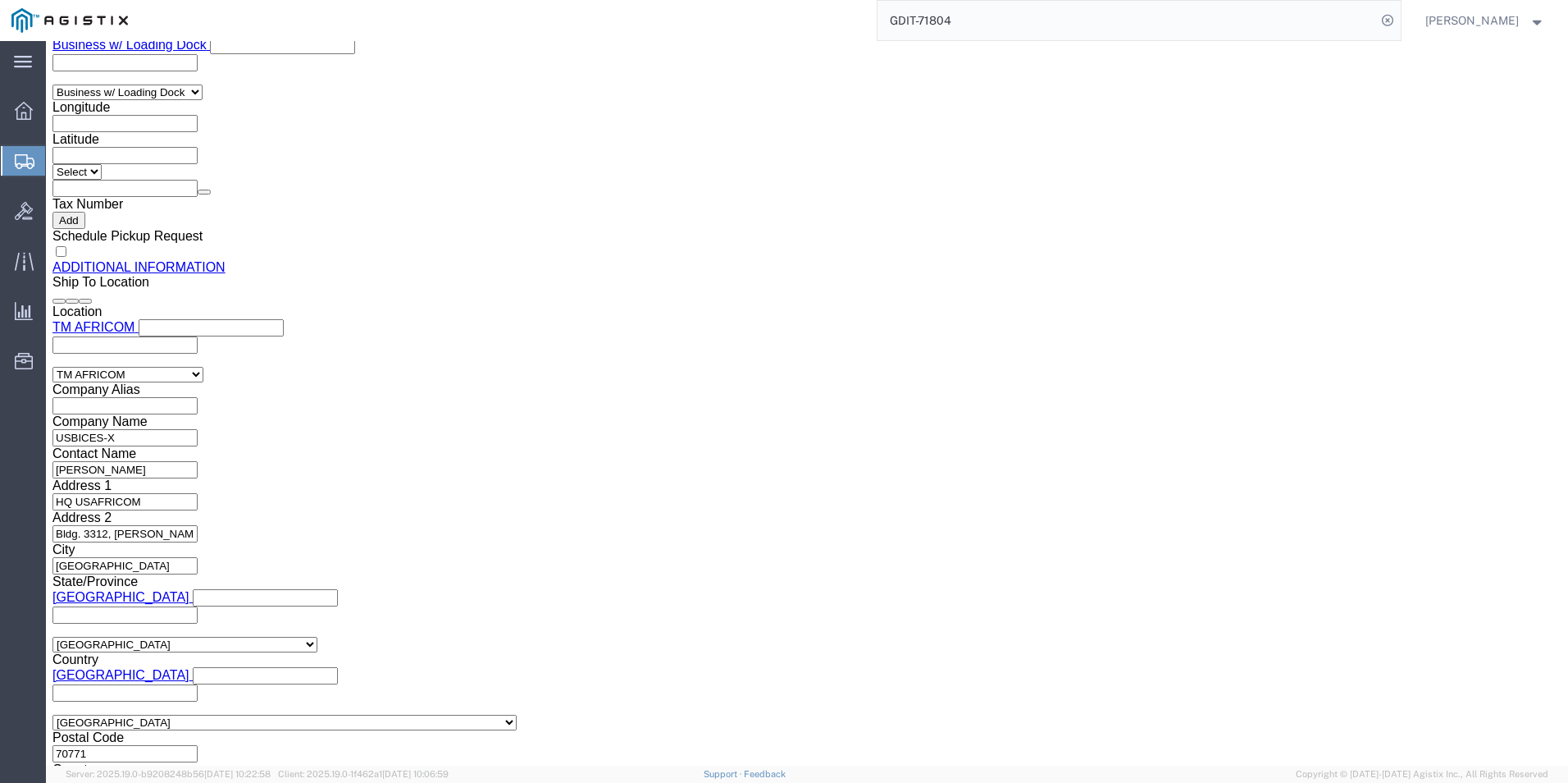
click button "Save"
